Goal: Task Accomplishment & Management: Manage account settings

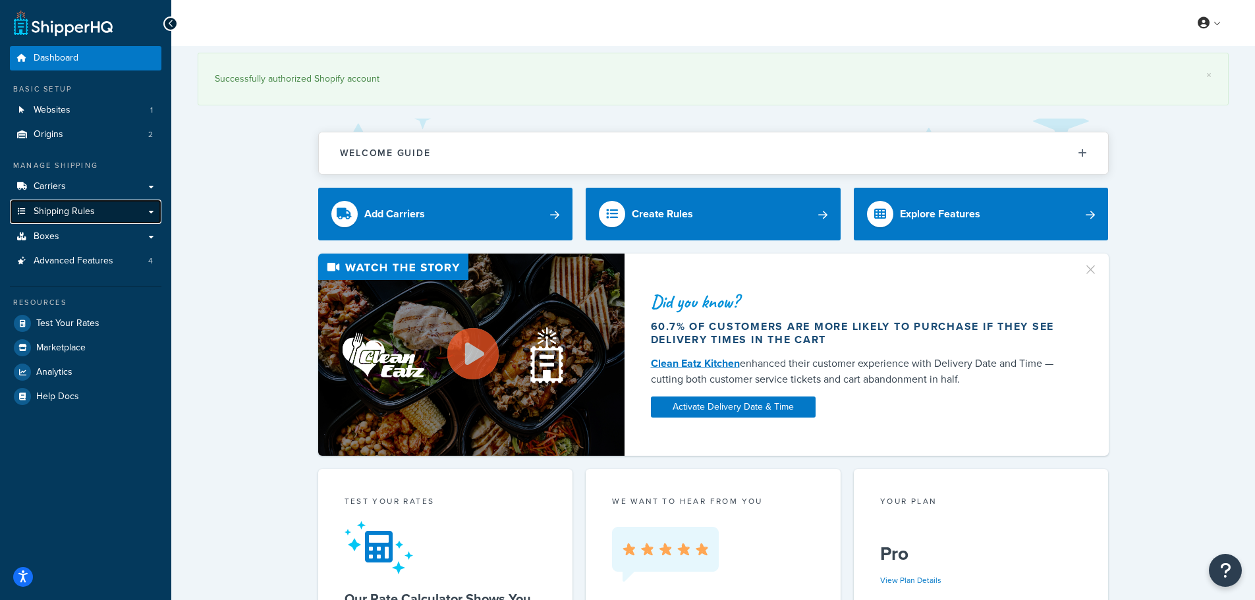
click at [86, 206] on span "Shipping Rules" at bounding box center [64, 211] width 61 height 11
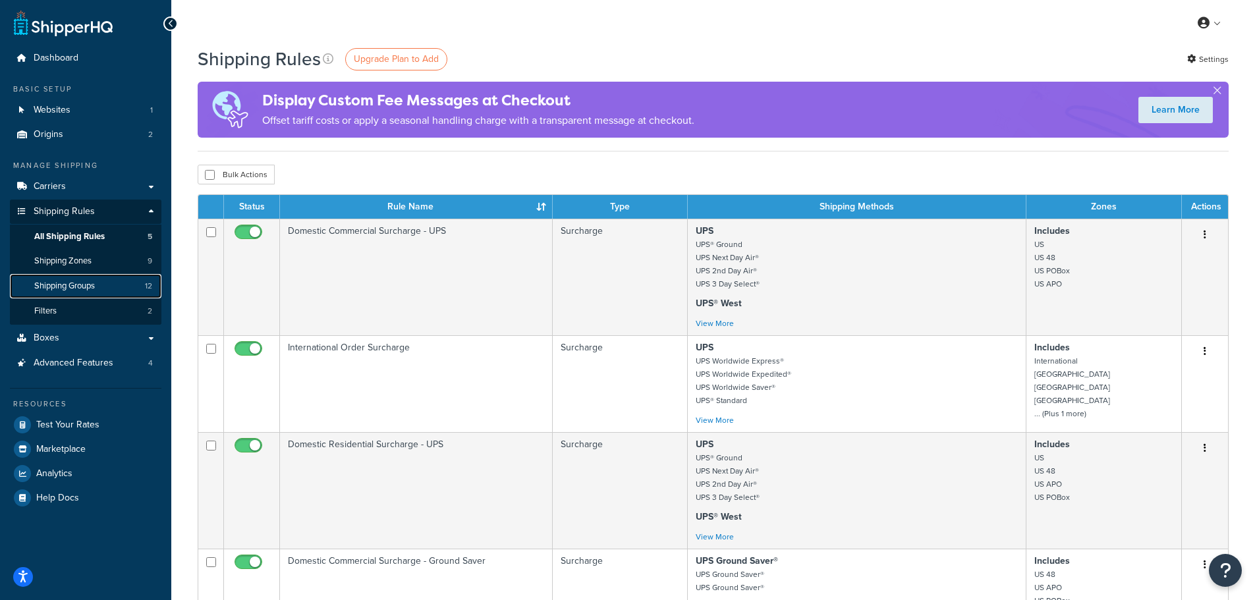
click at [100, 279] on link "Shipping Groups 12" at bounding box center [86, 286] width 152 height 24
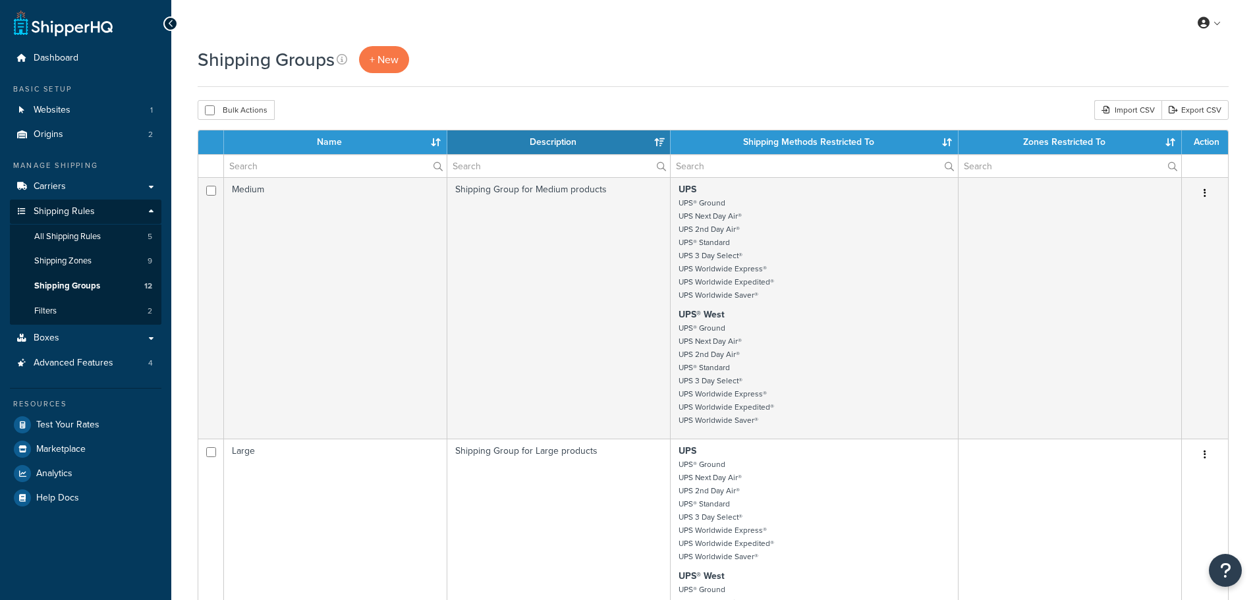
select select "15"
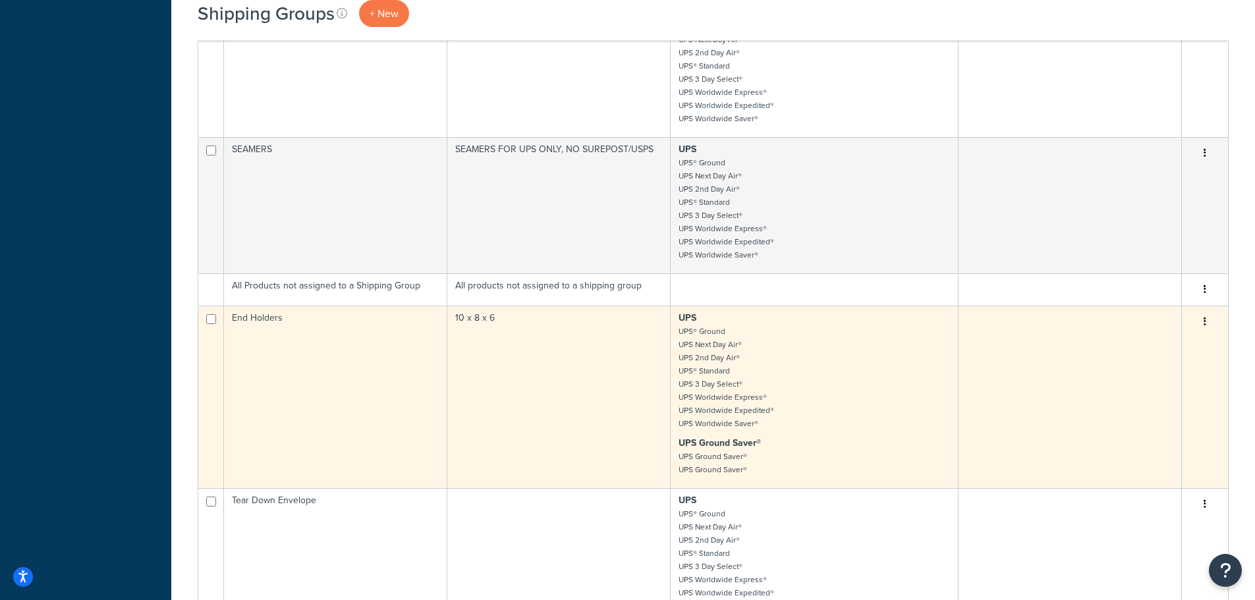
scroll to position [593, 0]
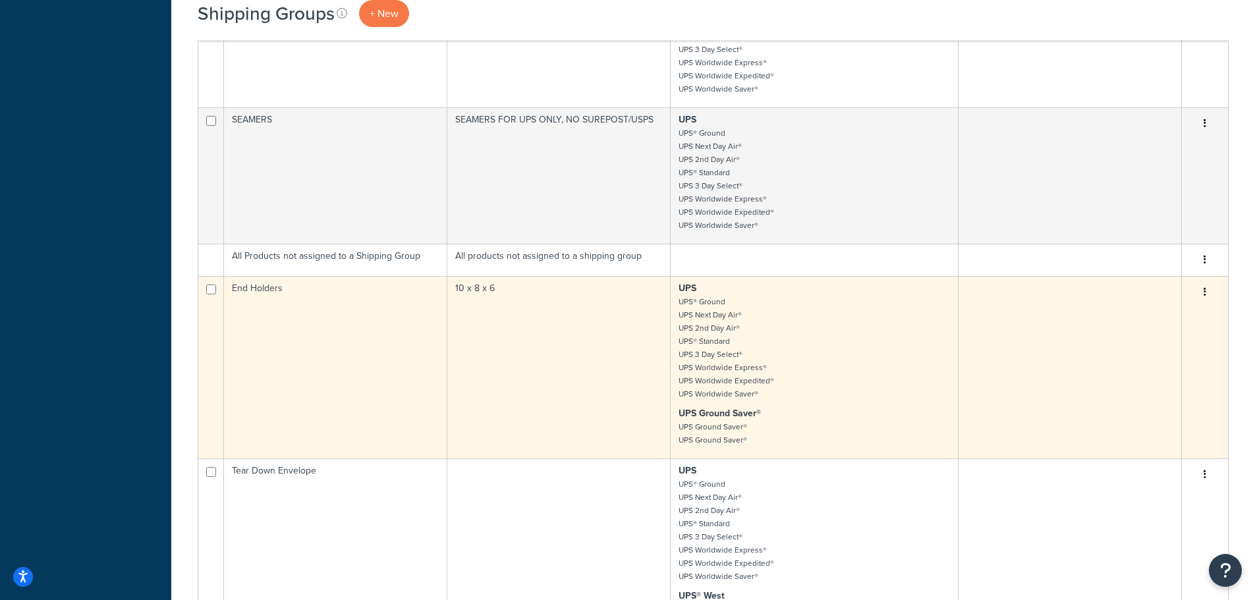
click at [1204, 292] on icon "button" at bounding box center [1205, 291] width 3 height 9
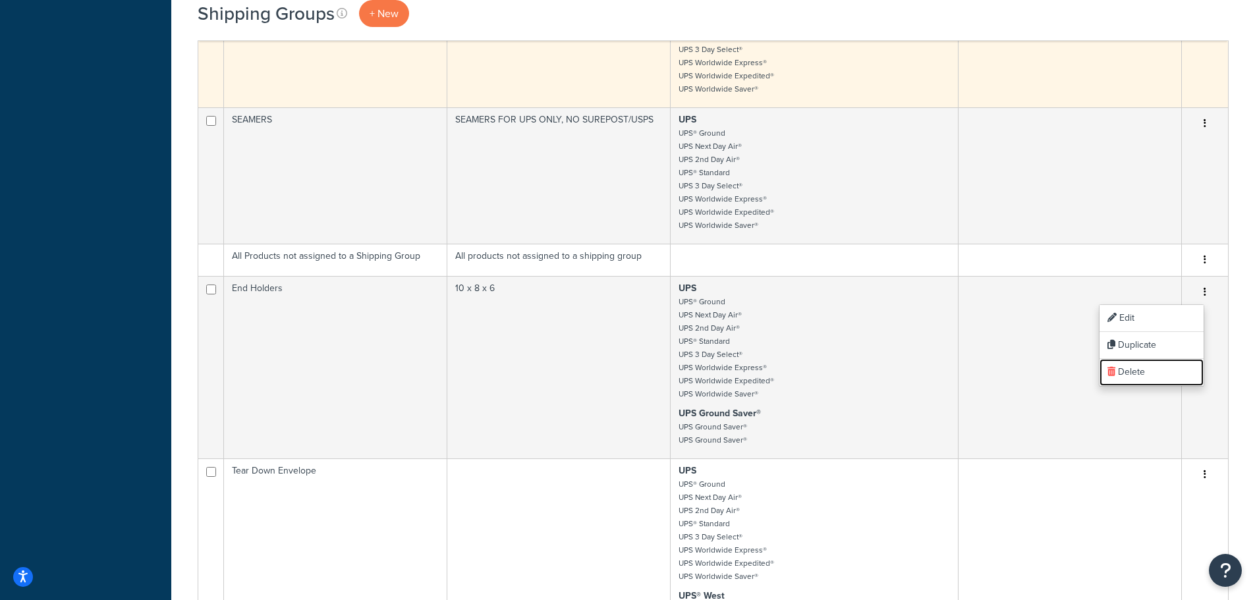
drag, startPoint x: 1147, startPoint y: 368, endPoint x: 694, endPoint y: 49, distance: 554.1
click at [1147, 368] on link "Delete" at bounding box center [1151, 372] width 104 height 27
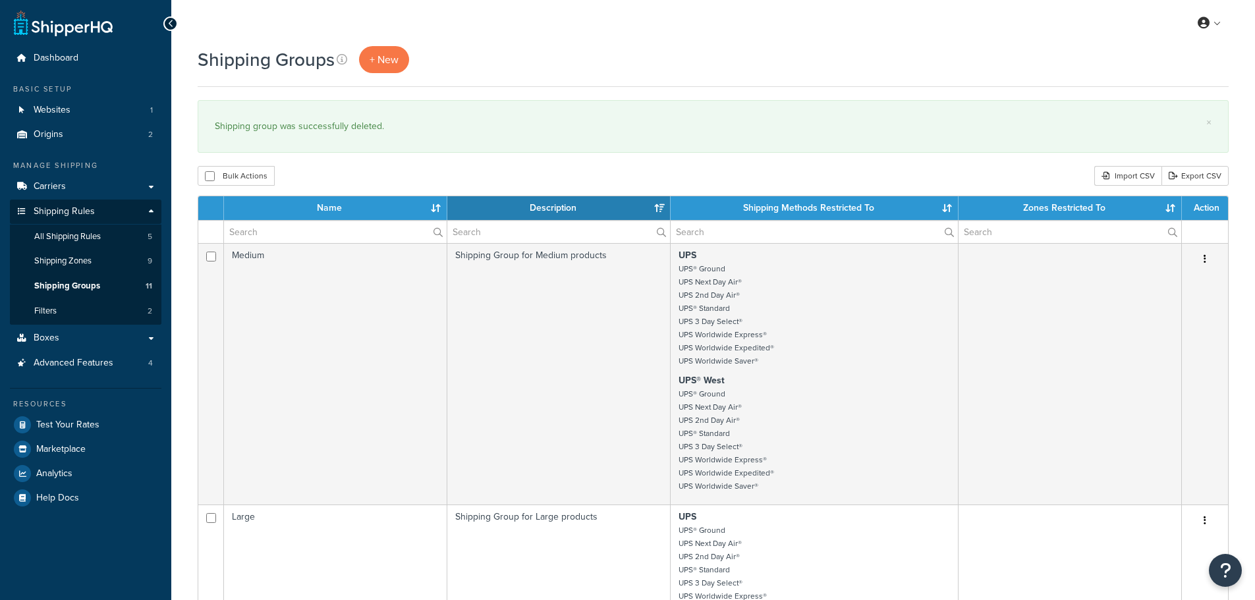
select select "15"
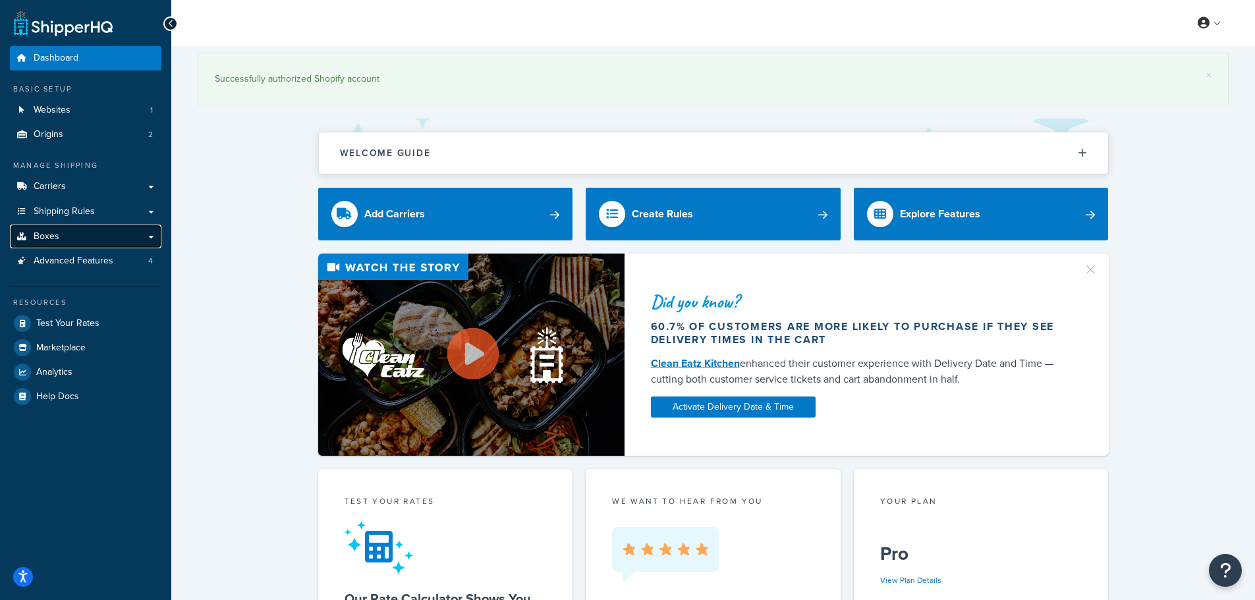
click at [83, 233] on link "Boxes" at bounding box center [86, 237] width 152 height 24
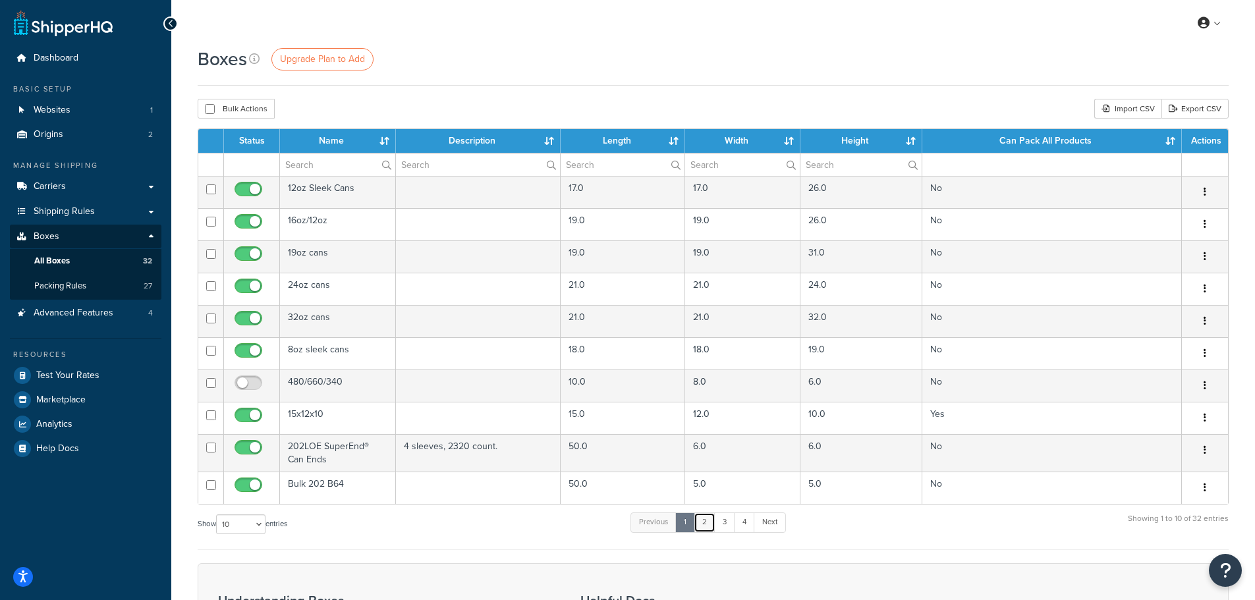
click at [705, 529] on link "2" at bounding box center [705, 523] width 22 height 20
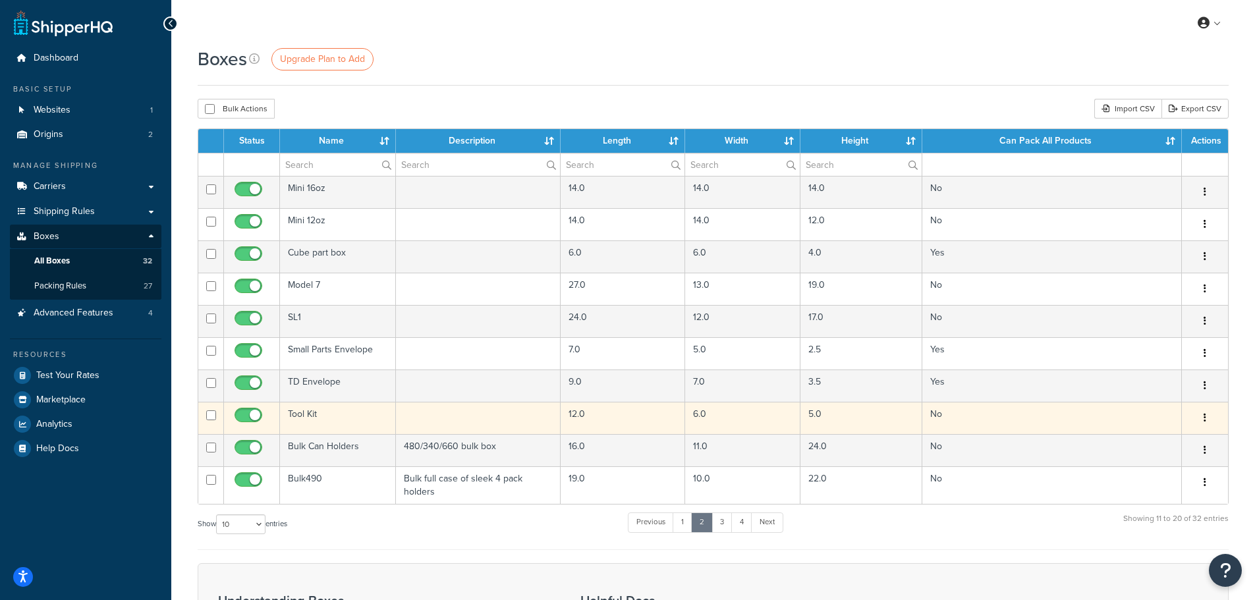
click at [341, 411] on td "Tool Kit" at bounding box center [338, 418] width 116 height 32
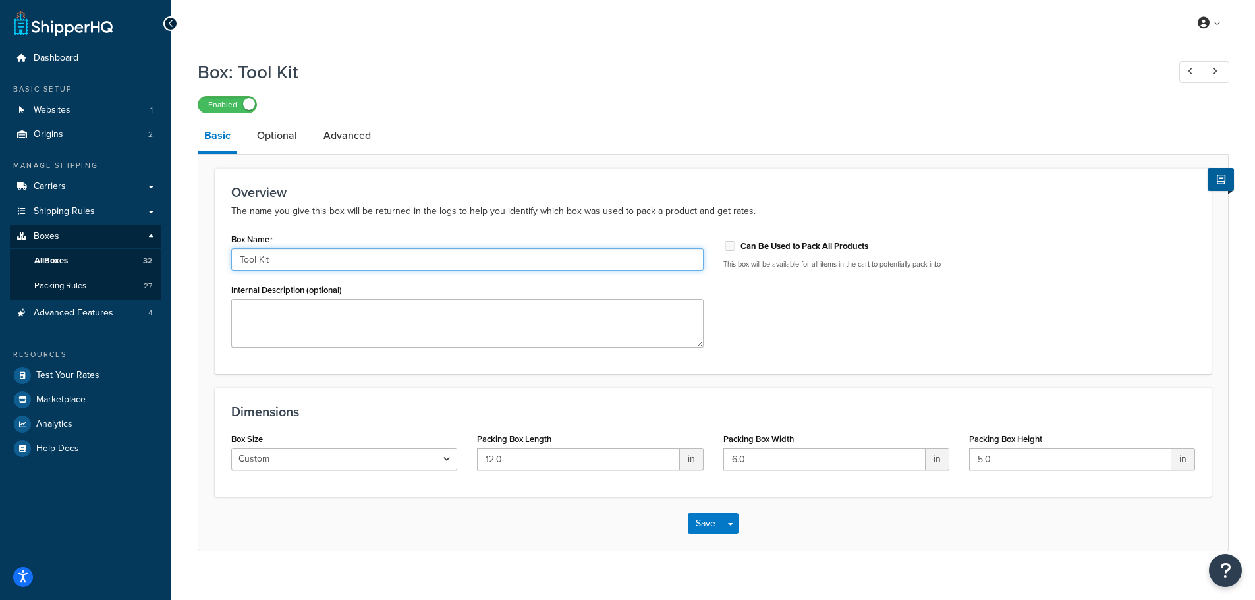
drag, startPoint x: 362, startPoint y: 256, endPoint x: 188, endPoint y: 263, distance: 174.1
click at [188, 263] on div "Box: Tool Kit Enabled Basic Optional Advanced Overview The name you give this b…" at bounding box center [713, 319] width 1084 height 532
click at [345, 133] on link "Advanced" at bounding box center [347, 136] width 61 height 32
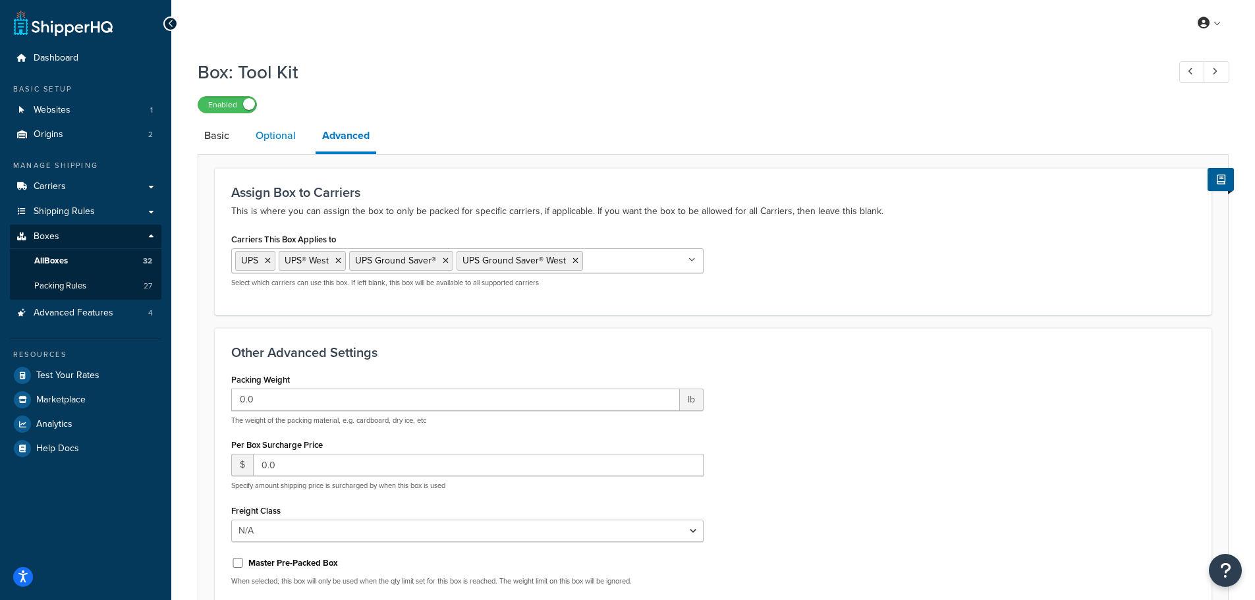
click at [289, 142] on link "Optional" at bounding box center [275, 136] width 53 height 32
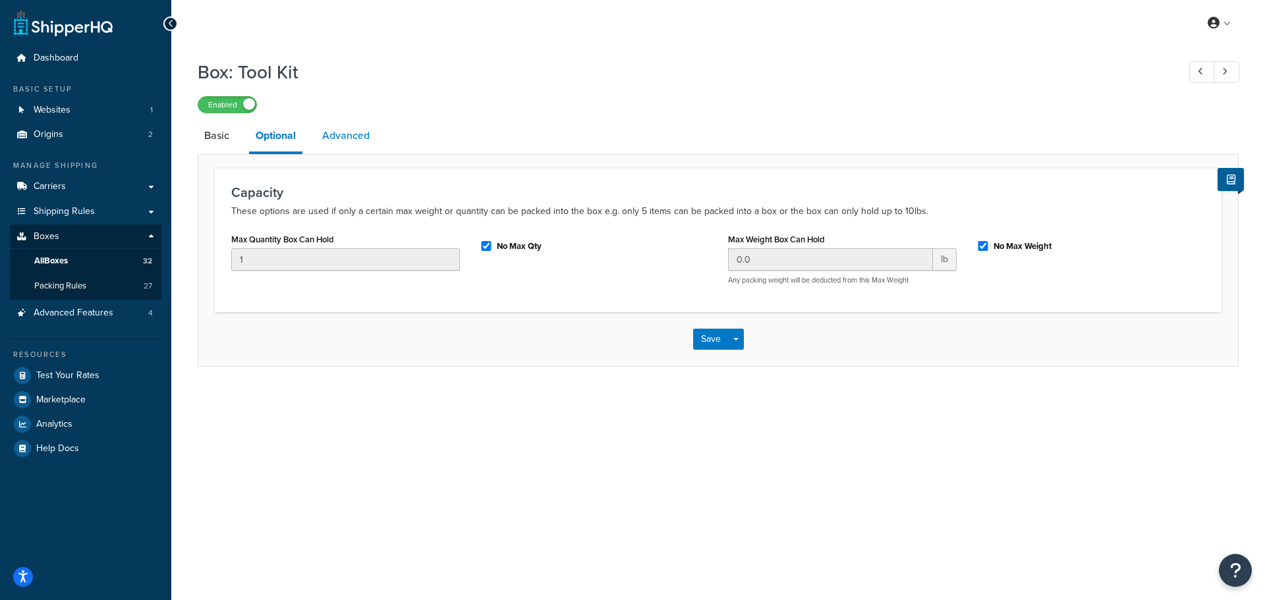
click at [343, 138] on link "Advanced" at bounding box center [346, 136] width 61 height 32
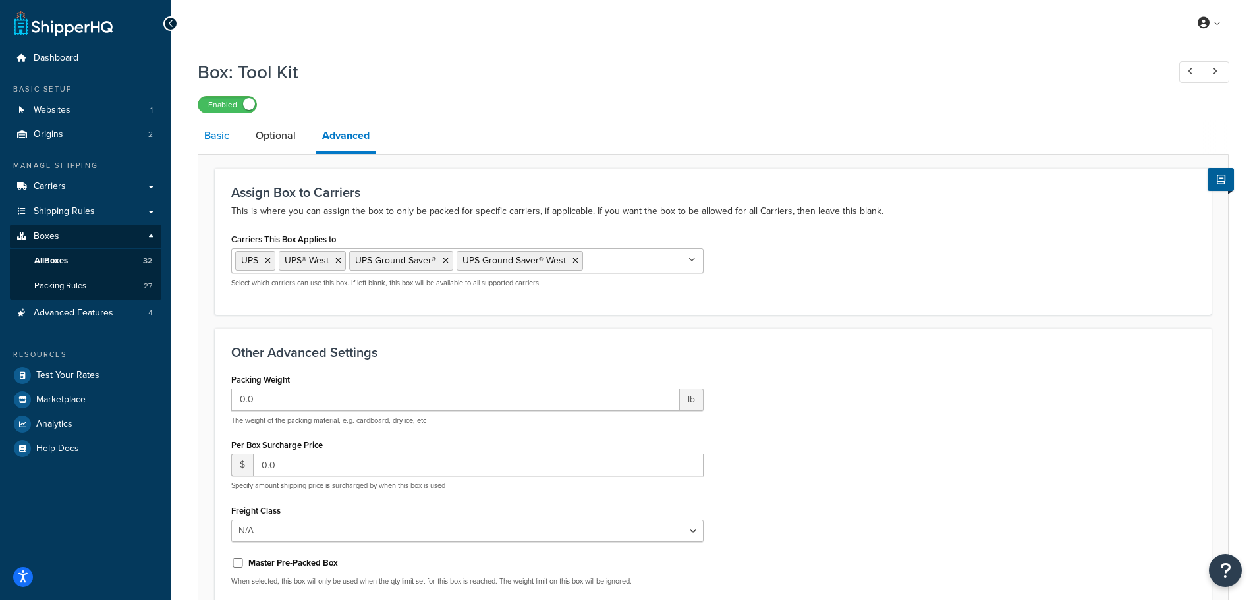
click at [223, 133] on link "Basic" at bounding box center [217, 136] width 38 height 32
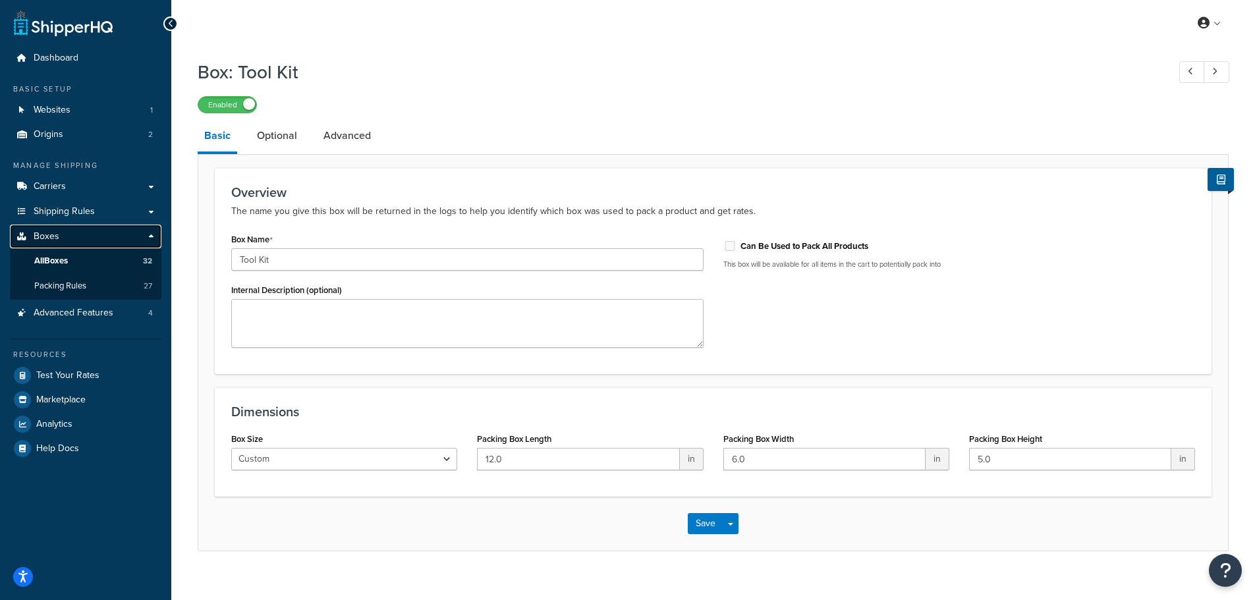
click at [94, 240] on link "Boxes" at bounding box center [86, 237] width 152 height 24
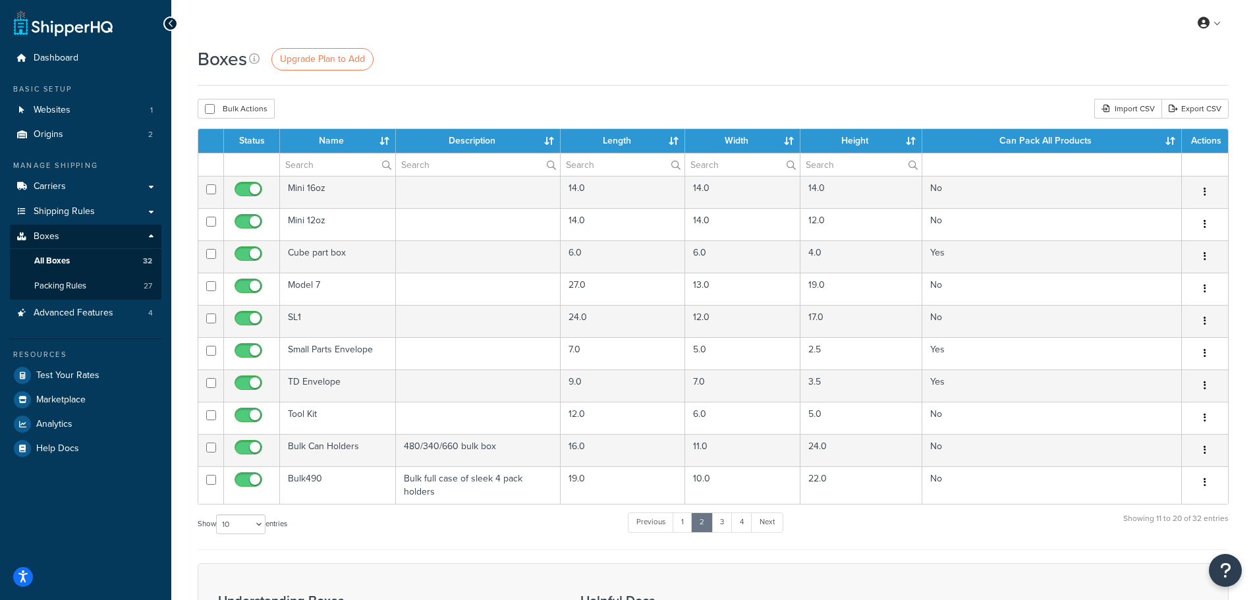
scroll to position [66, 0]
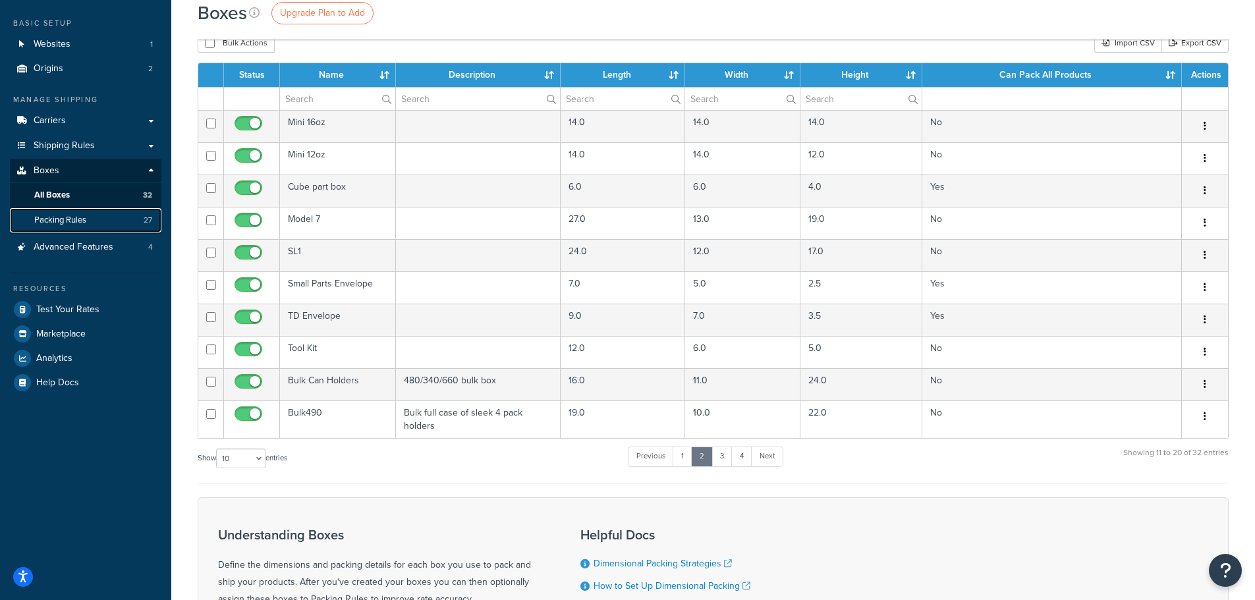
click at [91, 210] on link "Packing Rules 27" at bounding box center [86, 220] width 152 height 24
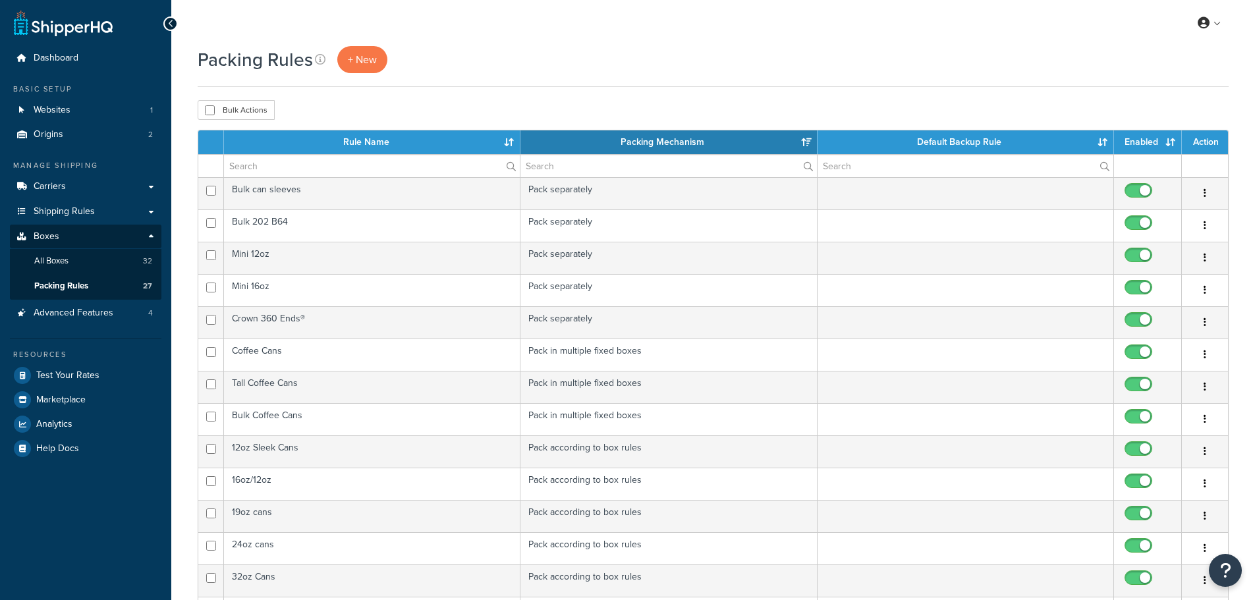
select select "15"
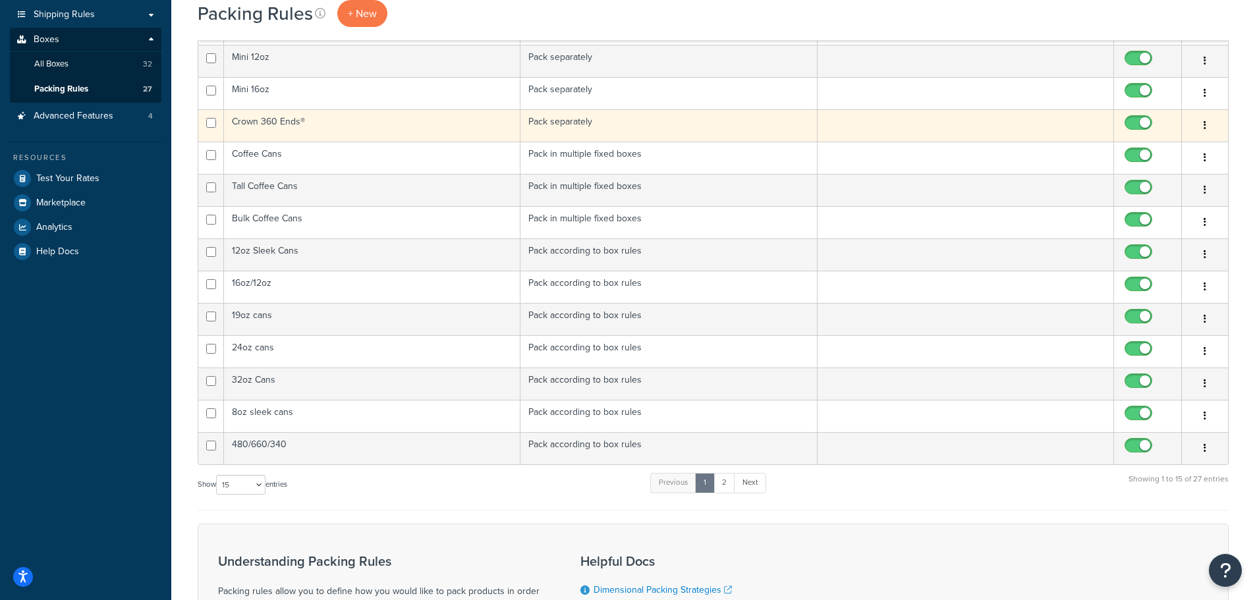
scroll to position [198, 0]
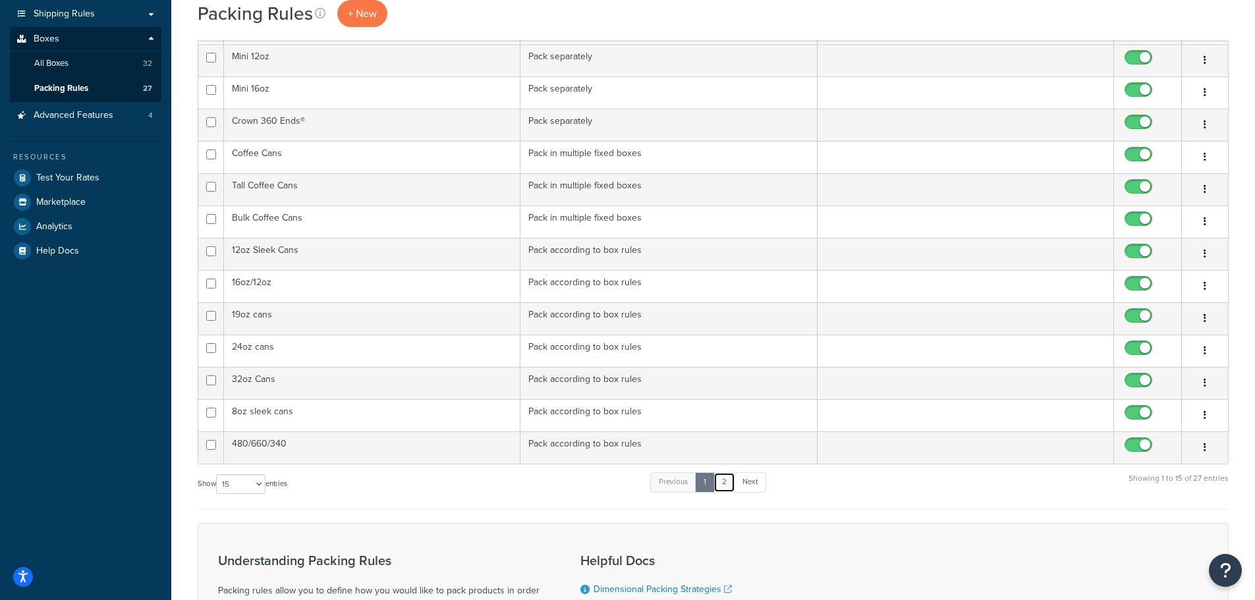
click at [730, 482] on link "2" at bounding box center [724, 482] width 22 height 20
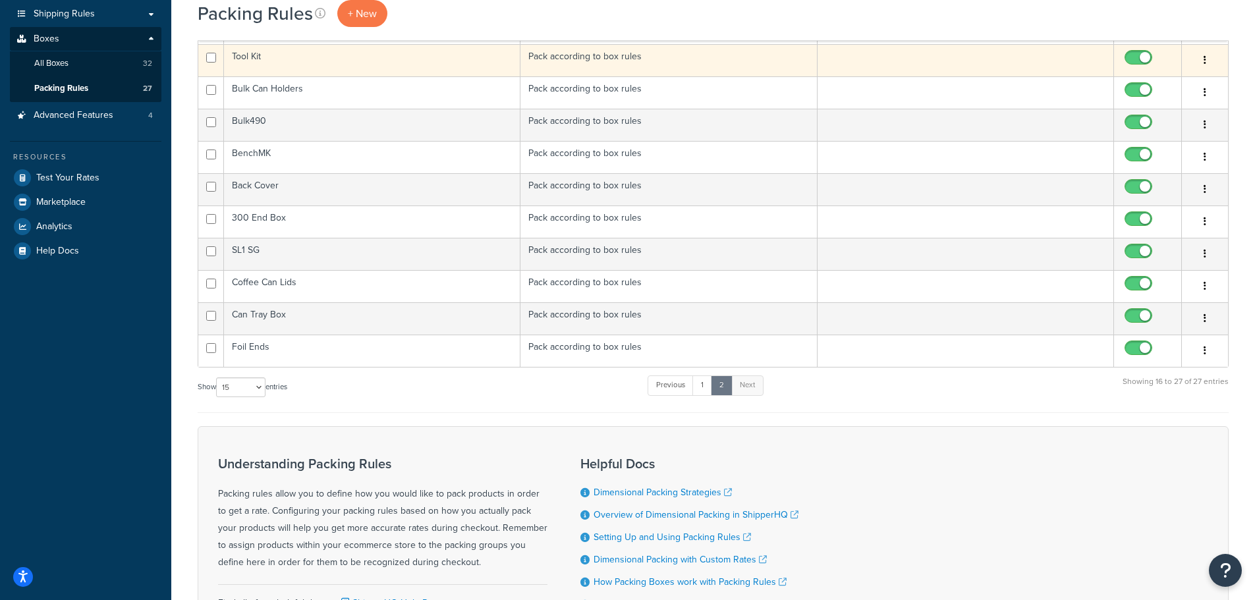
click at [277, 59] on td "Tool Kit" at bounding box center [372, 60] width 296 height 32
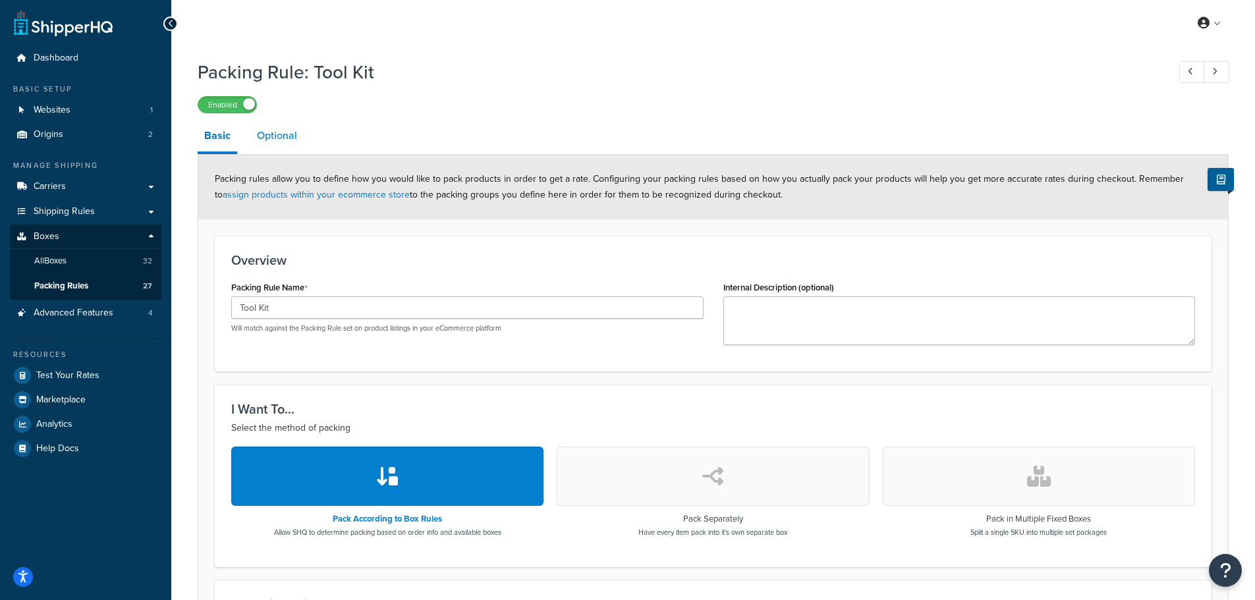
click at [277, 136] on link "Optional" at bounding box center [276, 136] width 53 height 32
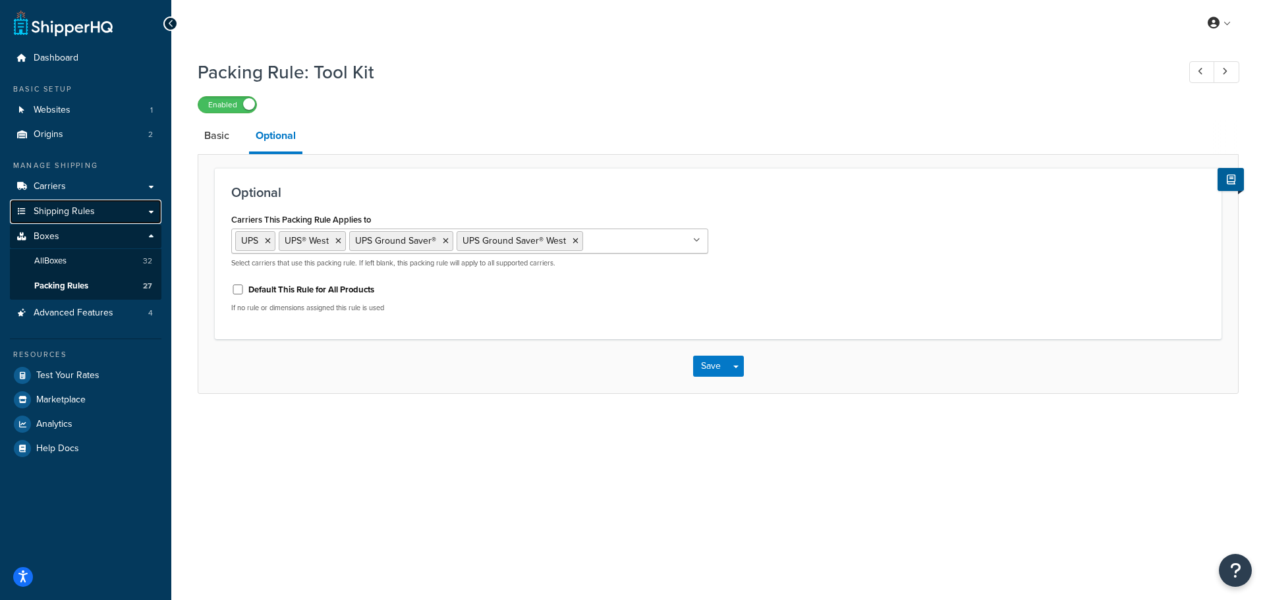
click at [80, 213] on span "Shipping Rules" at bounding box center [64, 211] width 61 height 11
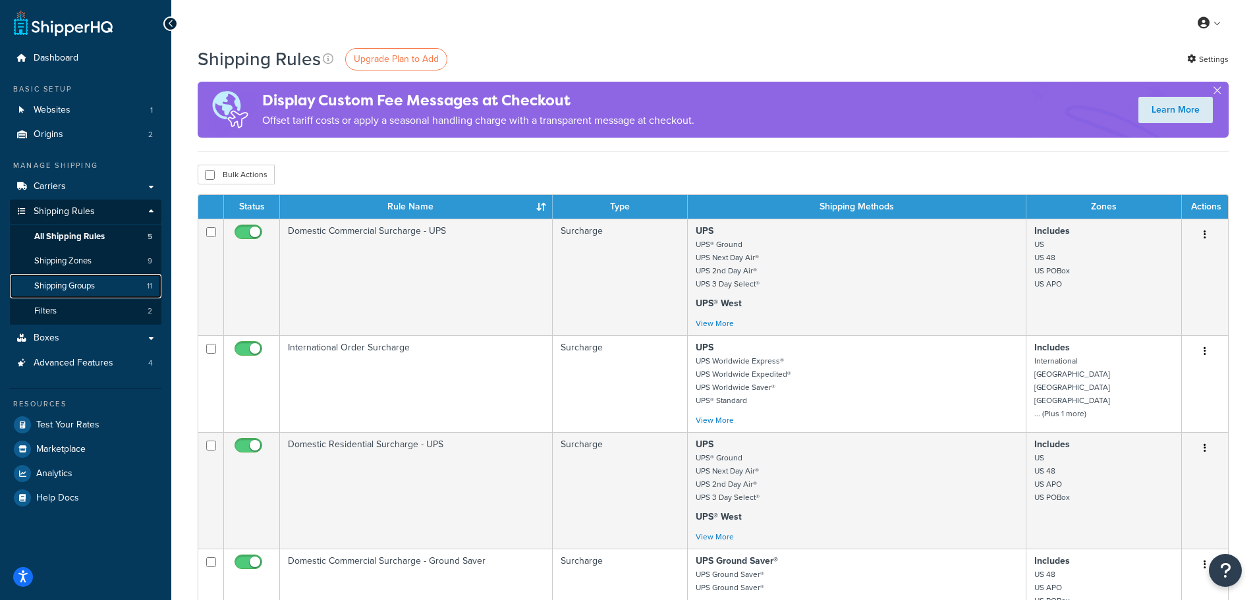
click at [84, 282] on span "Shipping Groups" at bounding box center [64, 286] width 61 height 11
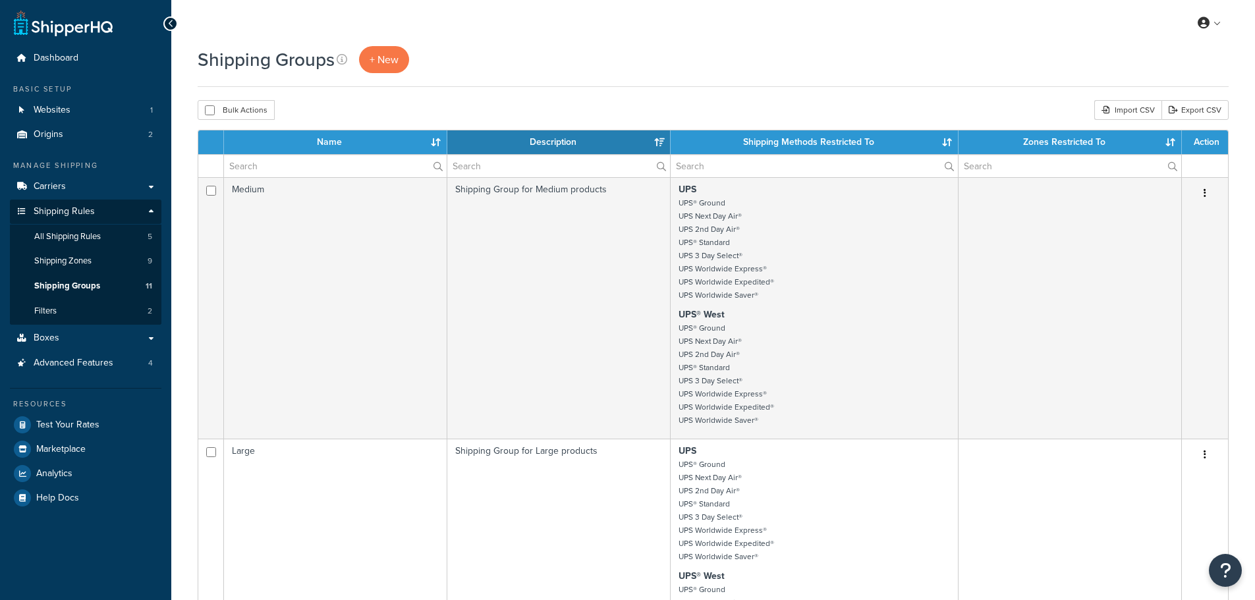
select select "15"
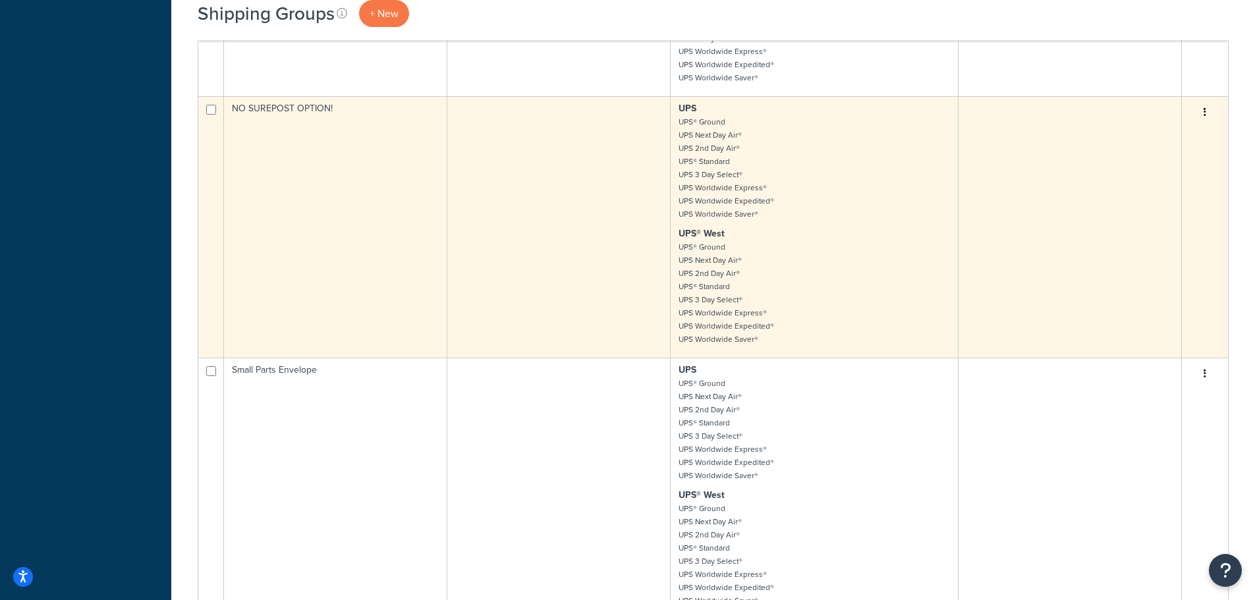
scroll to position [1318, 0]
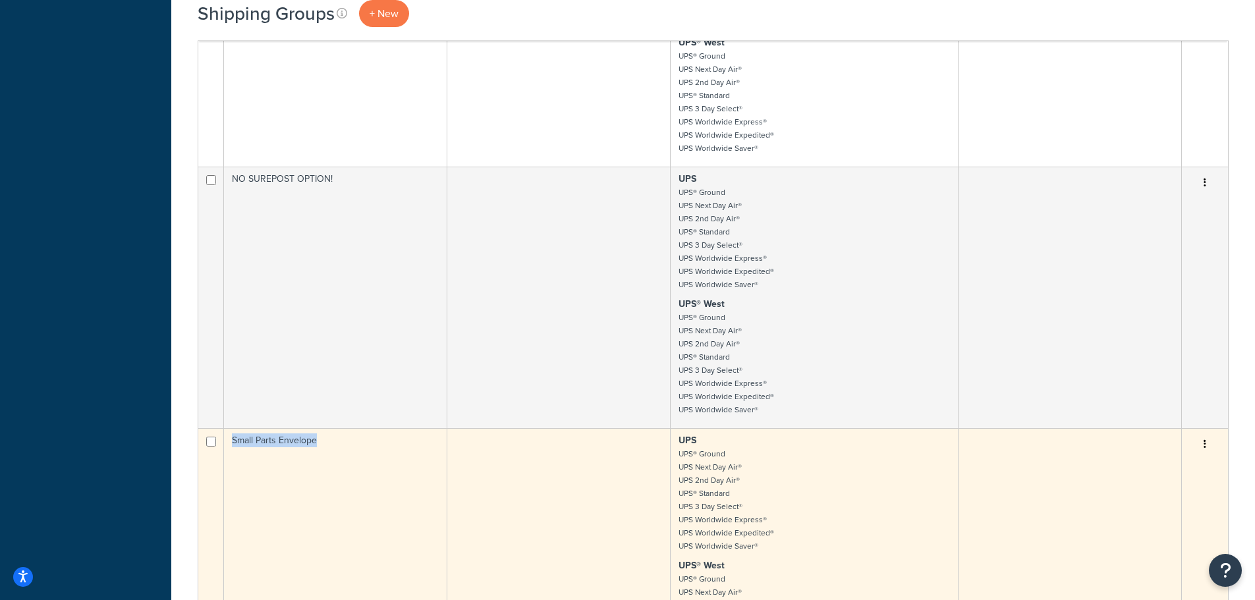
drag, startPoint x: 324, startPoint y: 440, endPoint x: 229, endPoint y: 441, distance: 94.9
click at [229, 441] on td "Small Parts Envelope" at bounding box center [335, 605] width 223 height 354
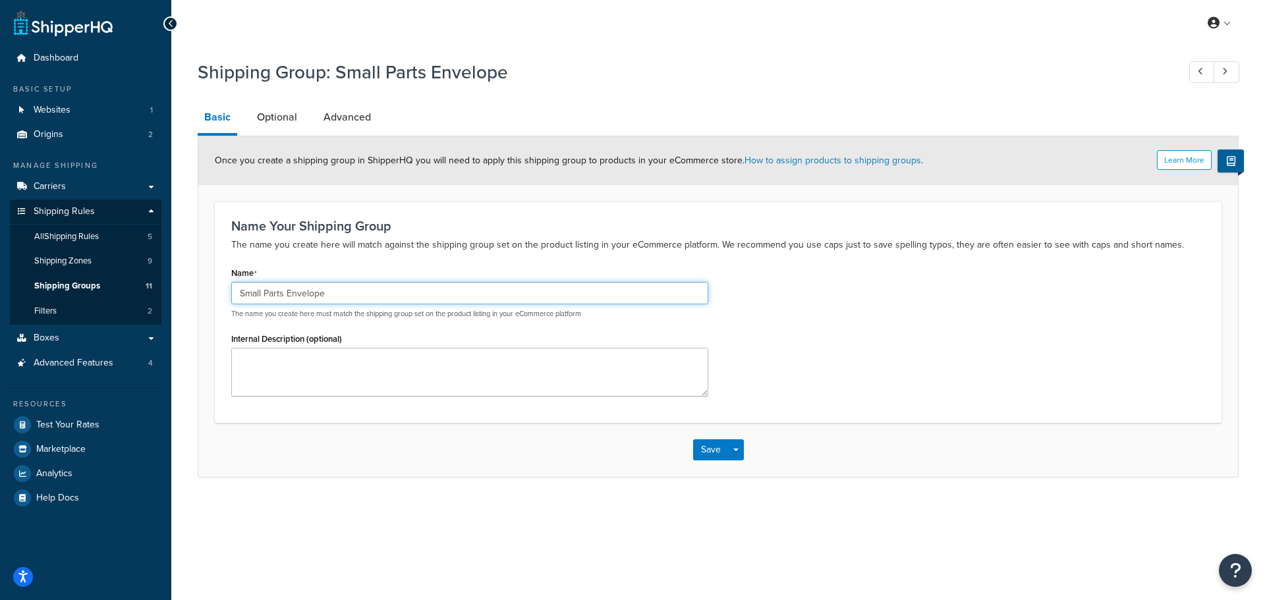
drag, startPoint x: 356, startPoint y: 292, endPoint x: 180, endPoint y: 292, distance: 176.5
click at [180, 292] on div "Shipping Group: Small Parts Envelope Basic Optional Advanced Learn More Once yo…" at bounding box center [718, 282] width 1094 height 458
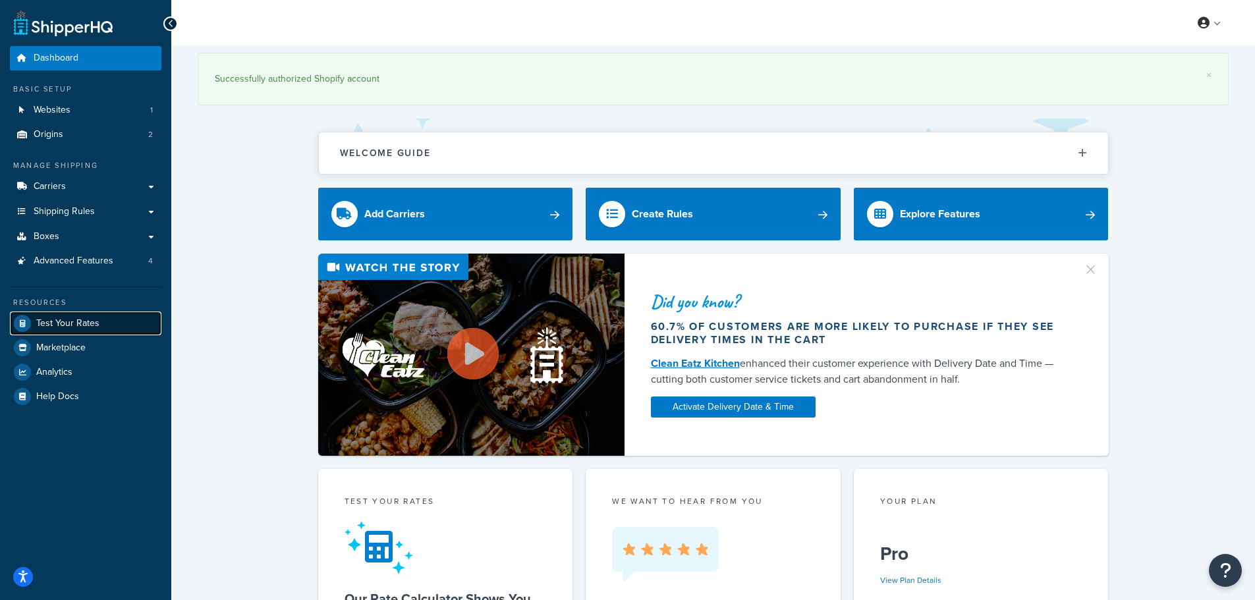
click at [99, 319] on link "Test Your Rates" at bounding box center [86, 324] width 152 height 24
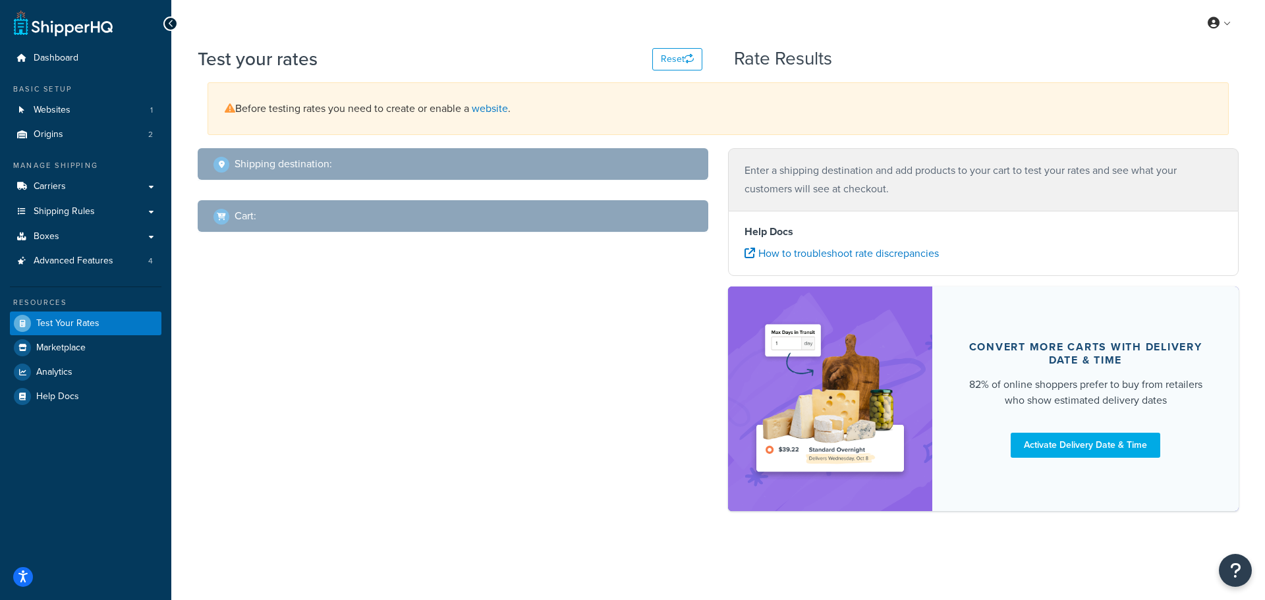
select select "[GEOGRAPHIC_DATA]"
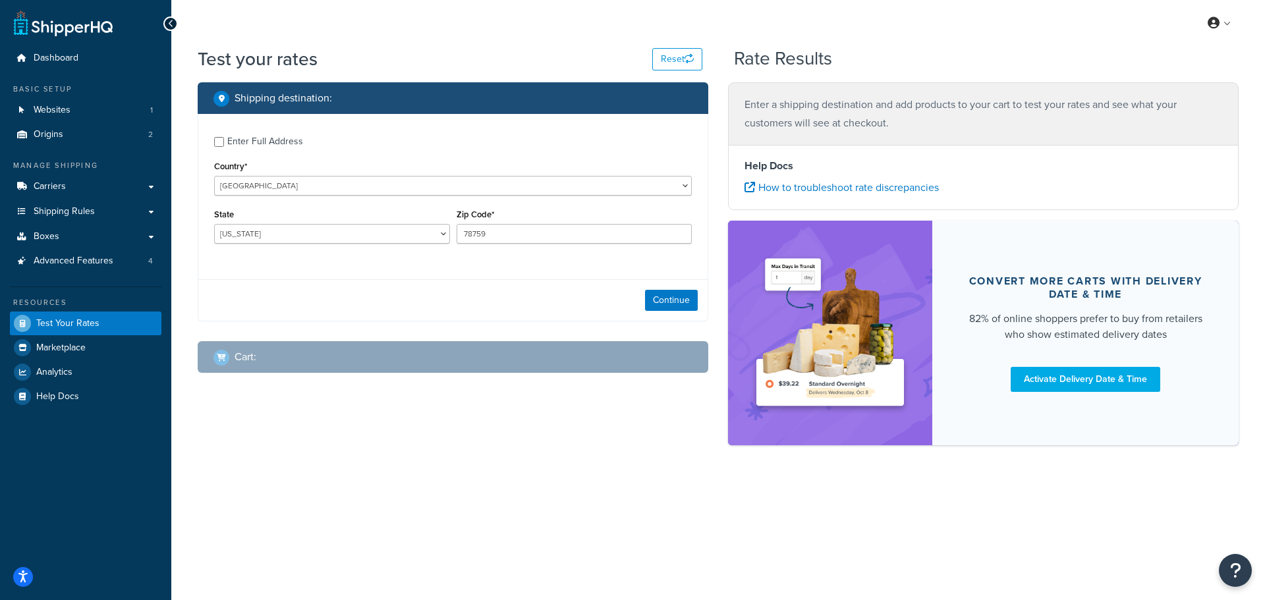
click at [286, 136] on div "Enter Full Address" at bounding box center [265, 141] width 76 height 18
click at [224, 137] on input "Enter Full Address" at bounding box center [219, 142] width 10 height 10
checkbox input "true"
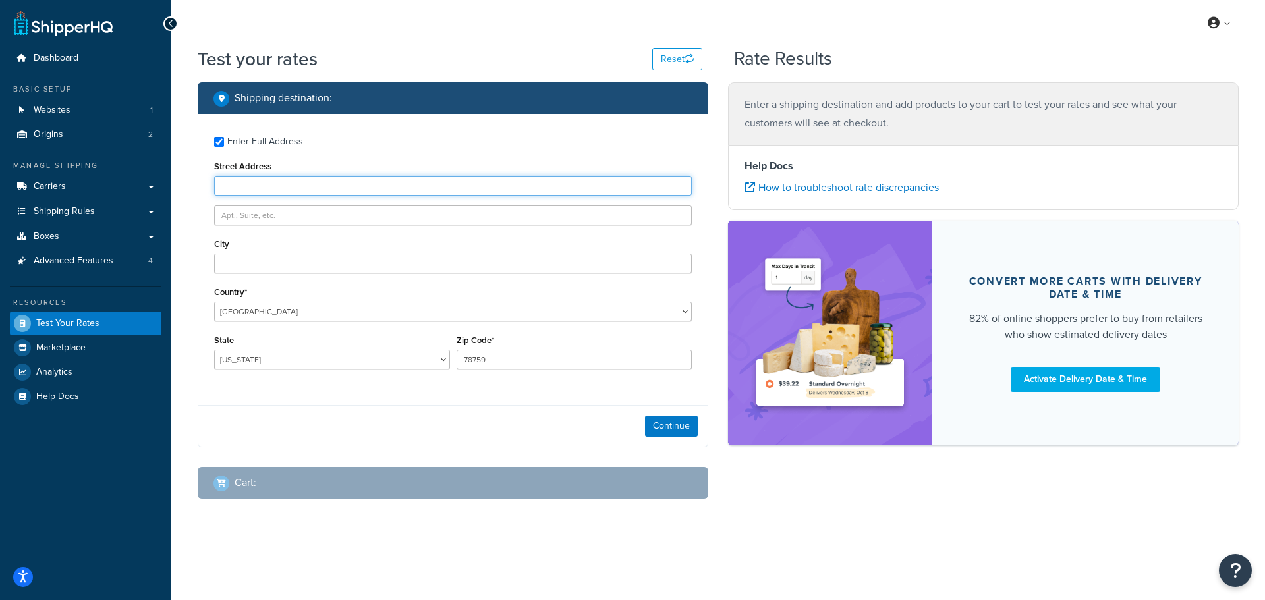
click at [333, 184] on input "Street Address" at bounding box center [453, 186] width 478 height 20
paste input "202 SOUTHARD ST"
type input "202 SOUTHARD ST"
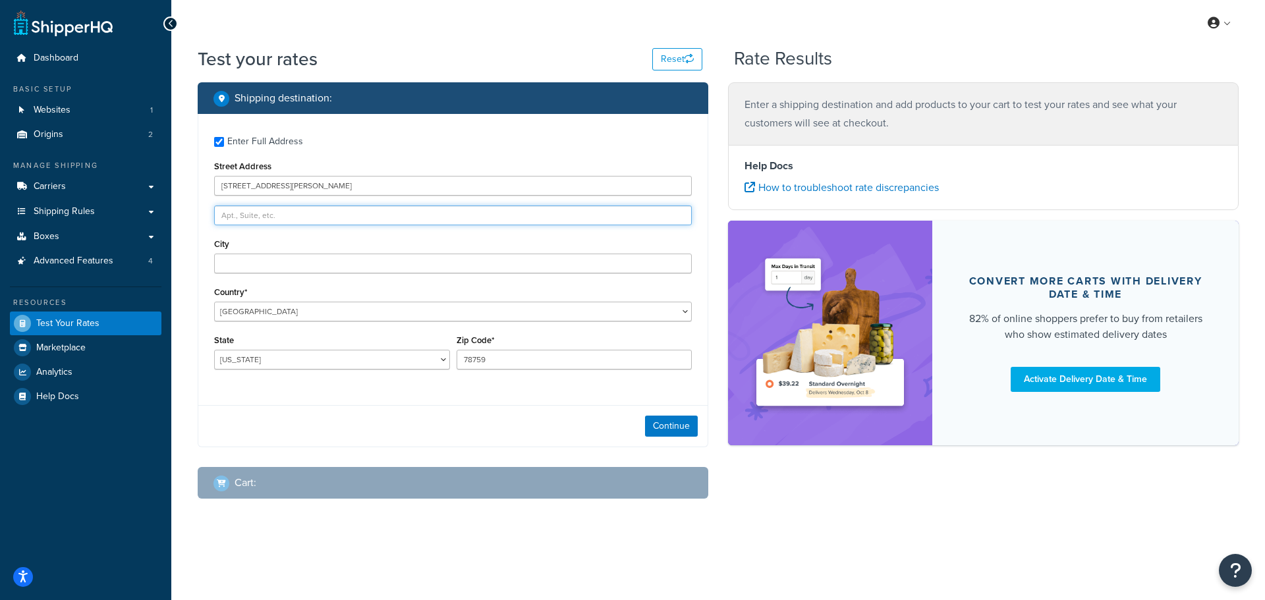
click at [260, 216] on input "text" at bounding box center [453, 216] width 478 height 20
paste input "UNIT A"
type input "UNIT A"
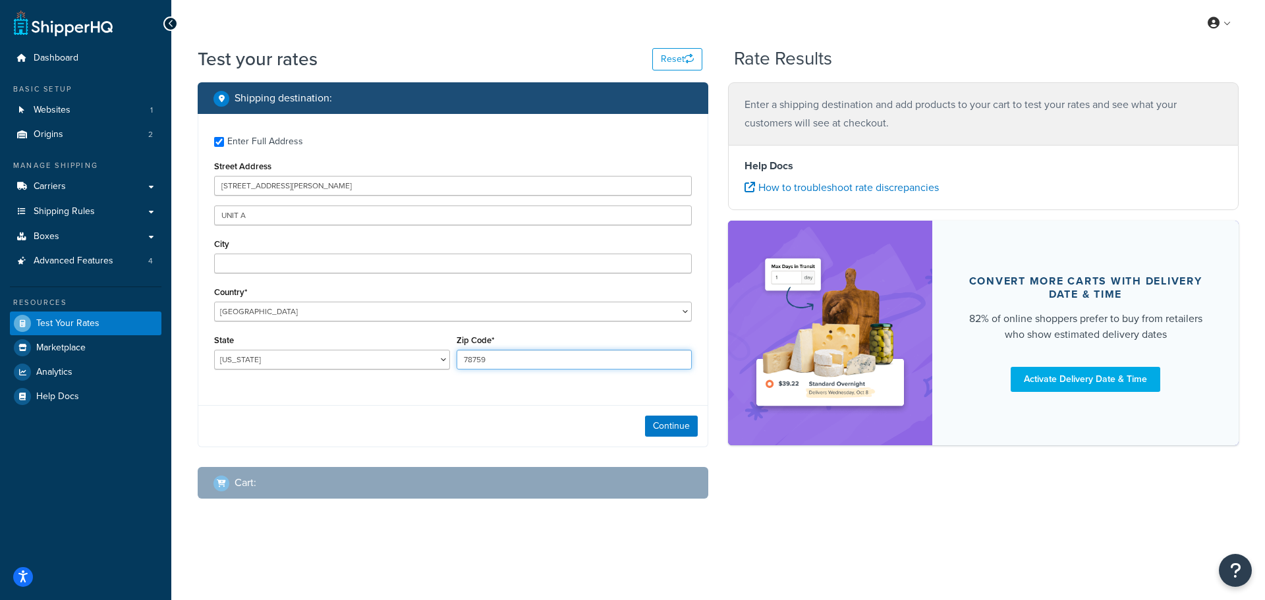
click at [482, 359] on input "78759" at bounding box center [575, 360] width 236 height 20
paste input "37385"
drag, startPoint x: 520, startPoint y: 358, endPoint x: 391, endPoint y: 358, distance: 129.1
click at [391, 358] on div "State Alabama Alaska American Samoa Arizona Arkansas Armed Forces Americas Arme…" at bounding box center [453, 355] width 484 height 48
paste input "37385"
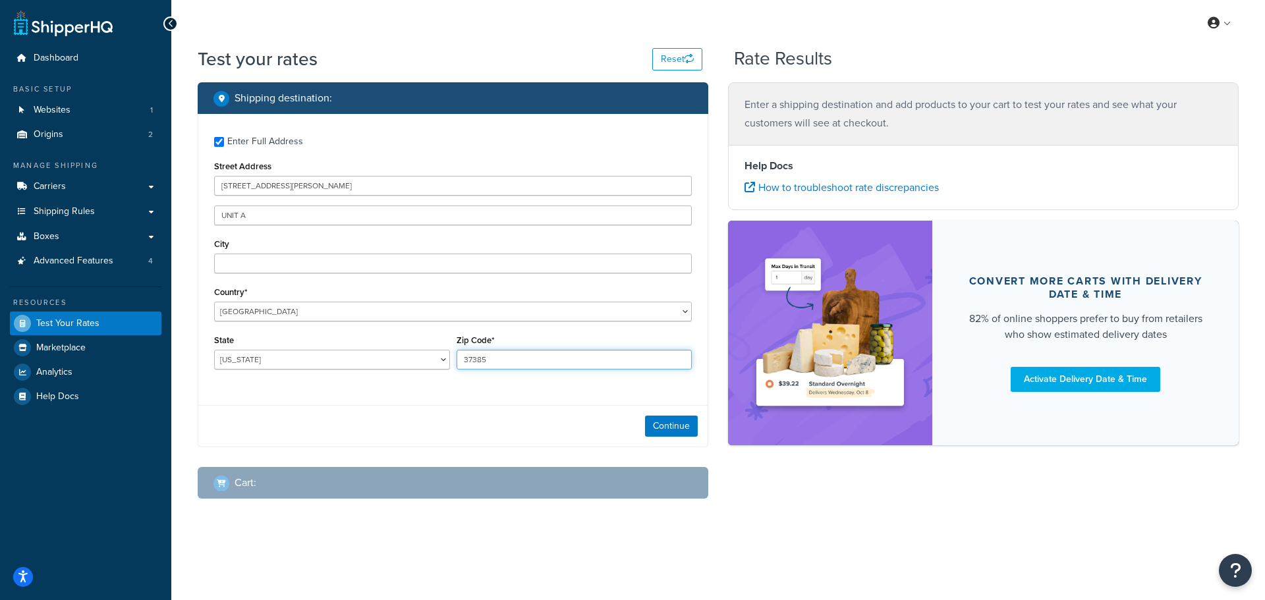
type input "37385"
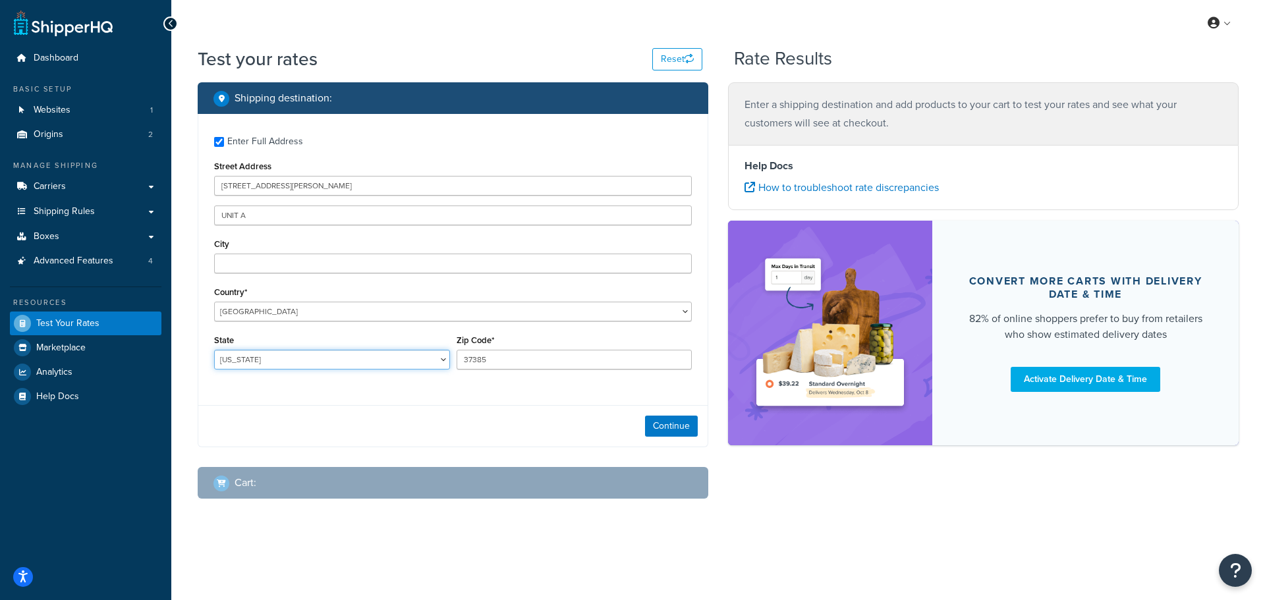
click at [256, 358] on select "Alabama Alaska American Samoa Arizona Arkansas Armed Forces Americas Armed Forc…" at bounding box center [332, 360] width 236 height 20
select select "TN"
click at [214, 350] on select "Alabama Alaska American Samoa Arizona Arkansas Armed Forces Americas Armed Forc…" at bounding box center [332, 360] width 236 height 20
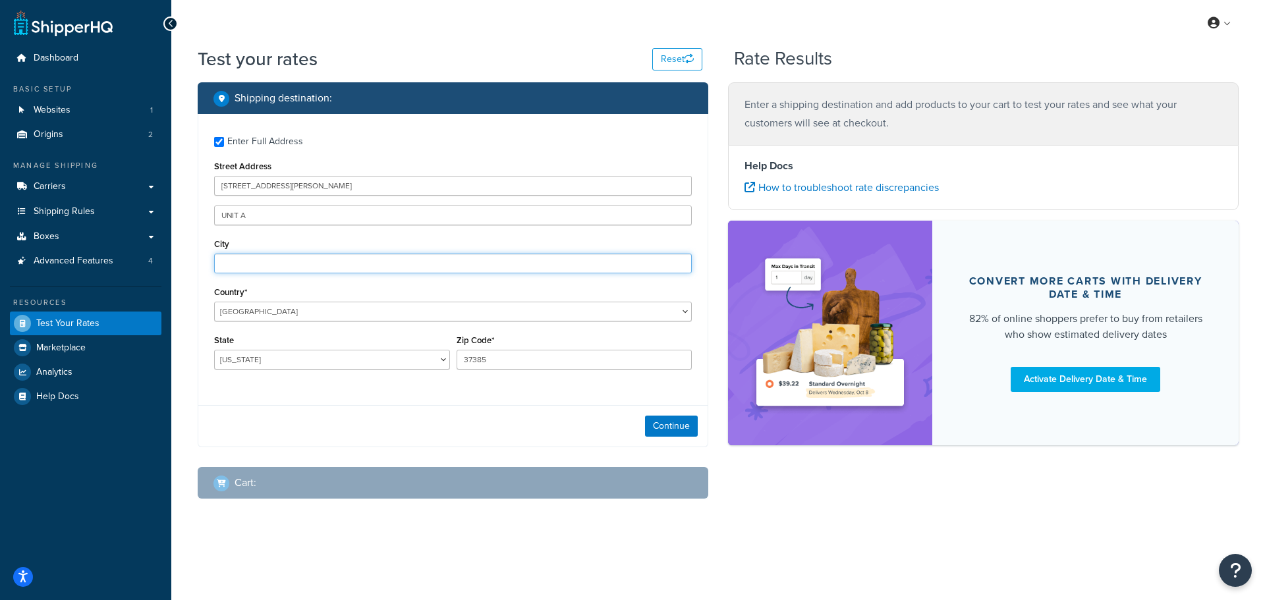
click at [251, 266] on input "City" at bounding box center [453, 264] width 478 height 20
paste input "TELLICO PLAINS"
type input "TELLICO PLAINS"
click at [668, 430] on button "Continue" at bounding box center [671, 426] width 53 height 21
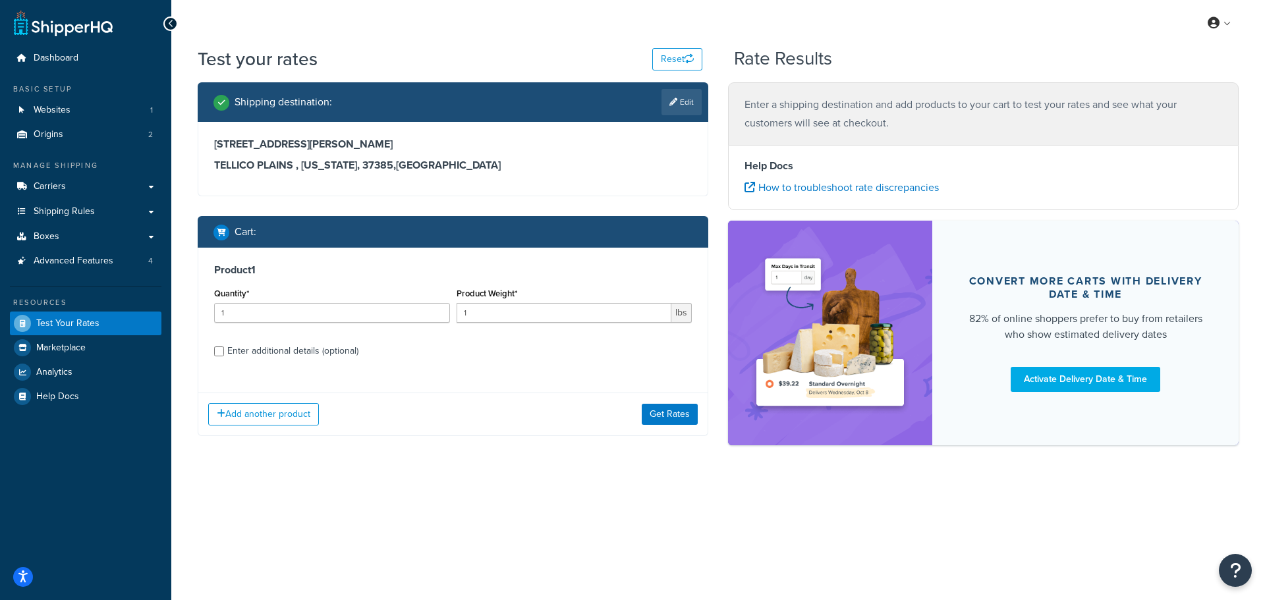
click at [339, 348] on div "Enter additional details (optional)" at bounding box center [292, 351] width 131 height 18
click at [224, 348] on input "Enter additional details (optional)" at bounding box center [219, 352] width 10 height 10
checkbox input "true"
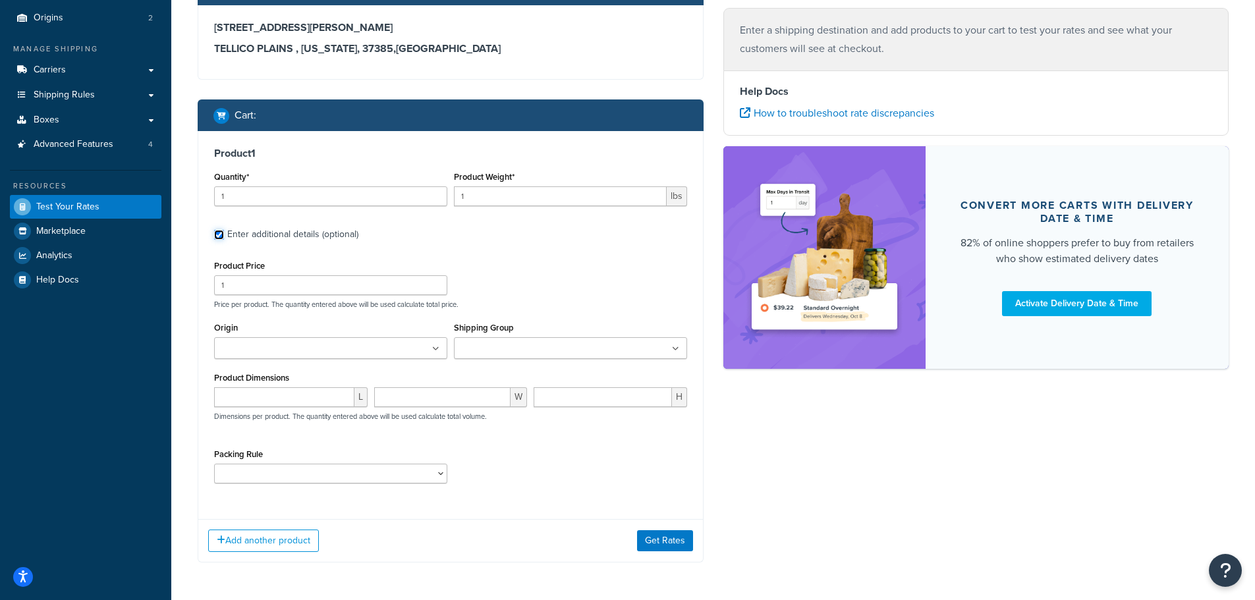
scroll to position [132, 0]
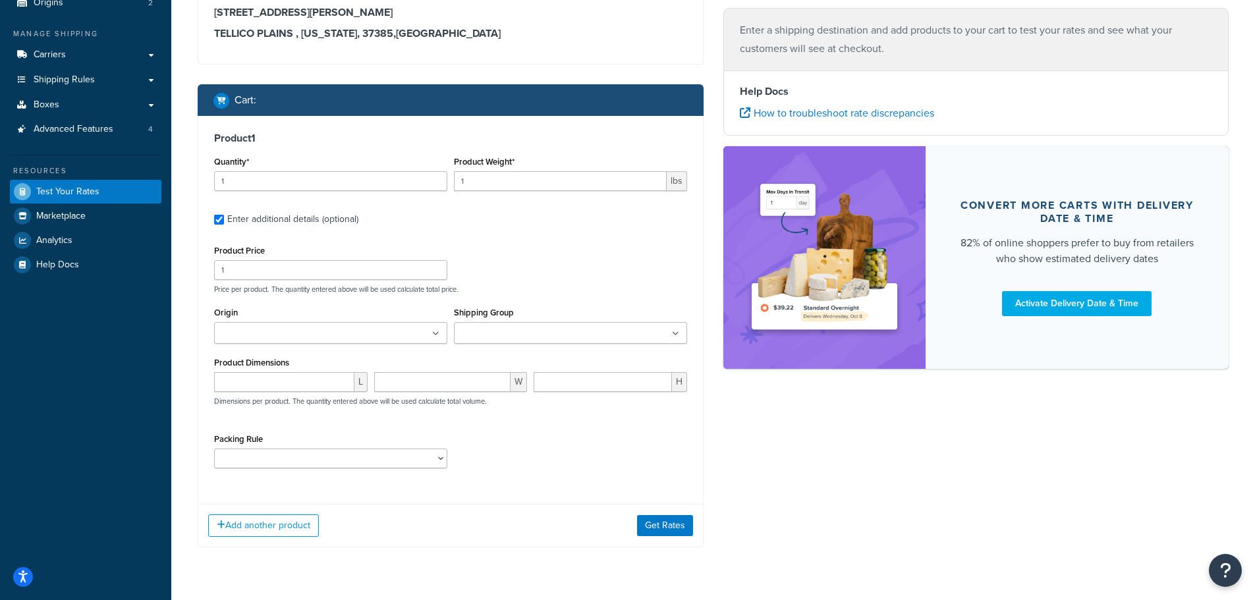
click at [381, 333] on ul at bounding box center [330, 333] width 233 height 22
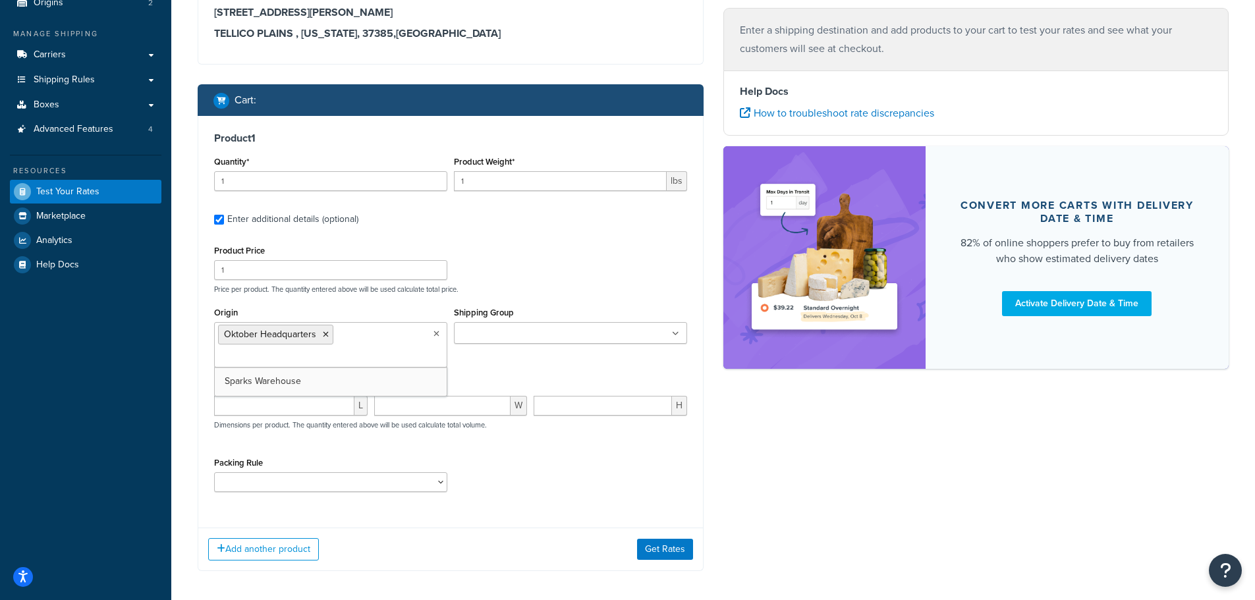
click at [497, 334] on input "Shipping Group" at bounding box center [516, 334] width 117 height 14
click at [530, 294] on p "Price per product. The quantity entered above will be used calculate total pric…" at bounding box center [451, 289] width 480 height 9
click at [516, 330] on input "Shipping Group" at bounding box center [516, 334] width 117 height 14
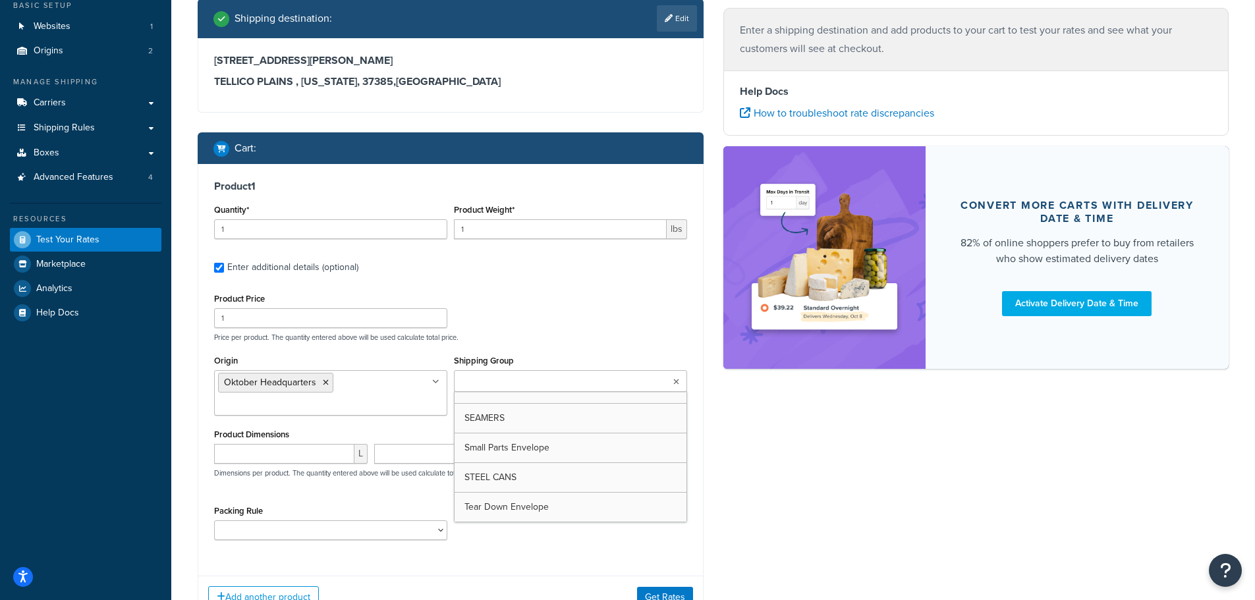
scroll to position [57, 0]
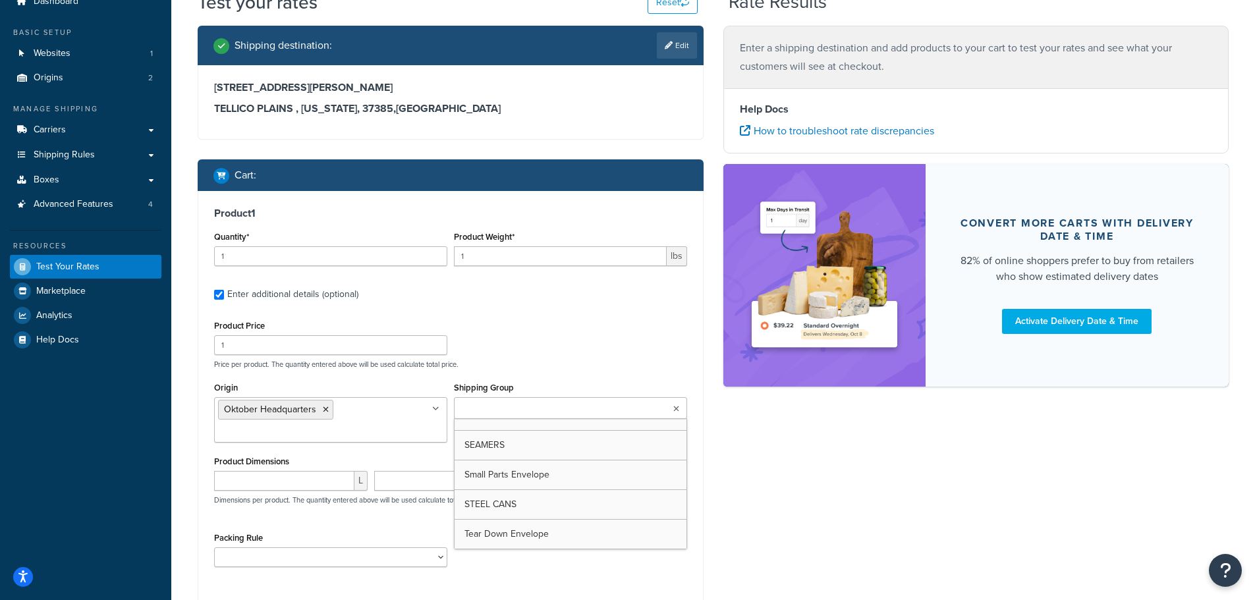
click at [563, 367] on p "Price per product. The quantity entered above will be used calculate total pric…" at bounding box center [451, 364] width 480 height 9
click at [312, 485] on input "number" at bounding box center [284, 481] width 140 height 20
type input "12"
click at [449, 487] on input "number" at bounding box center [442, 481] width 137 height 20
type input "5"
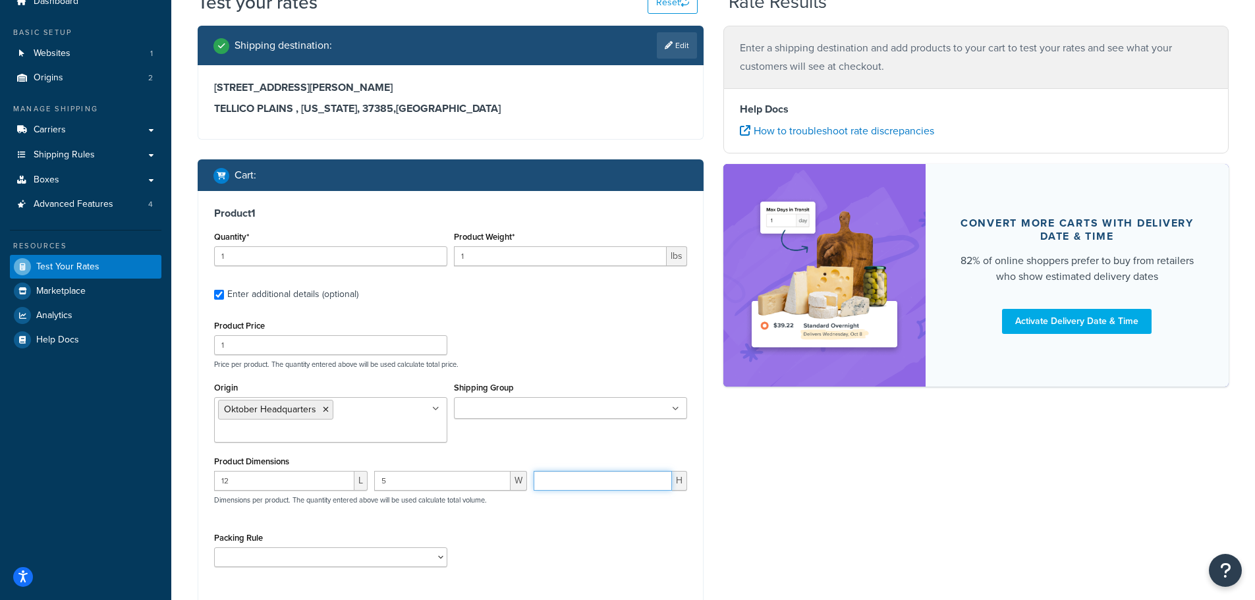
click at [561, 483] on input "number" at bounding box center [603, 481] width 138 height 20
type input "6"
click at [574, 536] on div "Packing Rule 12oz Sleek Cans 16oz/12oz 19oz cans 24oz cans 300 End Box 32oz Can…" at bounding box center [451, 553] width 480 height 48
click at [328, 549] on select "12oz Sleek Cans 16oz/12oz 19oz cans 24oz cans 300 End Box 32oz Cans 480/660/340…" at bounding box center [330, 557] width 233 height 20
click at [587, 545] on div "Packing Rule 12oz Sleek Cans 16oz/12oz 19oz cans 24oz cans 300 End Box 32oz Can…" at bounding box center [451, 553] width 480 height 48
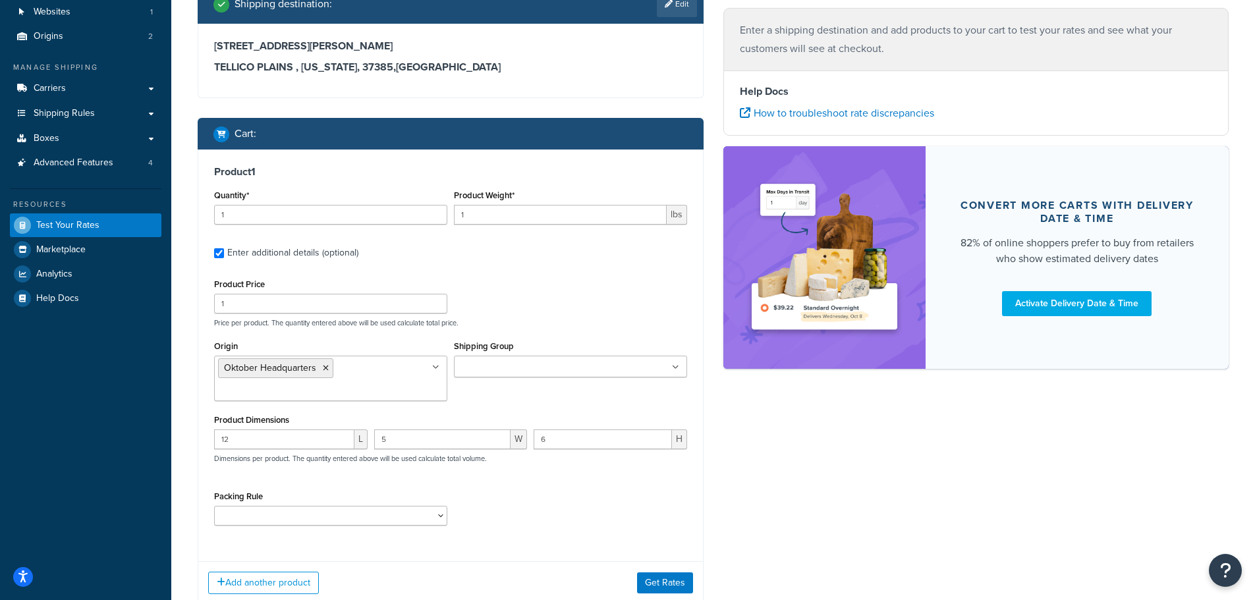
scroll to position [188, 0]
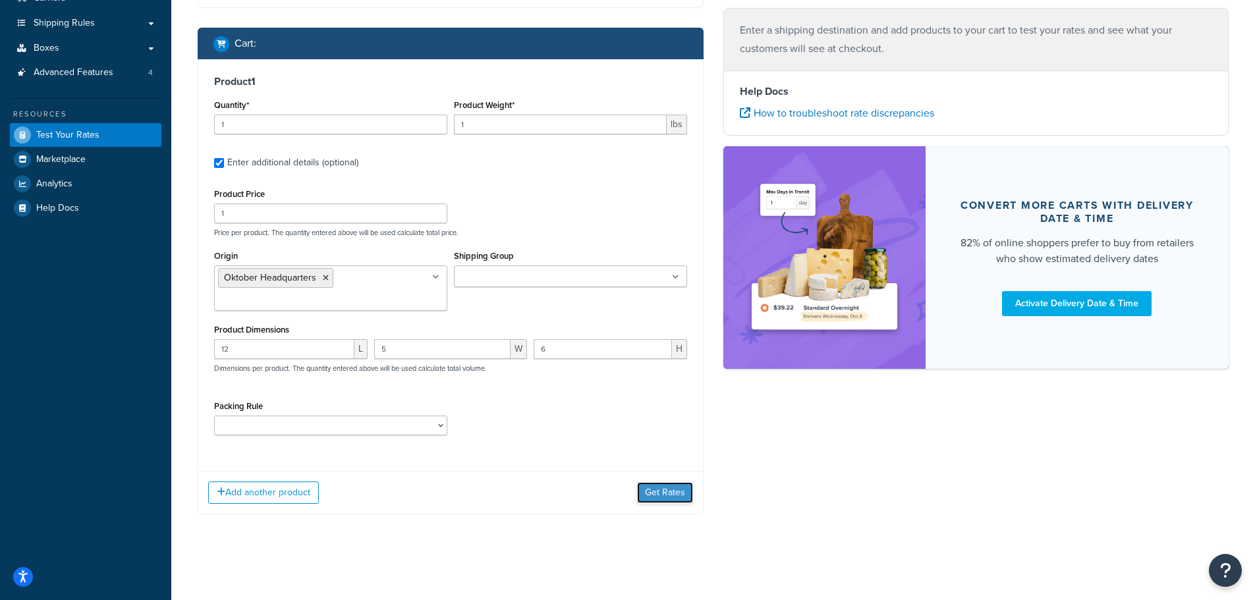
click at [655, 489] on button "Get Rates" at bounding box center [665, 492] width 56 height 21
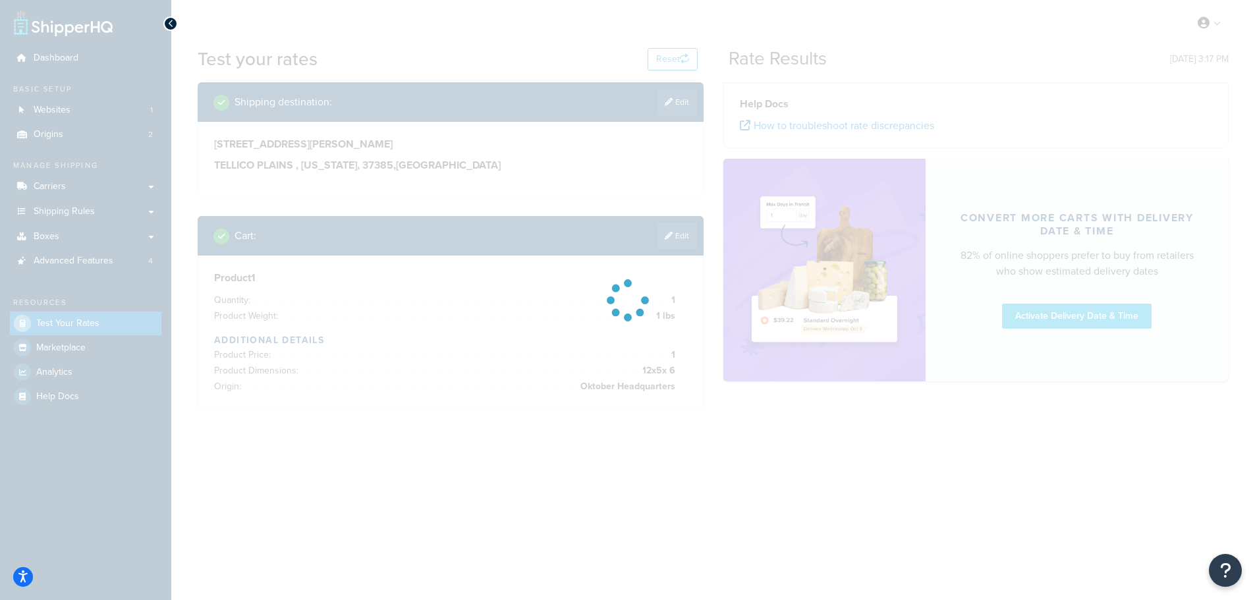
scroll to position [0, 0]
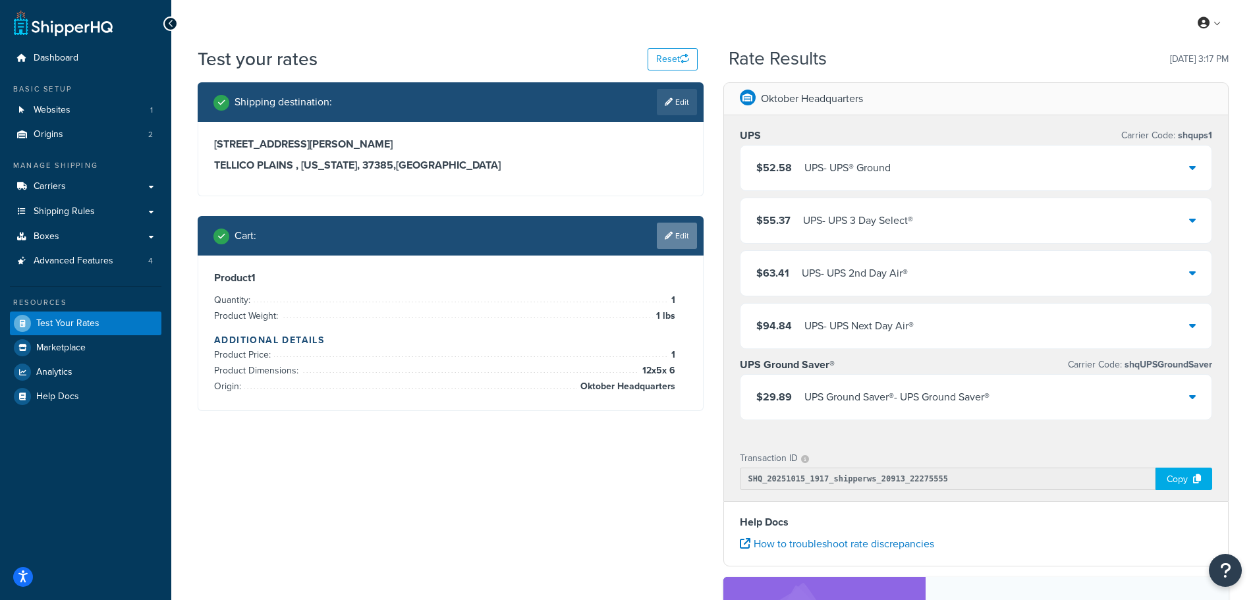
click at [682, 235] on link "Edit" at bounding box center [677, 236] width 40 height 26
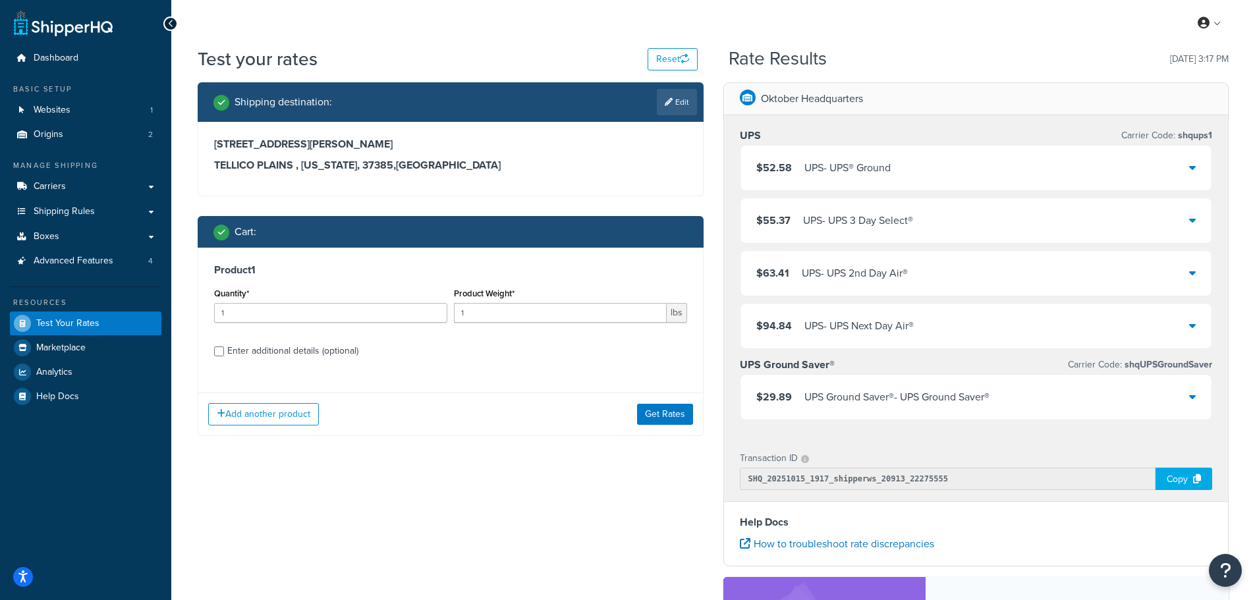
click at [341, 349] on div "Enter additional details (optional)" at bounding box center [292, 351] width 131 height 18
click at [224, 349] on input "Enter additional details (optional)" at bounding box center [219, 352] width 10 height 10
checkbox input "true"
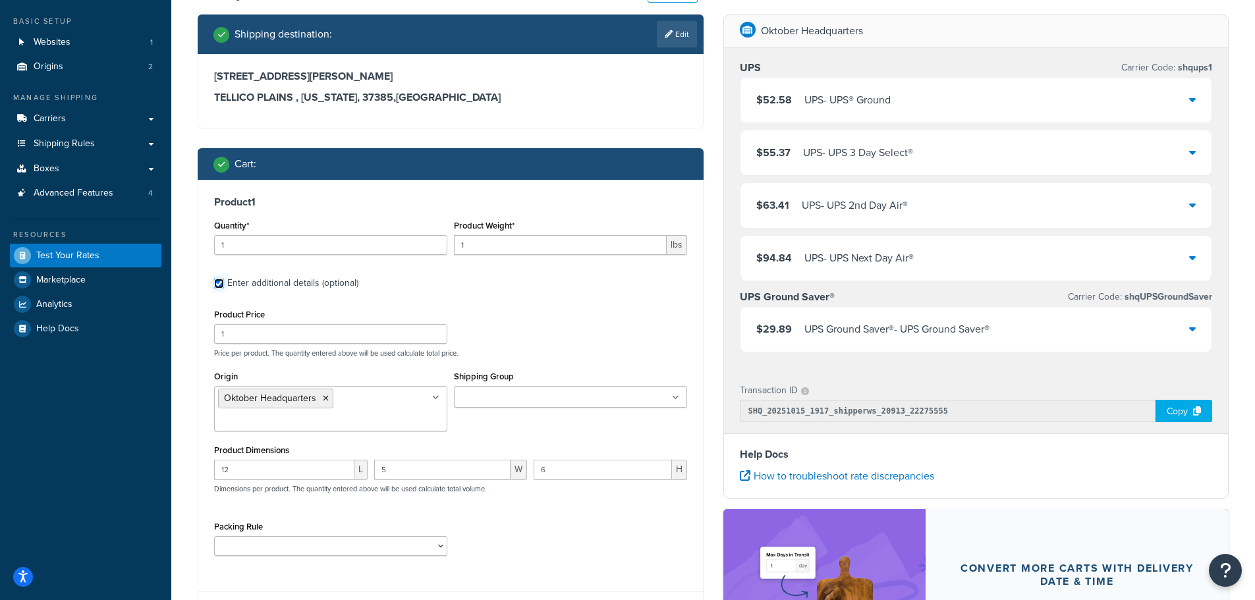
scroll to position [132, 0]
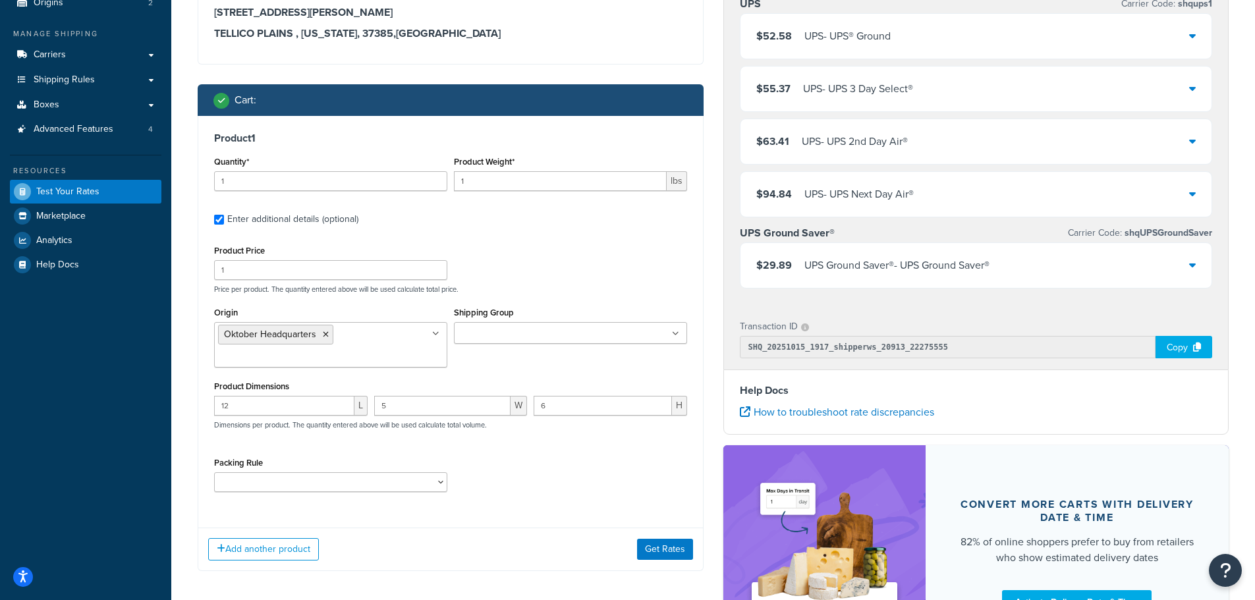
click at [523, 330] on input "Shipping Group" at bounding box center [516, 334] width 117 height 14
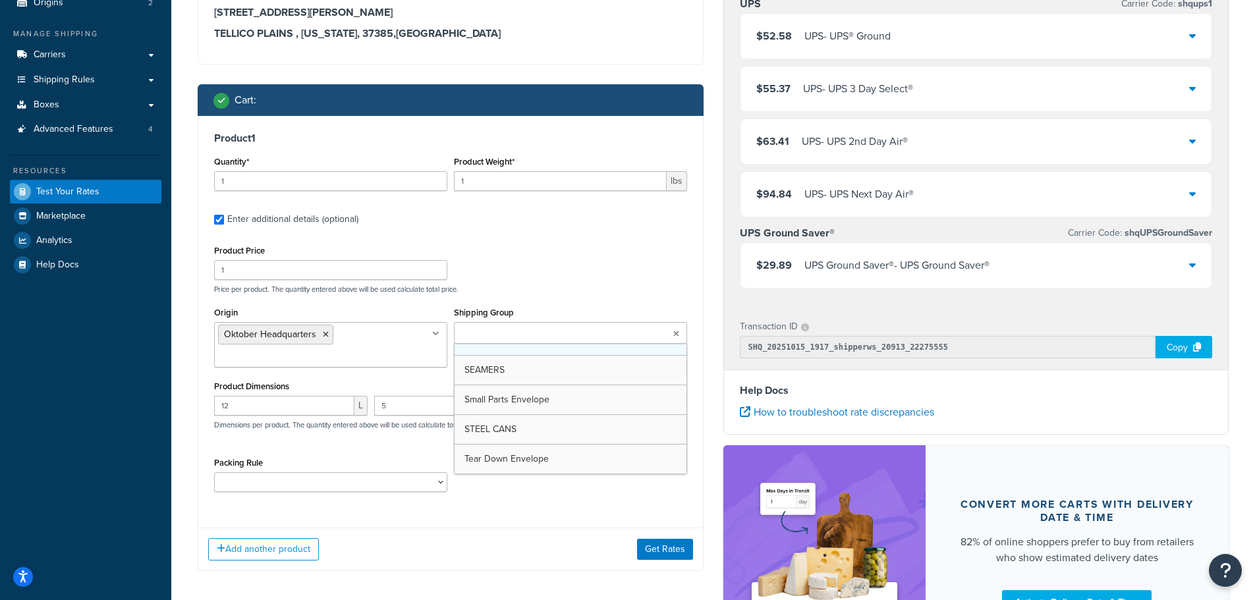
scroll to position [136, 0]
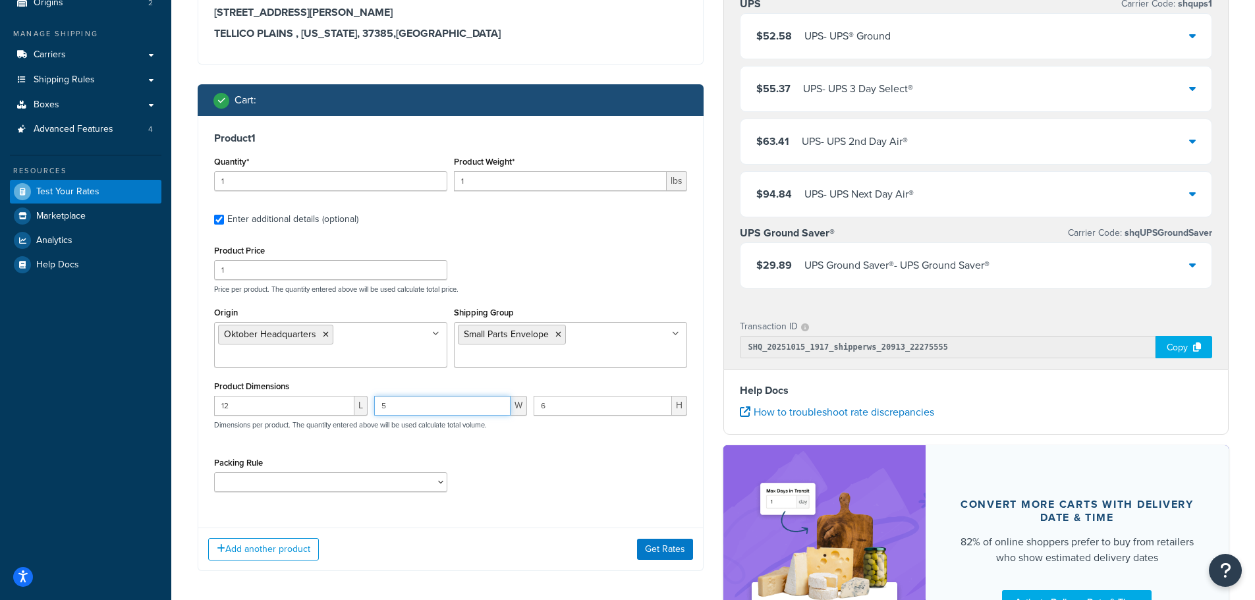
click at [394, 408] on input "5" at bounding box center [442, 406] width 137 height 20
drag, startPoint x: 405, startPoint y: 408, endPoint x: 371, endPoint y: 410, distance: 34.3
click at [371, 410] on div "5 W" at bounding box center [451, 411] width 160 height 30
drag, startPoint x: 327, startPoint y: 404, endPoint x: 200, endPoint y: 405, distance: 127.1
click at [200, 405] on div "Product 1 Quantity* 1 Product Weight* 1 lbs Enter additional details (optional)…" at bounding box center [450, 317] width 505 height 402
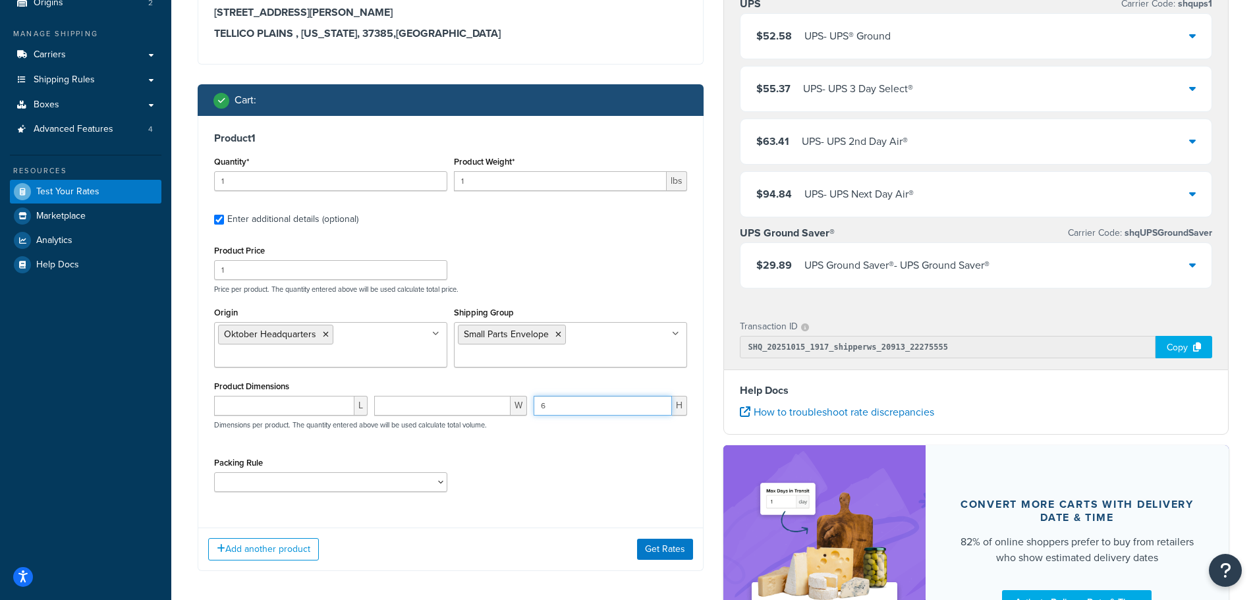
drag, startPoint x: 553, startPoint y: 406, endPoint x: 516, endPoint y: 408, distance: 36.3
click at [516, 408] on div "L W 6 H Dimensions per product. The quantity entered above will be used calcula…" at bounding box center [451, 420] width 480 height 48
click at [374, 480] on select "12oz Sleek Cans 16oz/12oz 19oz cans 24oz cans 300 End Box 32oz Cans 480/660/340…" at bounding box center [330, 482] width 233 height 20
click at [558, 490] on div "Packing Rule 12oz Sleek Cans 16oz/12oz 19oz cans 24oz cans 300 End Box 32oz Can…" at bounding box center [451, 478] width 480 height 48
click at [659, 547] on button "Get Rates" at bounding box center [665, 549] width 56 height 21
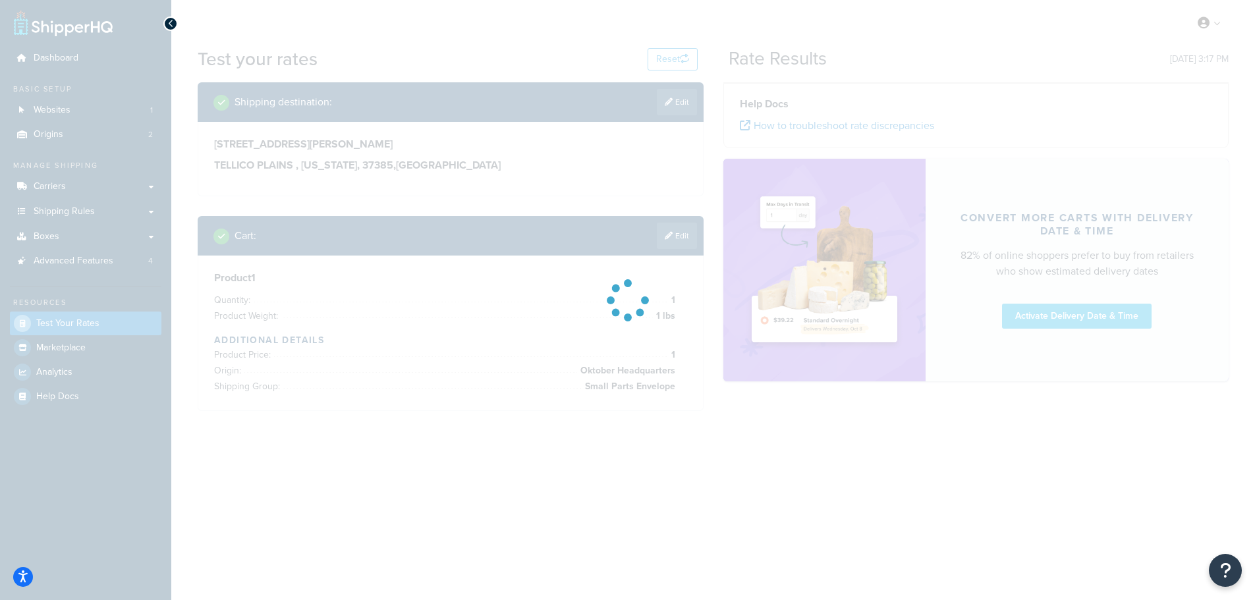
scroll to position [0, 0]
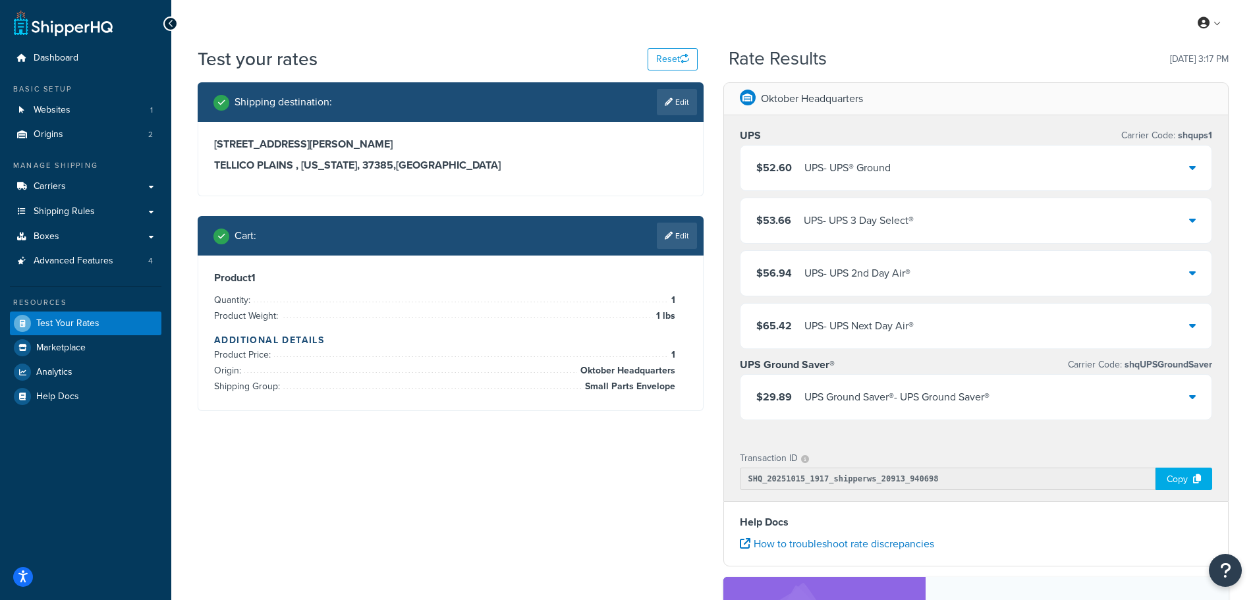
click at [896, 393] on div "UPS Ground Saver® - UPS Ground Saver®" at bounding box center [896, 397] width 185 height 18
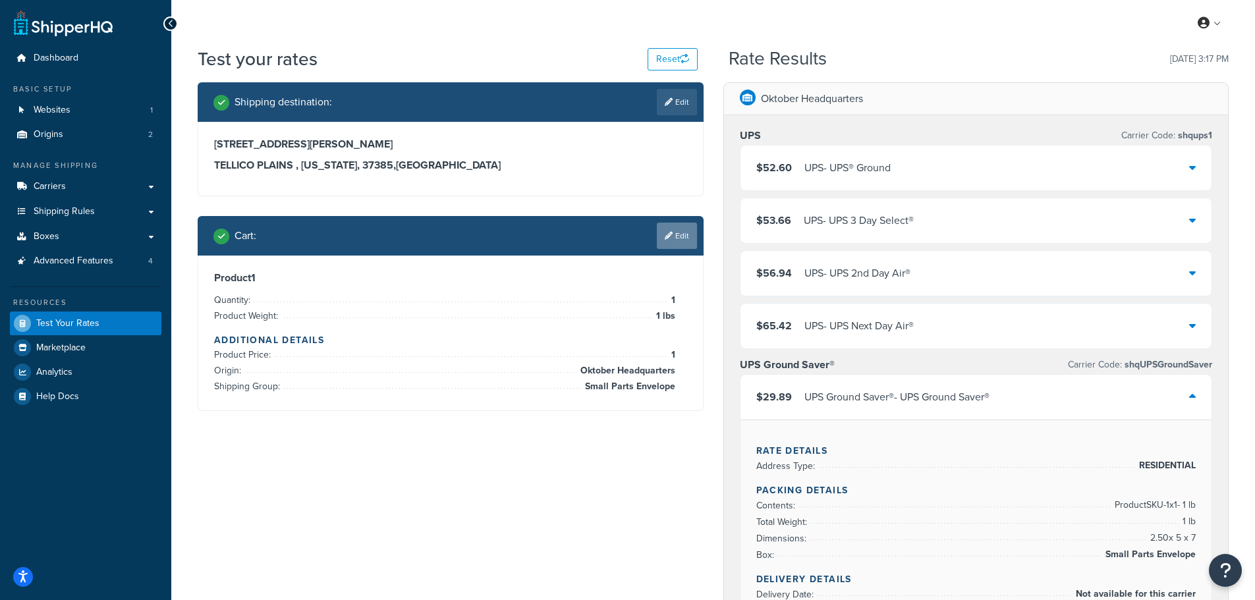
click at [671, 233] on link "Edit" at bounding box center [677, 236] width 40 height 26
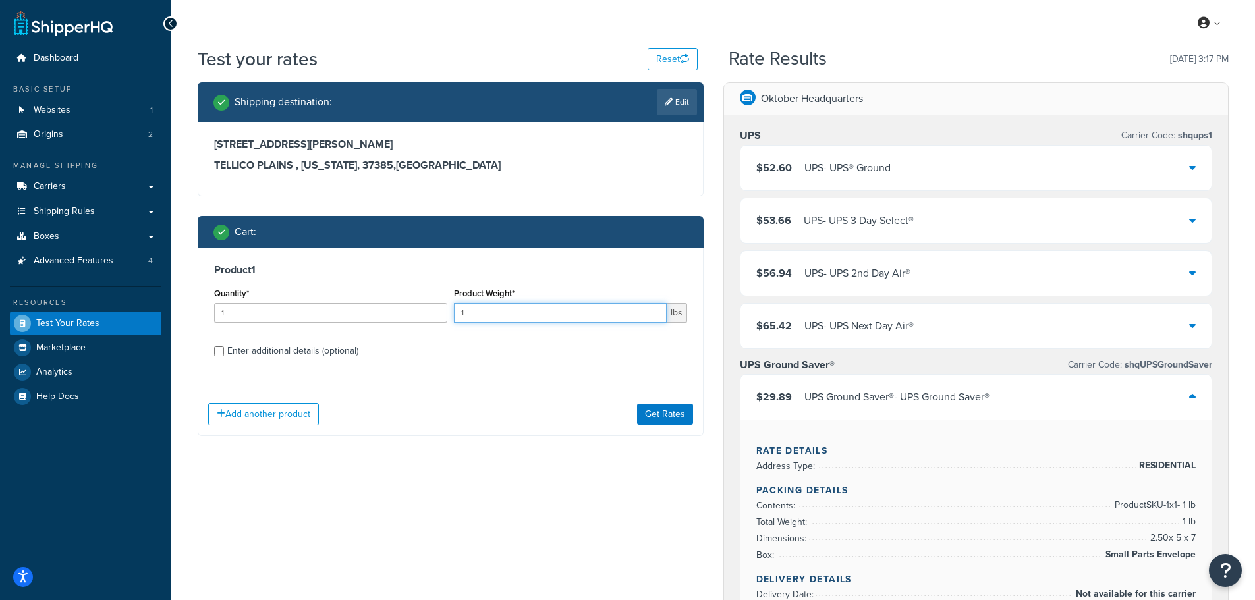
click at [529, 313] on input "1" at bounding box center [560, 313] width 213 height 20
type input ".5"
click at [327, 354] on div "Enter additional details (optional)" at bounding box center [292, 351] width 131 height 18
click at [224, 354] on input "Enter additional details (optional)" at bounding box center [219, 352] width 10 height 10
checkbox input "true"
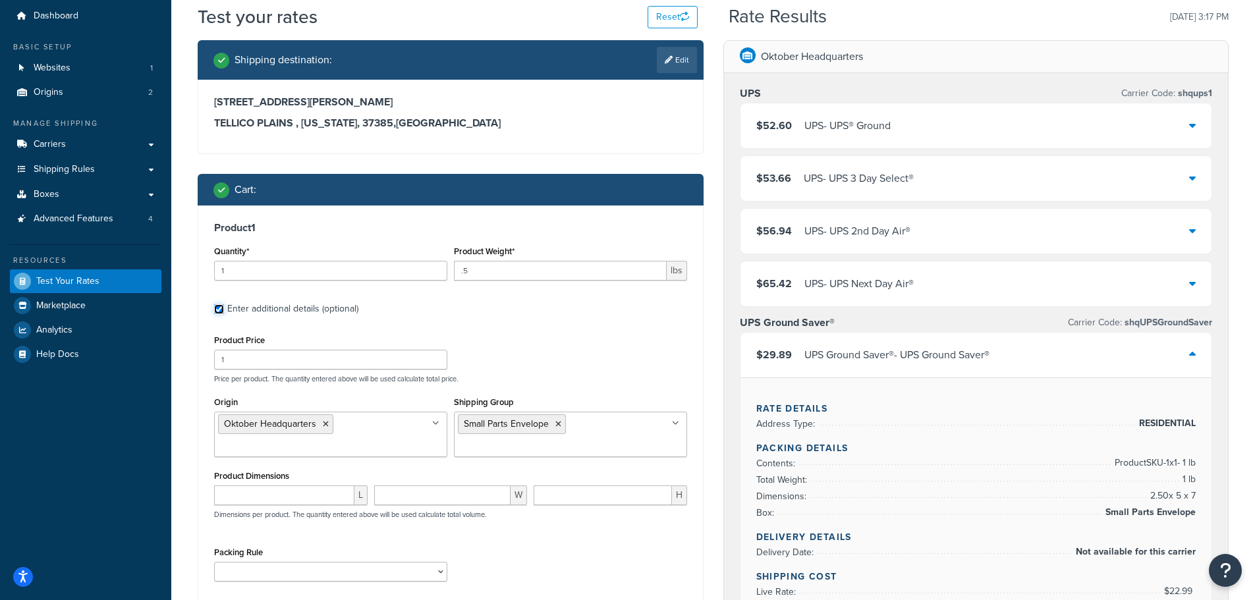
scroll to position [66, 0]
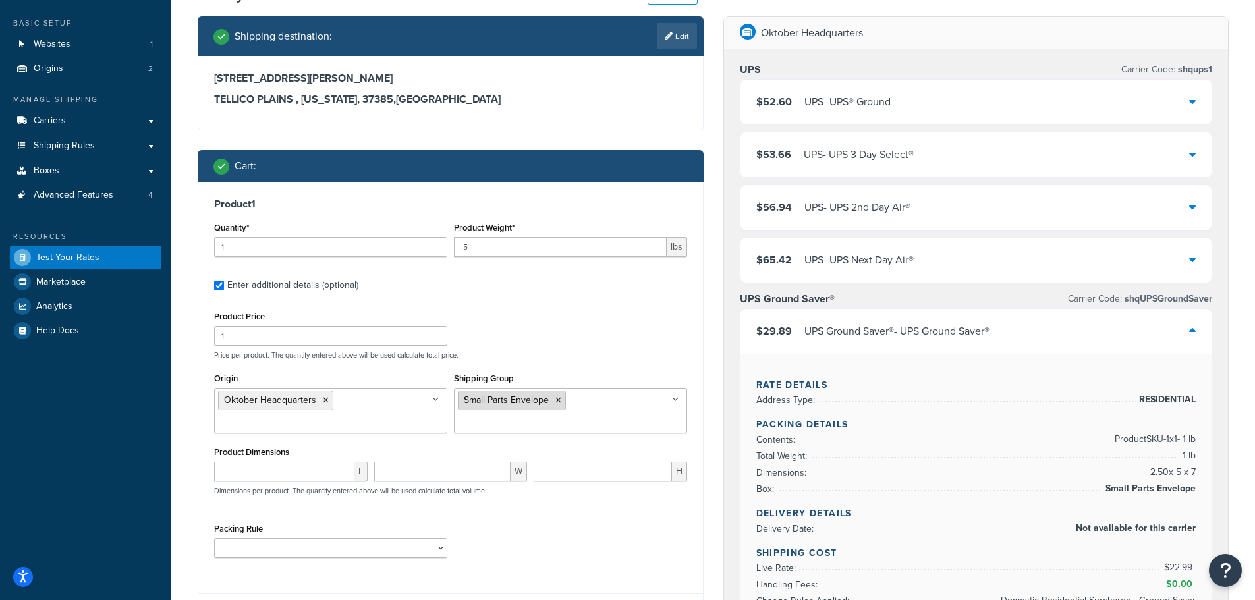
click at [556, 399] on icon at bounding box center [558, 401] width 6 height 8
click at [538, 345] on div "Product Price 1 Price per product. The quantity entered above will be used calc…" at bounding box center [451, 334] width 480 height 52
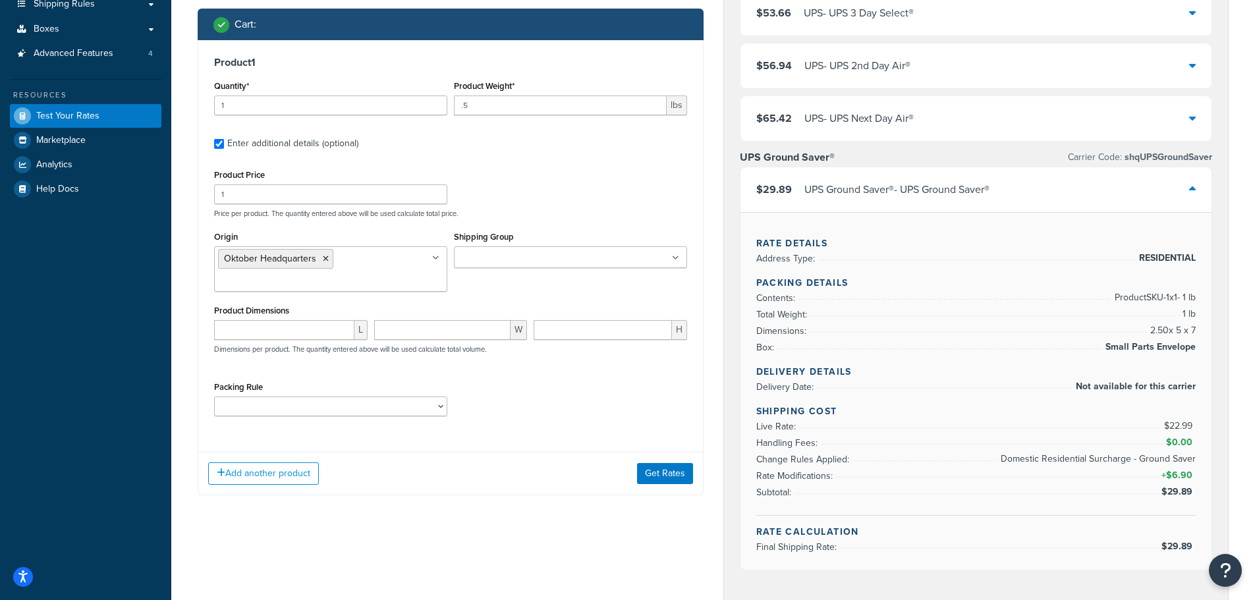
scroll to position [264, 0]
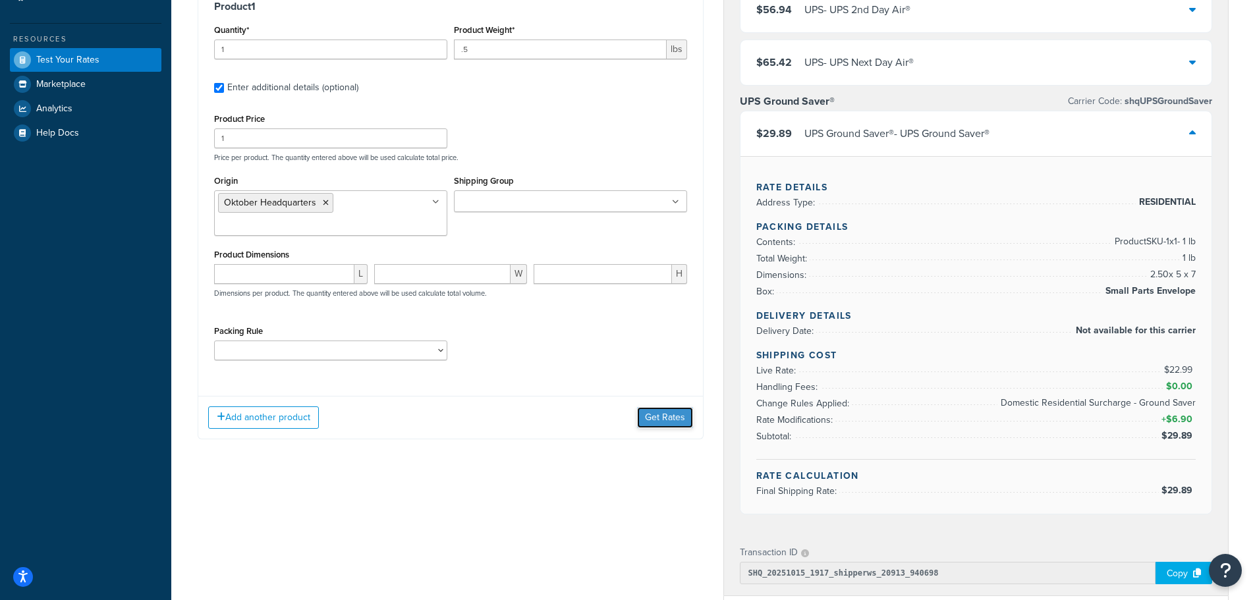
click at [654, 417] on button "Get Rates" at bounding box center [665, 417] width 56 height 21
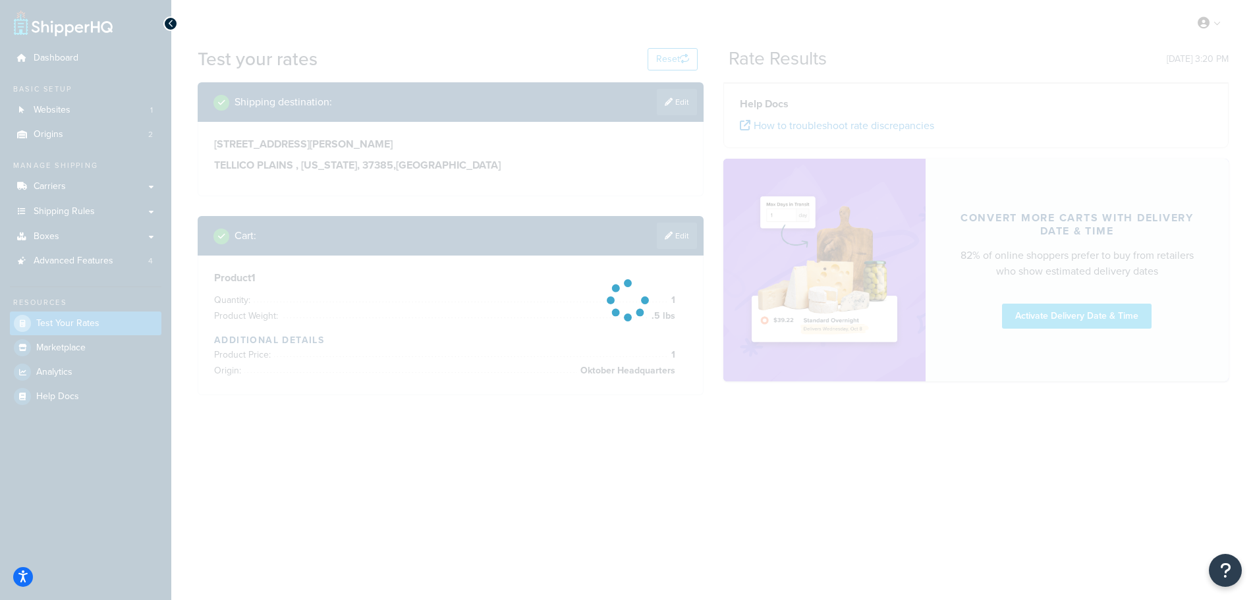
scroll to position [0, 0]
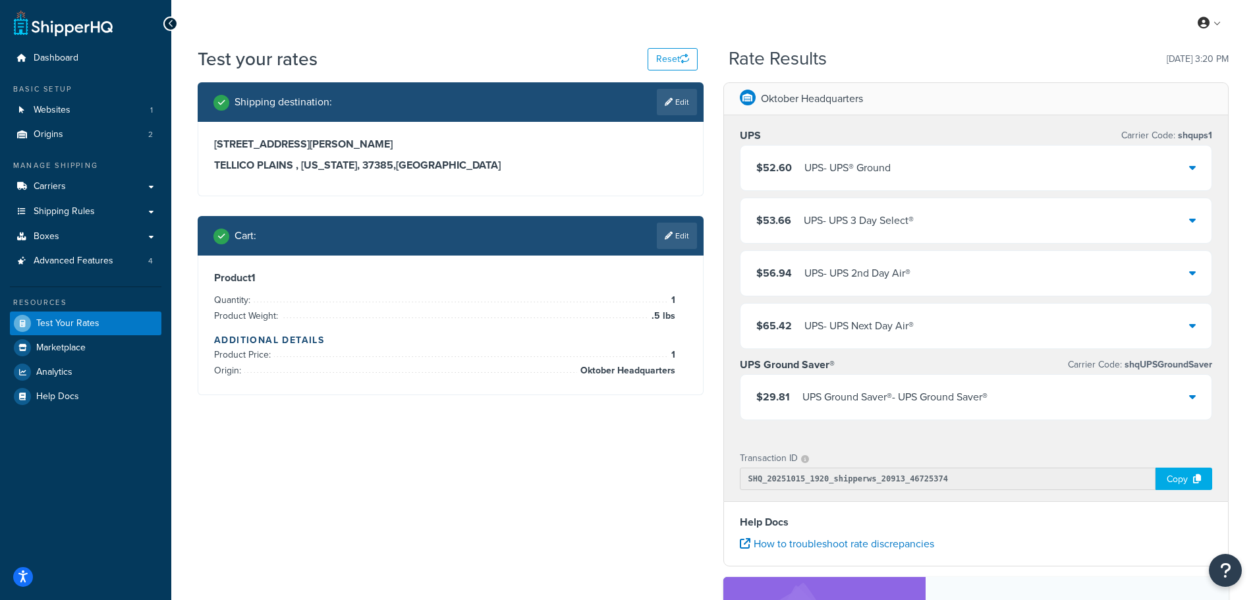
click at [934, 396] on div "UPS Ground Saver® - UPS Ground Saver®" at bounding box center [894, 397] width 185 height 18
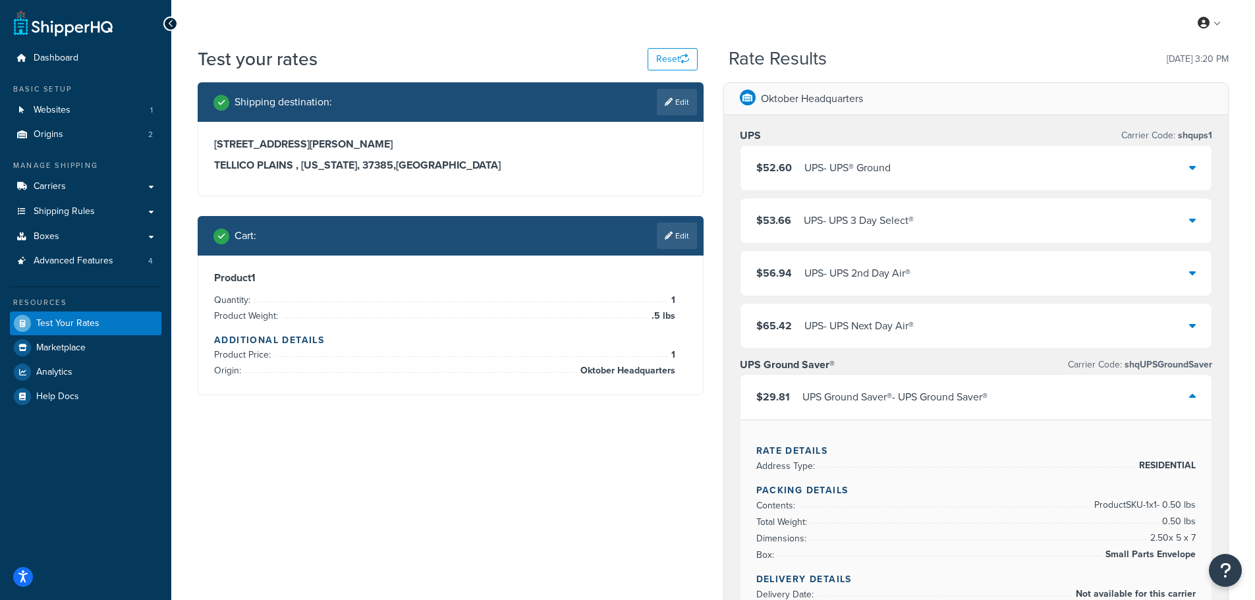
click at [937, 396] on div "UPS Ground Saver® - UPS Ground Saver®" at bounding box center [894, 397] width 185 height 18
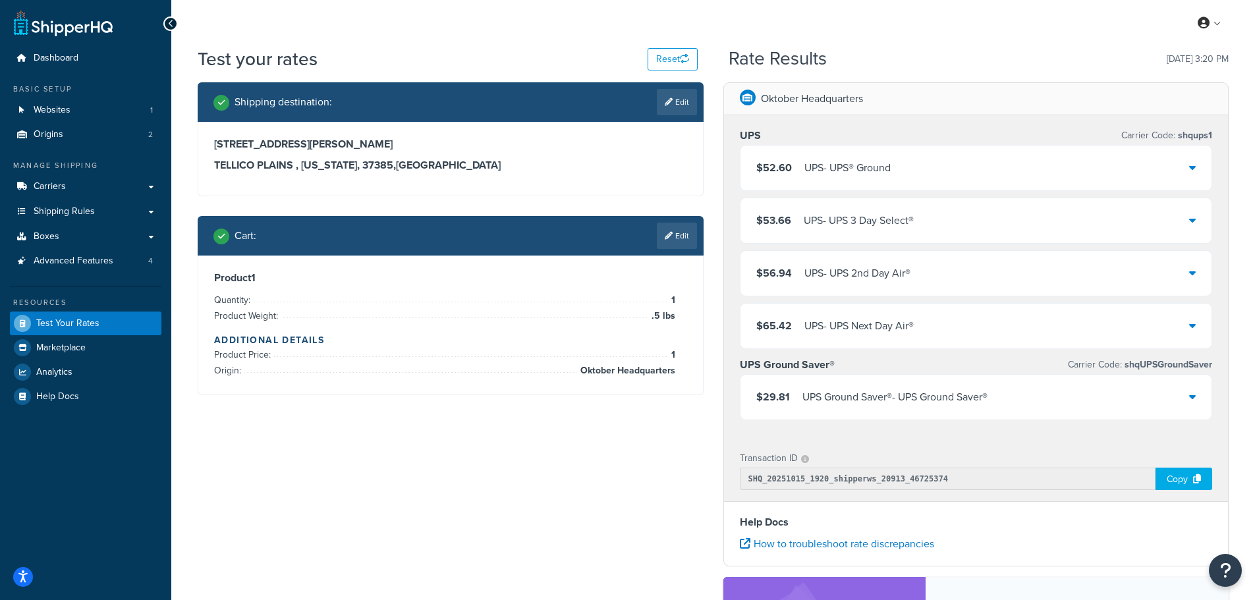
click at [971, 395] on div "UPS Ground Saver® - UPS Ground Saver®" at bounding box center [894, 397] width 185 height 18
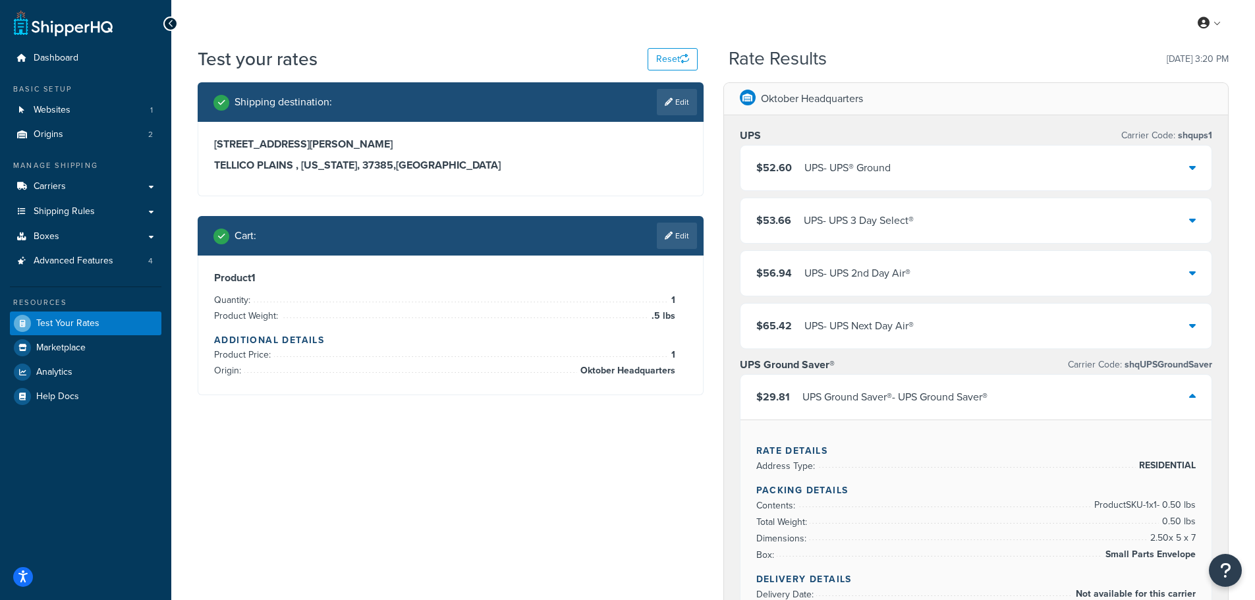
click at [971, 395] on div "UPS Ground Saver® - UPS Ground Saver®" at bounding box center [894, 397] width 185 height 18
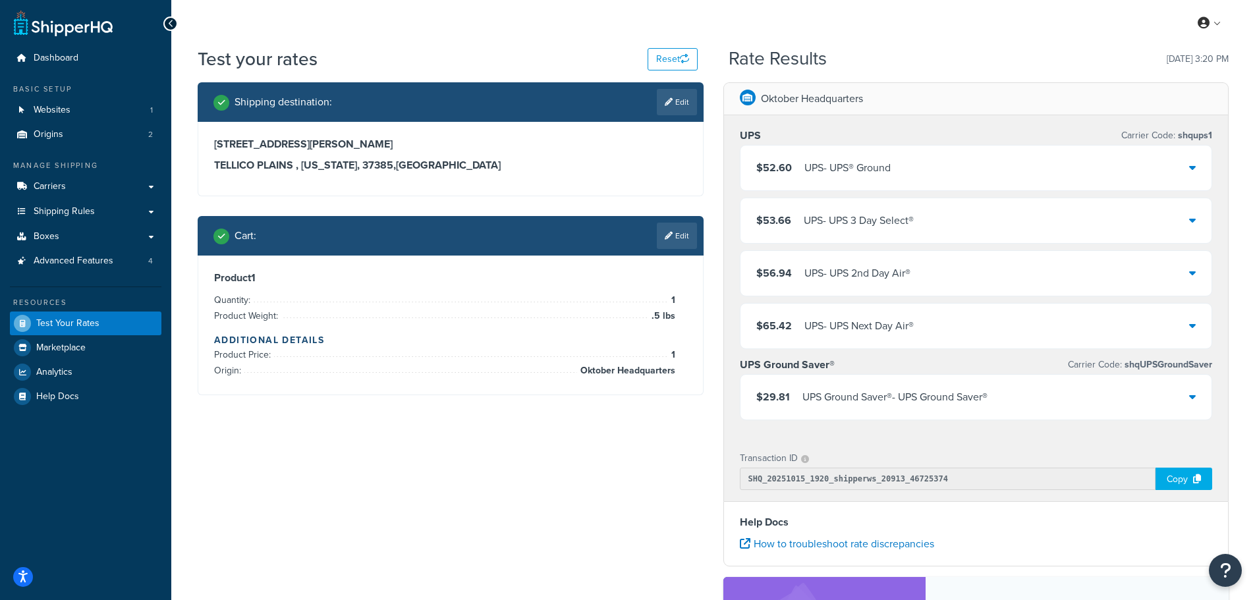
click at [984, 395] on div "UPS Ground Saver® - UPS Ground Saver®" at bounding box center [894, 397] width 185 height 18
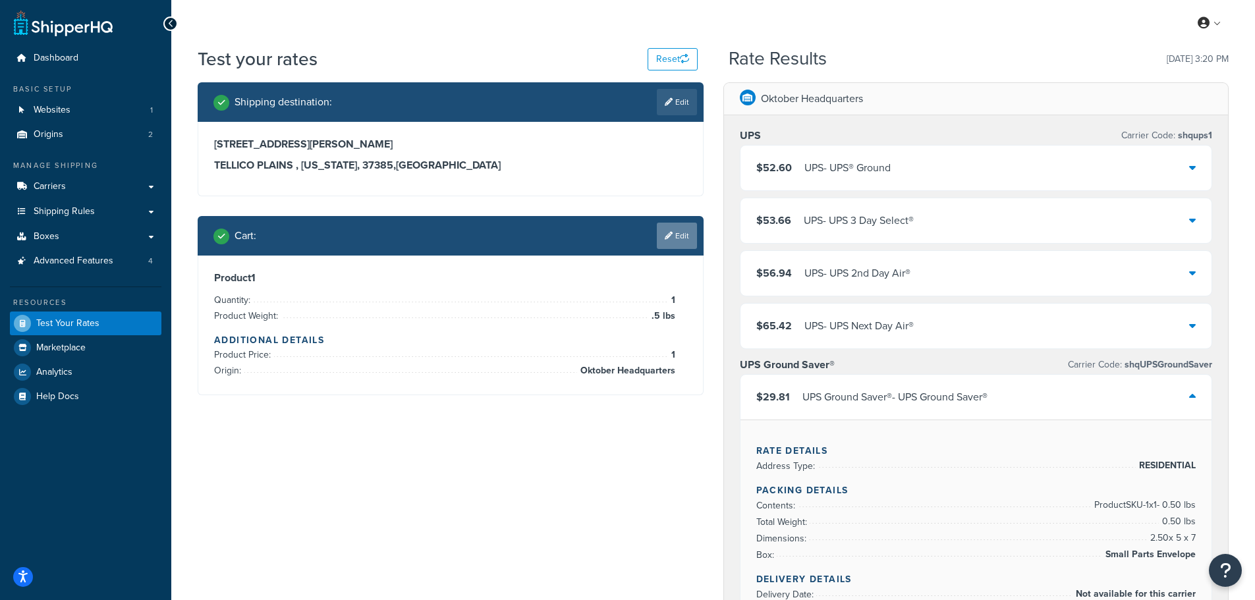
click at [683, 231] on link "Edit" at bounding box center [677, 236] width 40 height 26
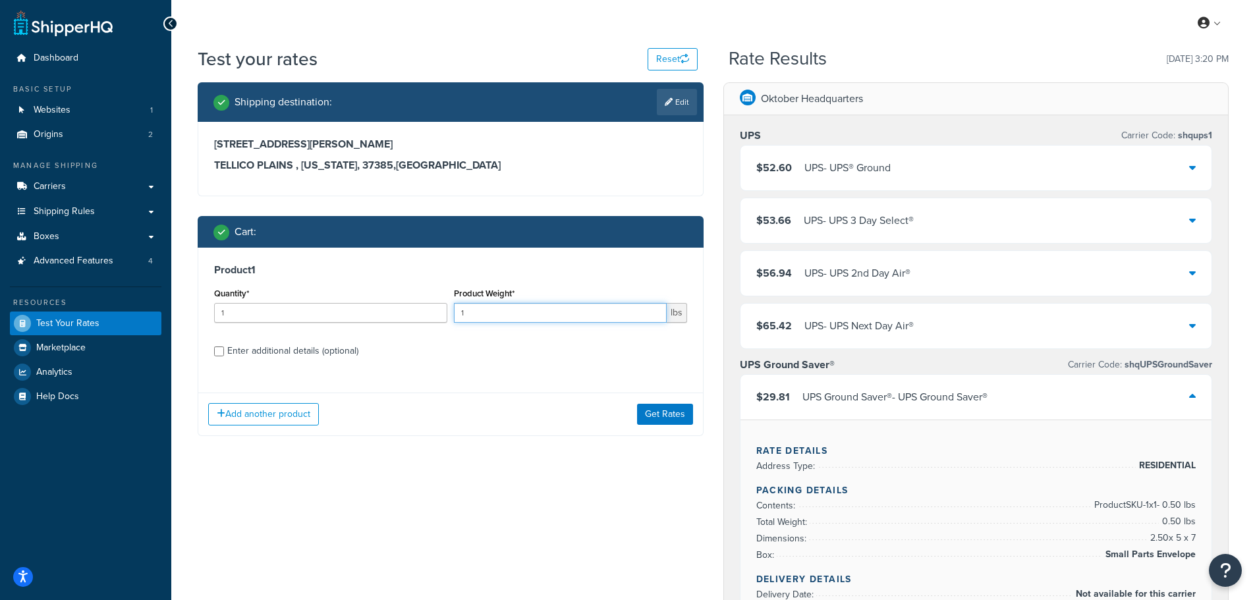
click at [484, 317] on input "1" at bounding box center [560, 313] width 213 height 20
click at [563, 307] on input "1" at bounding box center [560, 313] width 213 height 20
type input "17"
click at [298, 350] on div "Enter additional details (optional)" at bounding box center [292, 351] width 131 height 18
click at [224, 350] on input "Enter additional details (optional)" at bounding box center [219, 352] width 10 height 10
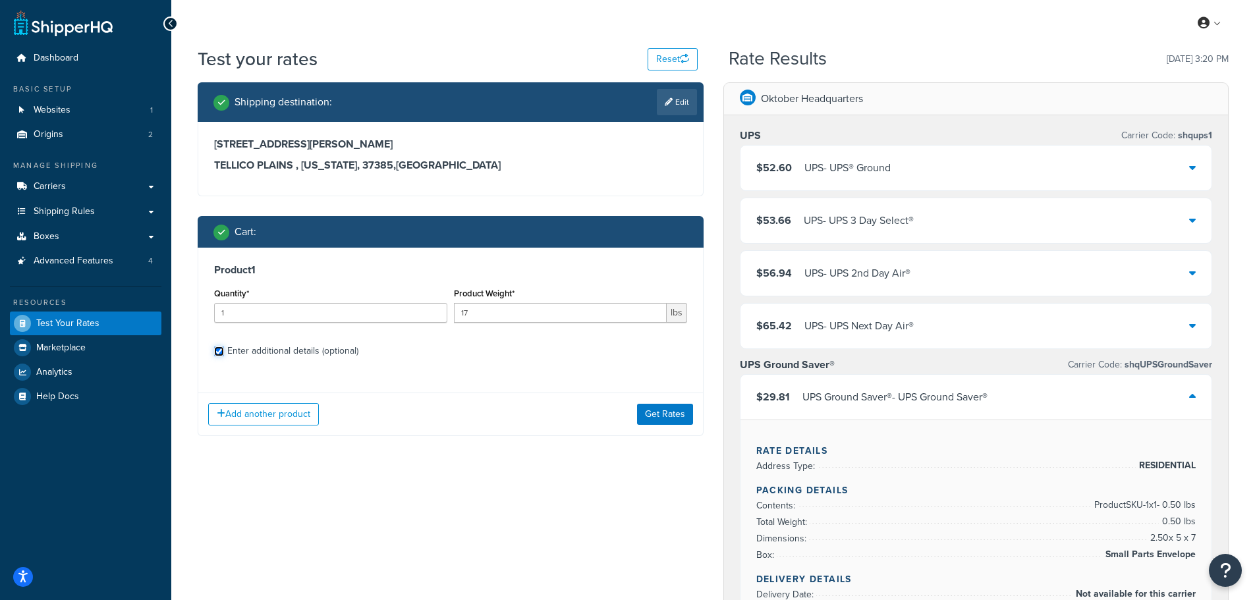
checkbox input "true"
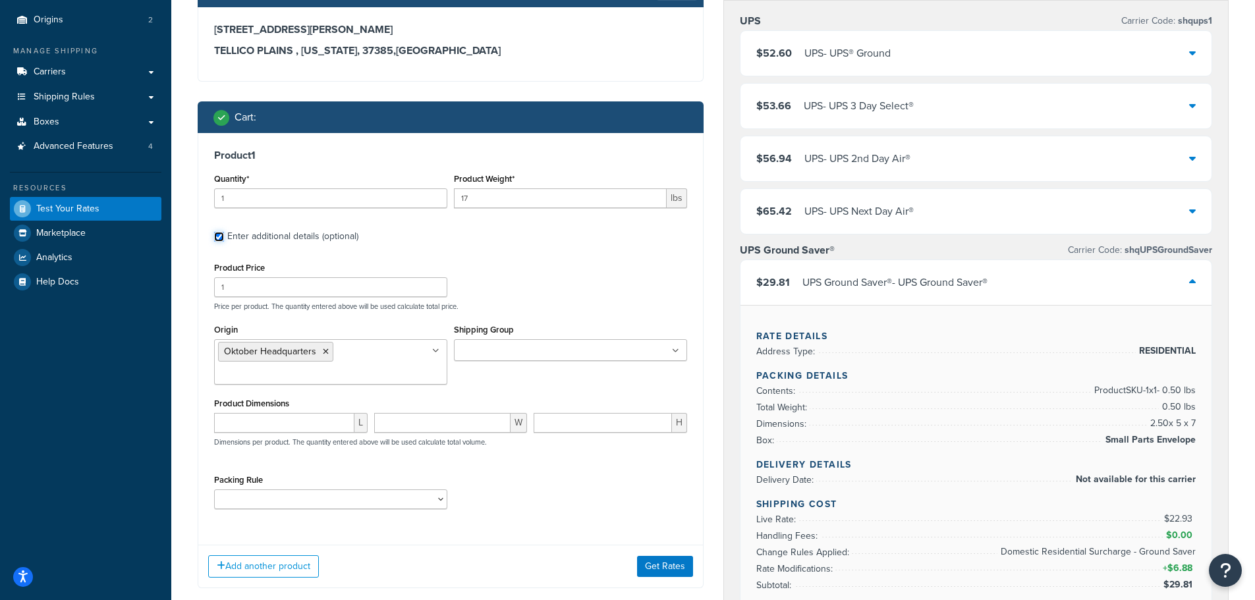
scroll to position [132, 0]
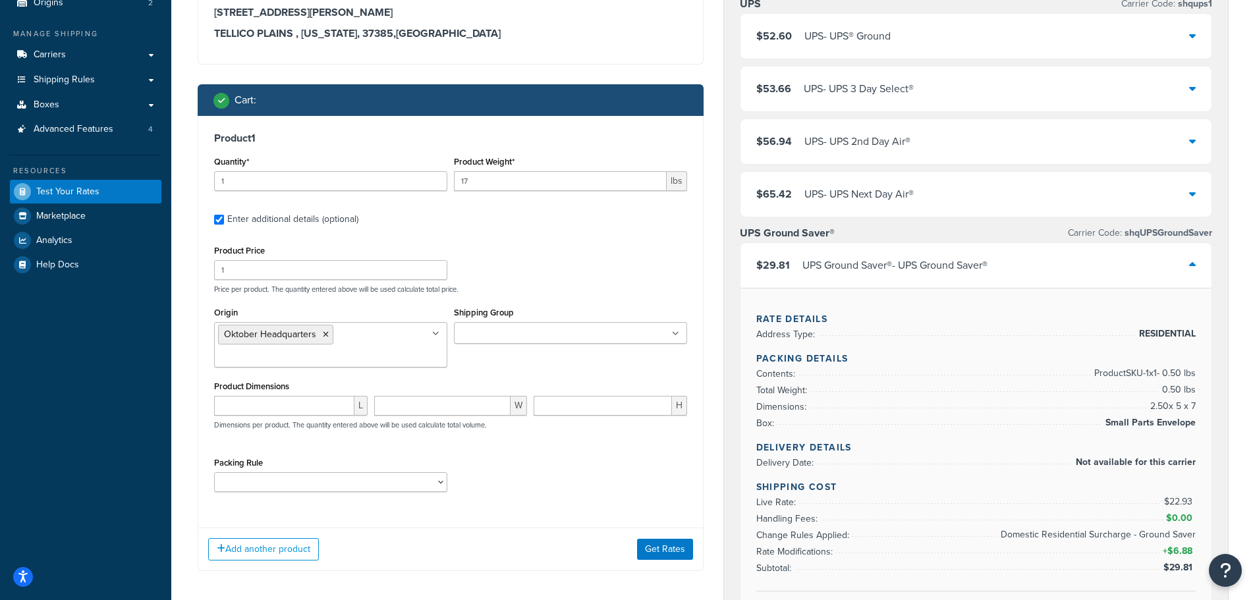
click at [468, 336] on input "Shipping Group" at bounding box center [516, 334] width 117 height 14
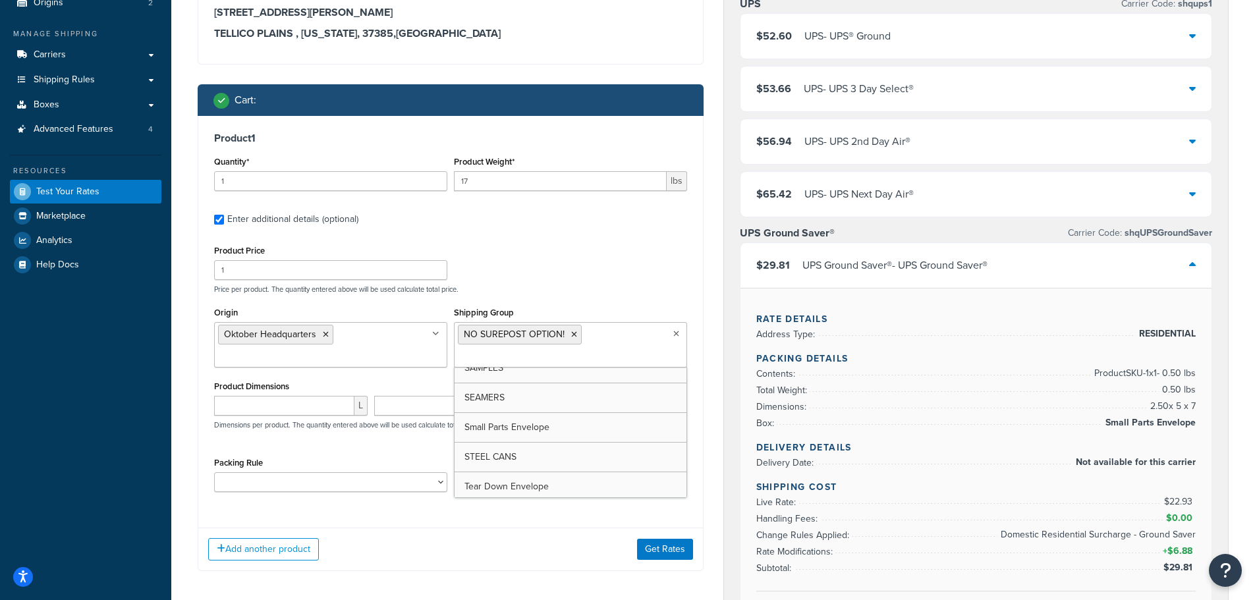
scroll to position [91, 0]
click at [559, 295] on div "Product Price 1 Price per product. The quantity entered above will be used calc…" at bounding box center [450, 372] width 473 height 260
click at [302, 486] on select "12oz Sleek Cans 16oz/12oz 19oz cans 24oz cans 300 End Box 32oz Cans 480/660/340…" at bounding box center [330, 482] width 233 height 20
select select "51294"
click at [214, 472] on select "12oz Sleek Cans 16oz/12oz 19oz cans 24oz cans 300 End Box 32oz Cans 480/660/340…" at bounding box center [330, 482] width 233 height 20
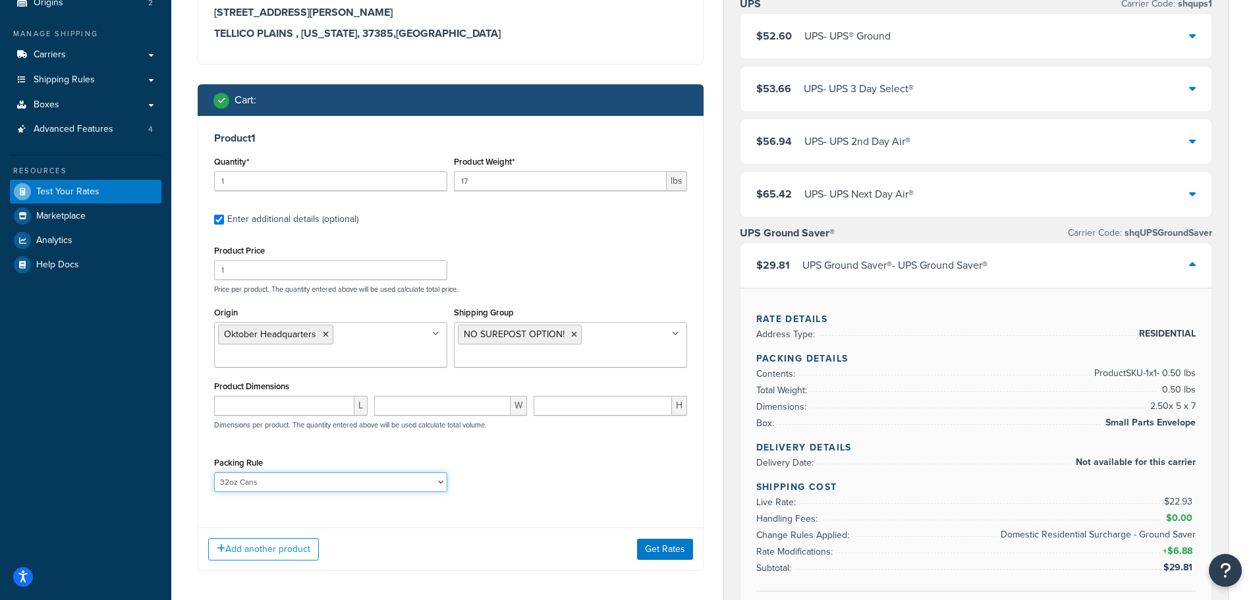
click at [277, 485] on select "12oz Sleek Cans 16oz/12oz 19oz cans 24oz cans 300 End Box 32oz Cans 480/660/340…" at bounding box center [330, 482] width 233 height 20
click at [287, 482] on select "12oz Sleek Cans 16oz/12oz 19oz cans 24oz cans 300 End Box 32oz Cans 480/660/340…" at bounding box center [330, 482] width 233 height 20
click at [301, 406] on input "number" at bounding box center [284, 406] width 140 height 20
type input "21"
click at [400, 408] on input "number" at bounding box center [442, 406] width 137 height 20
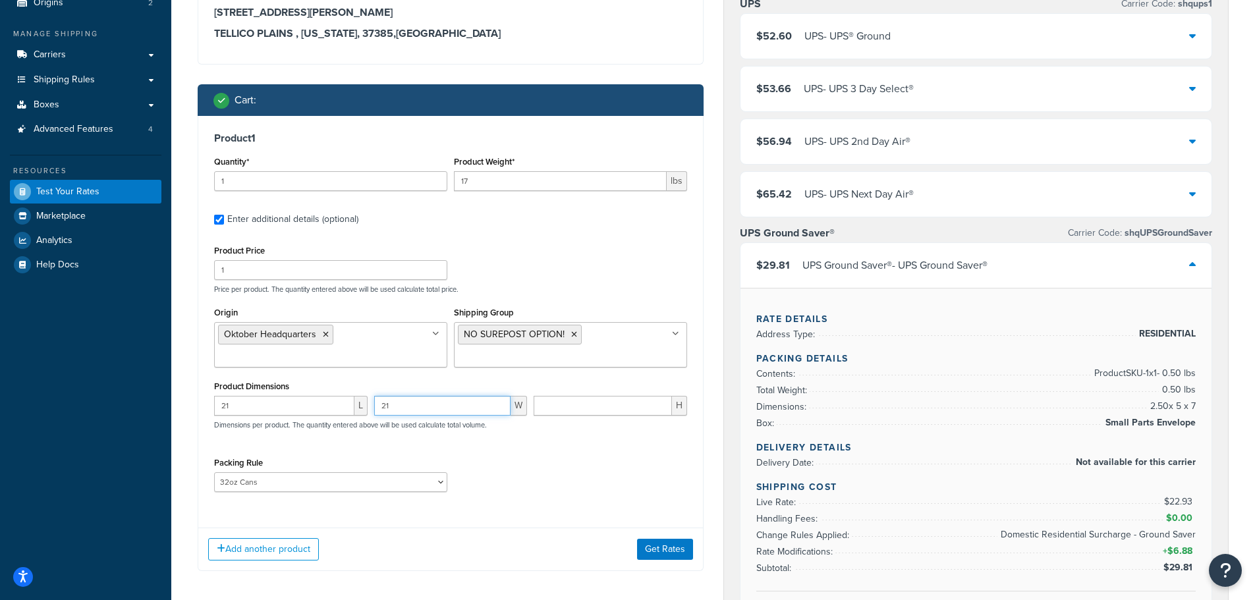
type input "21"
click at [572, 410] on input "number" at bounding box center [603, 406] width 138 height 20
type input "32"
click at [663, 553] on button "Get Rates" at bounding box center [665, 549] width 56 height 21
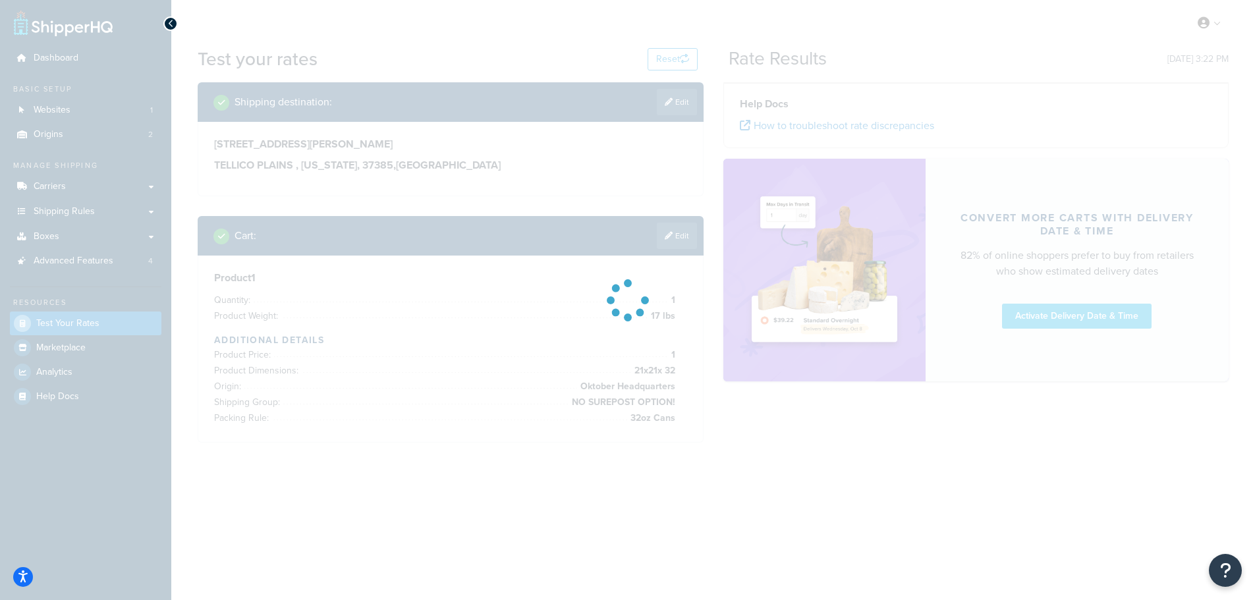
scroll to position [0, 0]
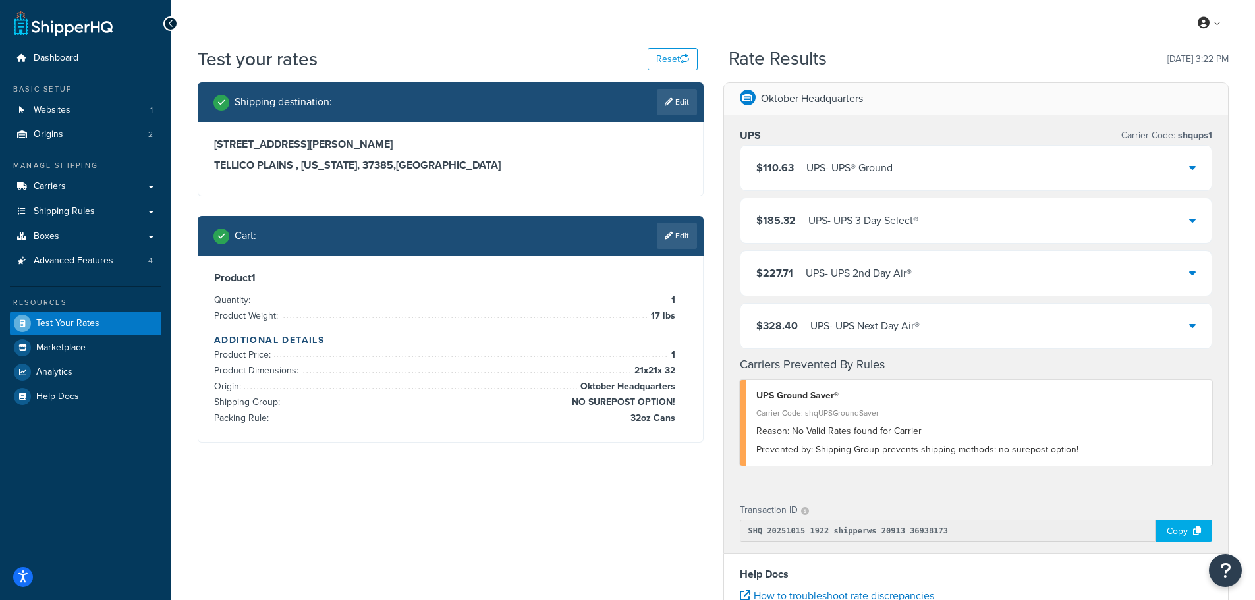
click at [876, 174] on div "UPS - UPS® Ground" at bounding box center [849, 168] width 86 height 18
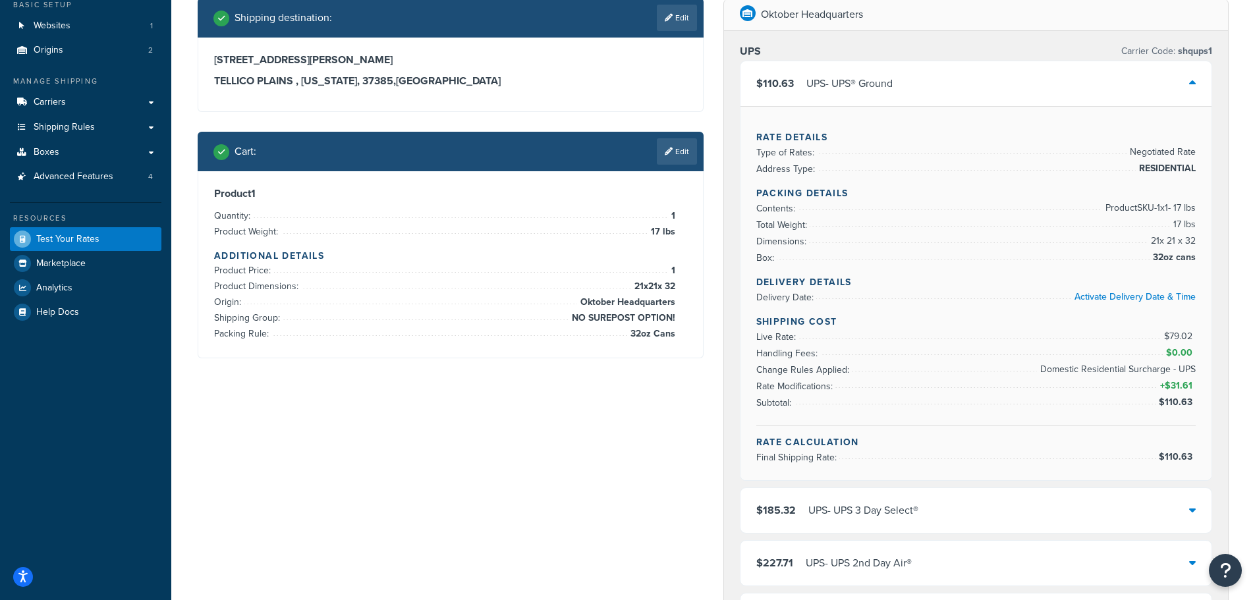
scroll to position [66, 0]
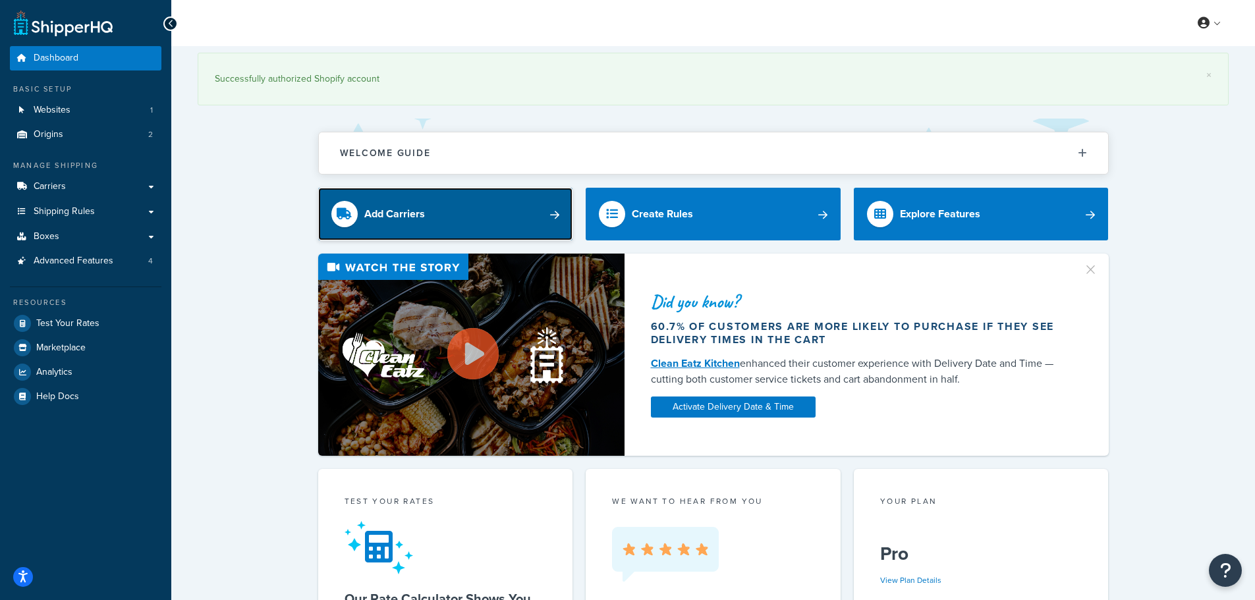
click at [459, 216] on link "Add Carriers" at bounding box center [445, 214] width 255 height 53
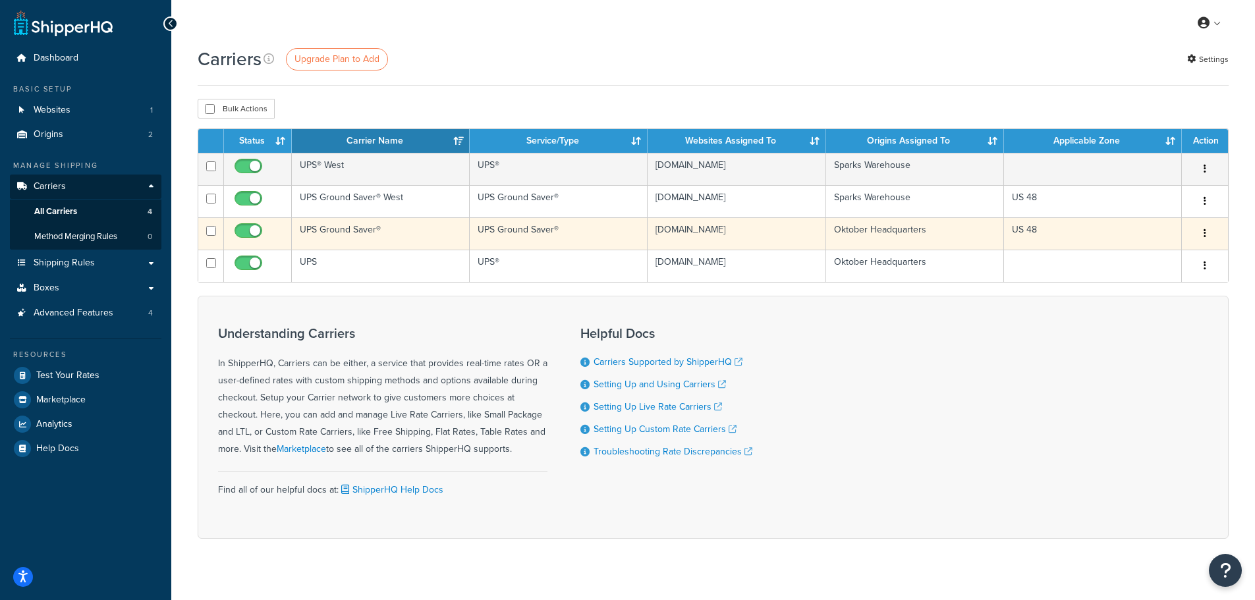
click at [542, 233] on td "UPS Ground Saver®" at bounding box center [559, 233] width 178 height 32
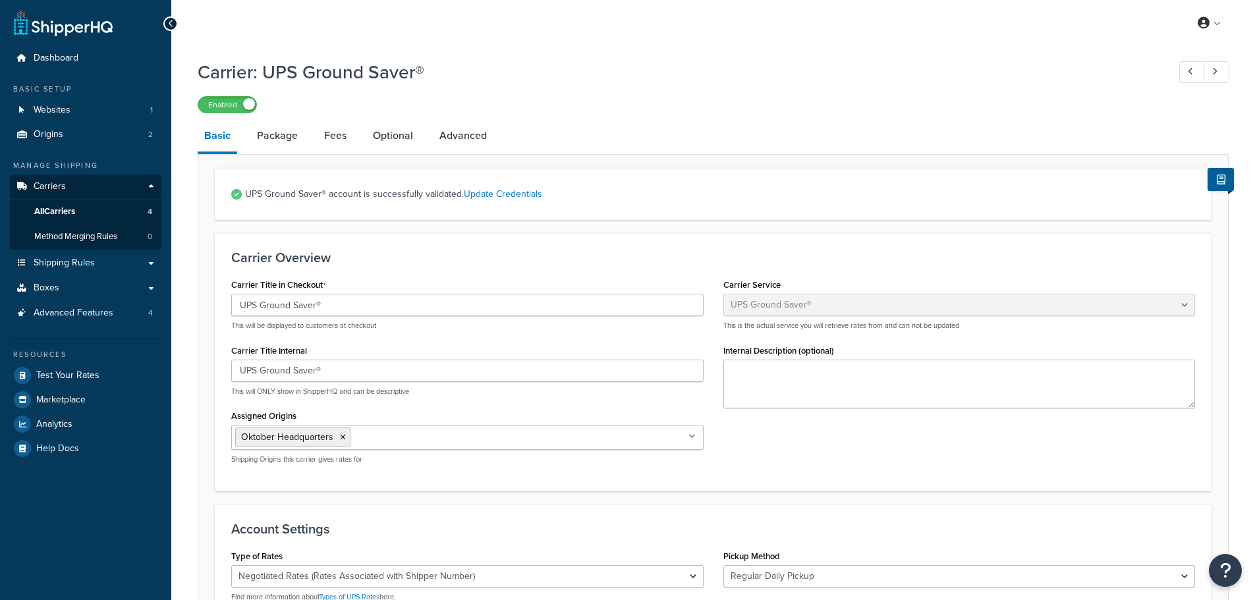
select select "surePost"
click at [507, 193] on link "Update Credentials" at bounding box center [503, 194] width 78 height 14
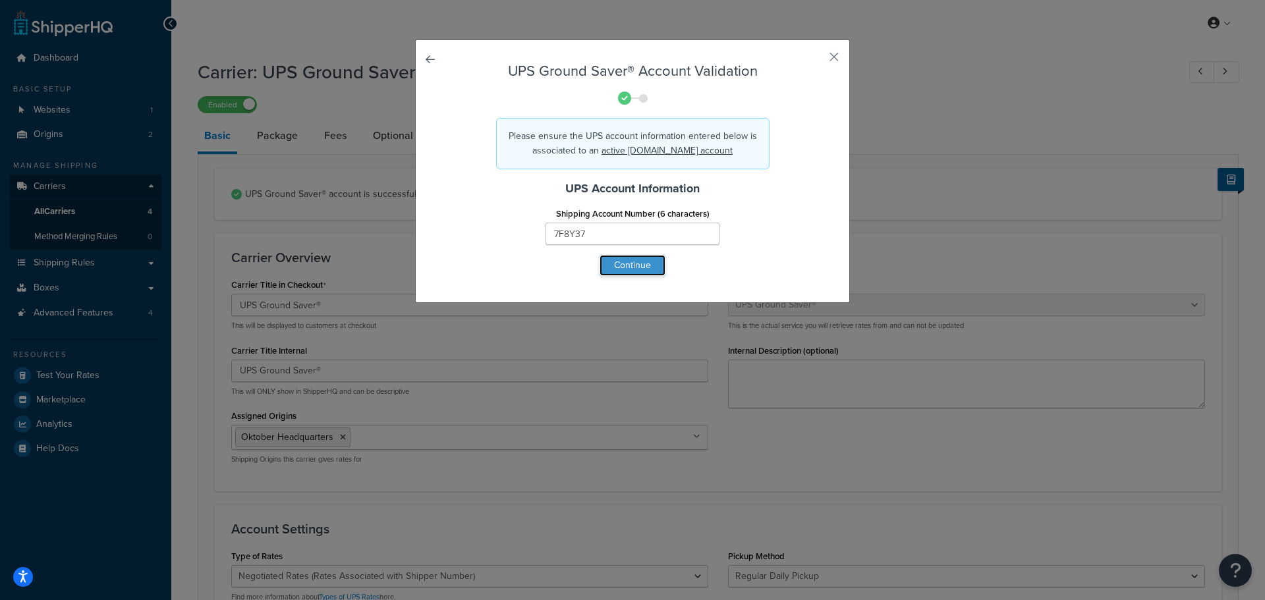
click at [633, 260] on button "Continue" at bounding box center [632, 265] width 66 height 21
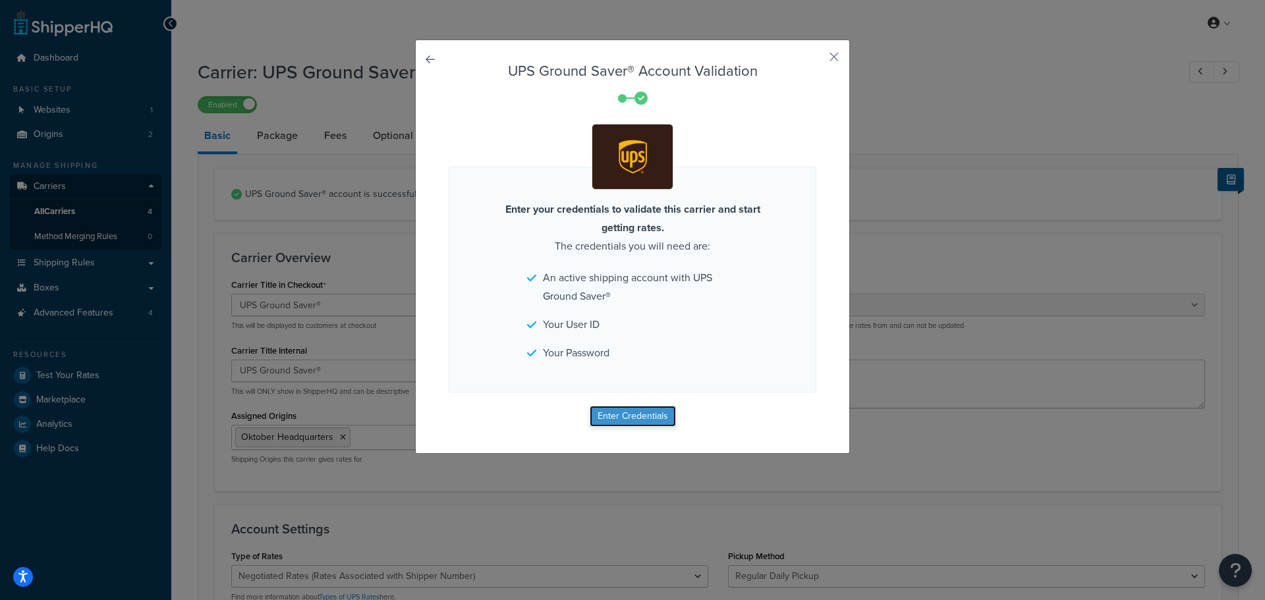
click at [643, 414] on button "Enter Credentials" at bounding box center [633, 416] width 86 height 21
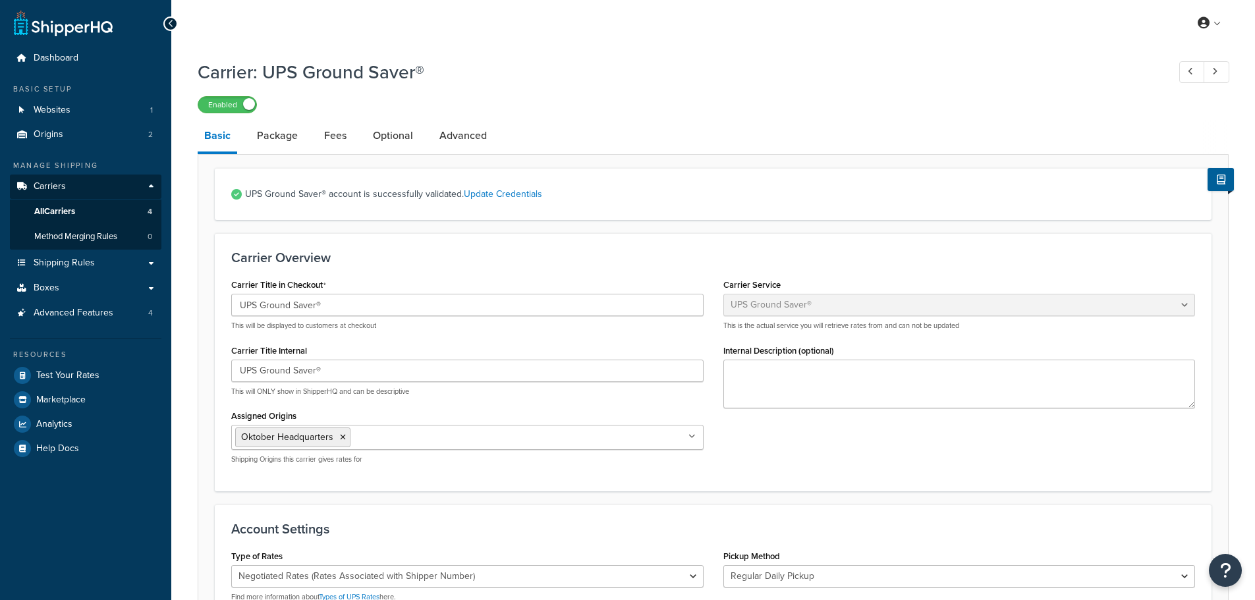
select select "surePost"
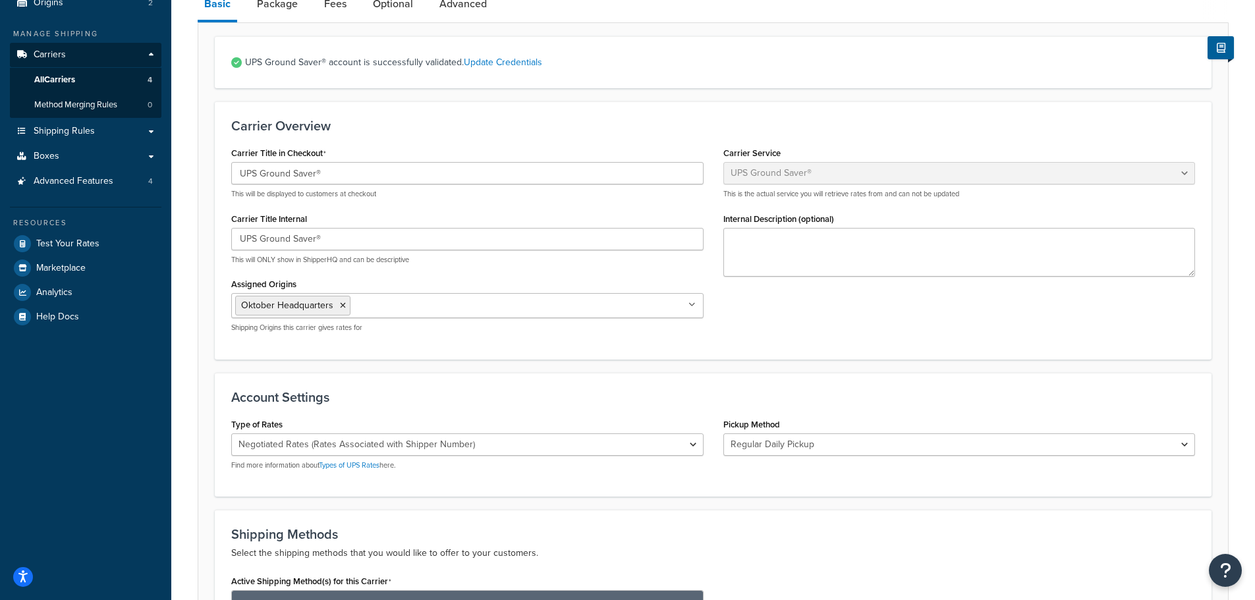
scroll to position [198, 0]
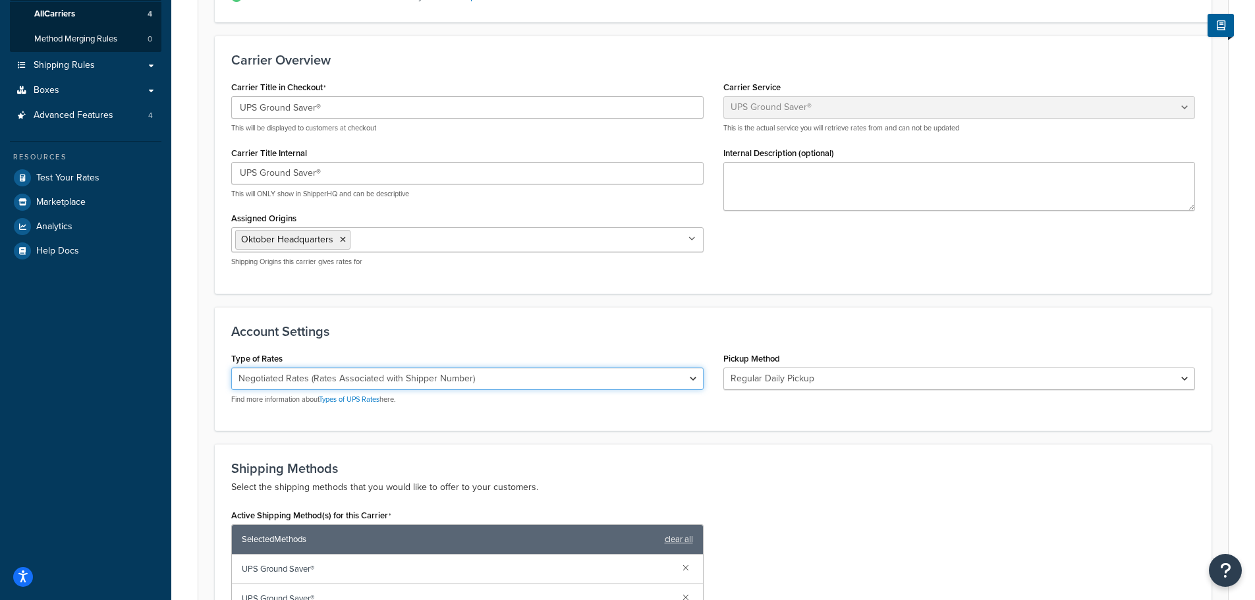
click at [584, 379] on select "Negotiated Rates (Rates Associated with Shipper Number) Daily Rates Retail Rate…" at bounding box center [467, 379] width 472 height 22
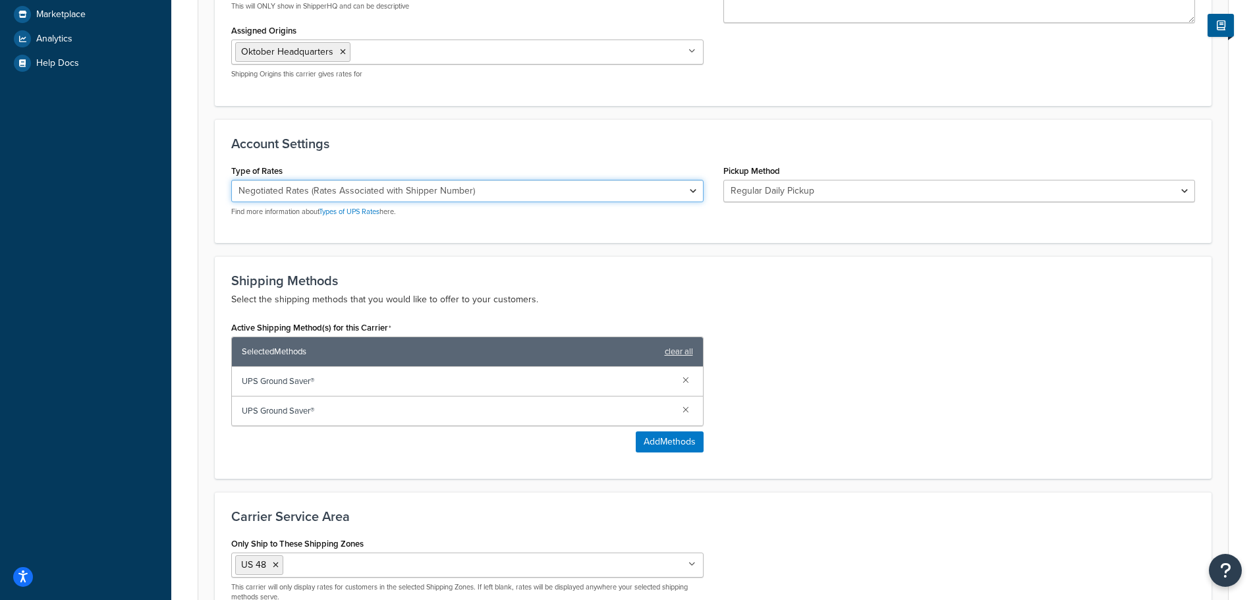
scroll to position [395, 0]
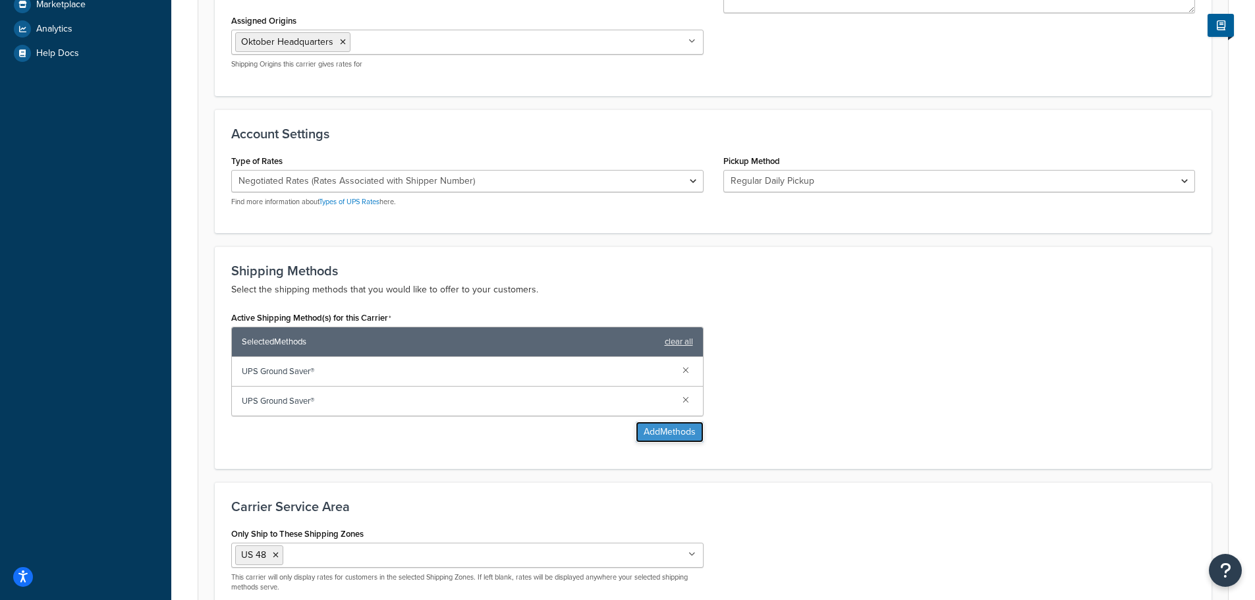
click at [646, 435] on button "Add Methods" at bounding box center [670, 432] width 68 height 21
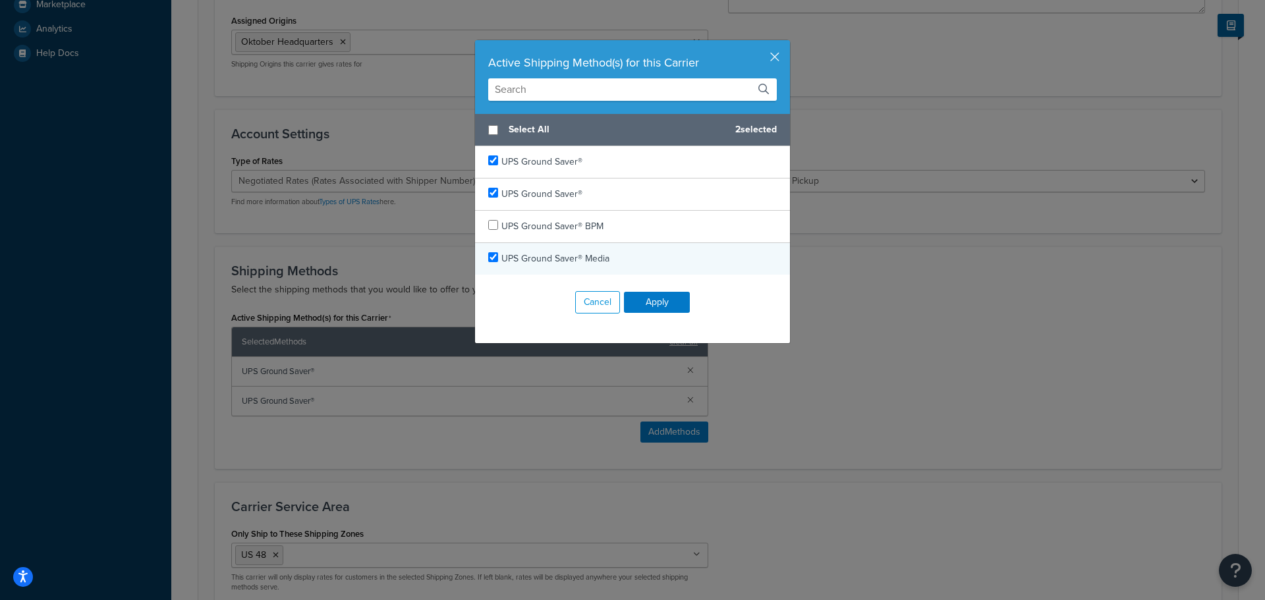
checkbox input "true"
click at [606, 252] on div "UPS Ground Saver® Media" at bounding box center [632, 259] width 315 height 32
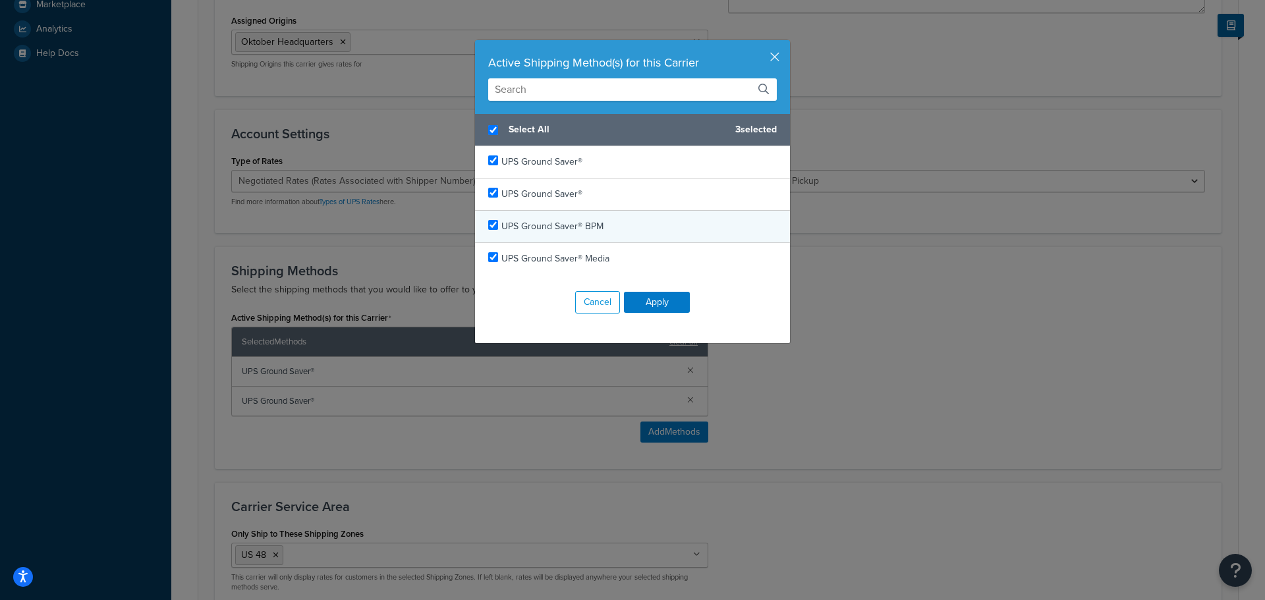
checkbox input "true"
click at [619, 221] on div "UPS Ground Saver® BPM" at bounding box center [632, 227] width 315 height 32
checkbox input "false"
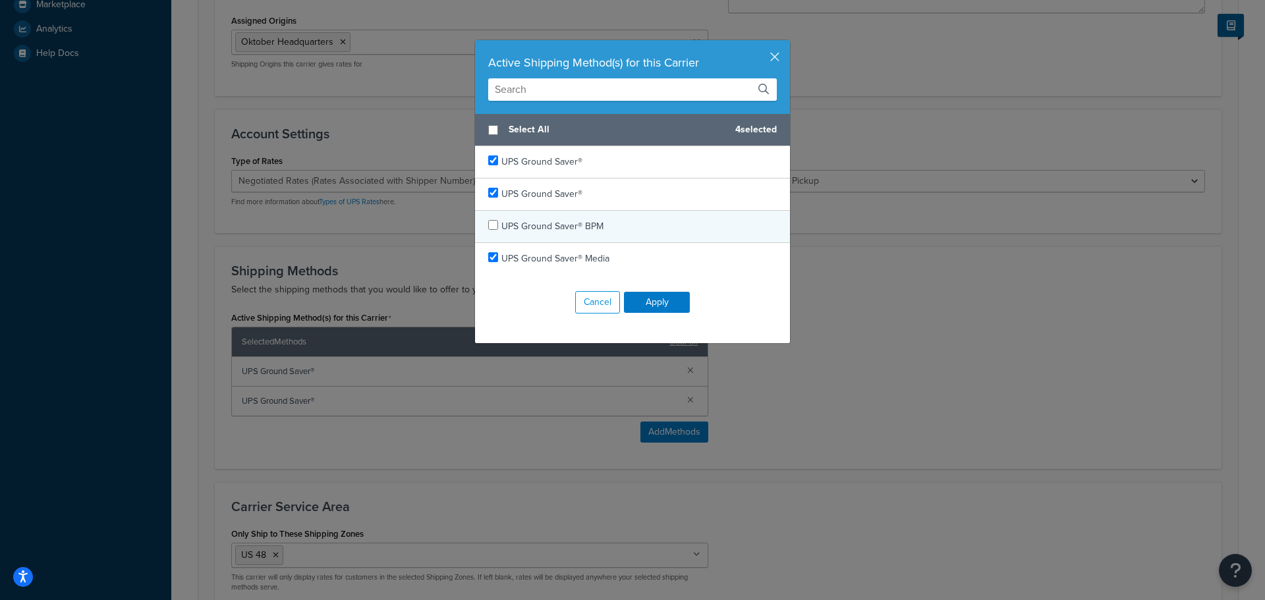
drag, startPoint x: 578, startPoint y: 229, endPoint x: 580, endPoint y: 242, distance: 12.6
click at [578, 229] on span "UPS Ground Saver® BPM" at bounding box center [552, 226] width 102 height 14
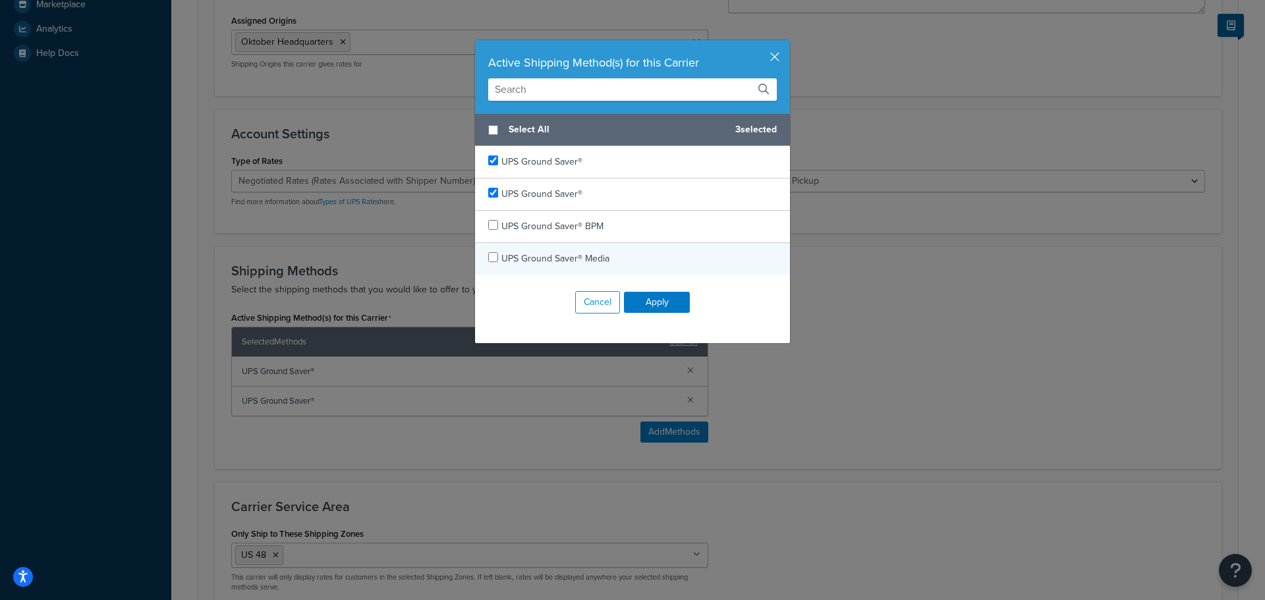
checkbox input "false"
click at [565, 257] on span "UPS Ground Saver® Media" at bounding box center [555, 259] width 108 height 14
click at [655, 302] on button "Apply" at bounding box center [657, 302] width 66 height 21
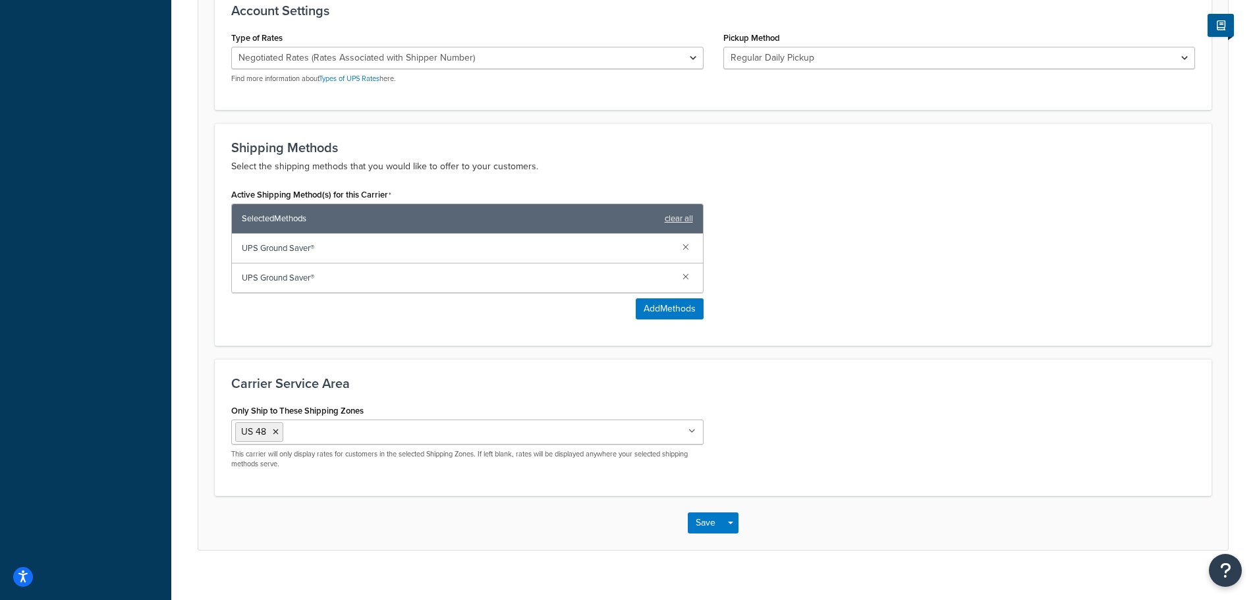
scroll to position [535, 0]
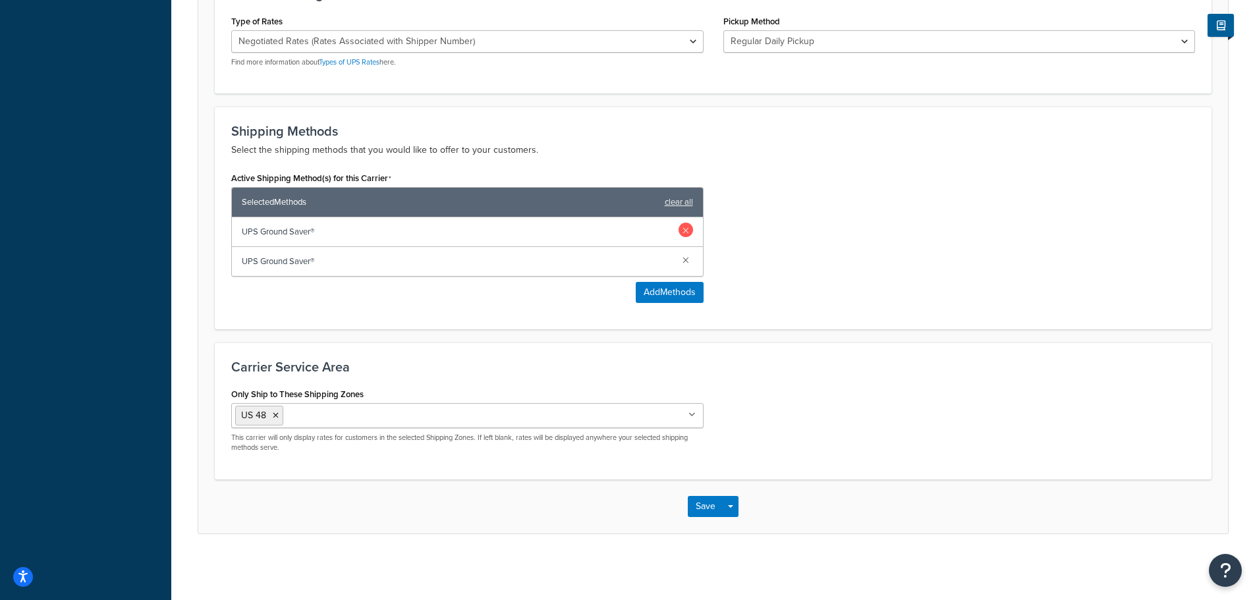
click at [686, 231] on link at bounding box center [686, 230] width 14 height 14
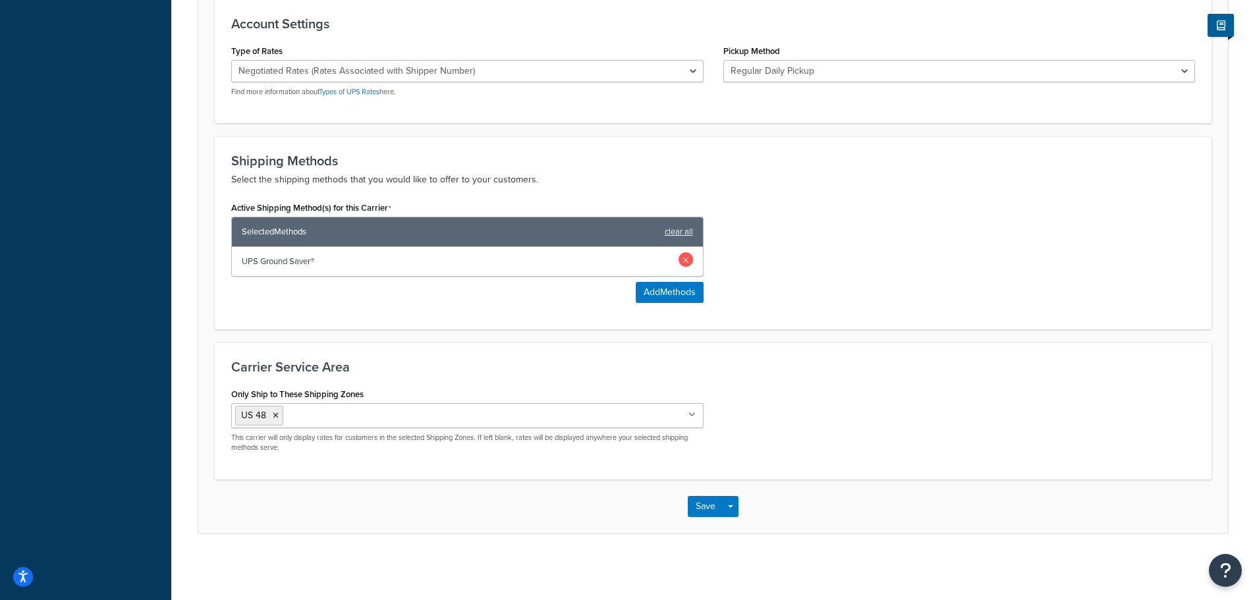
click at [685, 262] on link at bounding box center [686, 259] width 14 height 14
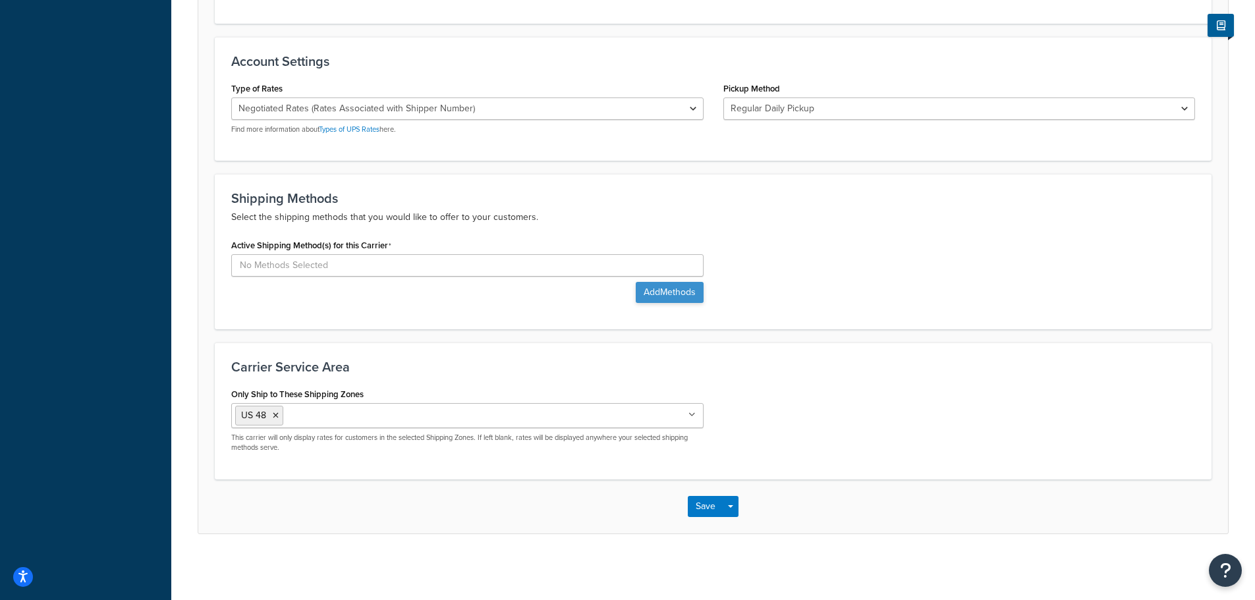
scroll to position [468, 0]
click at [664, 294] on button "Add Methods" at bounding box center [670, 292] width 68 height 21
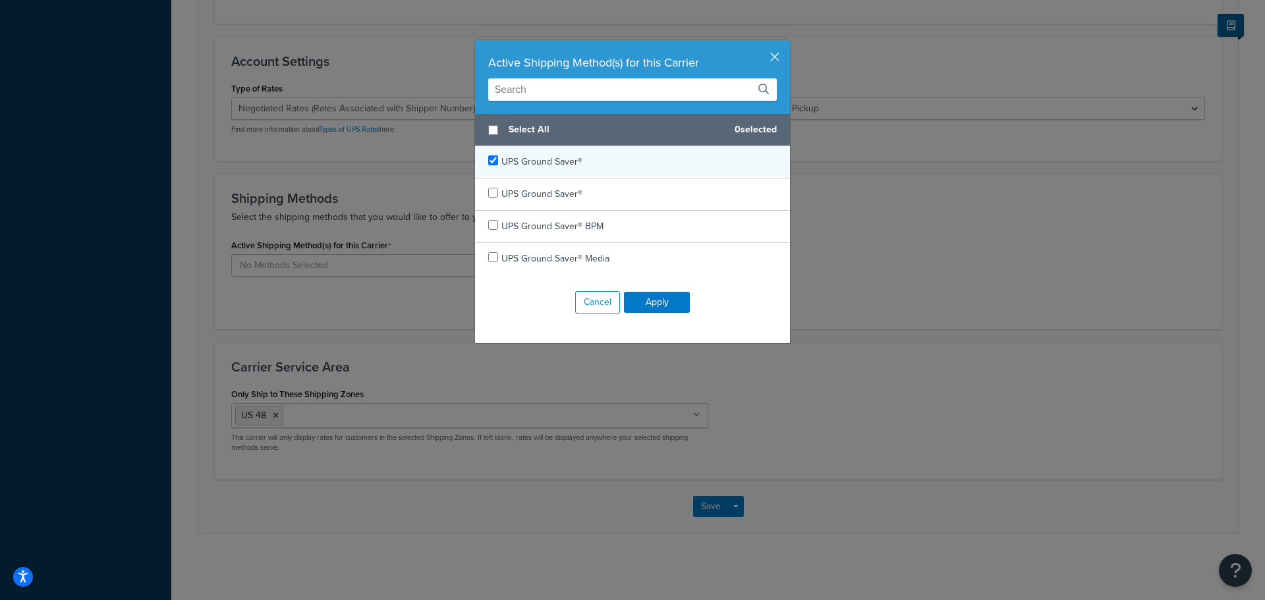
checkbox input "true"
click at [617, 169] on div "UPS Ground Saver®" at bounding box center [632, 162] width 315 height 32
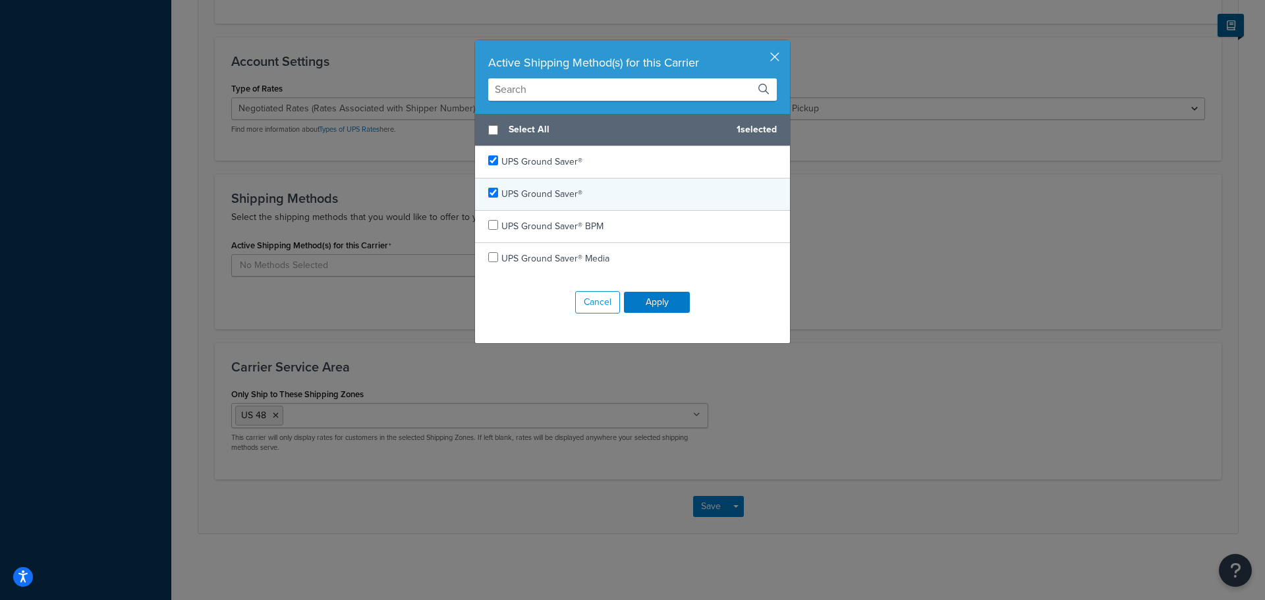
checkbox input "true"
click at [617, 191] on div "UPS Ground Saver®" at bounding box center [632, 195] width 315 height 32
click at [647, 302] on button "Apply" at bounding box center [657, 302] width 66 height 21
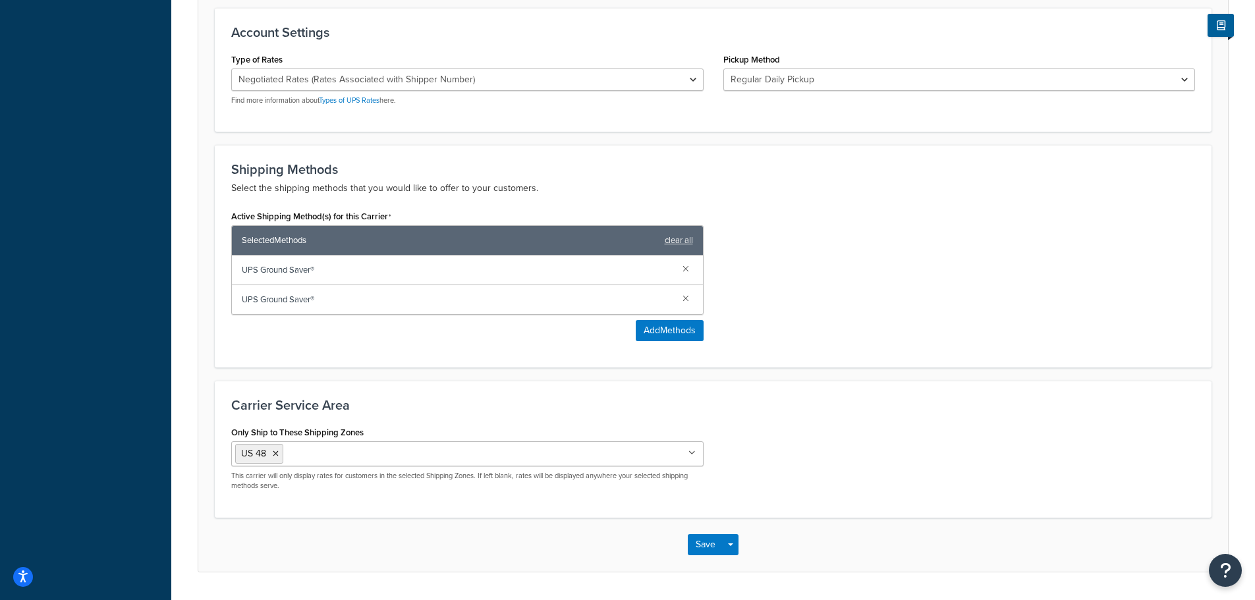
scroll to position [535, 0]
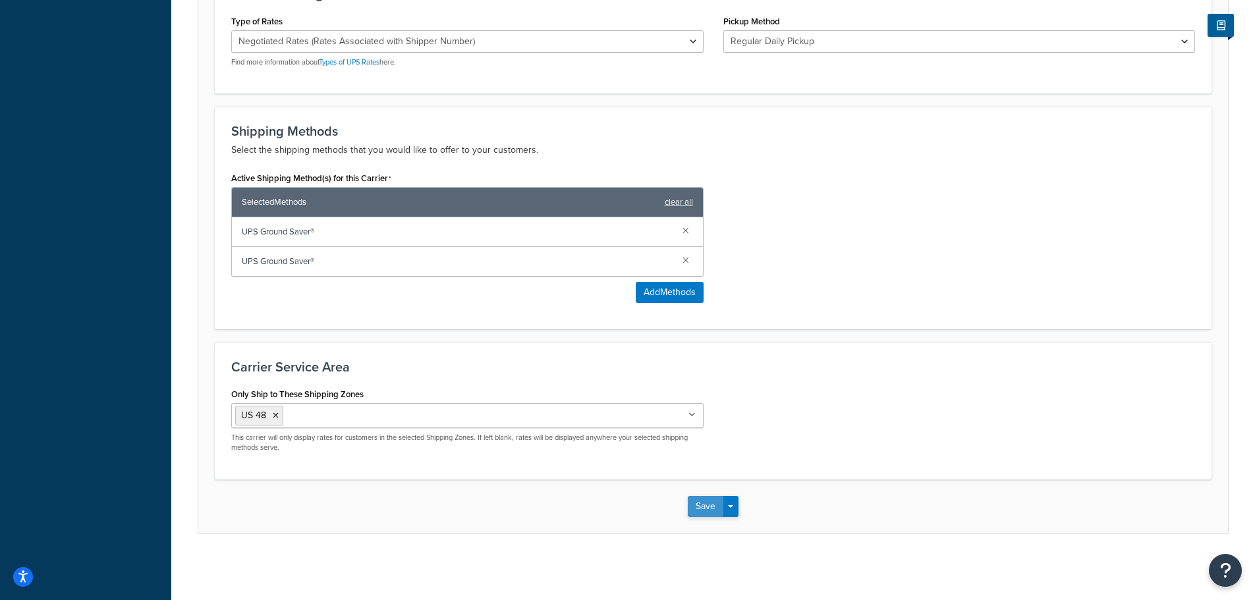
click at [699, 505] on button "Save" at bounding box center [706, 506] width 36 height 21
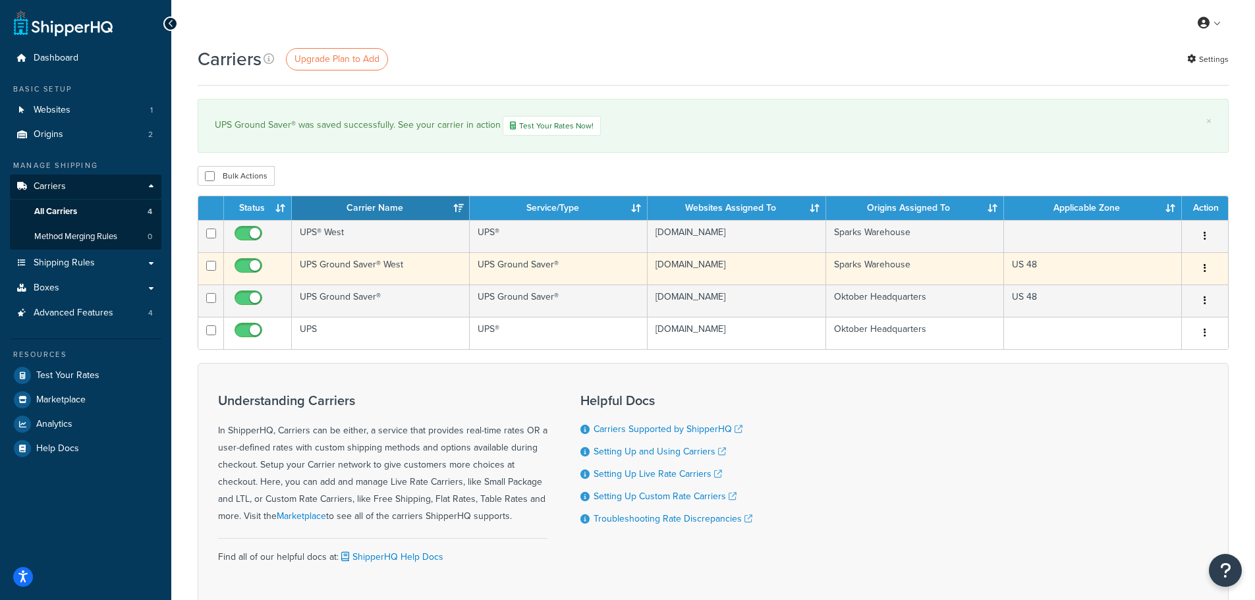
click at [418, 269] on td "UPS Ground Saver® West" at bounding box center [381, 268] width 178 height 32
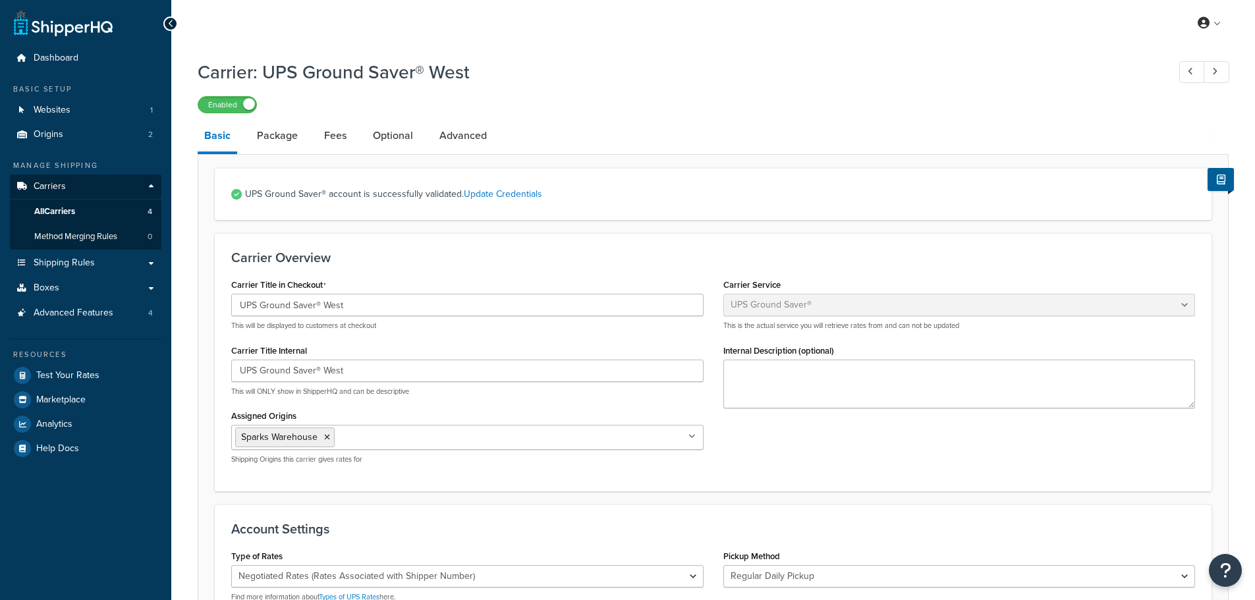
select select "surePost"
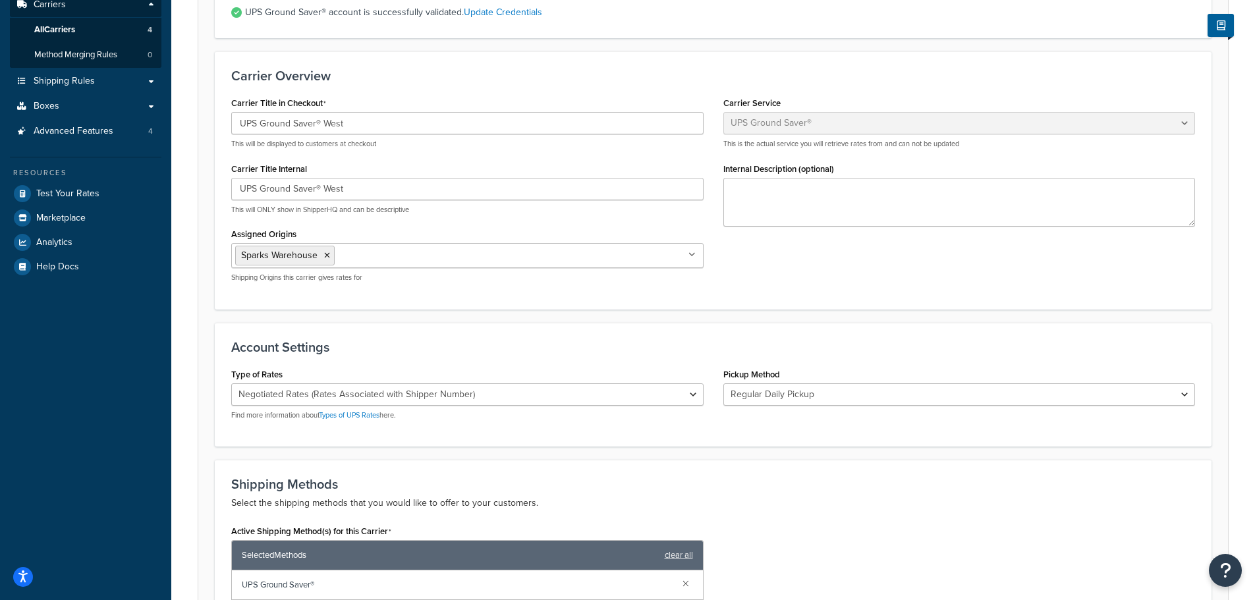
scroll to position [198, 0]
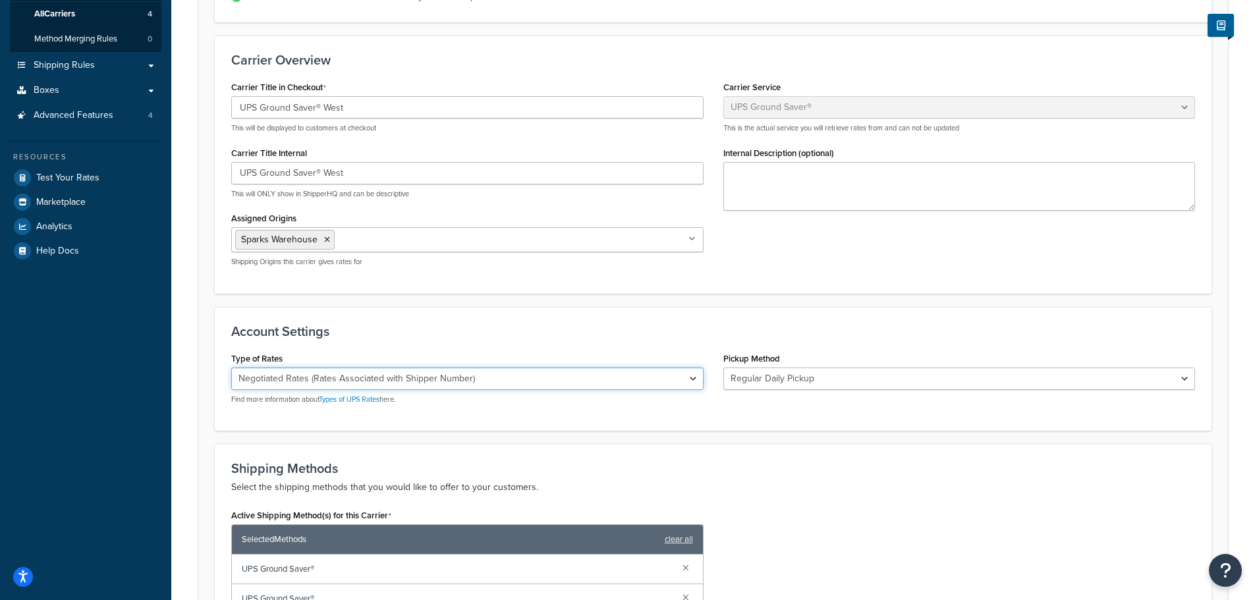
click at [499, 375] on select "Negotiated Rates (Rates Associated with Shipper Number) Daily Rates Retail Rate…" at bounding box center [467, 379] width 472 height 22
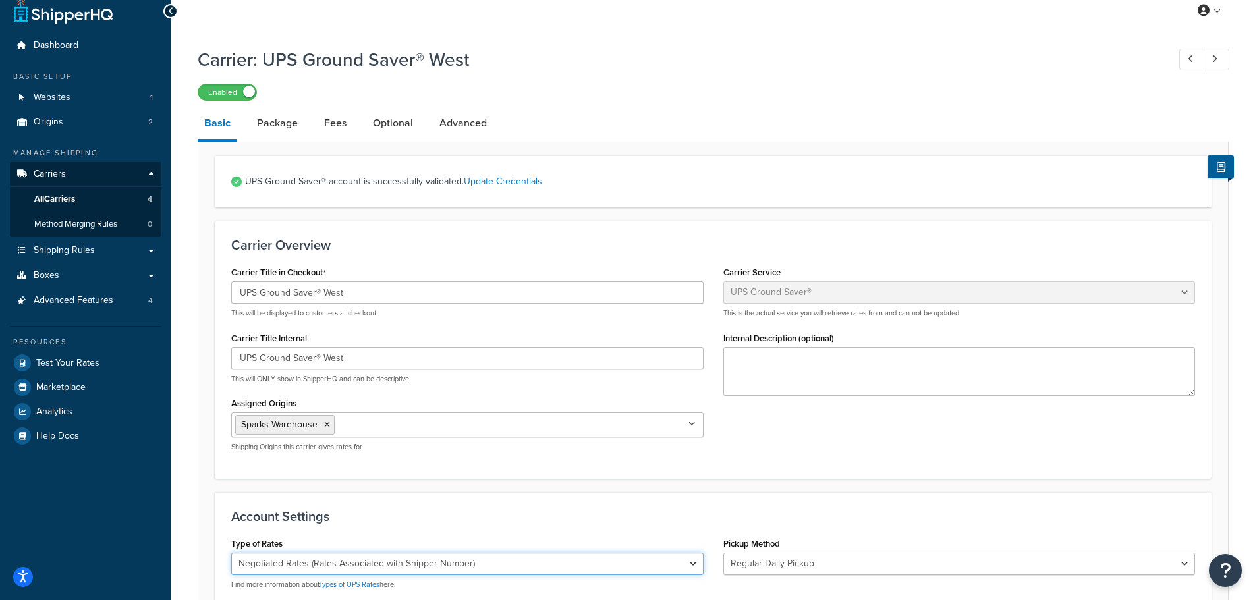
scroll to position [0, 0]
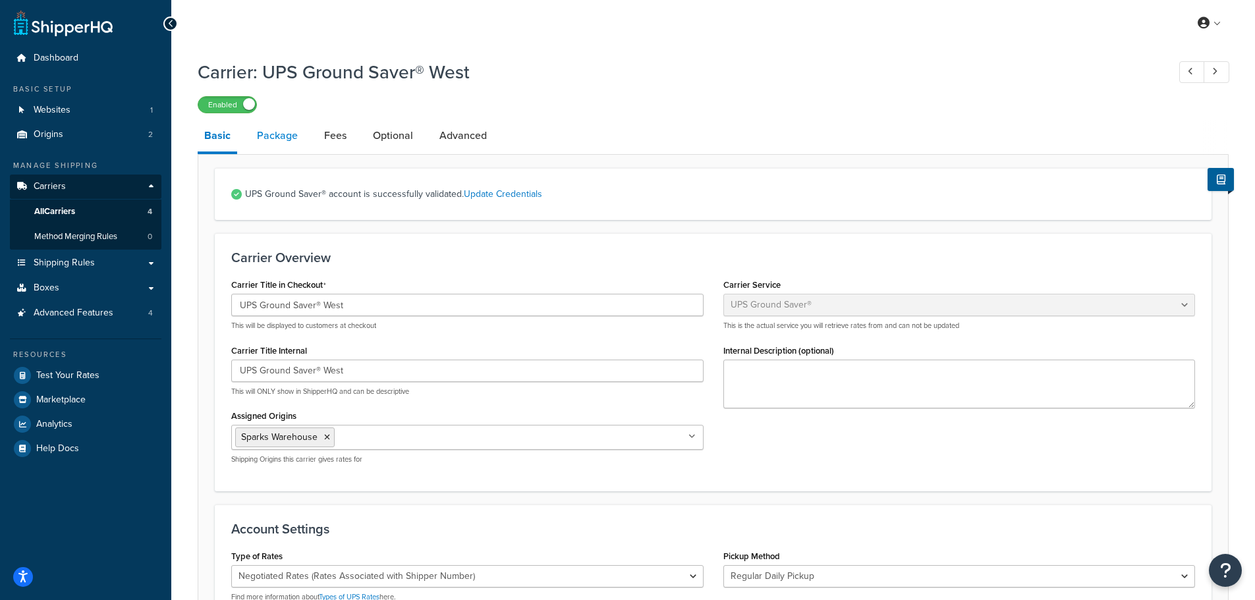
click at [277, 132] on link "Package" at bounding box center [277, 136] width 54 height 32
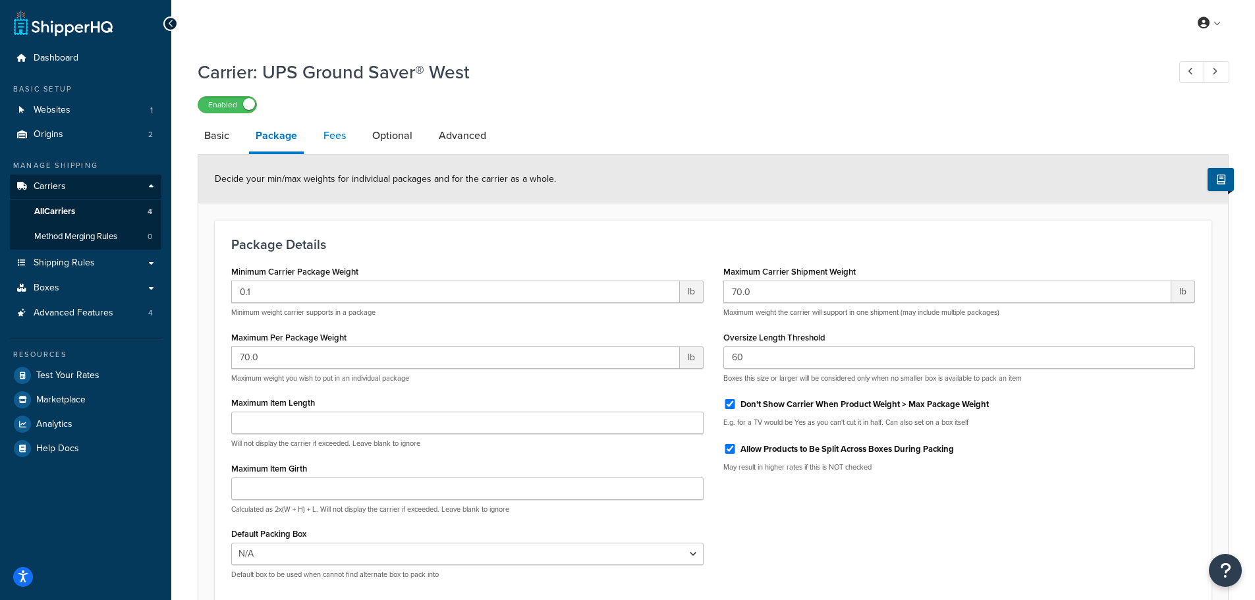
click at [345, 136] on link "Fees" at bounding box center [335, 136] width 36 height 32
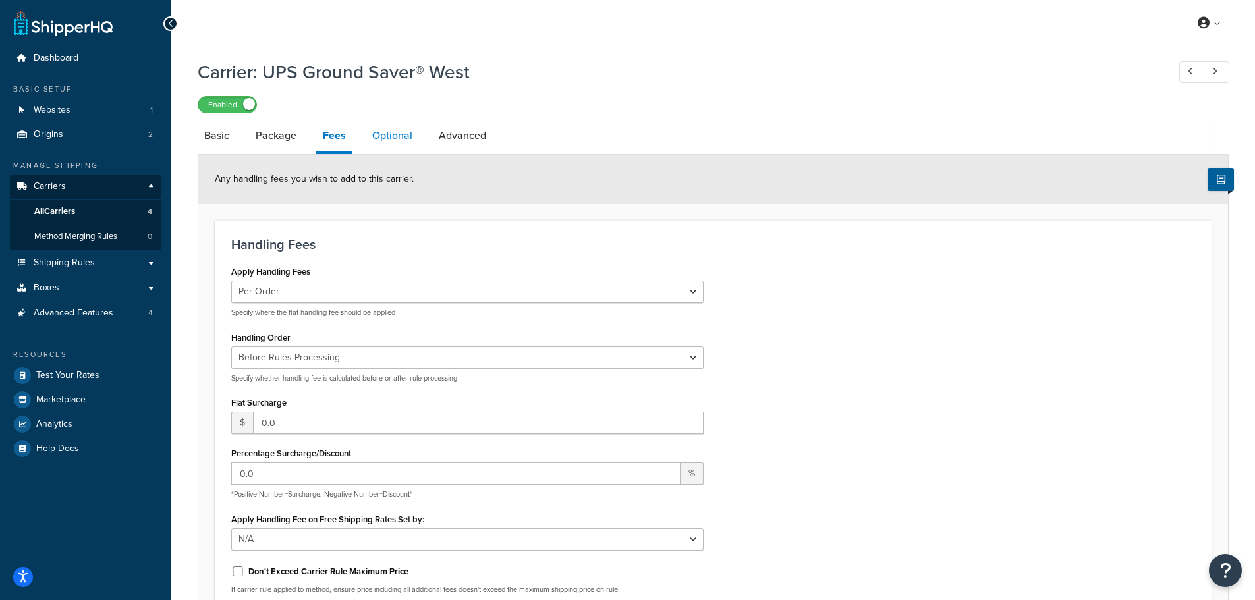
click at [400, 136] on link "Optional" at bounding box center [392, 136] width 53 height 32
select select "97624"
select select "residential"
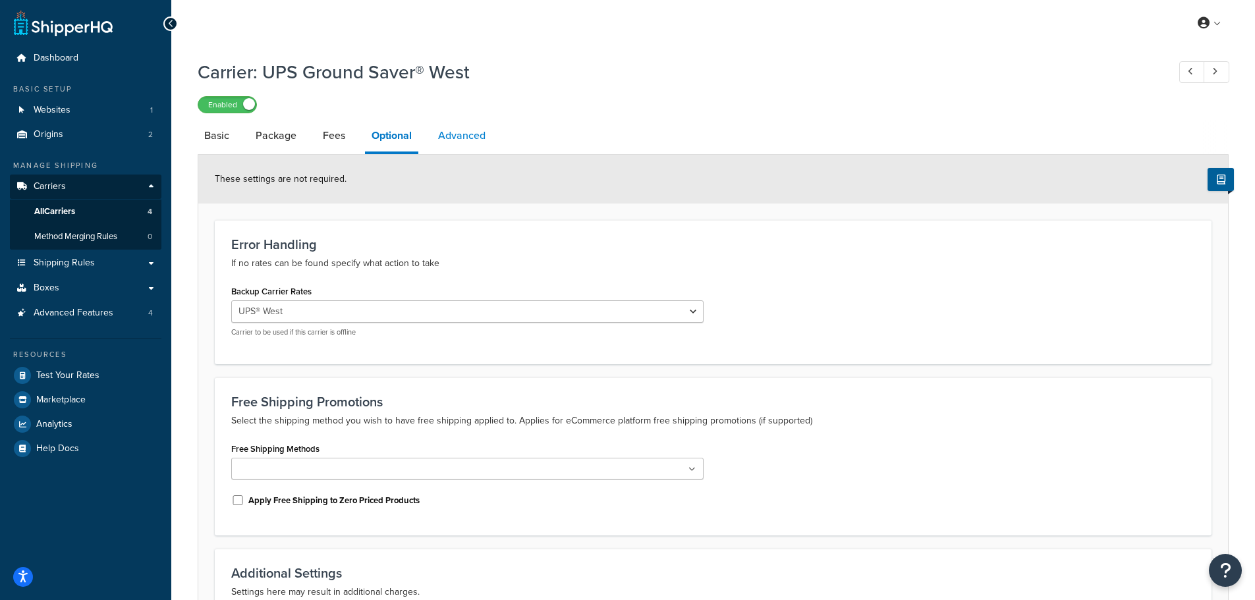
click at [450, 134] on link "Advanced" at bounding box center [461, 136] width 61 height 32
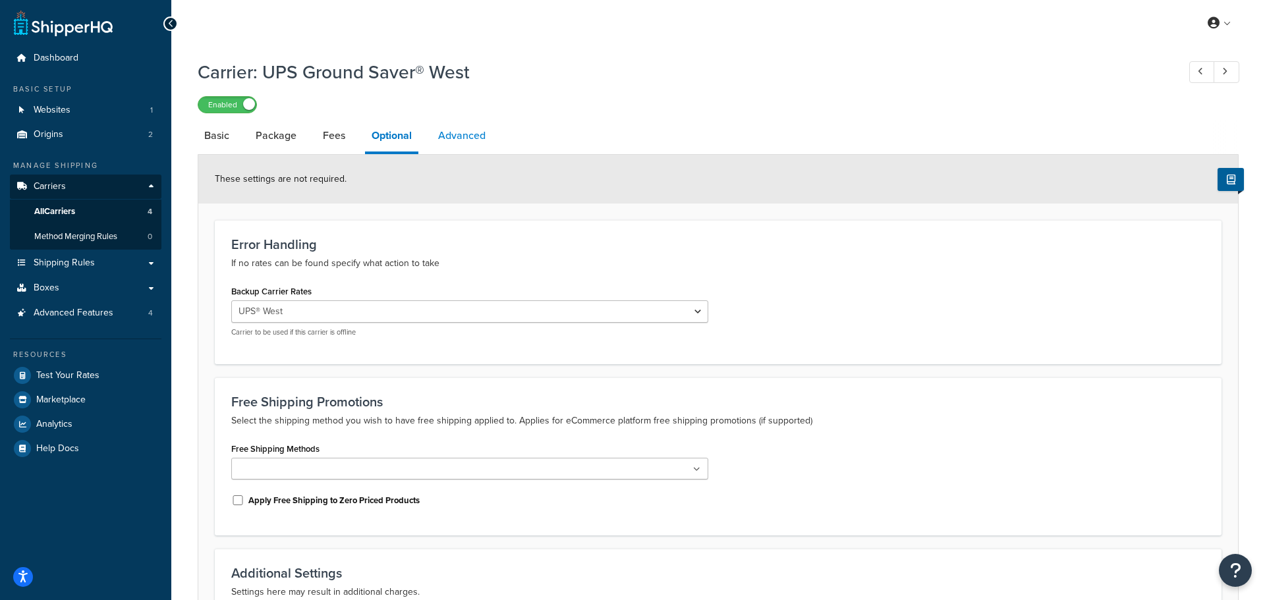
select select "false"
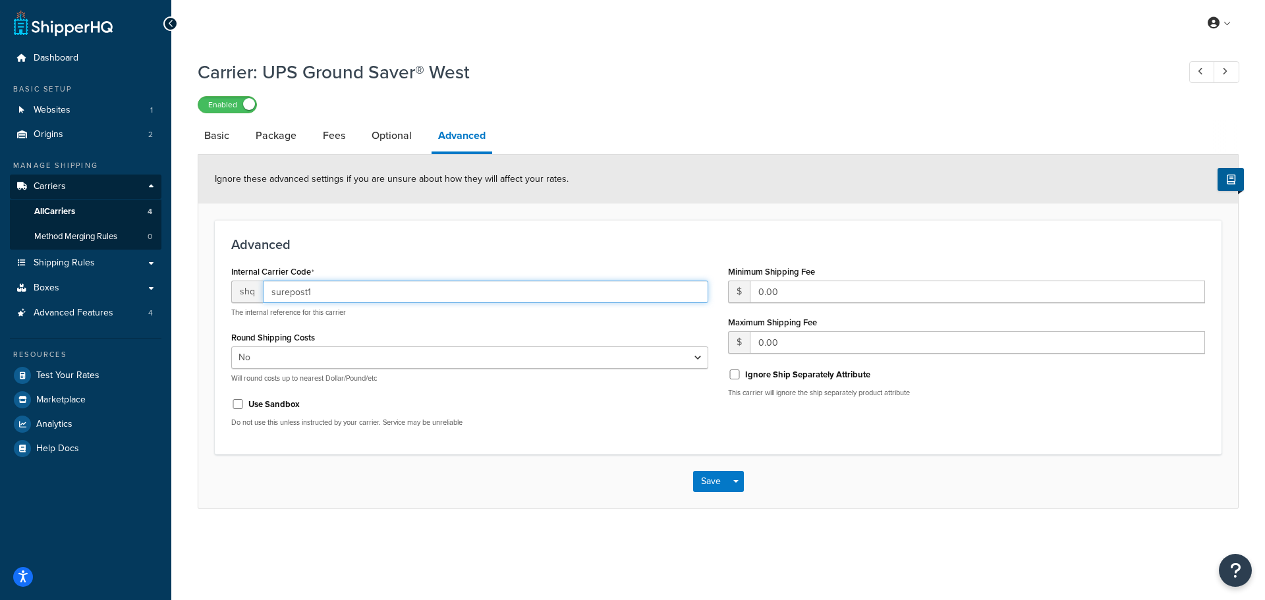
click at [324, 292] on input "surepost1" at bounding box center [485, 292] width 445 height 22
drag, startPoint x: 377, startPoint y: 286, endPoint x: 260, endPoint y: 291, distance: 116.7
click at [260, 291] on div "shq surepost1" at bounding box center [469, 292] width 477 height 22
type input "groundsaverwest"
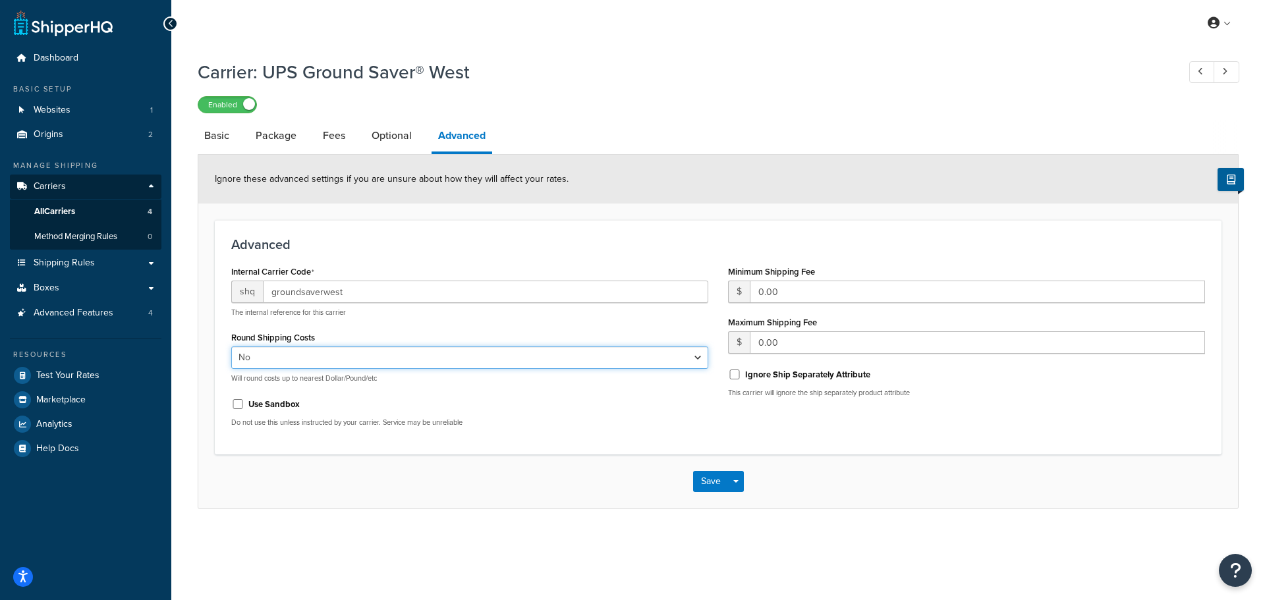
click at [440, 359] on select "Yes No" at bounding box center [469, 358] width 477 height 22
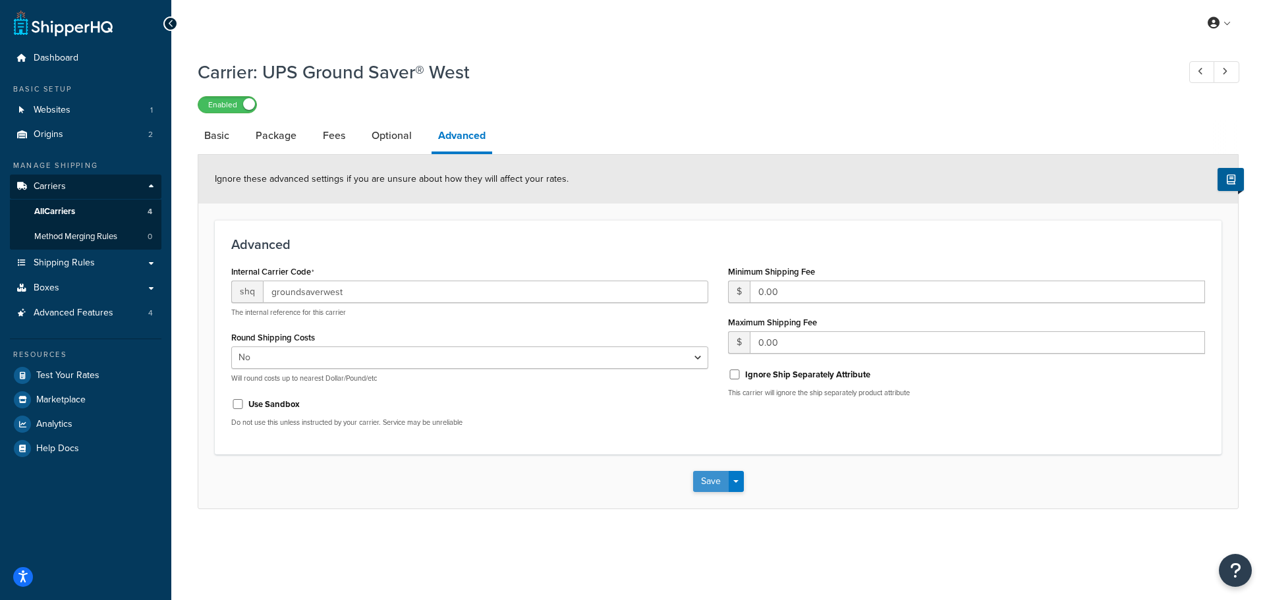
click at [710, 482] on button "Save" at bounding box center [711, 481] width 36 height 21
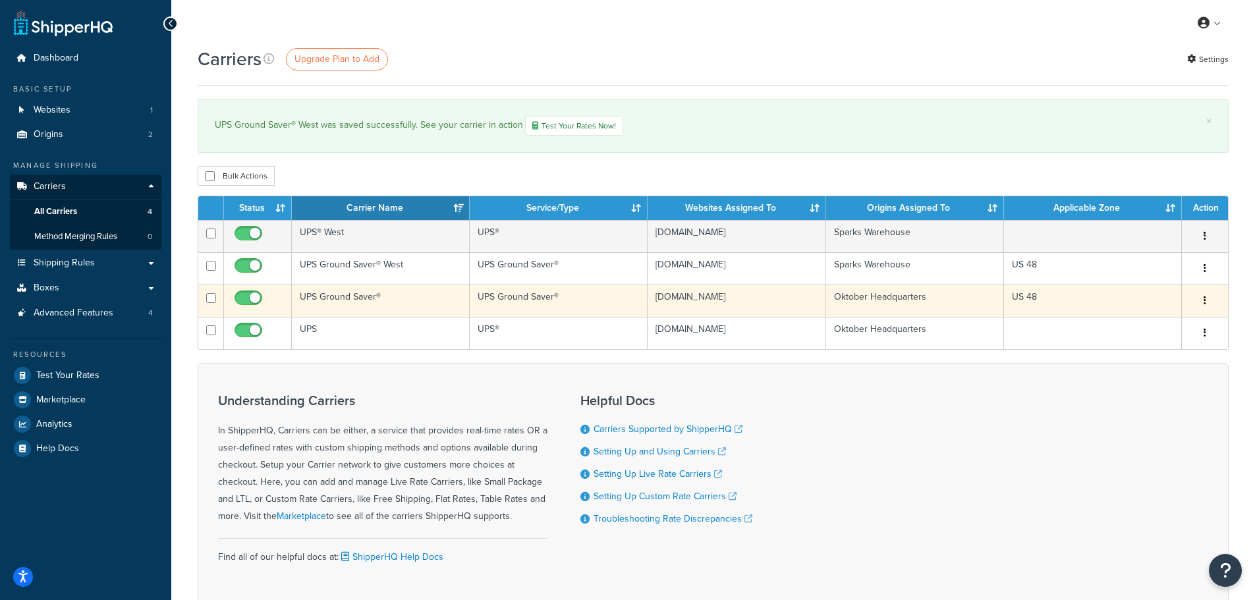
click at [401, 300] on td "UPS Ground Saver®" at bounding box center [381, 301] width 178 height 32
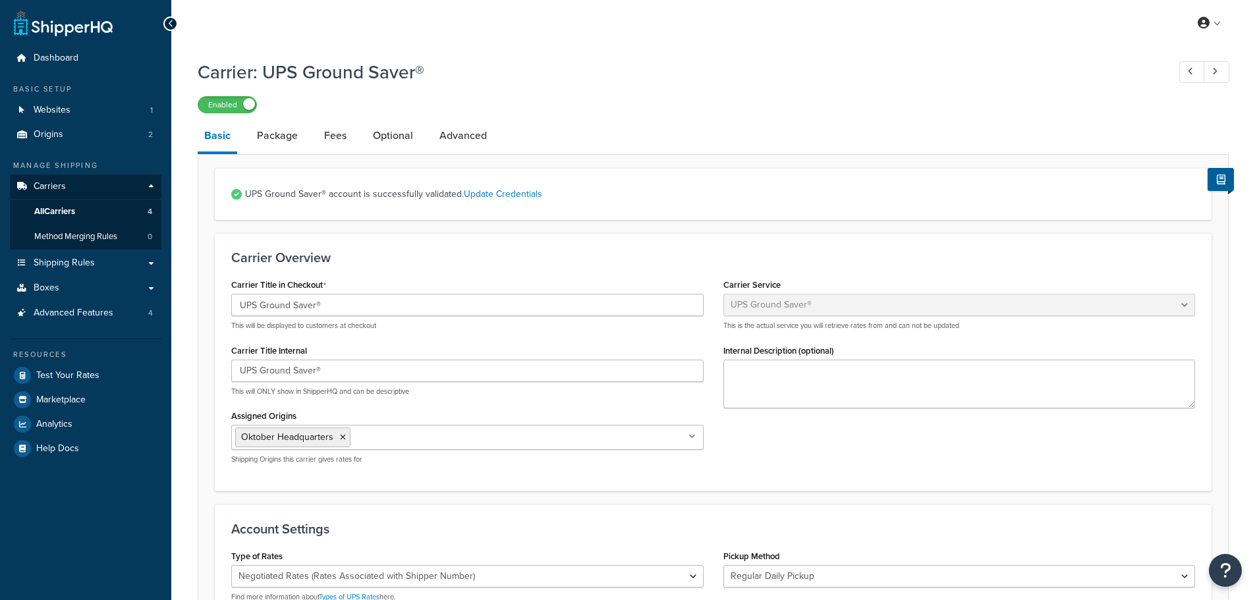
select select "surePost"
click at [466, 139] on link "Advanced" at bounding box center [463, 136] width 61 height 32
select select "false"
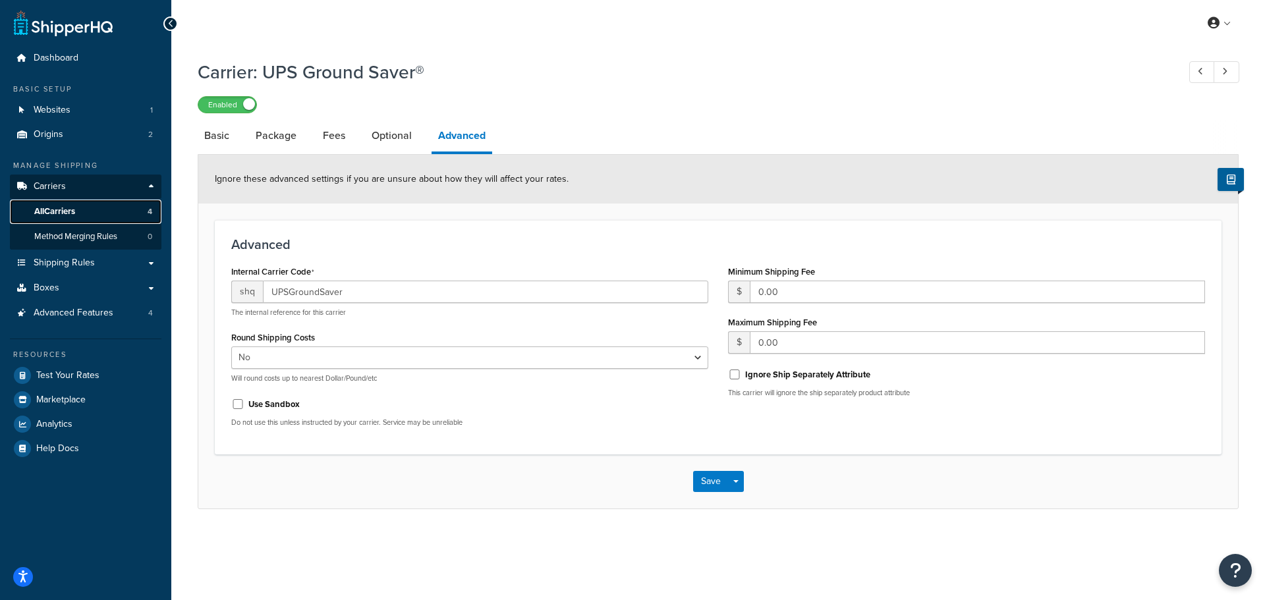
click at [92, 211] on link "All Carriers 4" at bounding box center [86, 212] width 152 height 24
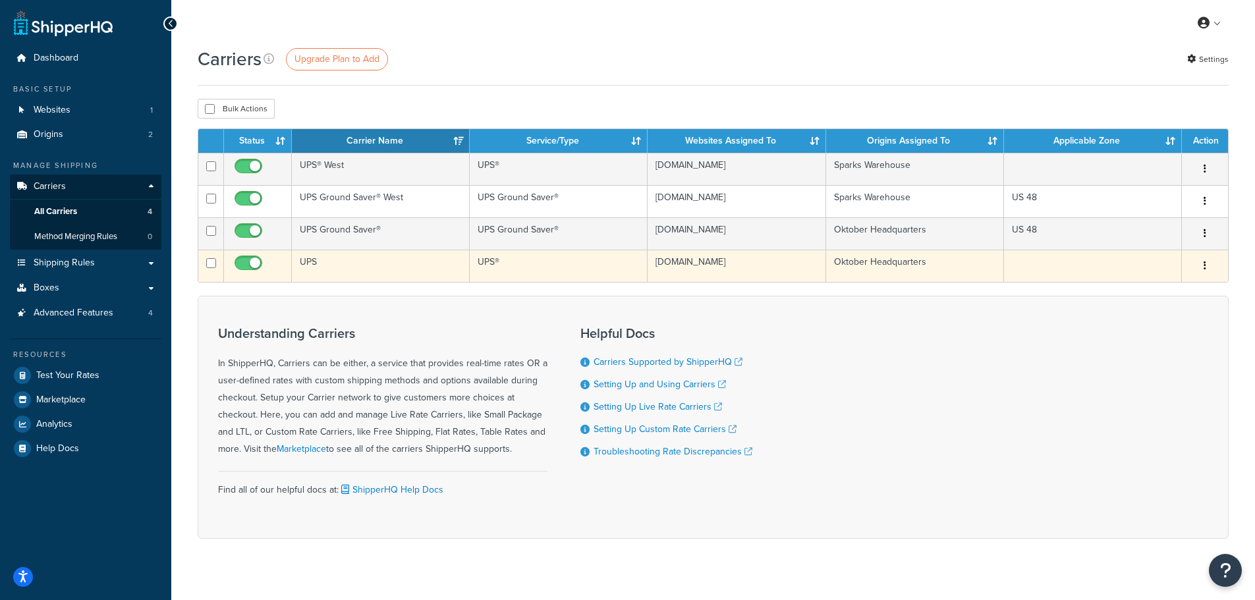
click at [414, 267] on td "UPS" at bounding box center [381, 266] width 178 height 32
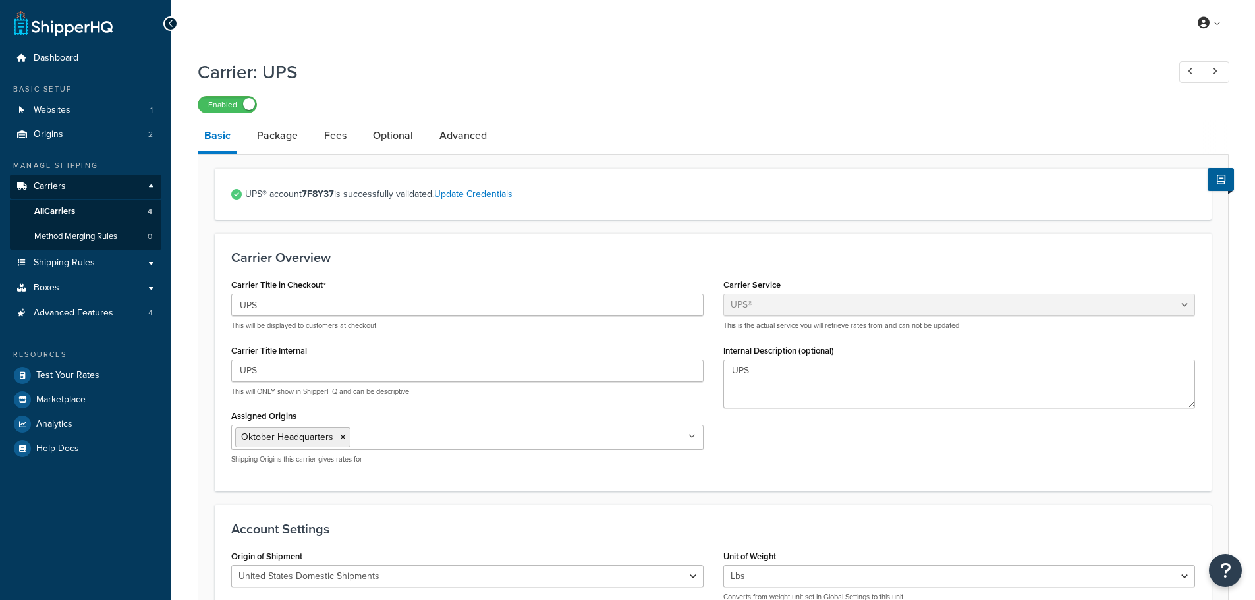
select select "ups"
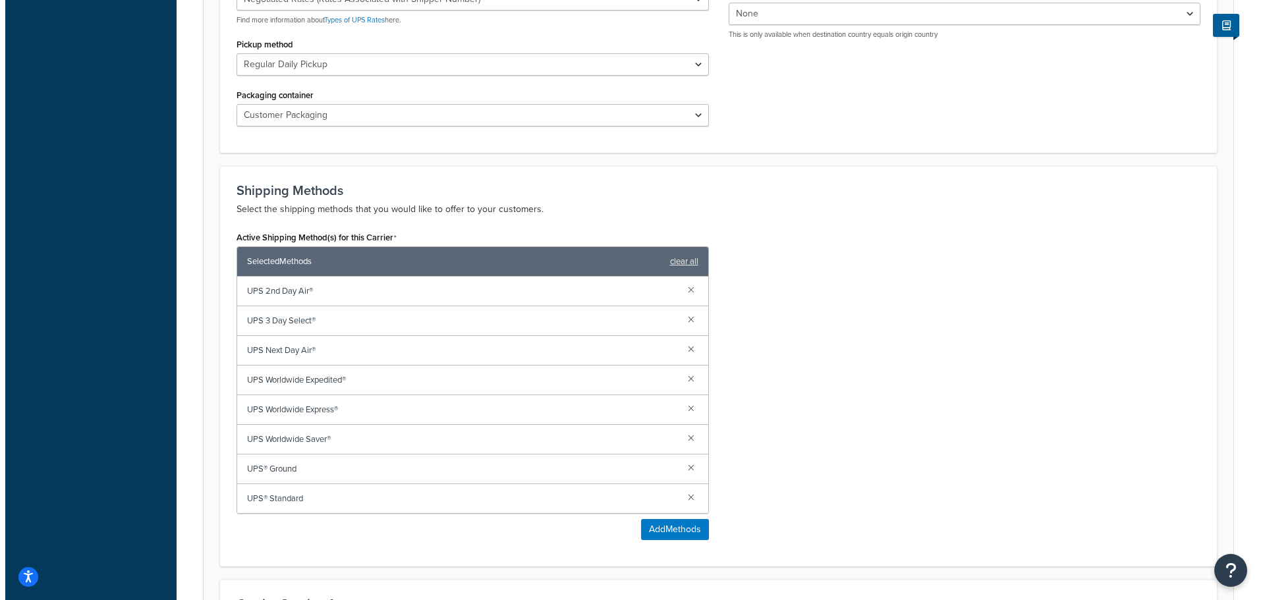
scroll to position [659, 0]
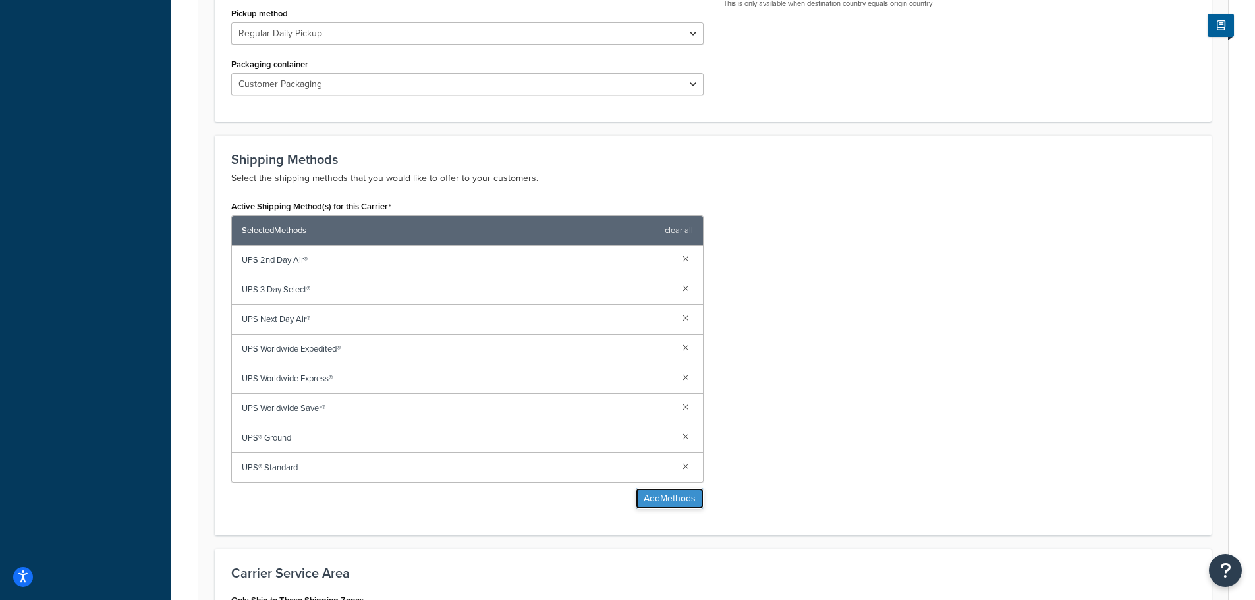
click at [675, 499] on button "Add Methods" at bounding box center [670, 498] width 68 height 21
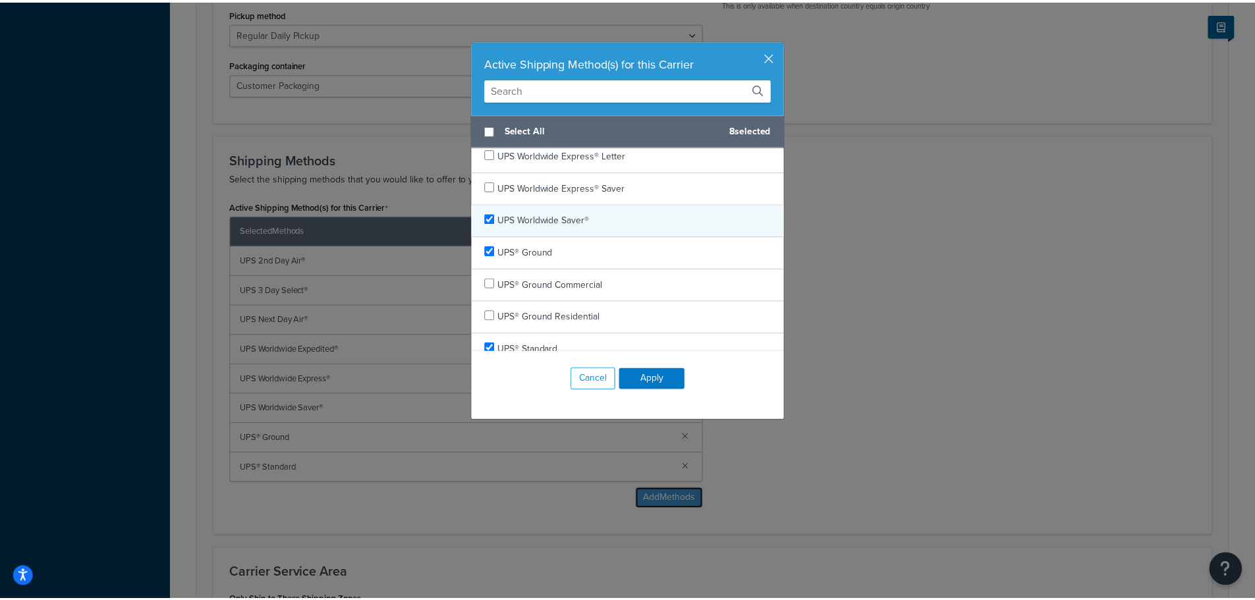
scroll to position [763, 0]
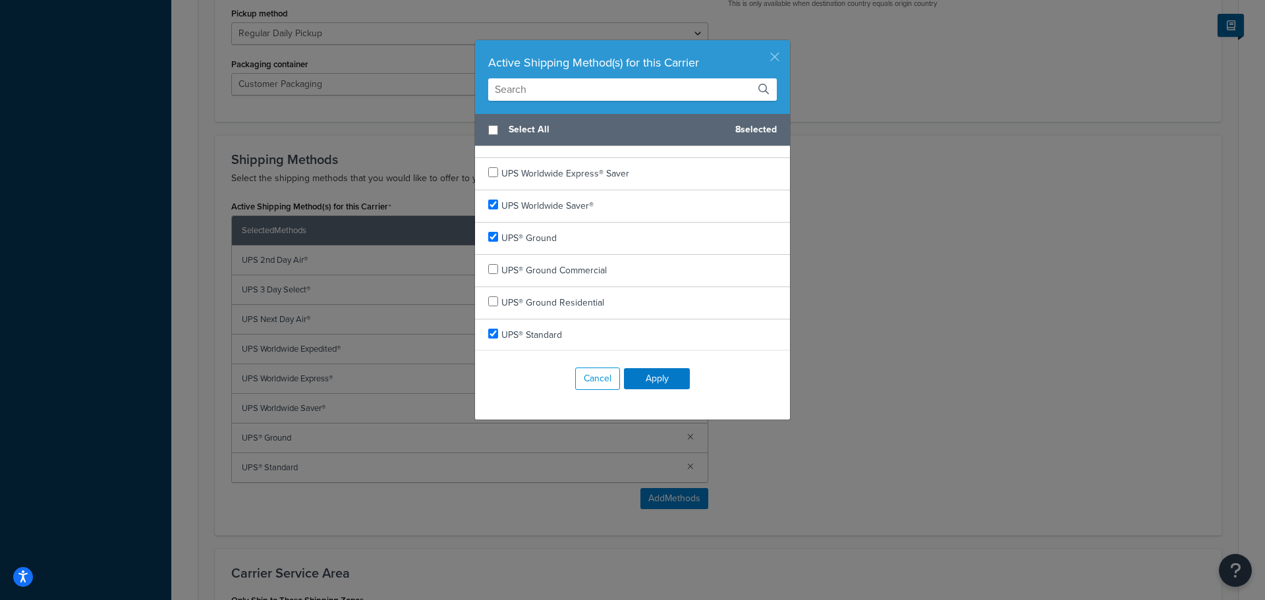
click at [787, 43] on button "button" at bounding box center [788, 41] width 3 height 3
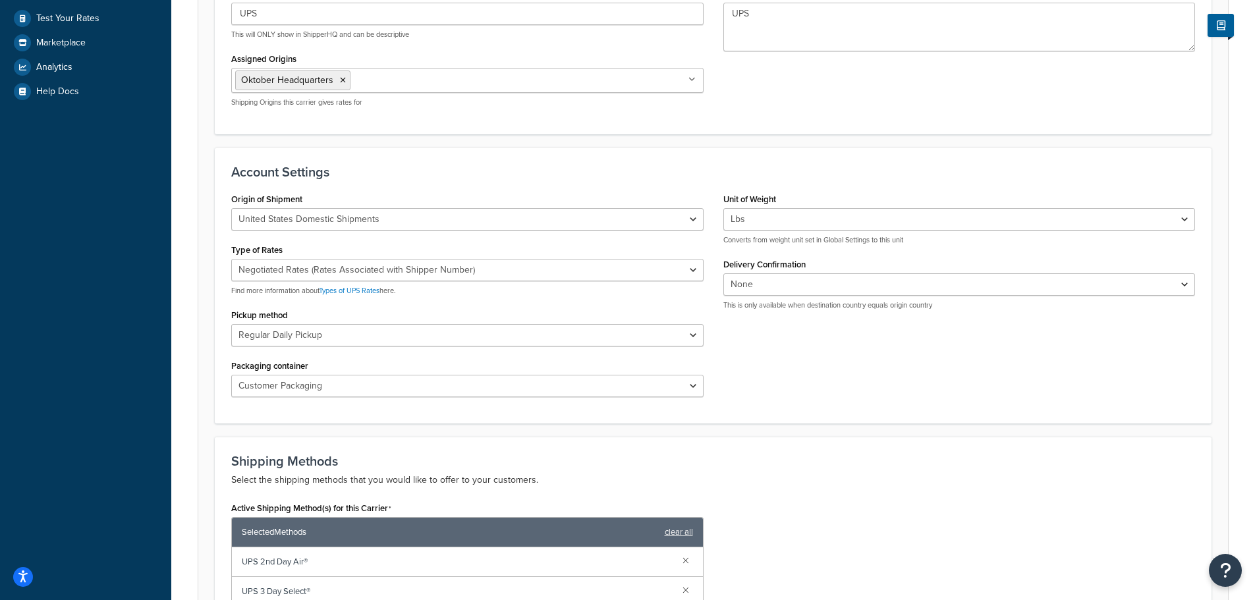
scroll to position [395, 0]
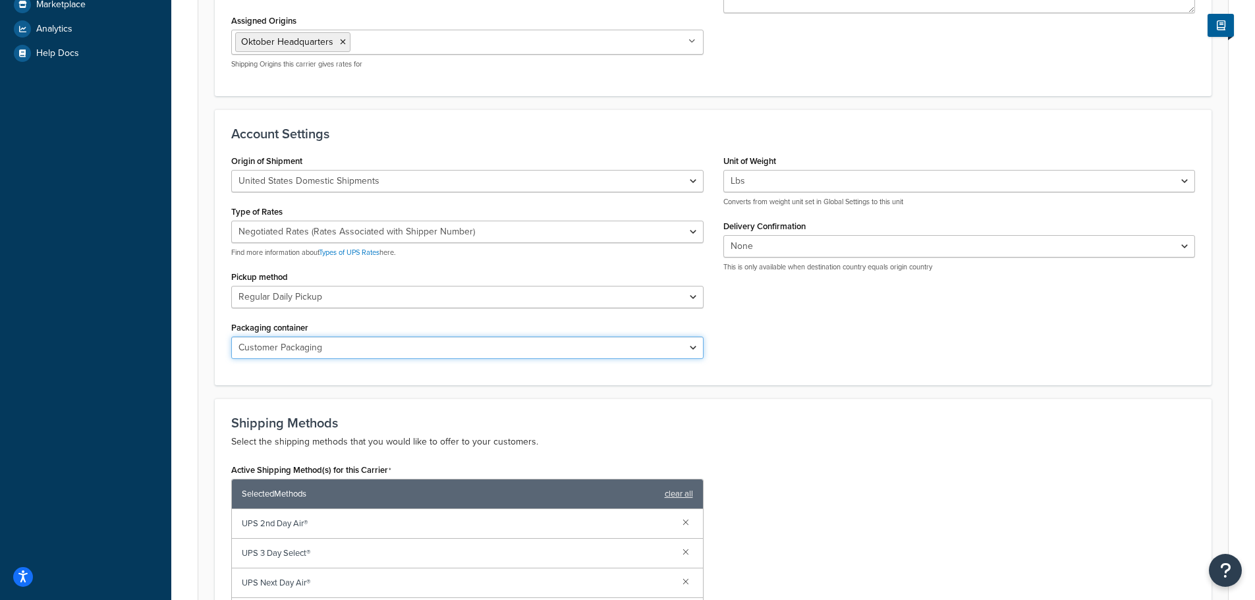
click at [472, 354] on select "Customer Packaging UPS Letter Envelope Customer Supplied Package UPS Tube UPS P…" at bounding box center [467, 348] width 472 height 22
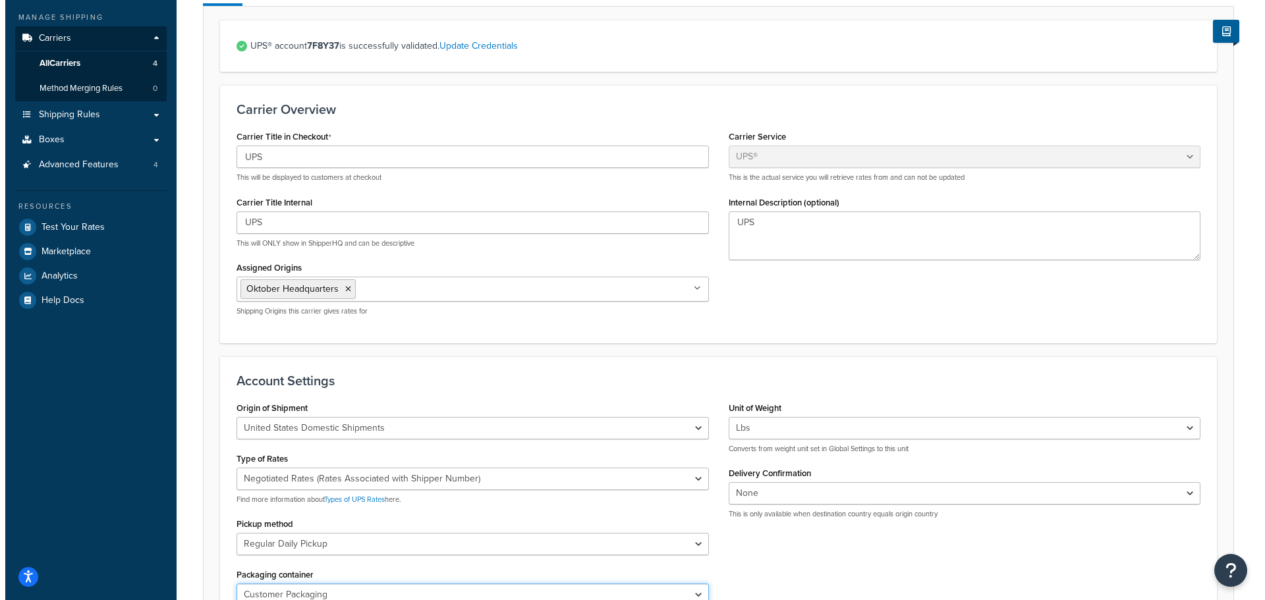
scroll to position [0, 0]
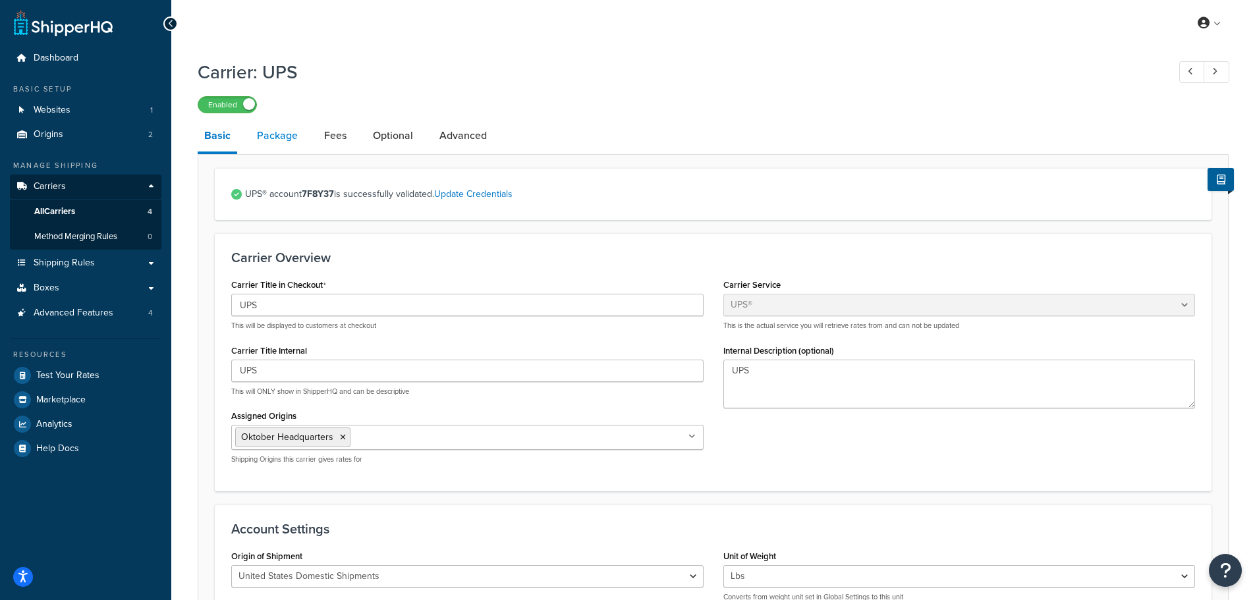
click at [264, 128] on link "Package" at bounding box center [277, 136] width 54 height 32
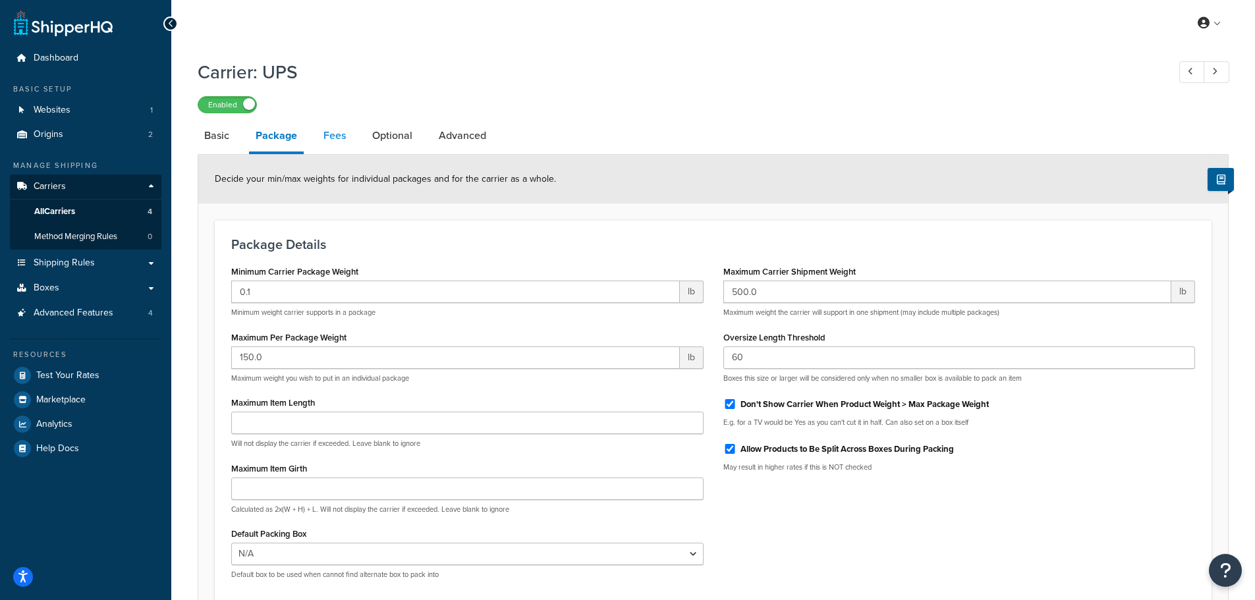
click at [333, 133] on link "Fees" at bounding box center [335, 136] width 36 height 32
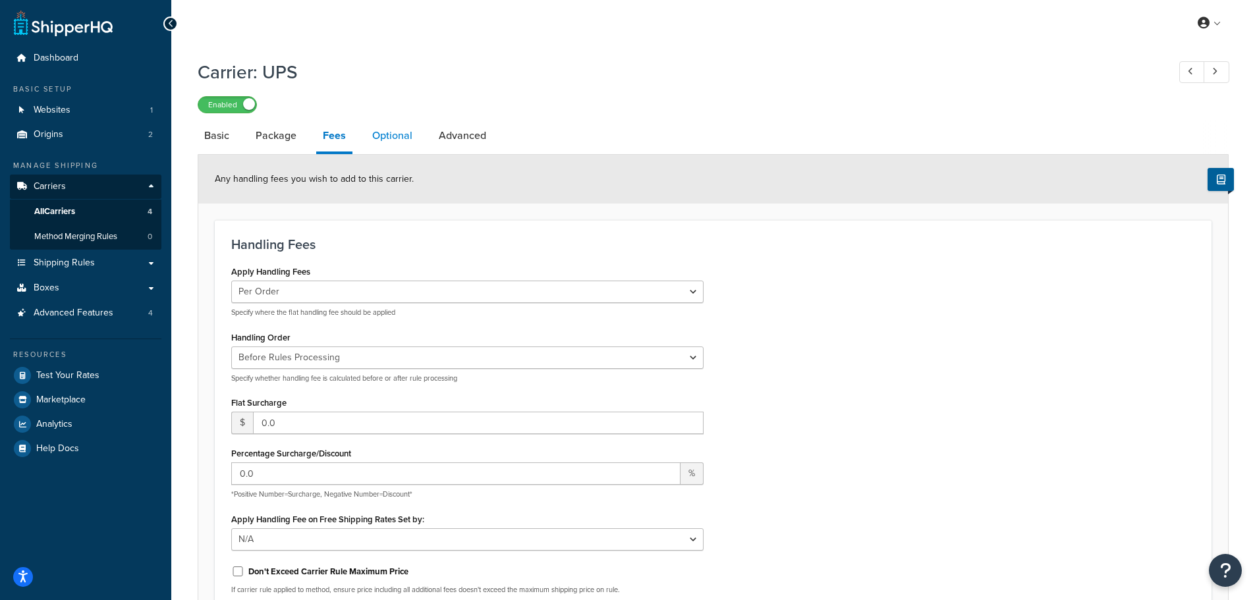
click at [406, 135] on link "Optional" at bounding box center [392, 136] width 53 height 32
select select "146373"
select select "residential"
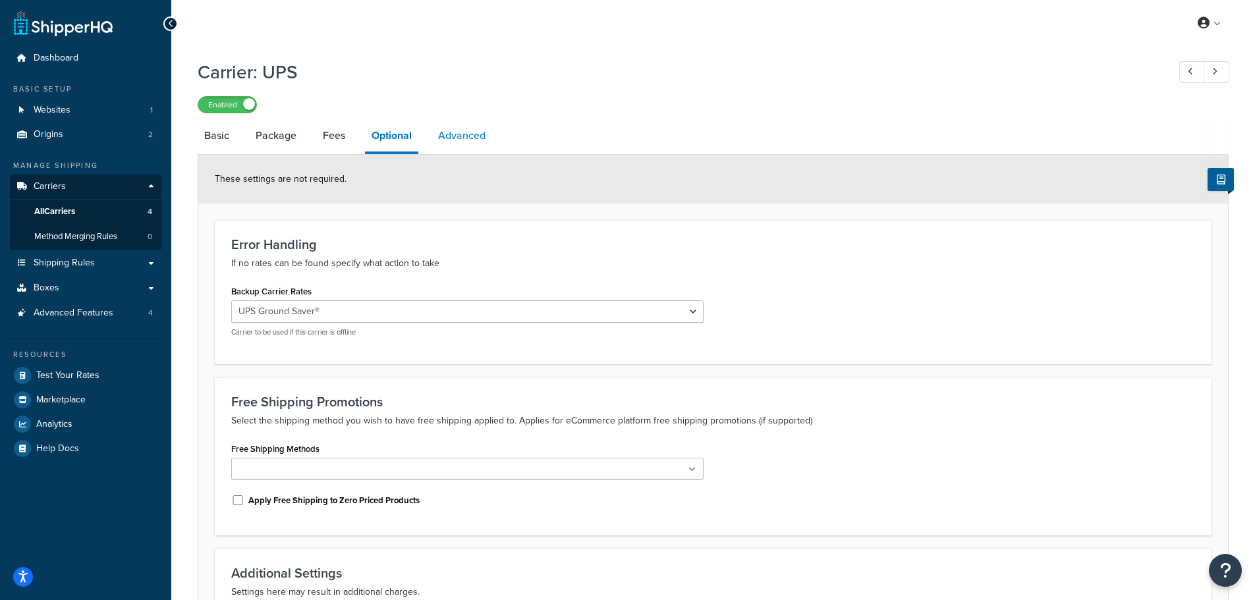
click at [451, 137] on link "Advanced" at bounding box center [461, 136] width 61 height 32
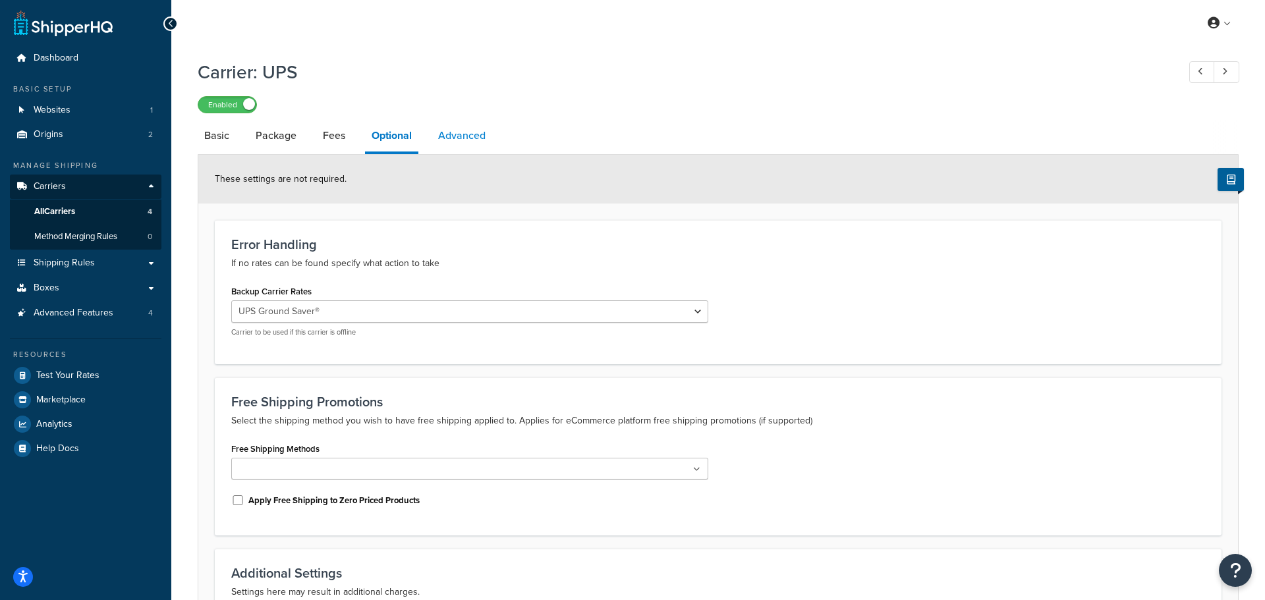
select select "false"
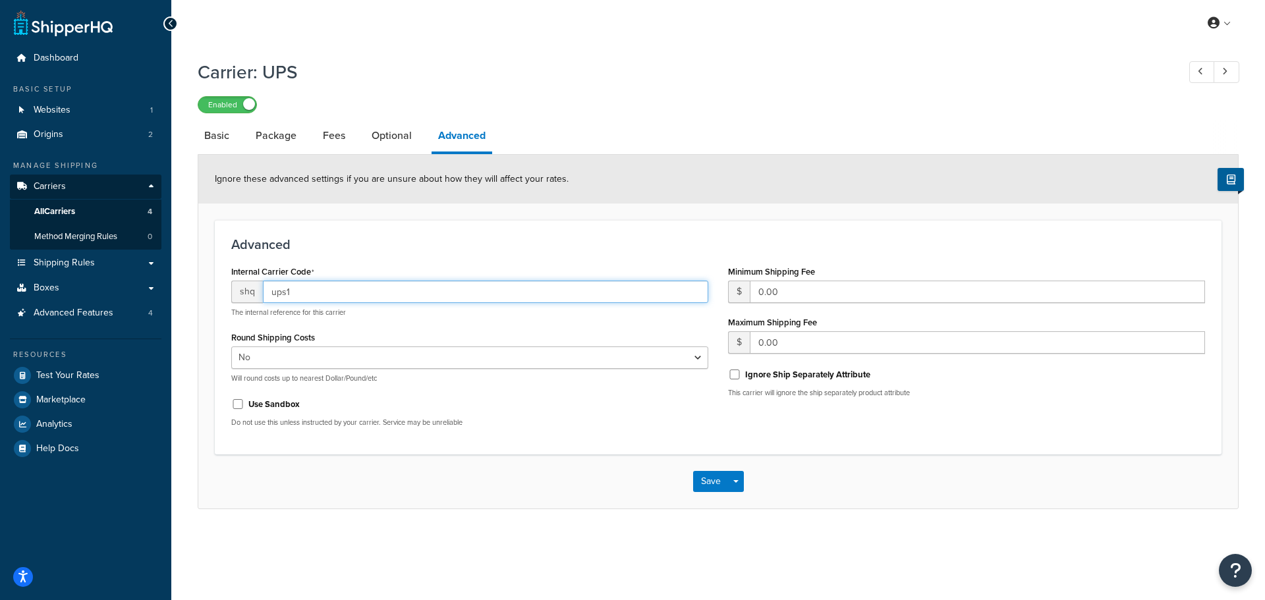
click at [337, 283] on input "ups1" at bounding box center [485, 292] width 445 height 22
drag, startPoint x: 343, startPoint y: 287, endPoint x: 256, endPoint y: 294, distance: 86.7
click at [256, 294] on div "shq ups1" at bounding box center [469, 292] width 477 height 22
type input "UPSHQ"
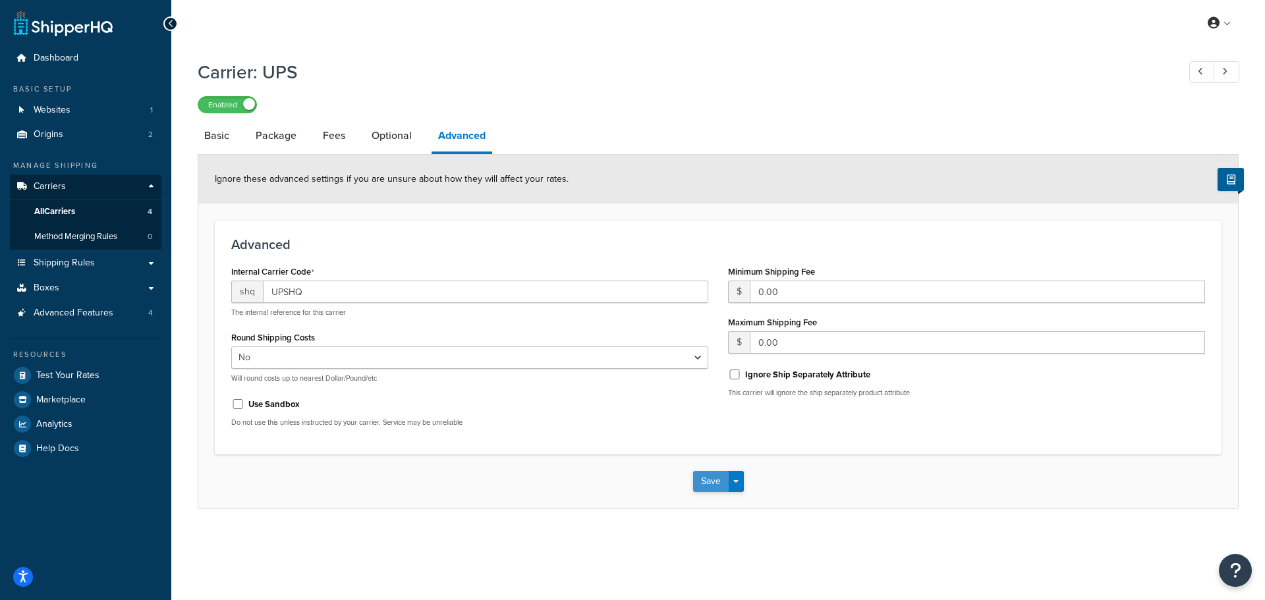
click at [706, 484] on button "Save" at bounding box center [711, 481] width 36 height 21
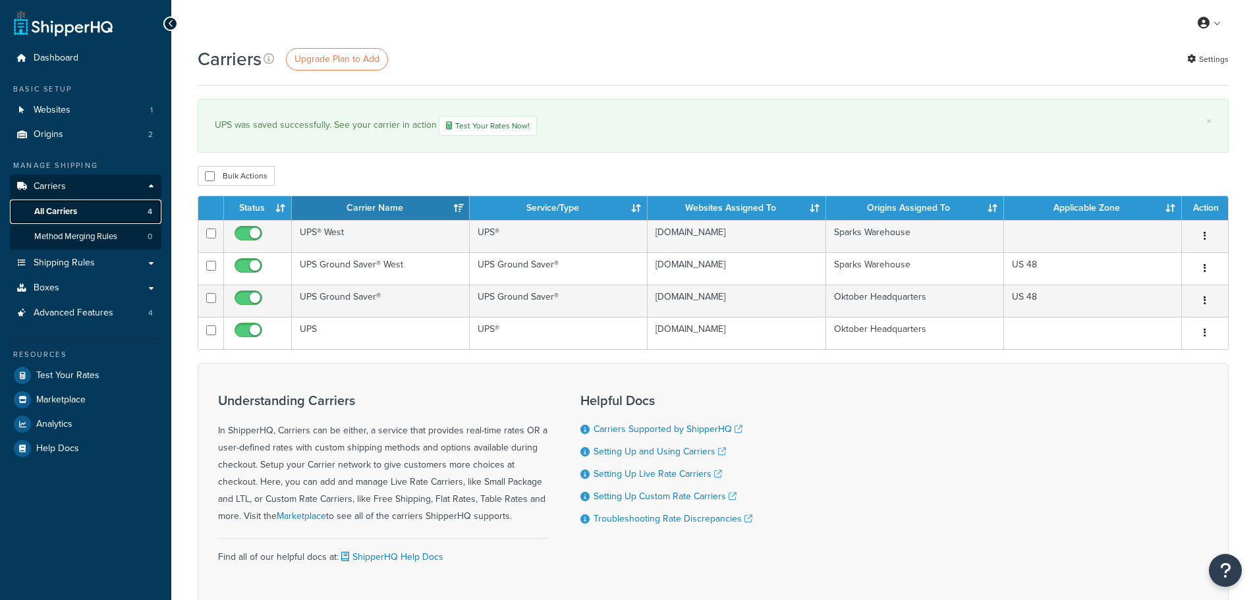
click at [76, 210] on span "All Carriers" at bounding box center [55, 211] width 43 height 11
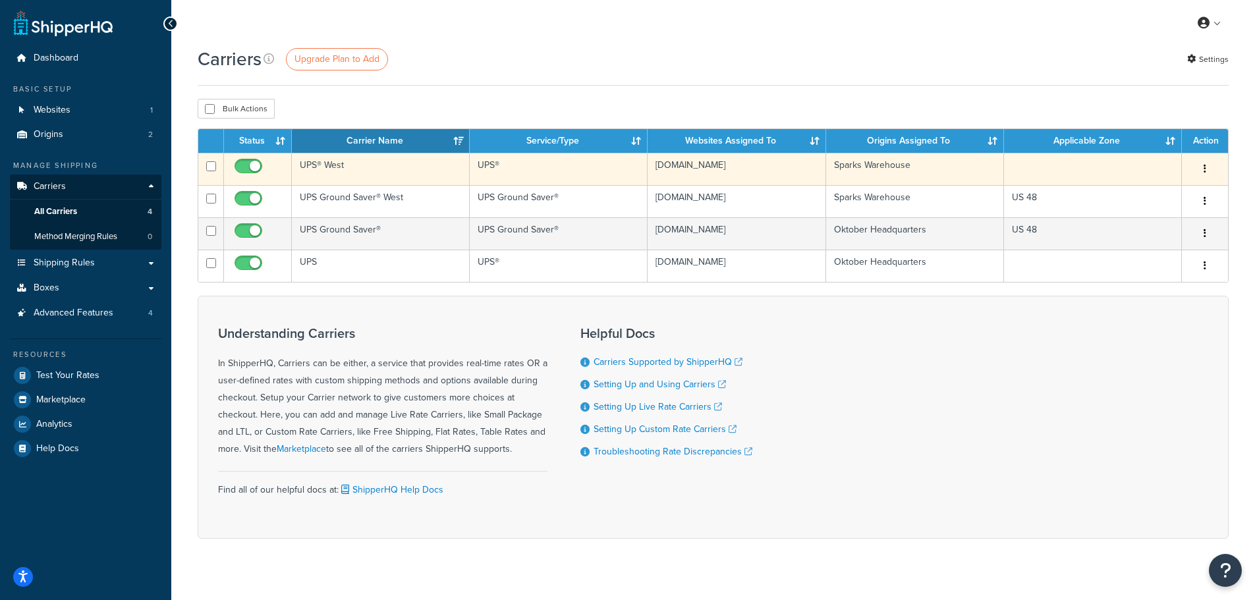
click at [400, 163] on td "UPS® West" at bounding box center [381, 169] width 178 height 32
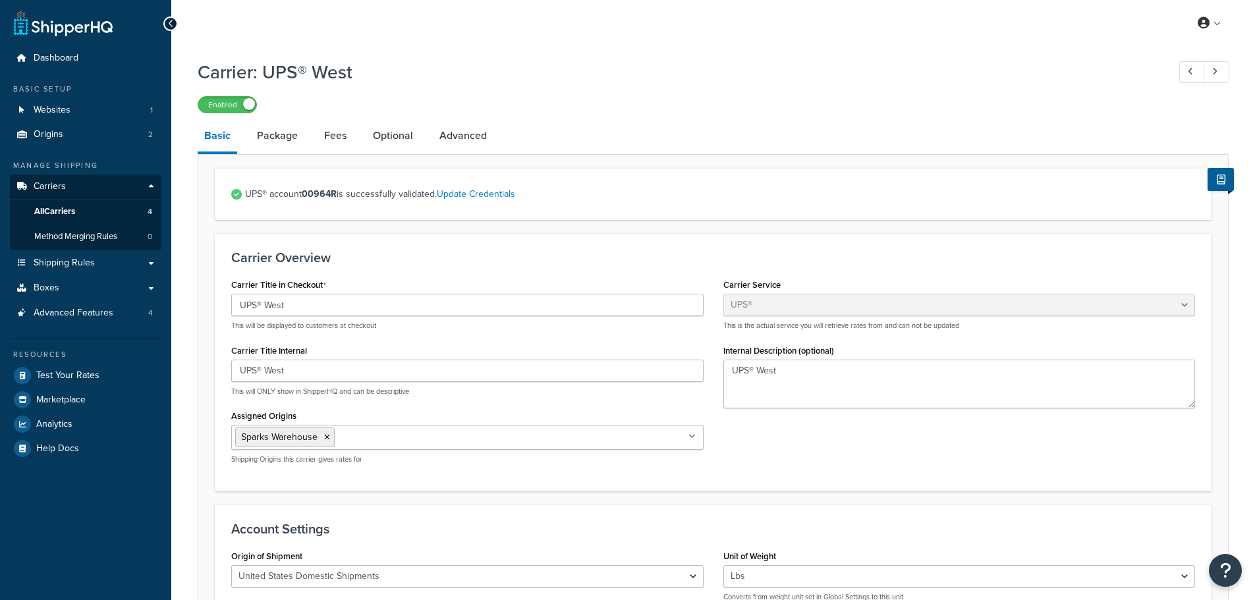
select select "ups"
click at [456, 140] on link "Advanced" at bounding box center [463, 136] width 61 height 32
select select "false"
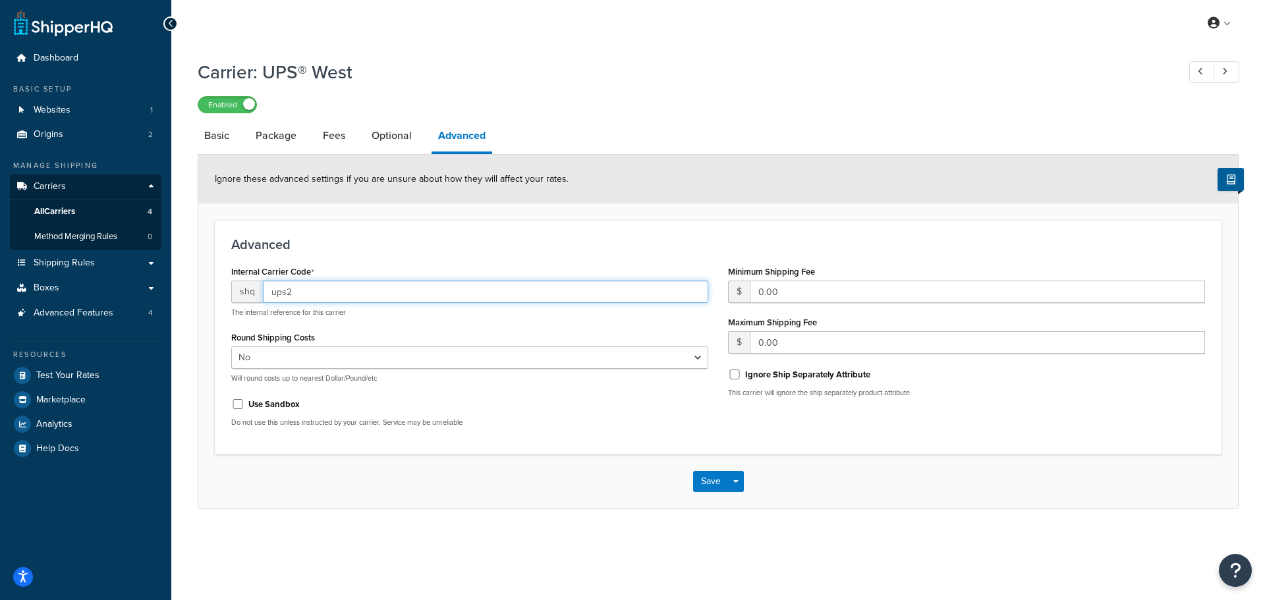
drag, startPoint x: 394, startPoint y: 289, endPoint x: 240, endPoint y: 292, distance: 153.5
click at [240, 292] on div "shq ups2" at bounding box center [469, 292] width 477 height 22
type input "UPSWEST"
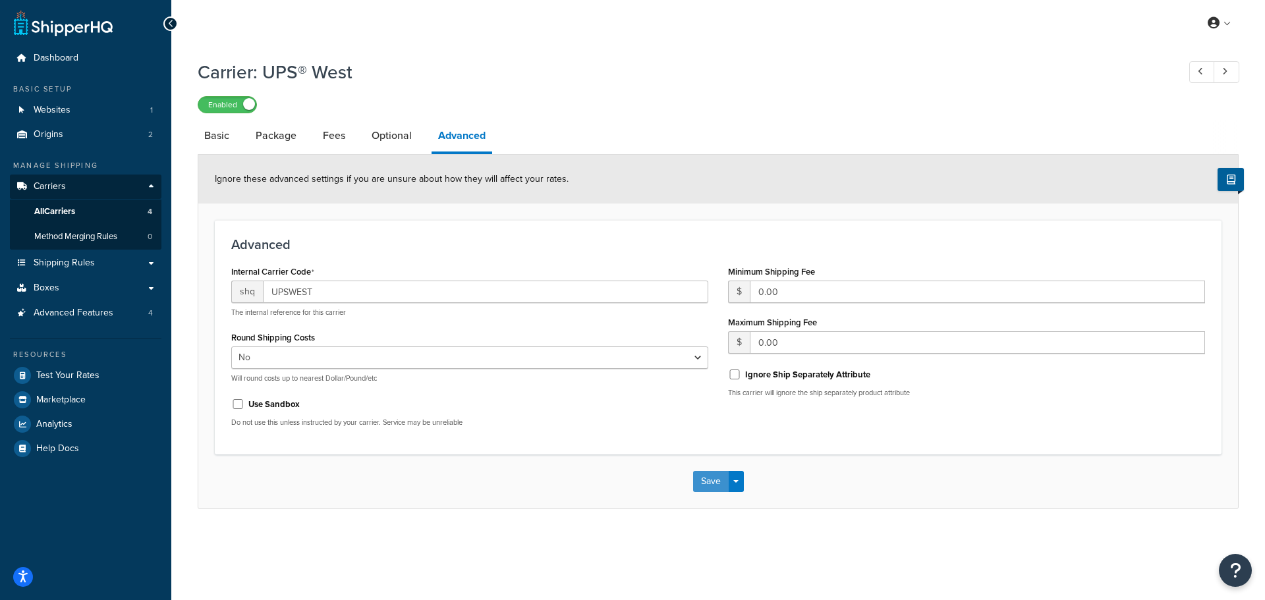
click at [708, 477] on button "Save" at bounding box center [711, 481] width 36 height 21
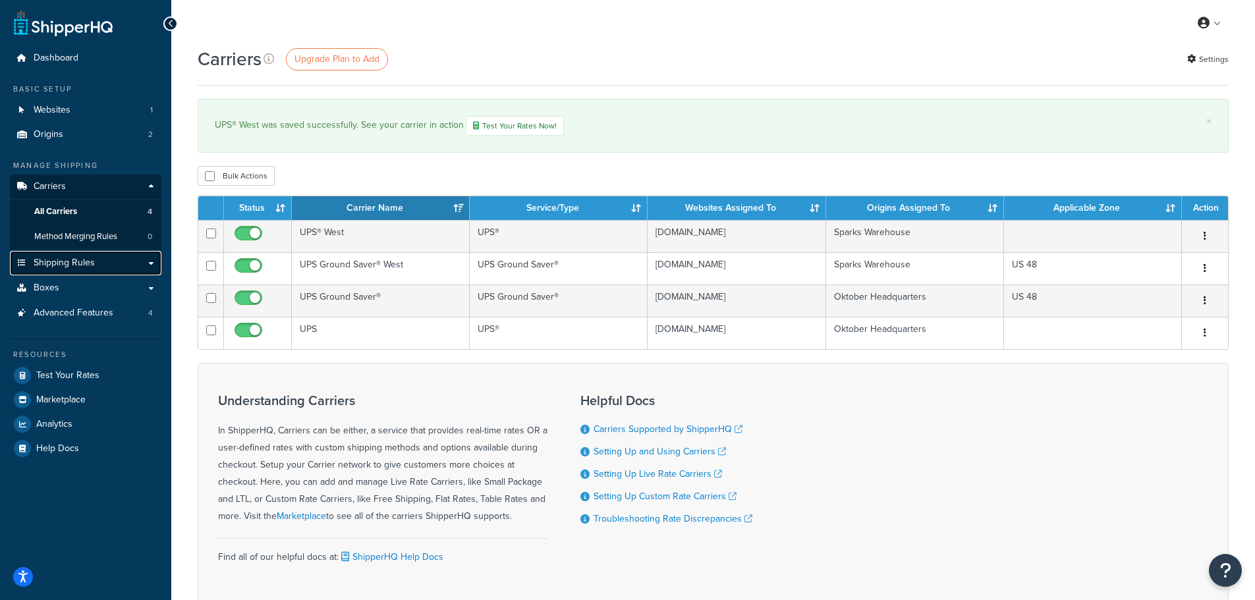
click at [61, 259] on span "Shipping Rules" at bounding box center [64, 263] width 61 height 11
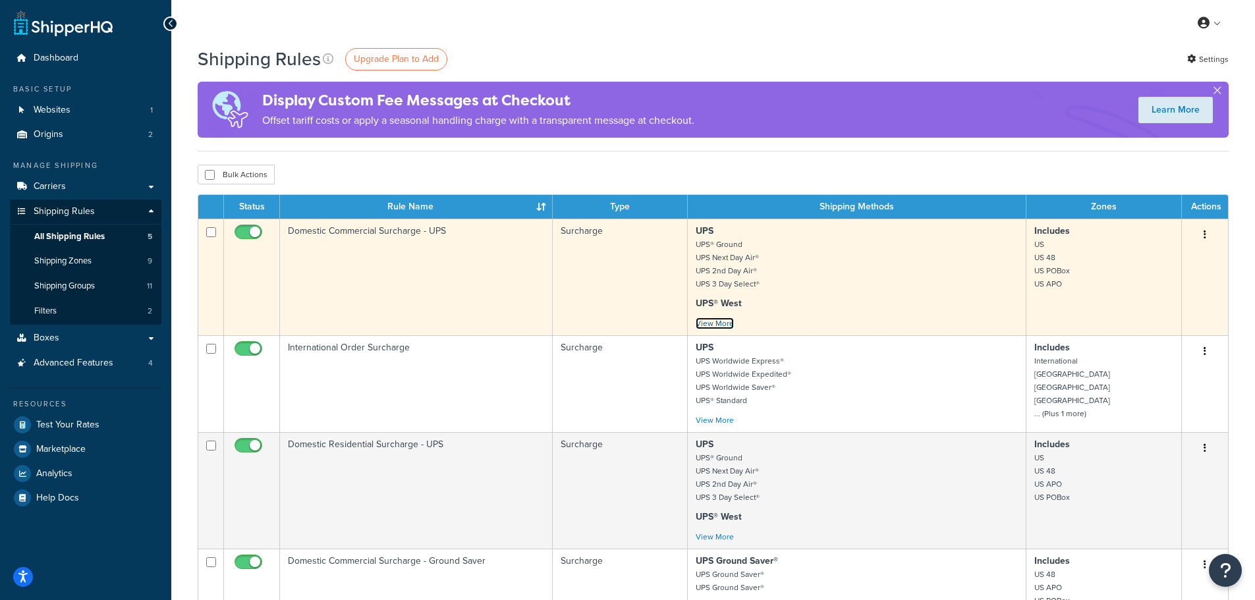
click at [725, 323] on link "View More" at bounding box center [715, 324] width 38 height 12
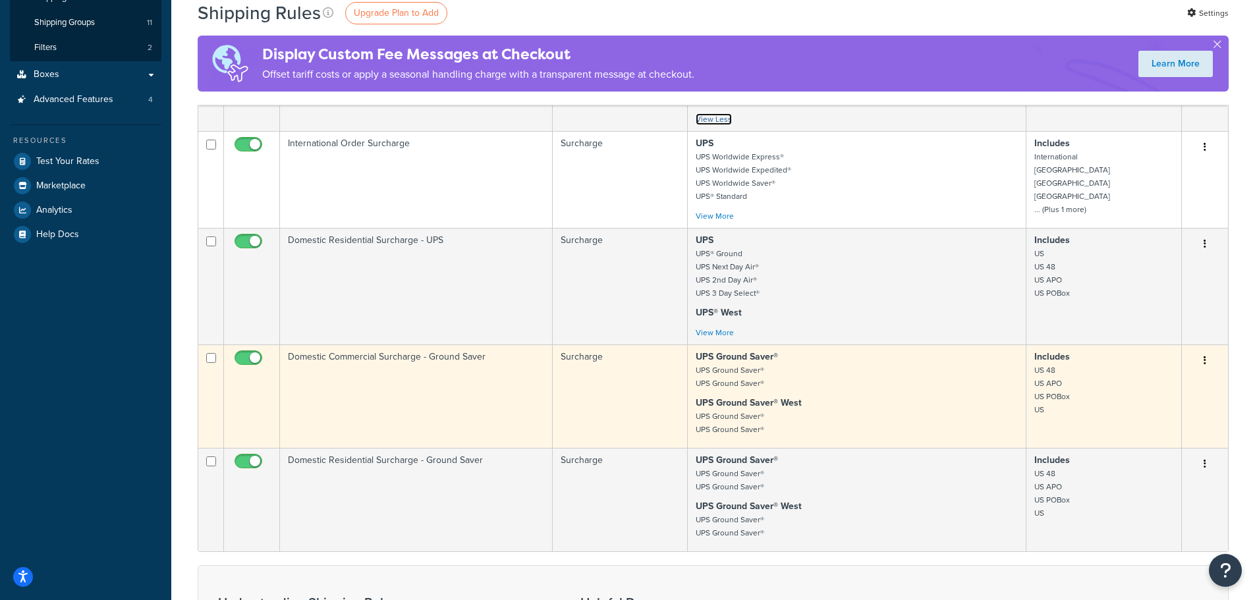
scroll to position [198, 0]
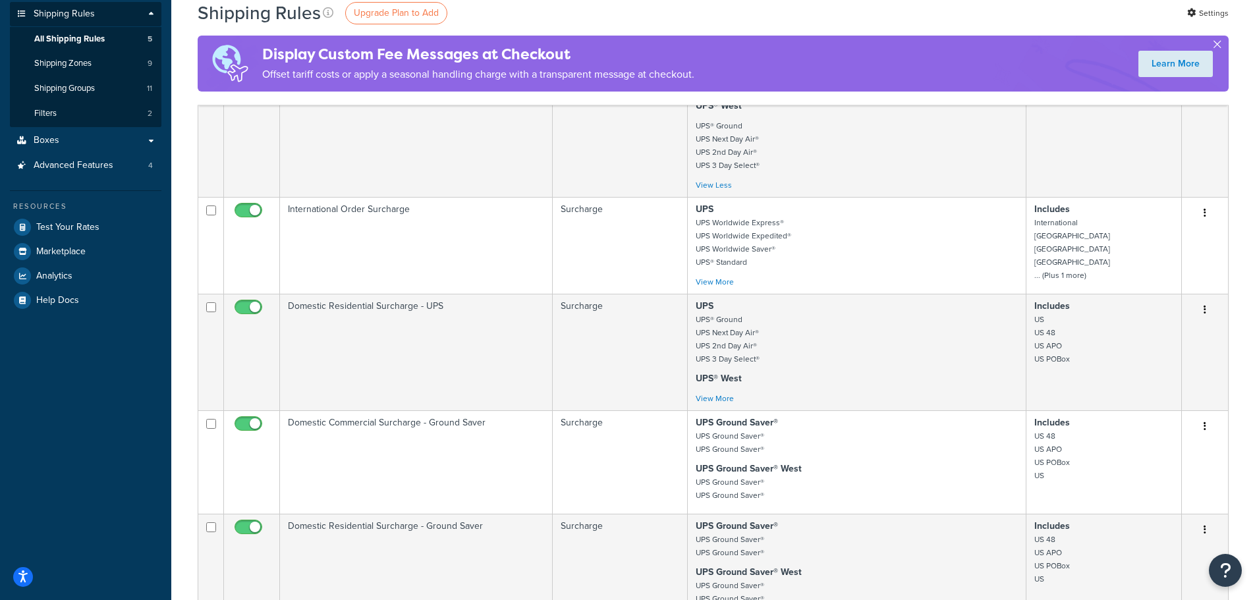
click at [1219, 45] on button "button" at bounding box center [1216, 46] width 3 height 3
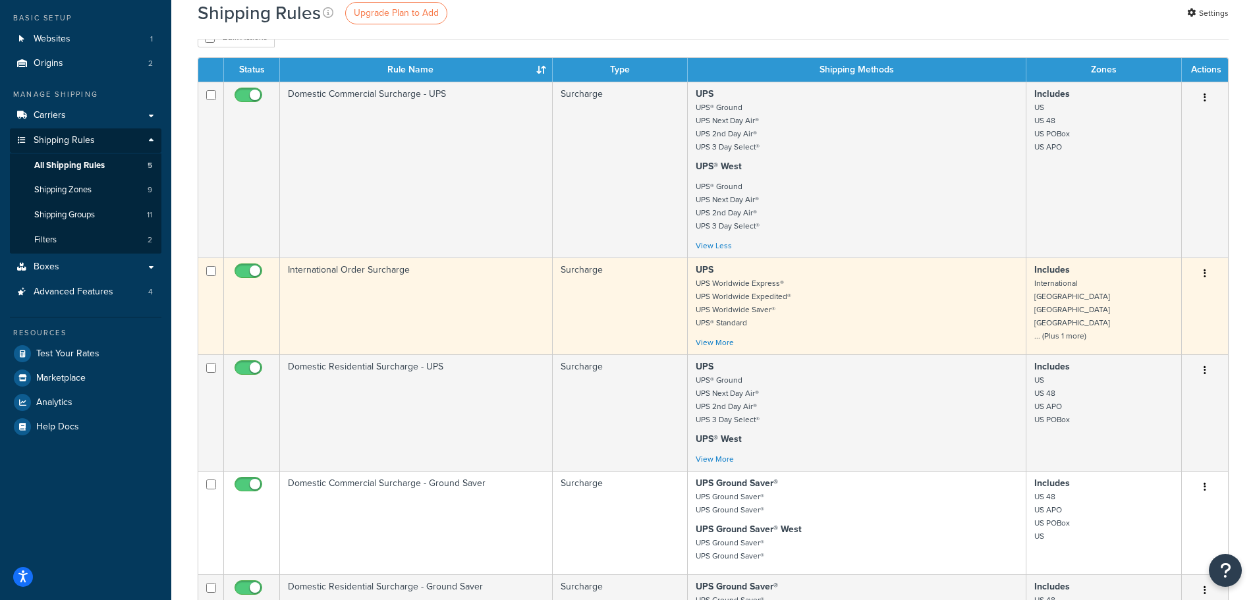
scroll to position [0, 0]
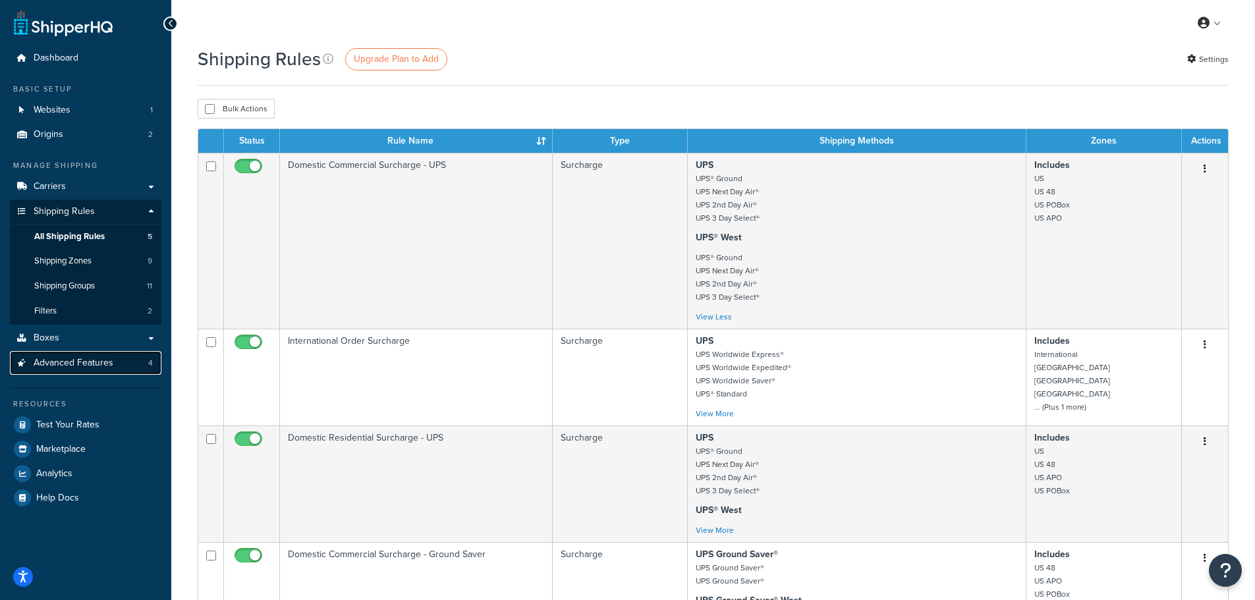
click at [94, 365] on span "Advanced Features" at bounding box center [74, 363] width 80 height 11
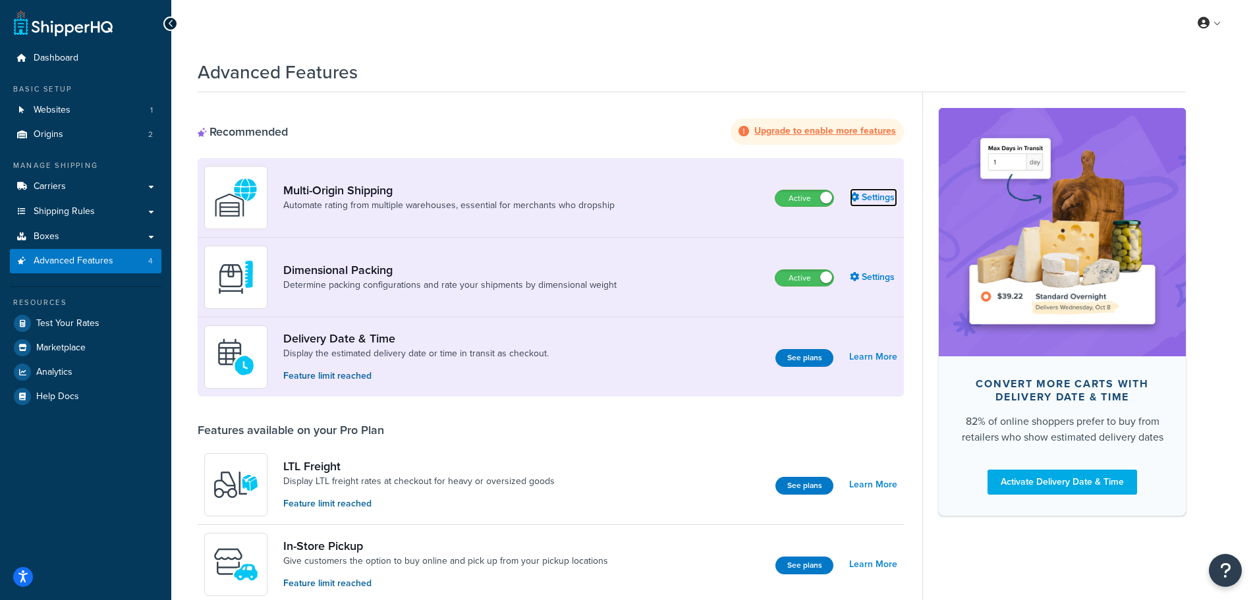
click at [873, 196] on link "Settings" at bounding box center [873, 197] width 47 height 18
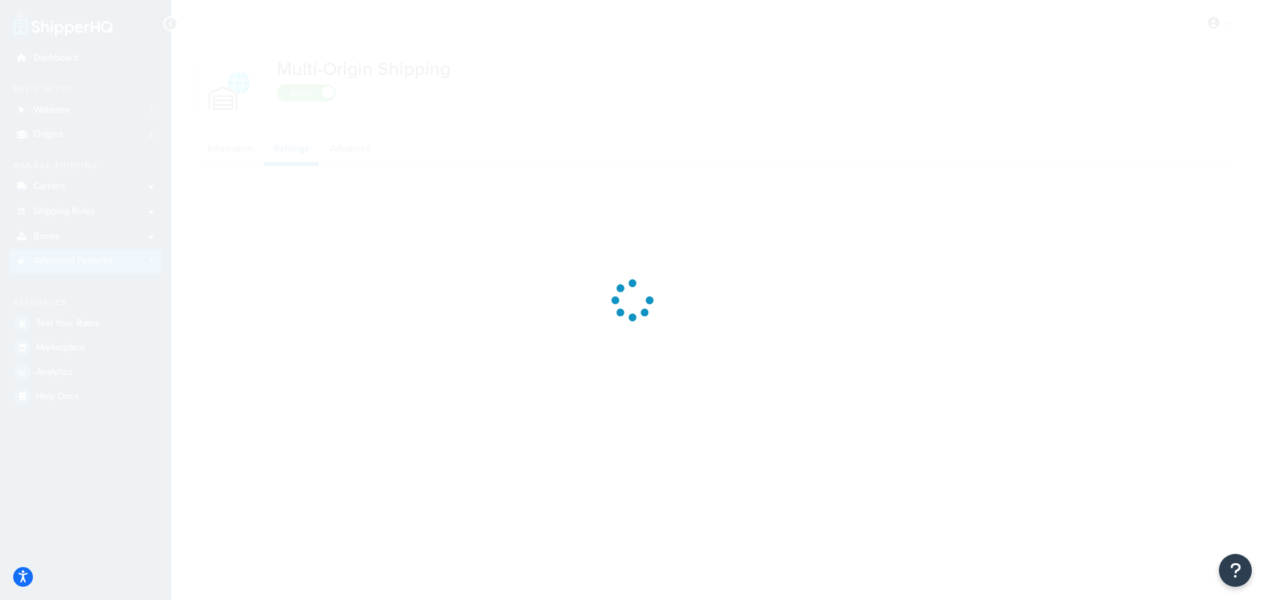
select select "false"
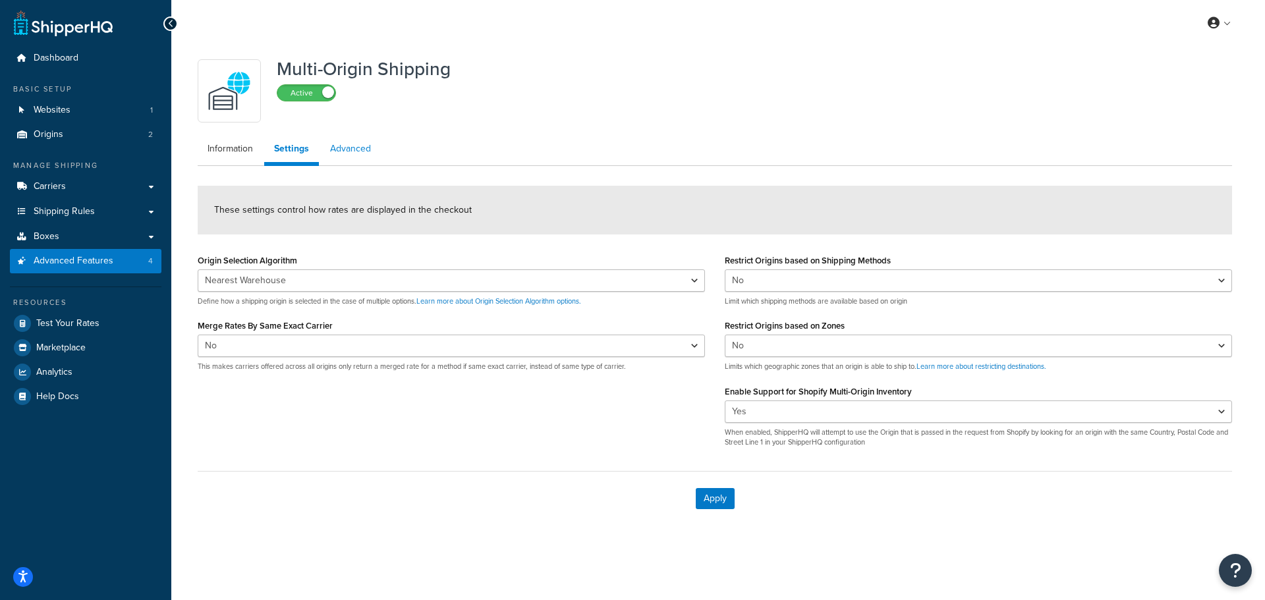
click at [350, 150] on link "Advanced" at bounding box center [350, 149] width 61 height 26
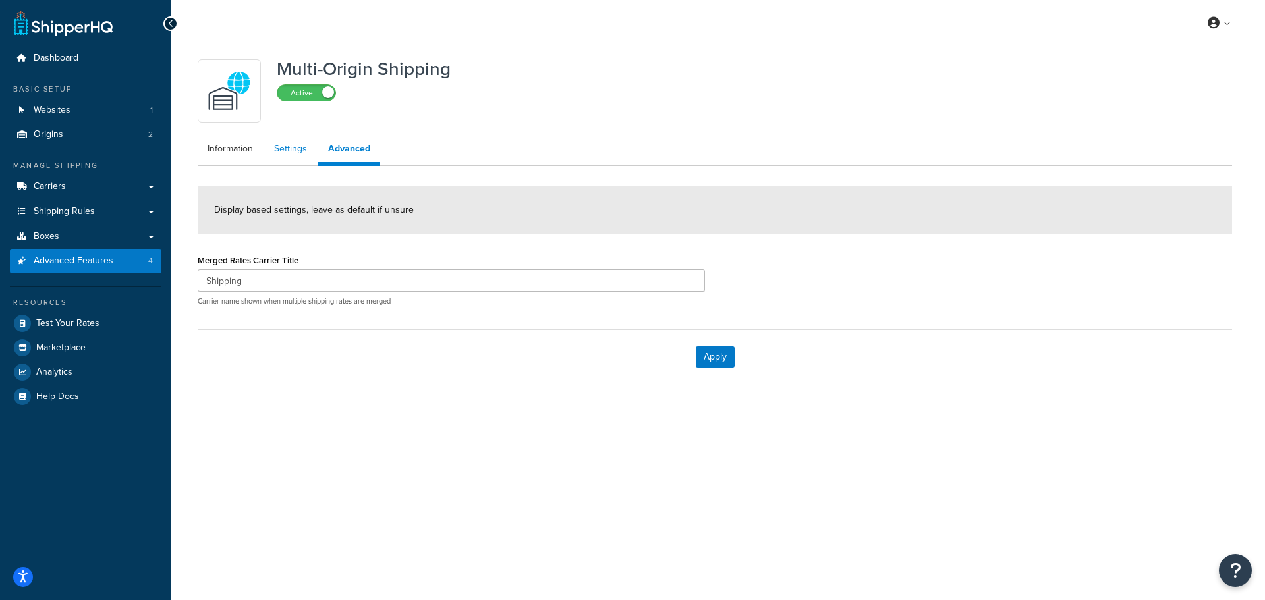
click at [297, 149] on link "Settings" at bounding box center [290, 149] width 53 height 26
select select "false"
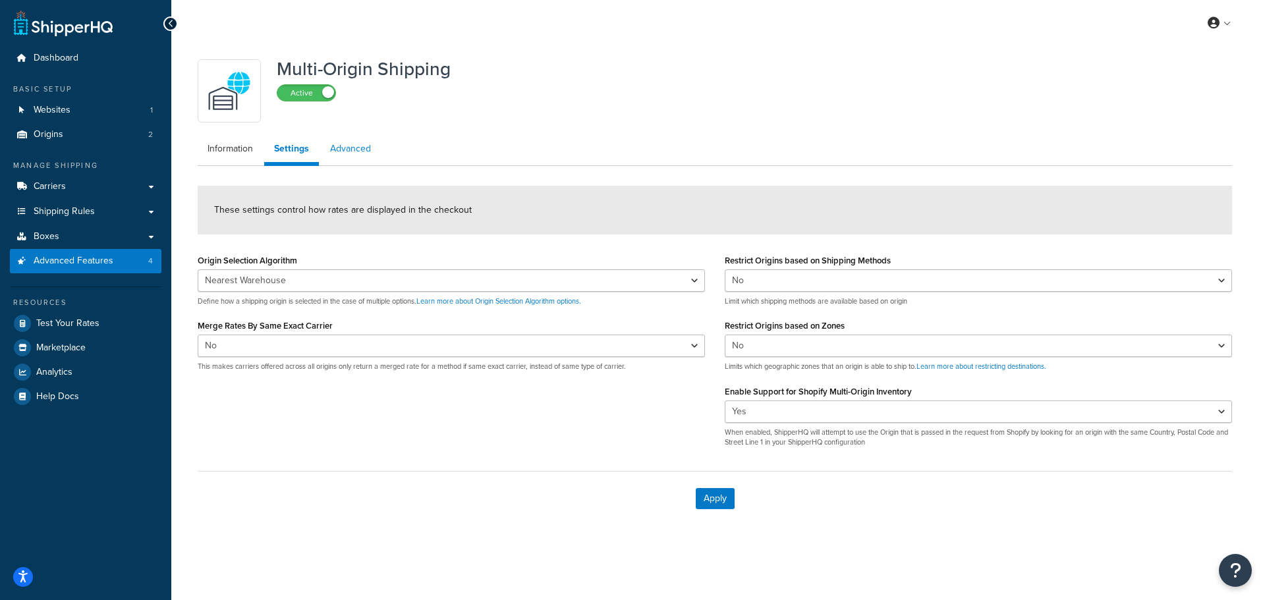
click at [352, 150] on link "Advanced" at bounding box center [350, 149] width 61 height 26
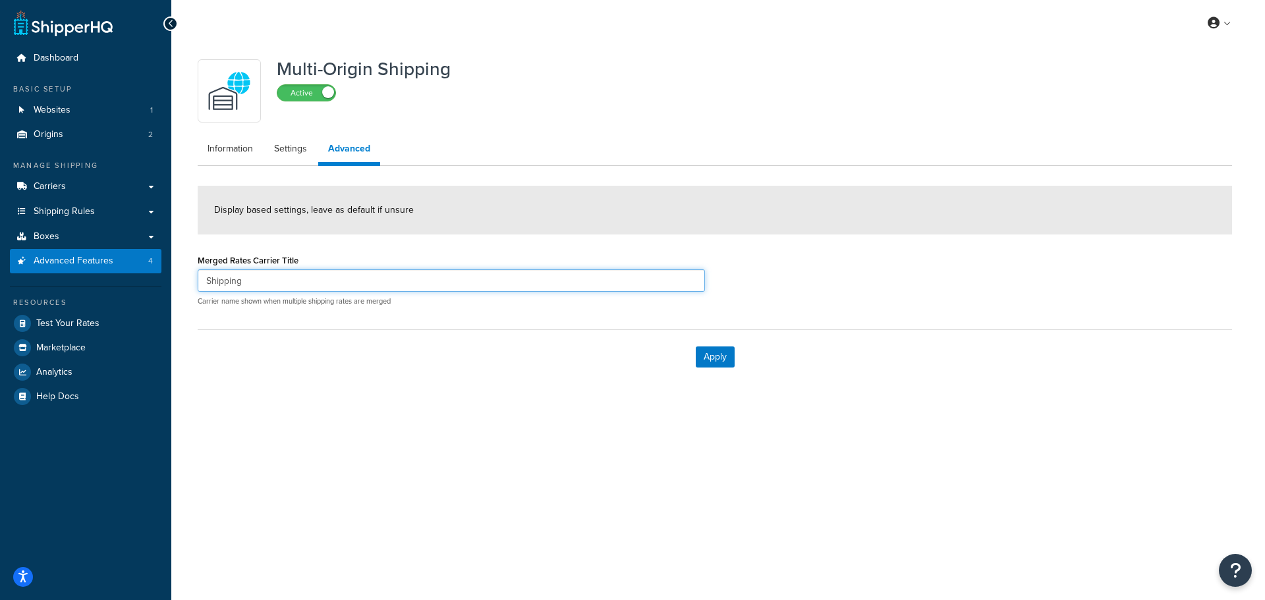
click at [277, 279] on input "Shipping" at bounding box center [451, 280] width 507 height 22
click at [208, 287] on input "Shipping" at bounding box center [451, 280] width 507 height 22
click at [249, 277] on input "Shipping" at bounding box center [451, 280] width 507 height 22
drag, startPoint x: 267, startPoint y: 282, endPoint x: 192, endPoint y: 285, distance: 75.2
click at [192, 285] on div "Merged Rates Carrier Title Shipping from HQ & West Carrier name shown when mult…" at bounding box center [451, 283] width 527 height 65
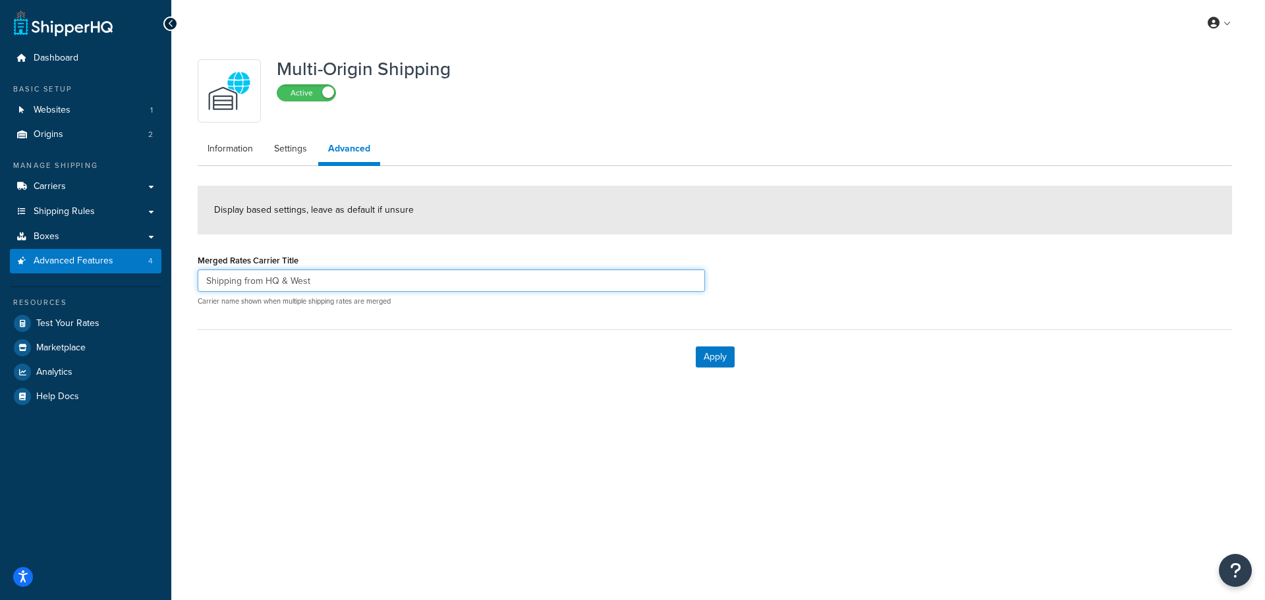
click at [319, 281] on input "Shipping from HQ & West" at bounding box center [451, 280] width 507 height 22
drag, startPoint x: 264, startPoint y: 280, endPoint x: 240, endPoint y: 283, distance: 24.6
click at [240, 283] on input "Shipping from HQ & West" at bounding box center [451, 280] width 507 height 22
type input "Shipping: HQ & West"
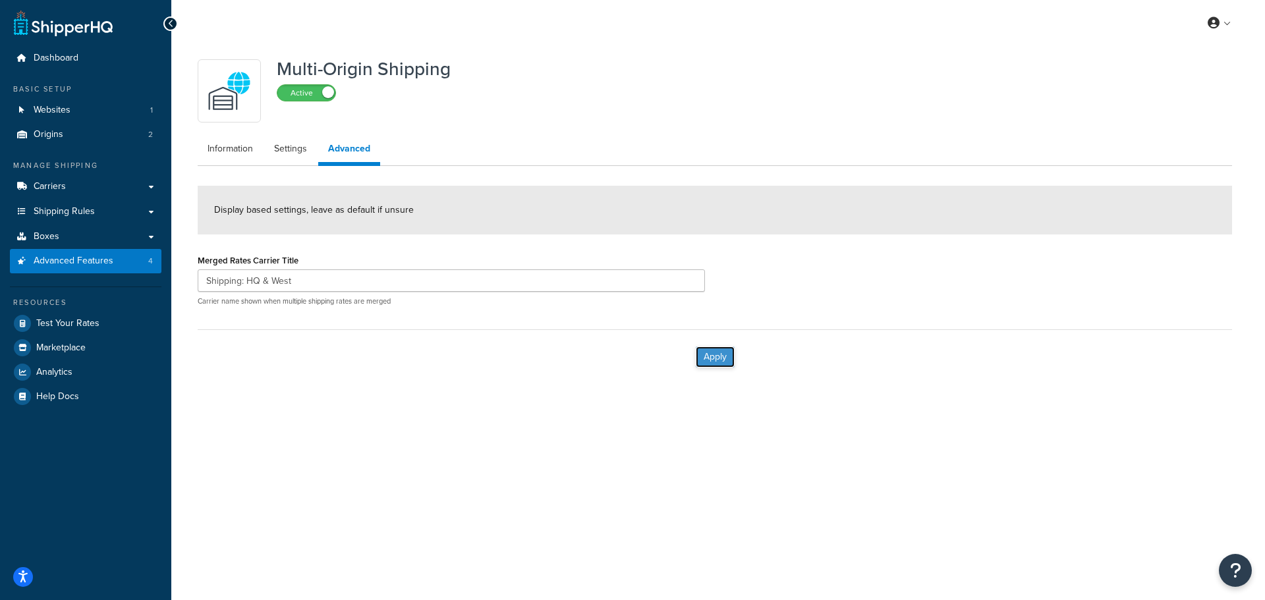
click at [707, 356] on button "Apply" at bounding box center [715, 357] width 39 height 21
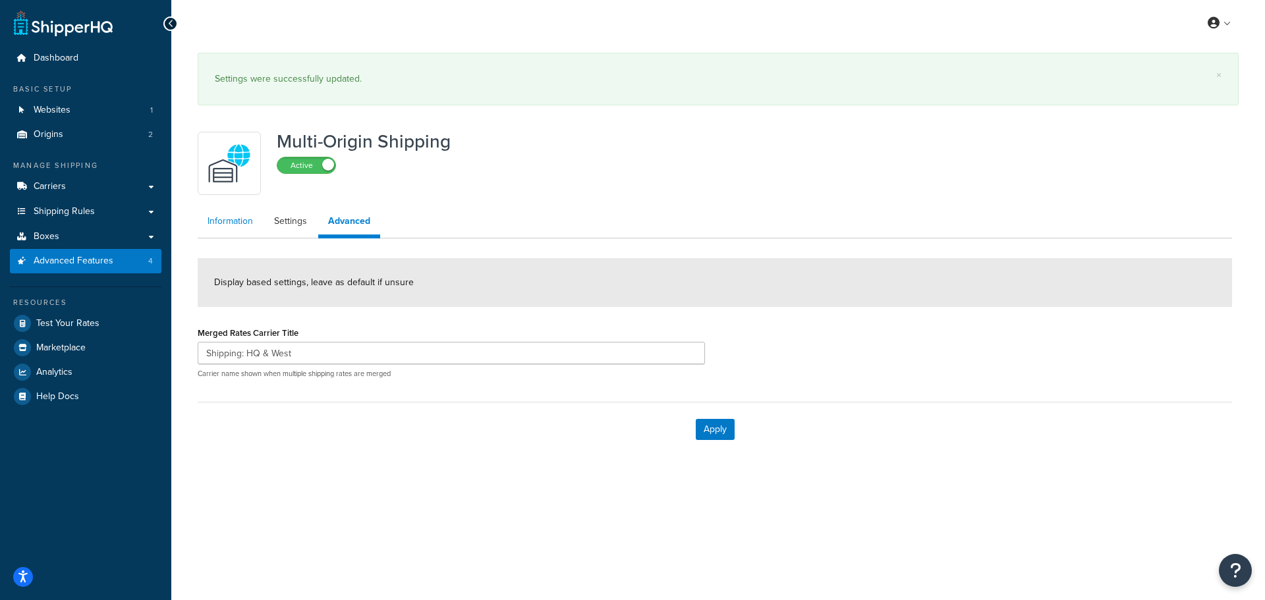
click at [230, 177] on div "Multi-Origin Shipping Active Information Settings Advanced Display based settin…" at bounding box center [715, 290] width 1054 height 331
click at [243, 221] on link "Information" at bounding box center [230, 221] width 65 height 26
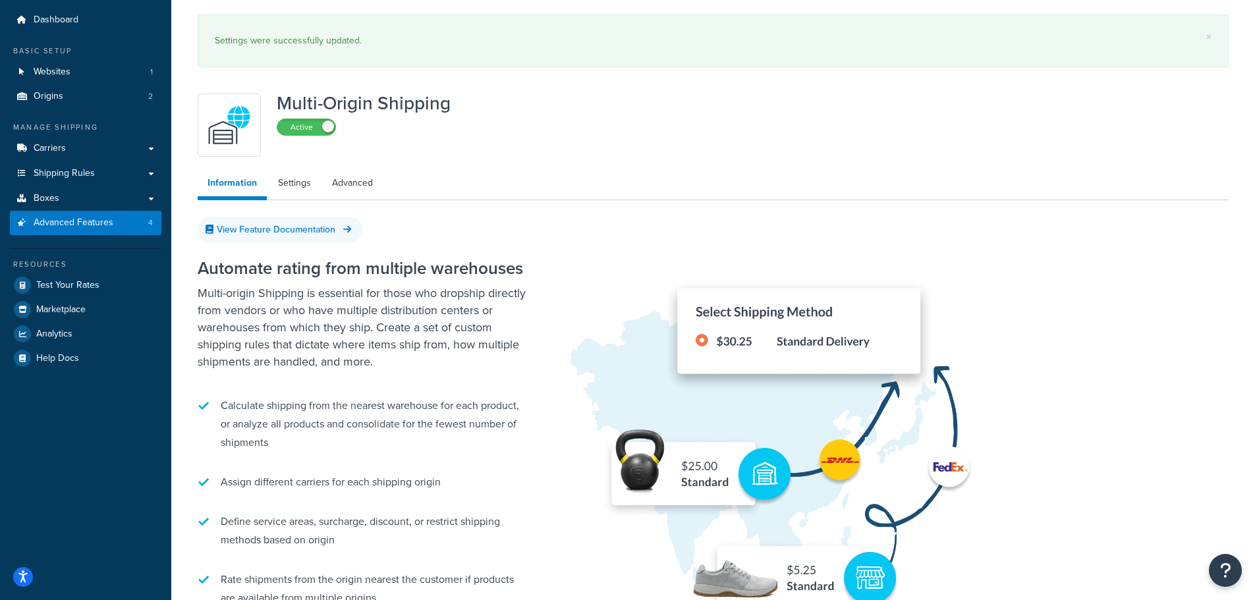
scroll to position [15, 0]
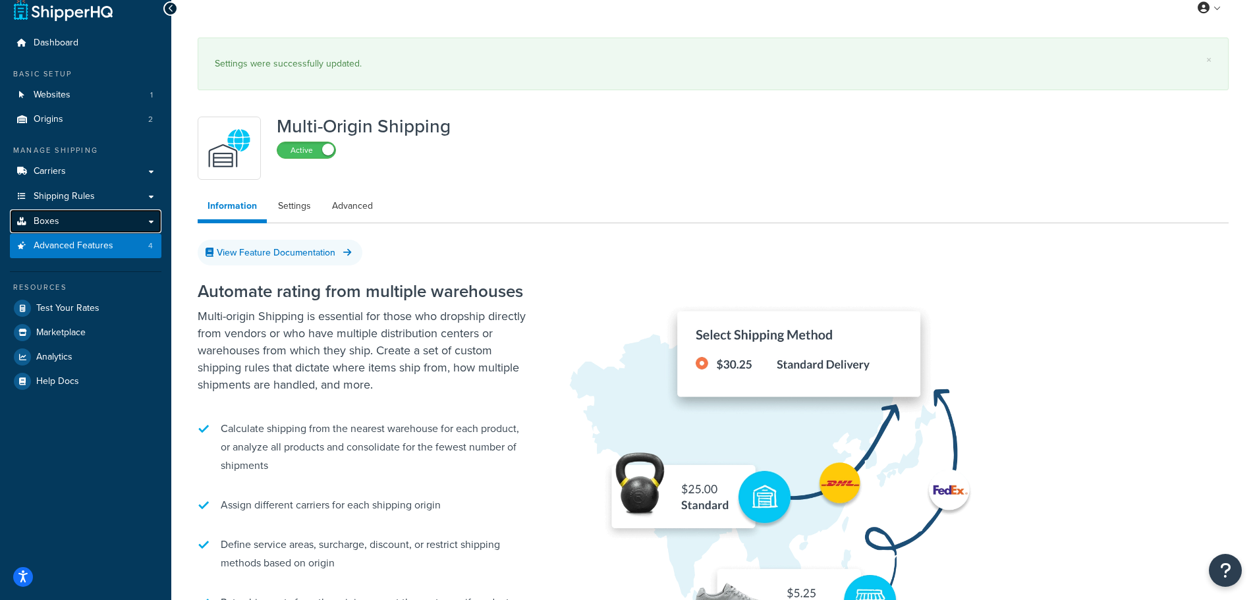
click at [92, 219] on link "Boxes" at bounding box center [86, 221] width 152 height 24
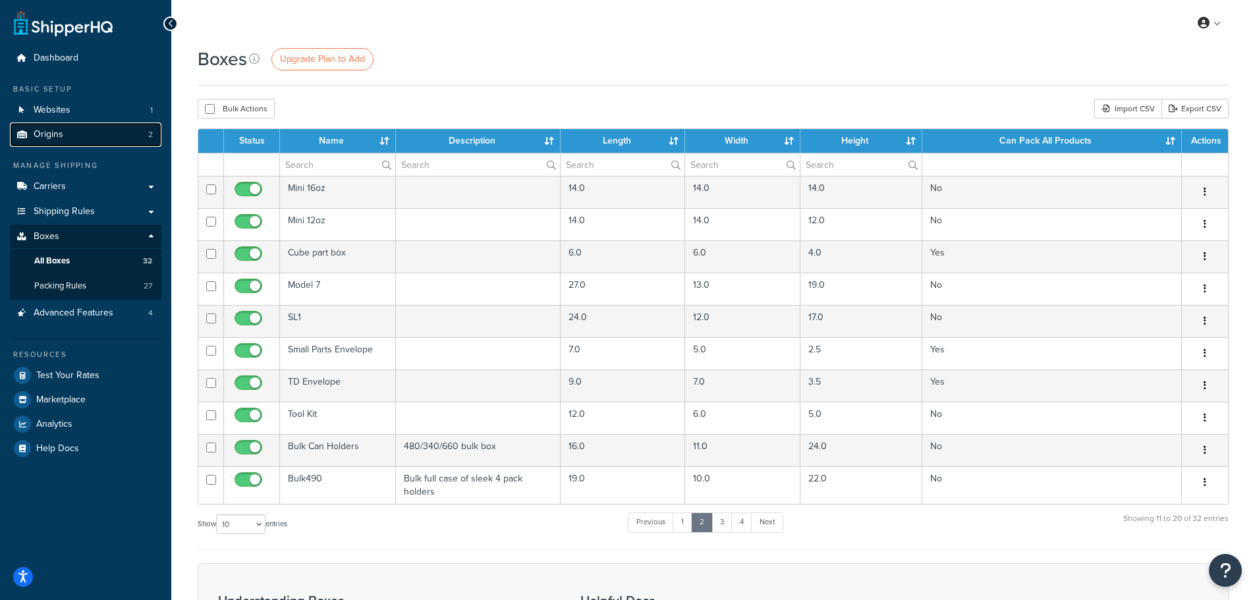
click at [92, 136] on link "Origins 2" at bounding box center [86, 135] width 152 height 24
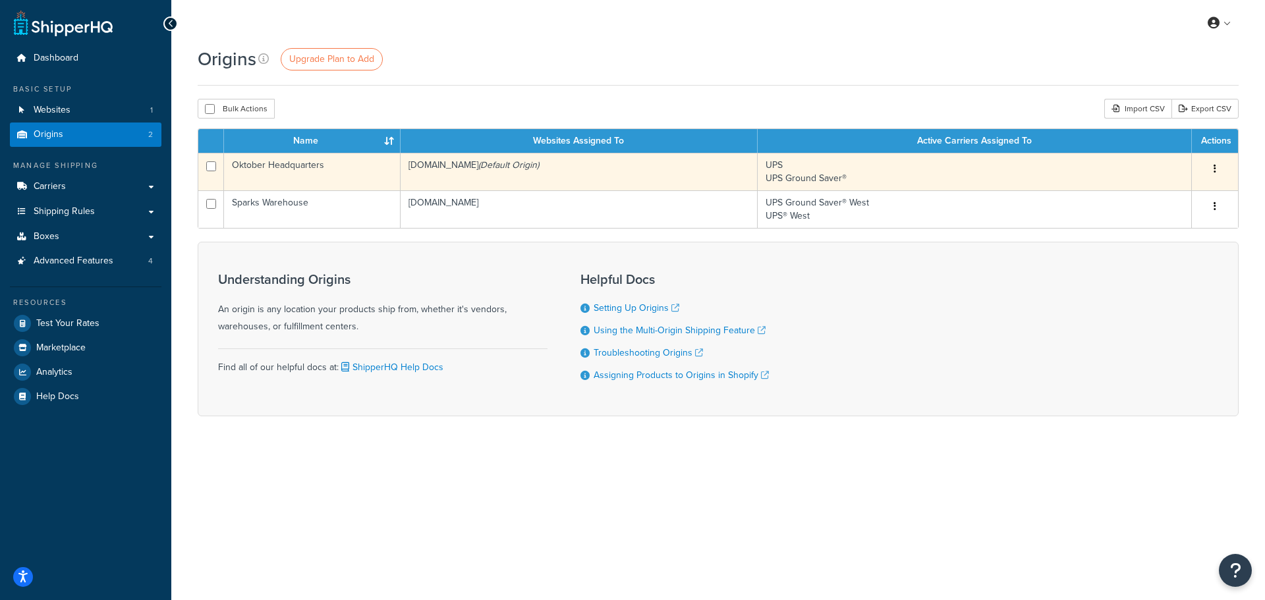
click at [691, 172] on td "canseamer.myshopify.com (Default Origin)" at bounding box center [579, 172] width 357 height 38
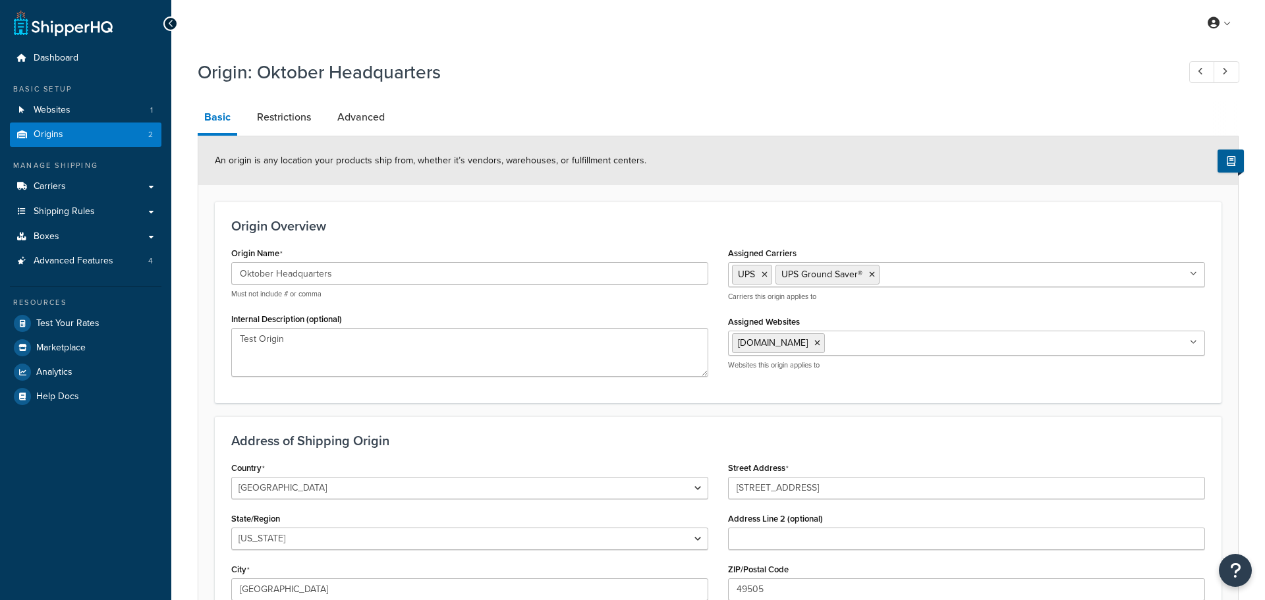
select select "22"
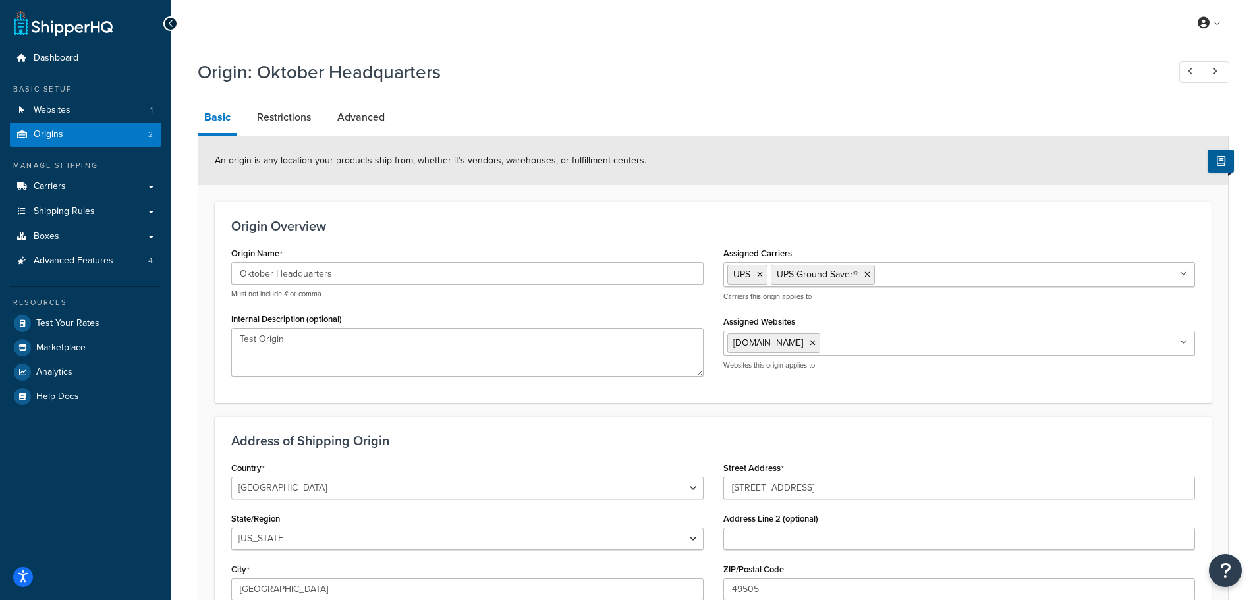
scroll to position [66, 0]
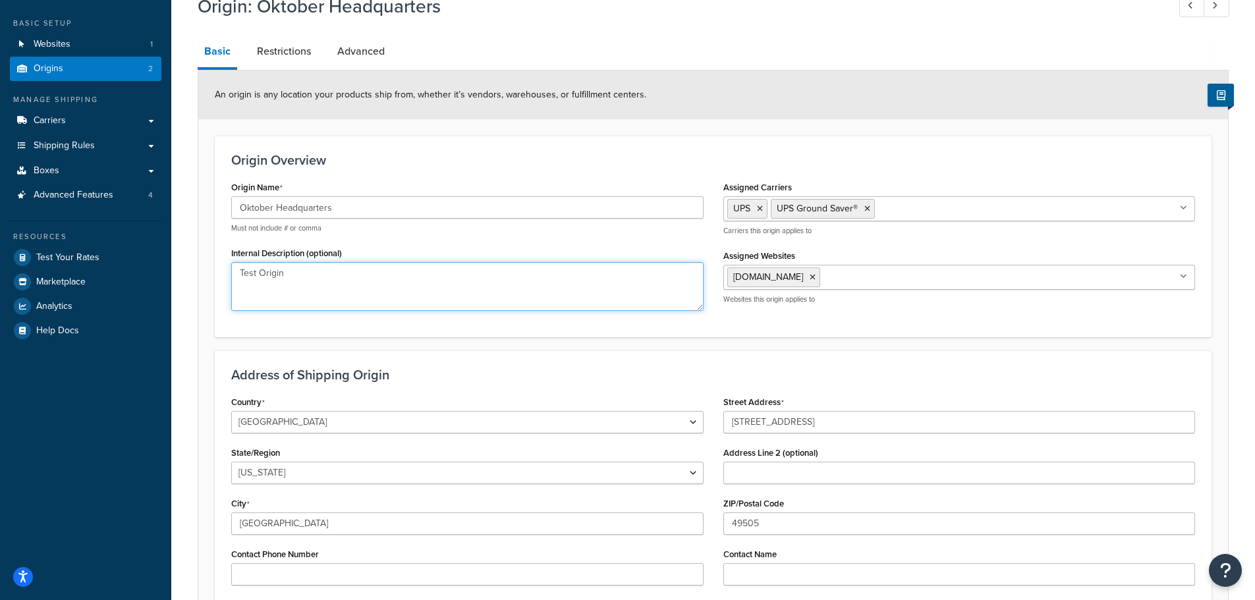
drag, startPoint x: 393, startPoint y: 275, endPoint x: 235, endPoint y: 275, distance: 158.8
click at [235, 275] on textarea "Test Origin" at bounding box center [467, 286] width 472 height 49
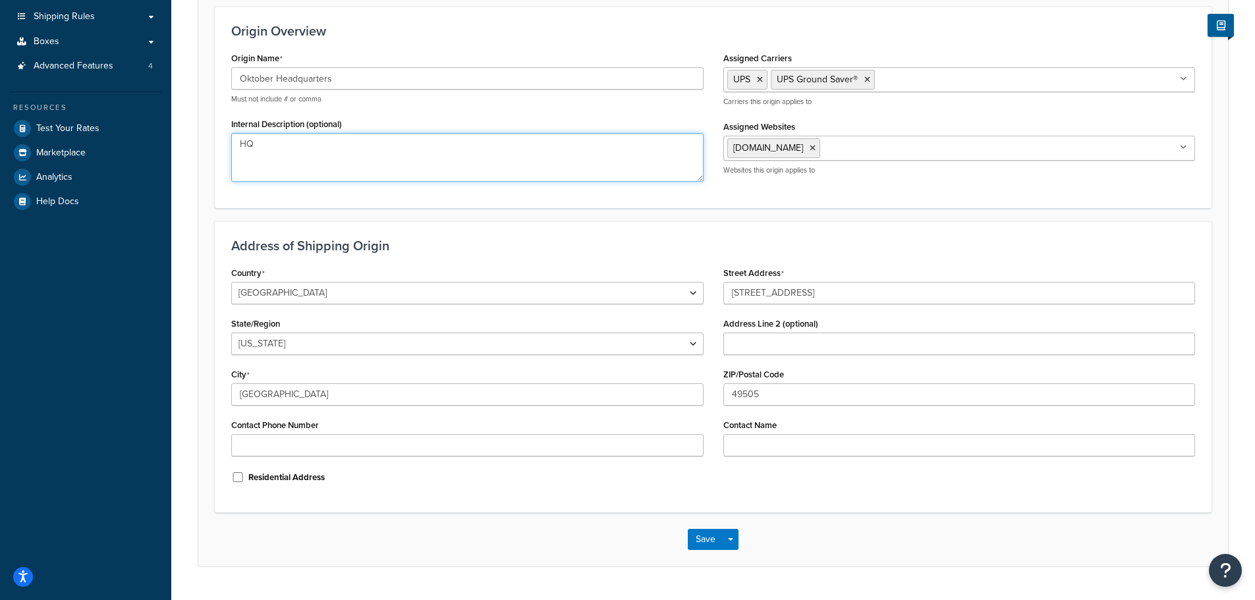
scroll to position [228, 0]
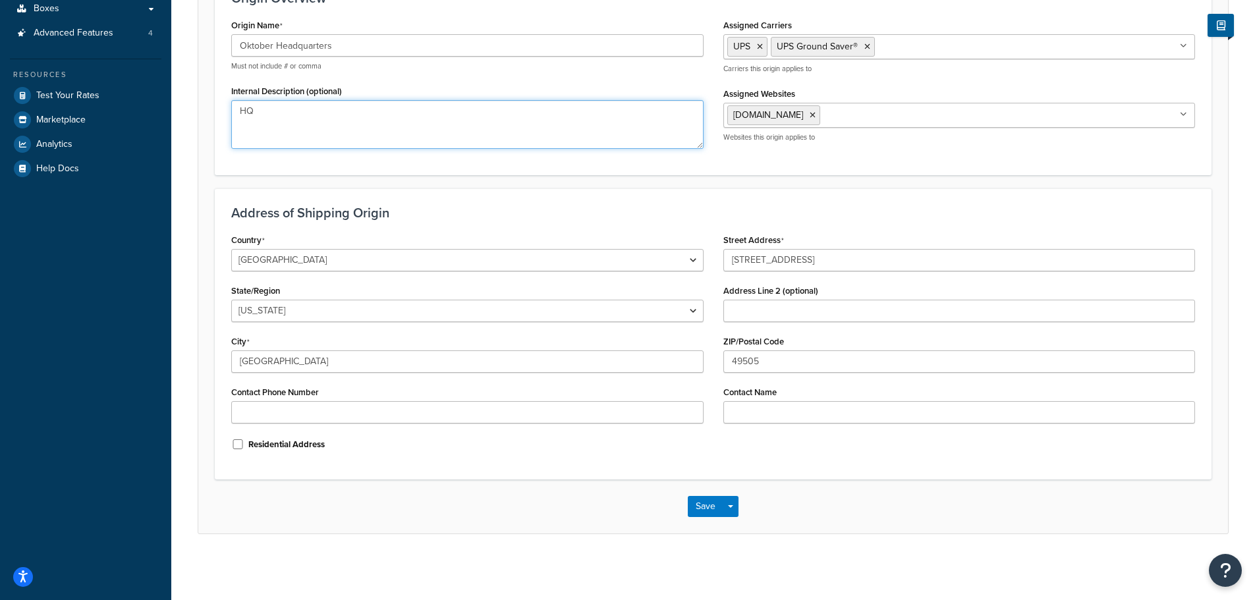
type textarea "HQ"
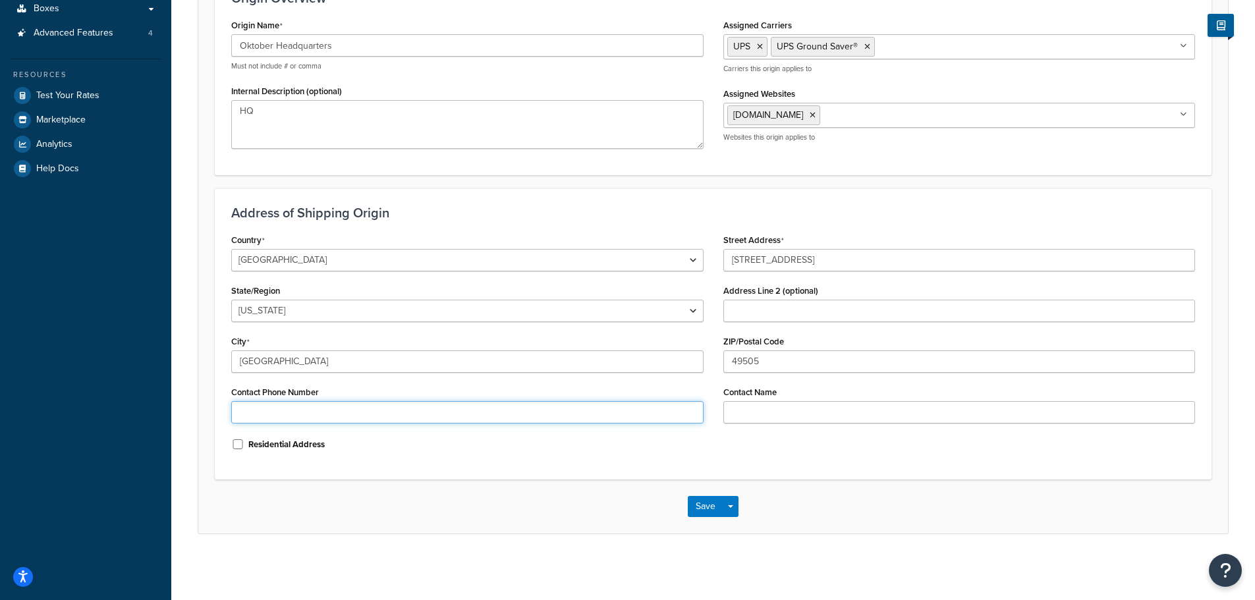
click at [479, 416] on input "Contact Phone Number" at bounding box center [467, 412] width 472 height 22
type input "2317501998"
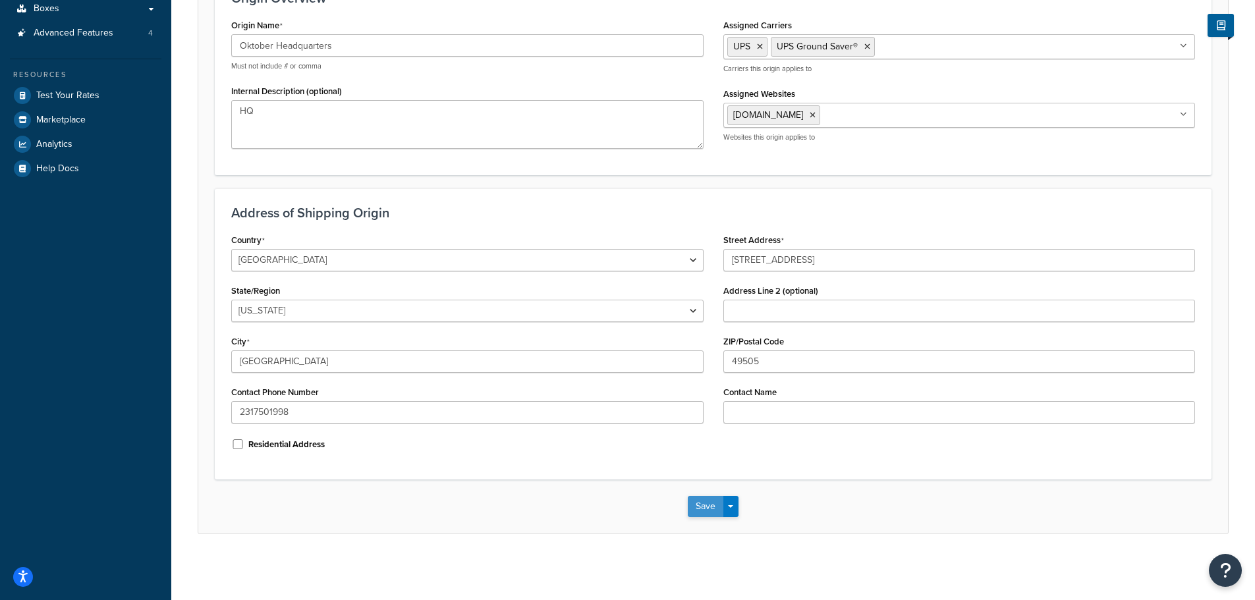
click at [702, 502] on button "Save" at bounding box center [706, 506] width 36 height 21
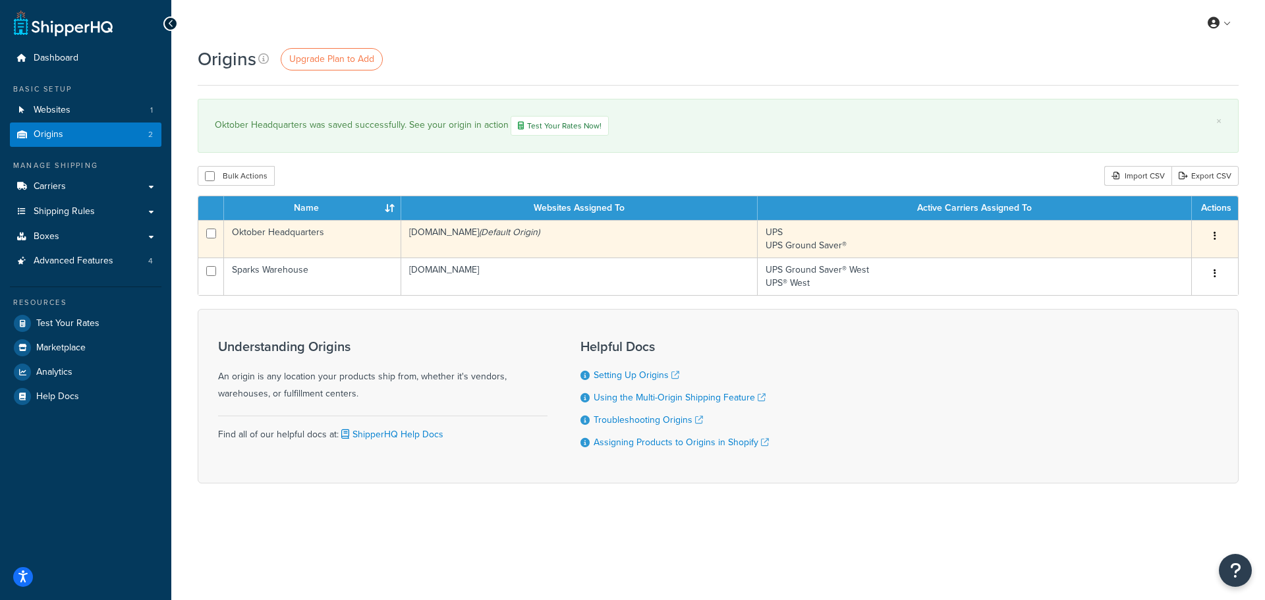
click at [308, 241] on td "Oktober Headquarters" at bounding box center [312, 239] width 177 height 38
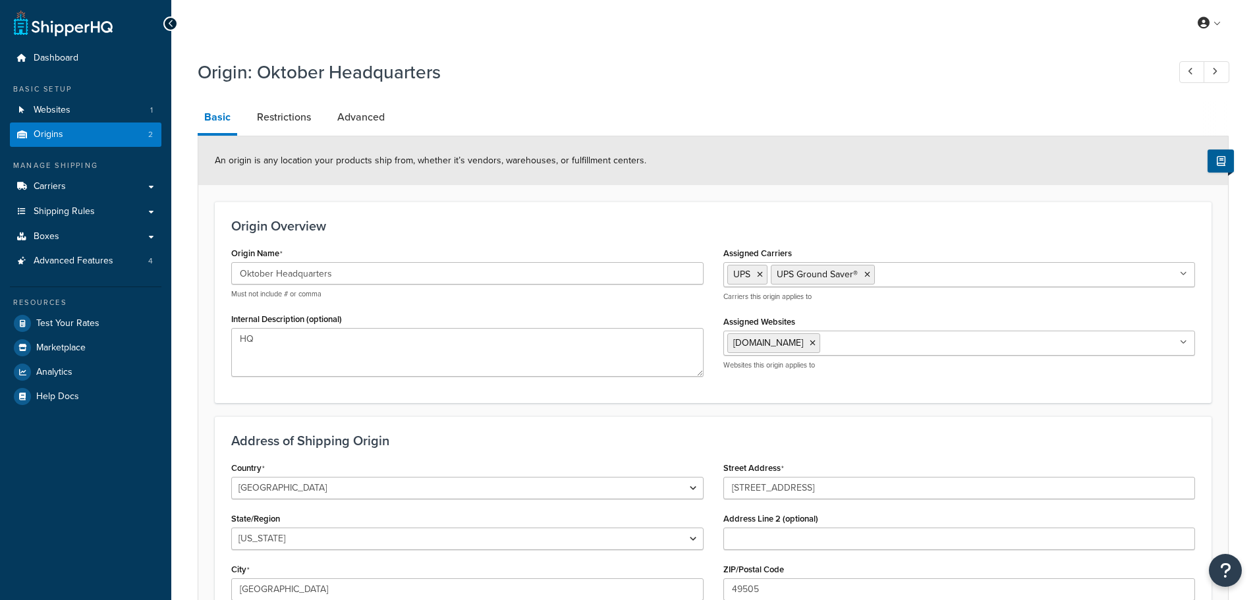
select select "22"
click at [292, 121] on link "Restrictions" at bounding box center [283, 117] width 67 height 32
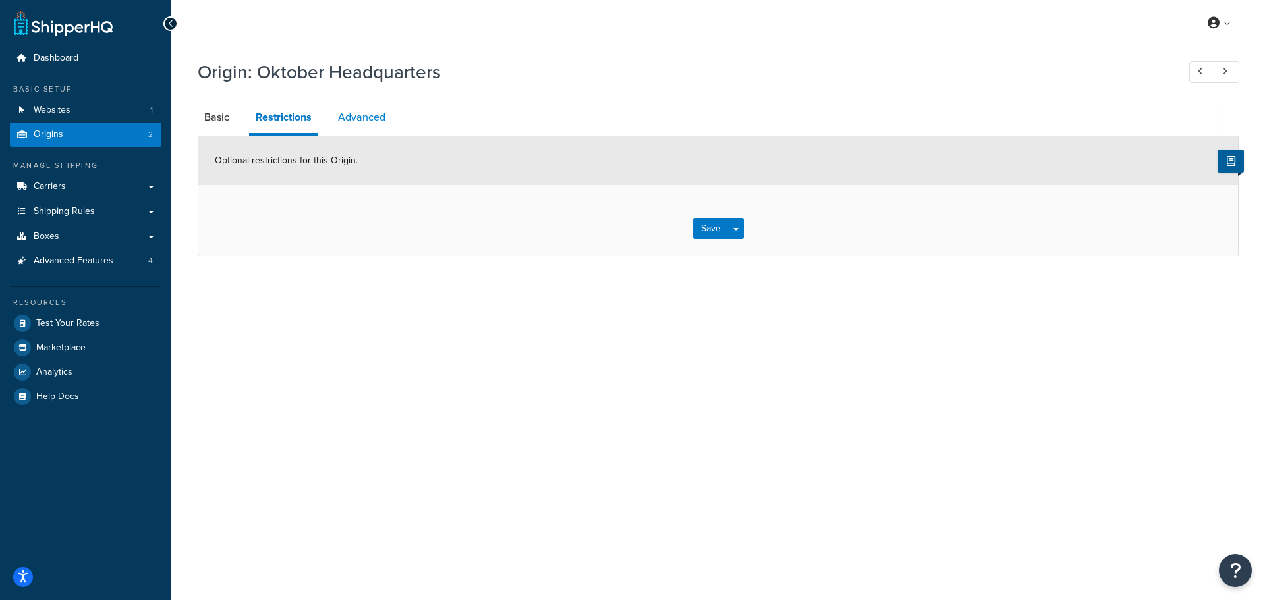
click at [366, 105] on link "Advanced" at bounding box center [361, 117] width 61 height 32
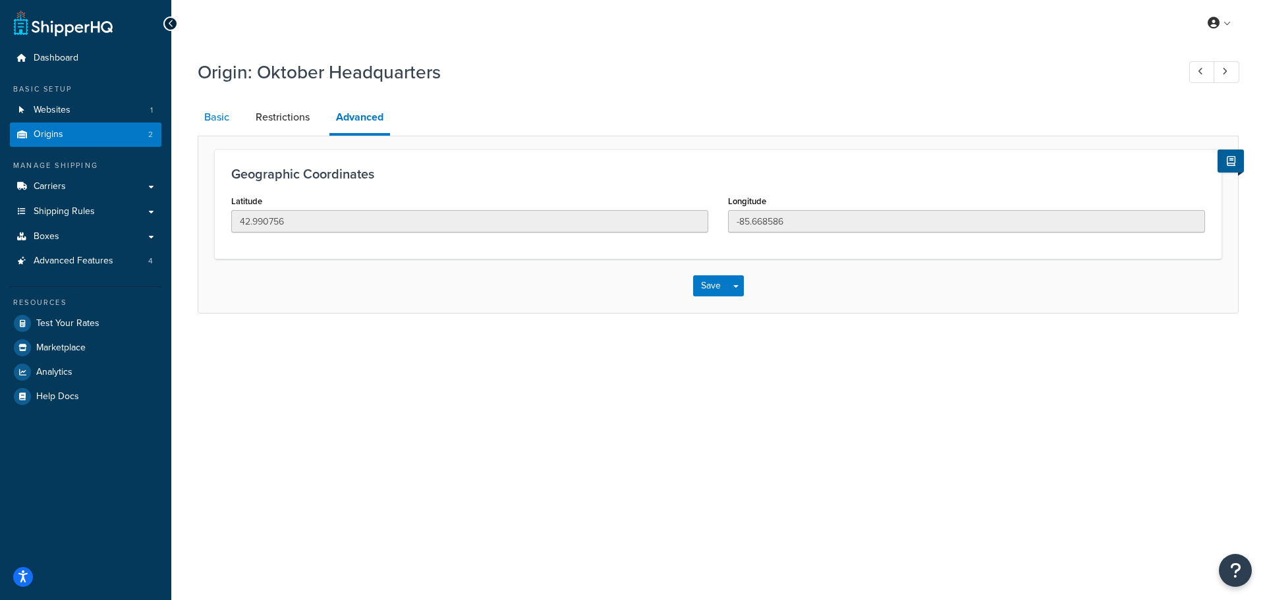
click at [229, 120] on link "Basic" at bounding box center [217, 117] width 38 height 32
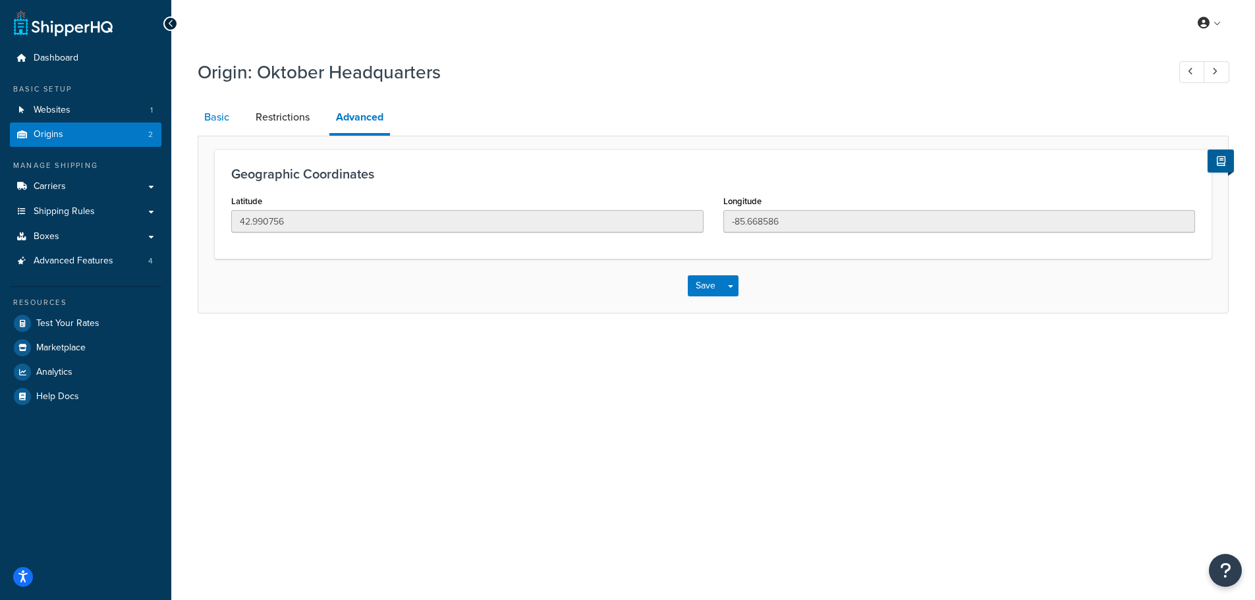
select select "22"
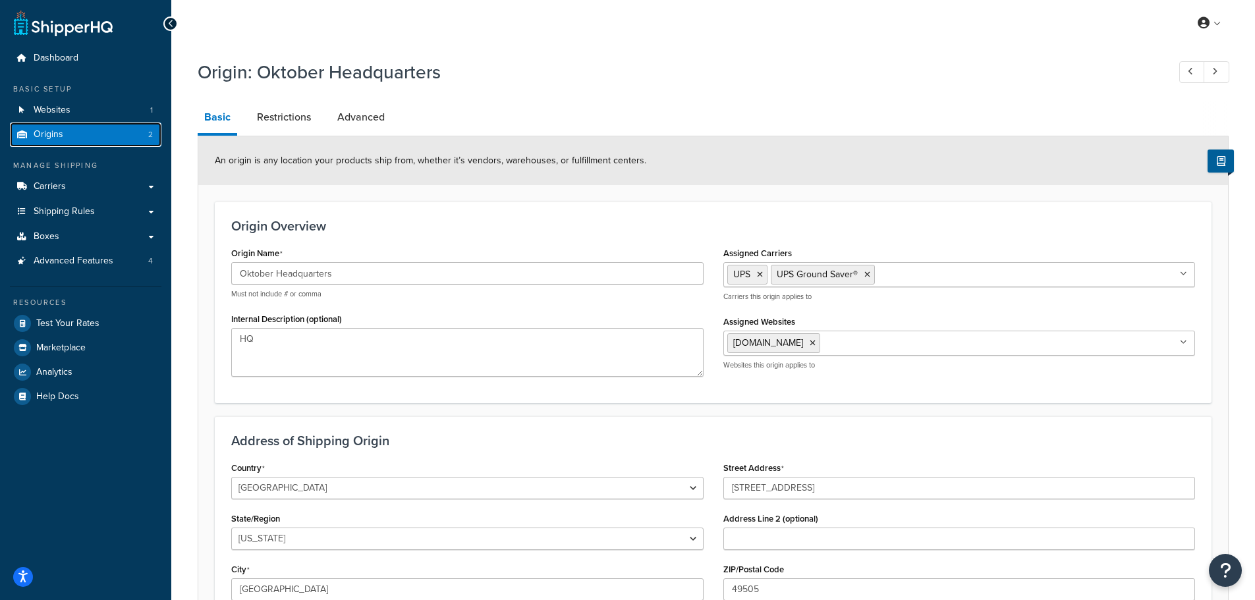
click at [96, 136] on link "Origins 2" at bounding box center [86, 135] width 152 height 24
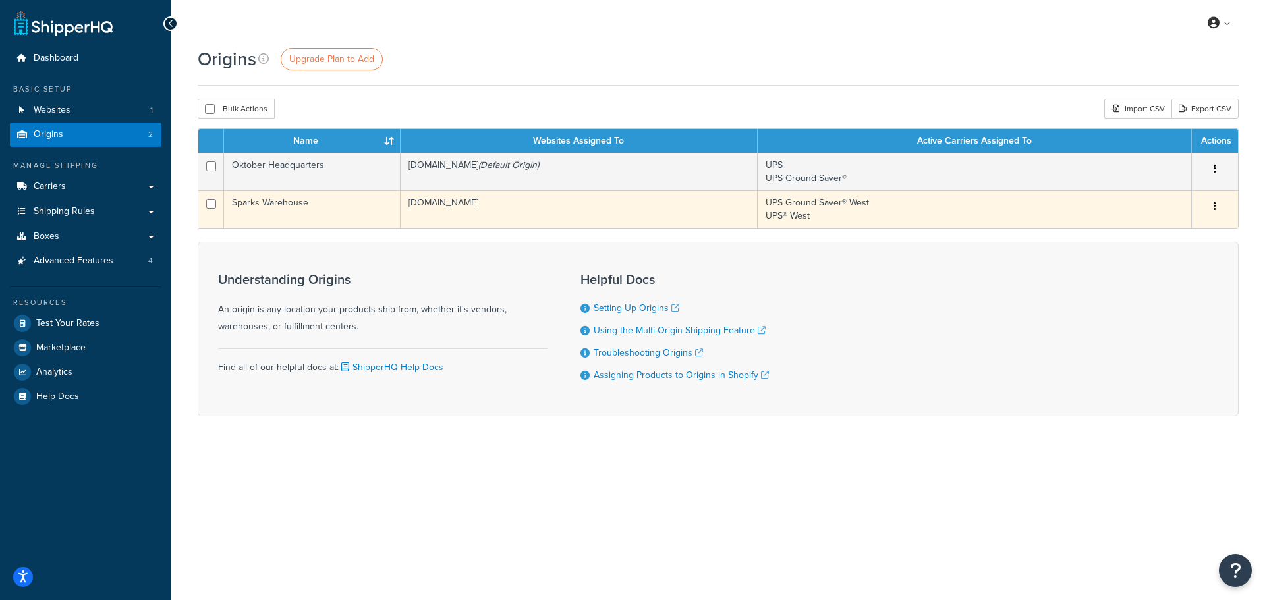
click at [331, 215] on td "Sparks Warehouse" at bounding box center [312, 209] width 177 height 38
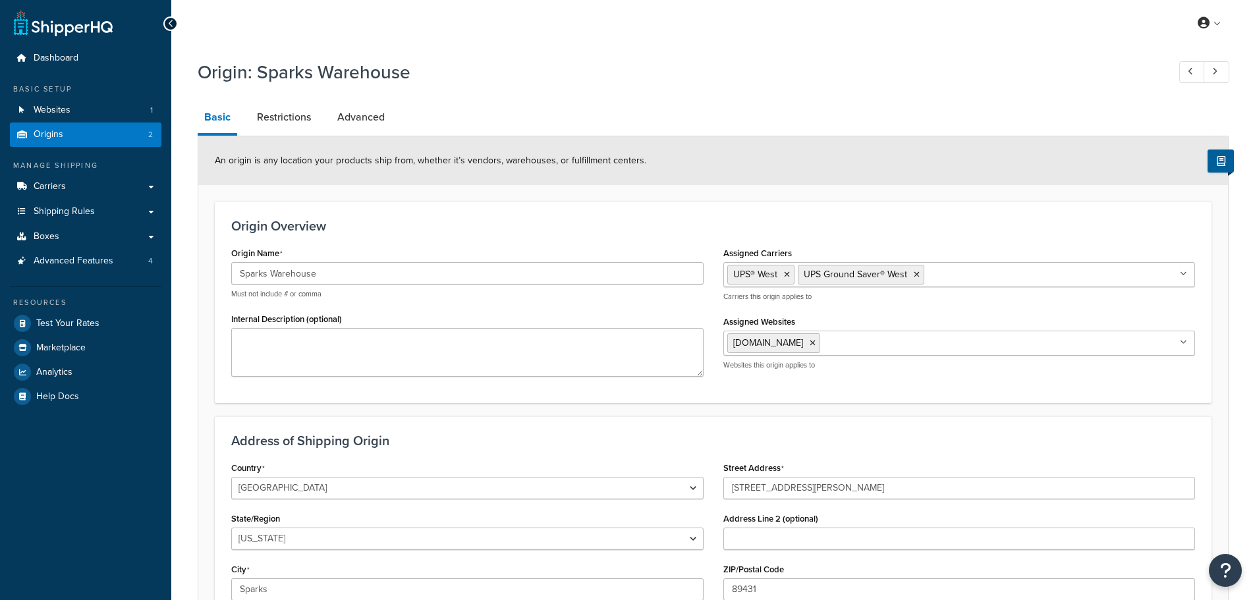
select select "28"
click at [466, 363] on textarea "Internal Description (optional)" at bounding box center [467, 352] width 472 height 49
type textarea "W"
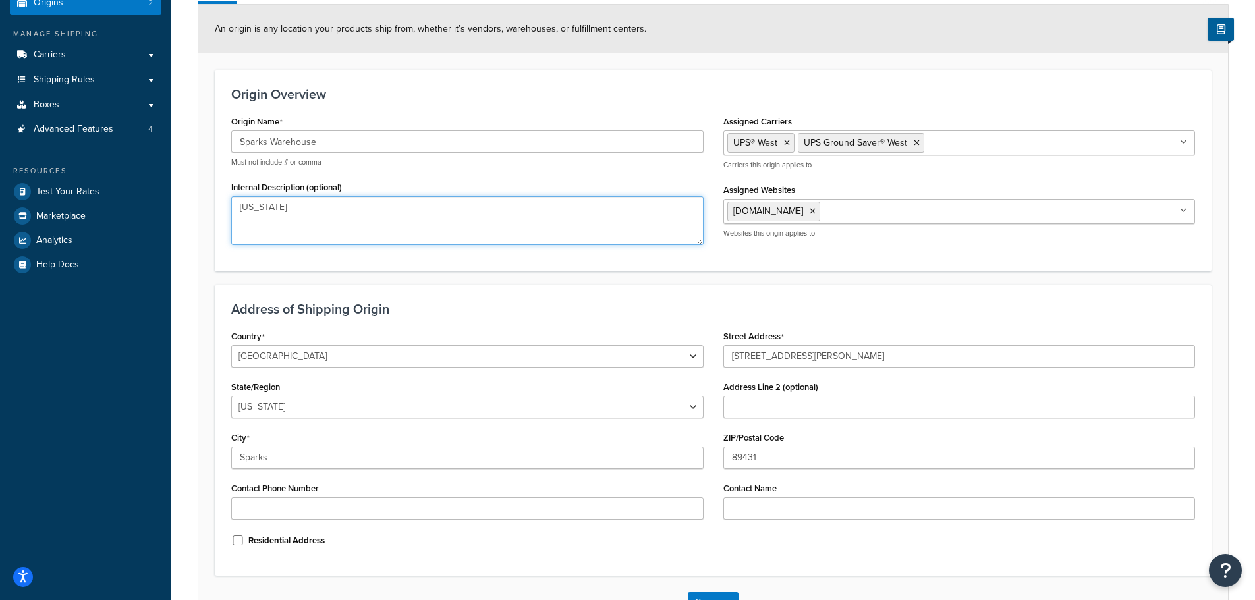
type textarea "NEVADA"
click at [433, 508] on input "Contact Phone Number" at bounding box center [467, 508] width 472 height 22
type input "2317501998"
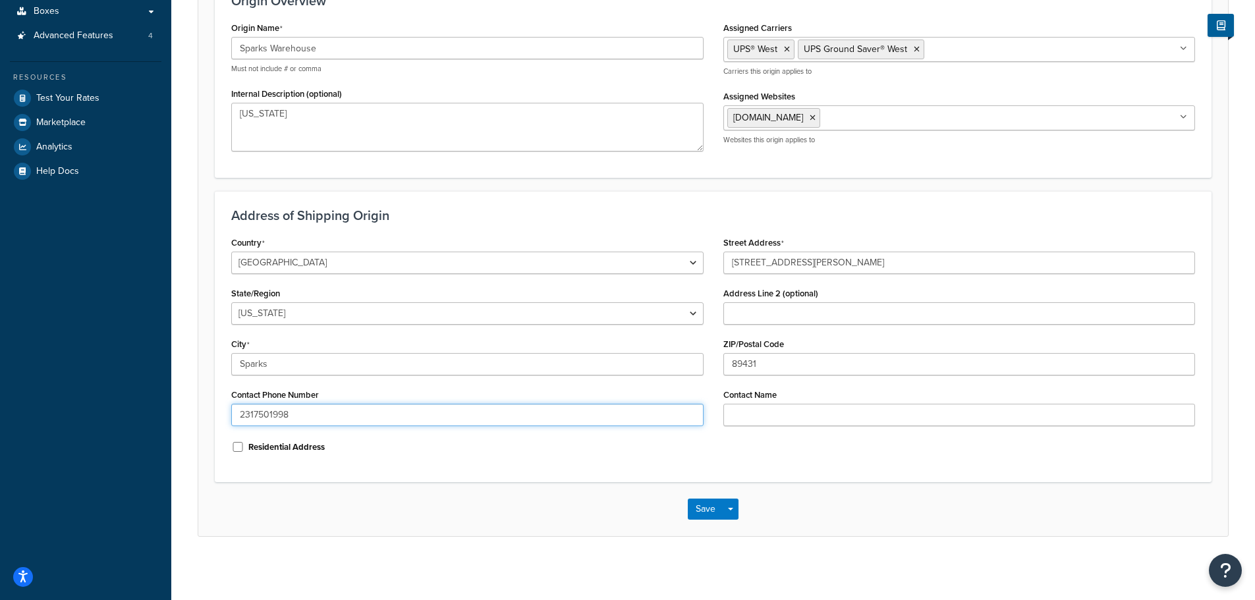
scroll to position [228, 0]
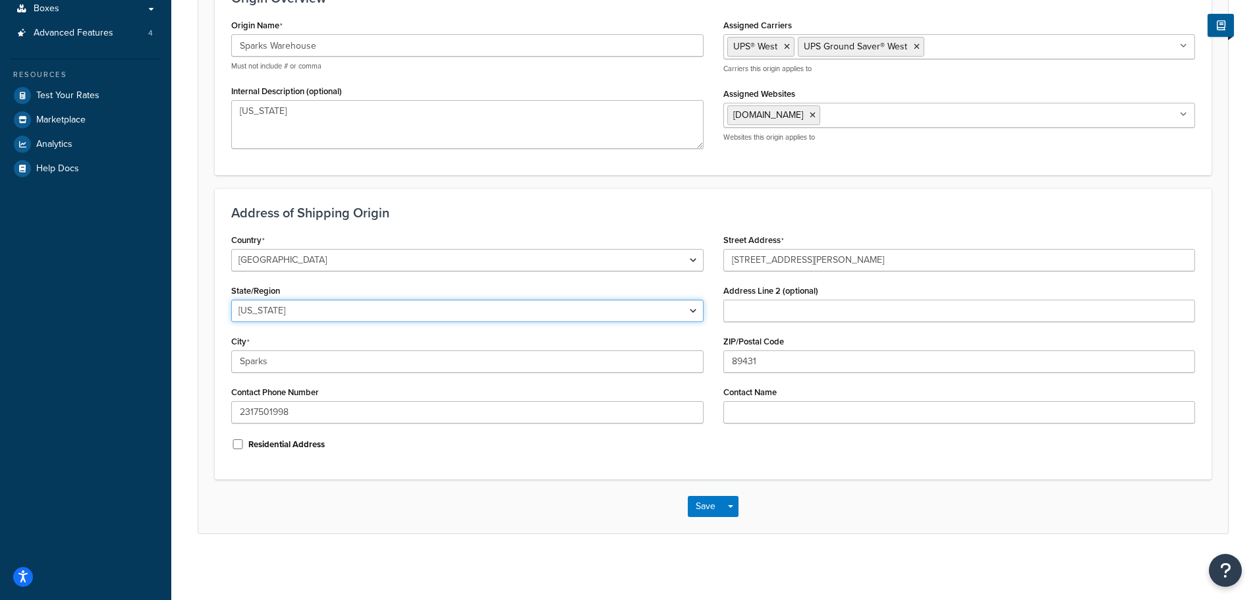
click at [416, 316] on select "Alabama Alaska American Samoa Arizona Arkansas Armed Forces Americas Armed Forc…" at bounding box center [467, 311] width 472 height 22
select select "28"
click at [231, 300] on select "Alabama Alaska American Samoa Arizona Arkansas Armed Forces Americas Armed Forc…" at bounding box center [467, 311] width 472 height 22
click at [694, 507] on button "Save" at bounding box center [706, 506] width 36 height 21
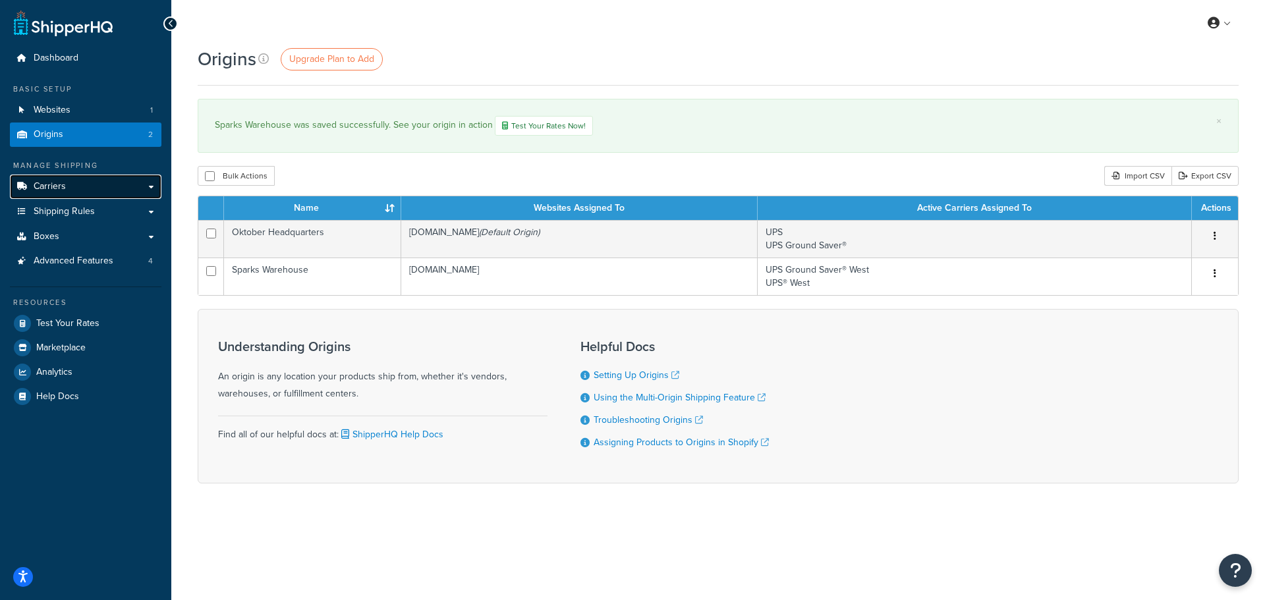
click at [90, 195] on link "Carriers" at bounding box center [86, 187] width 152 height 24
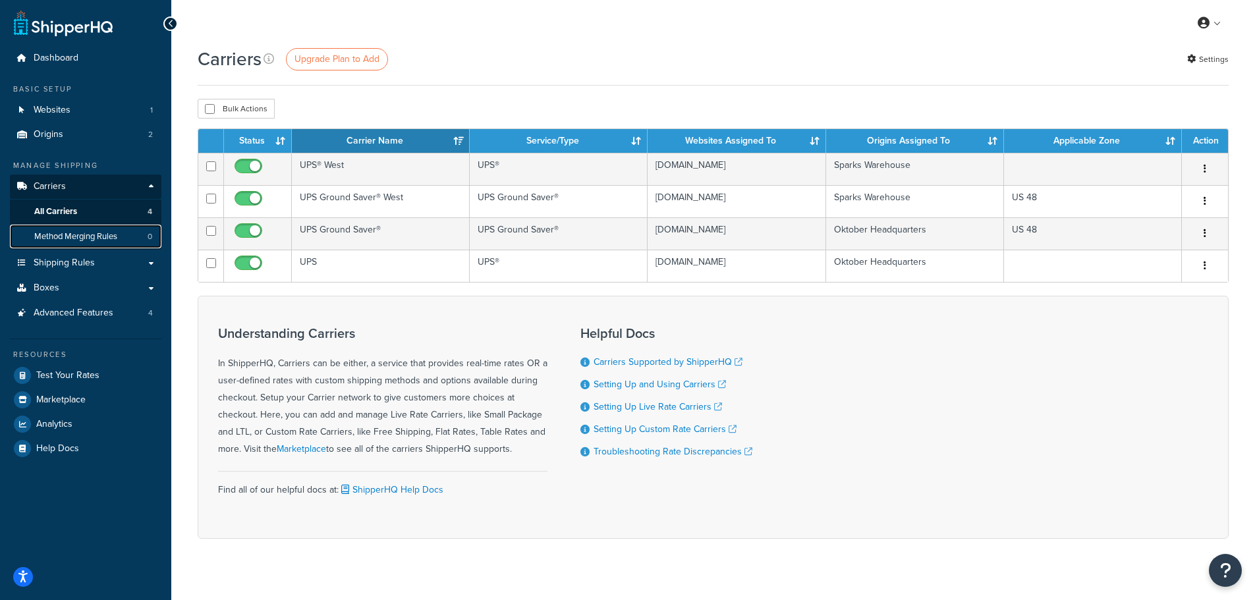
click at [71, 236] on span "Method Merging Rules" at bounding box center [75, 236] width 83 height 11
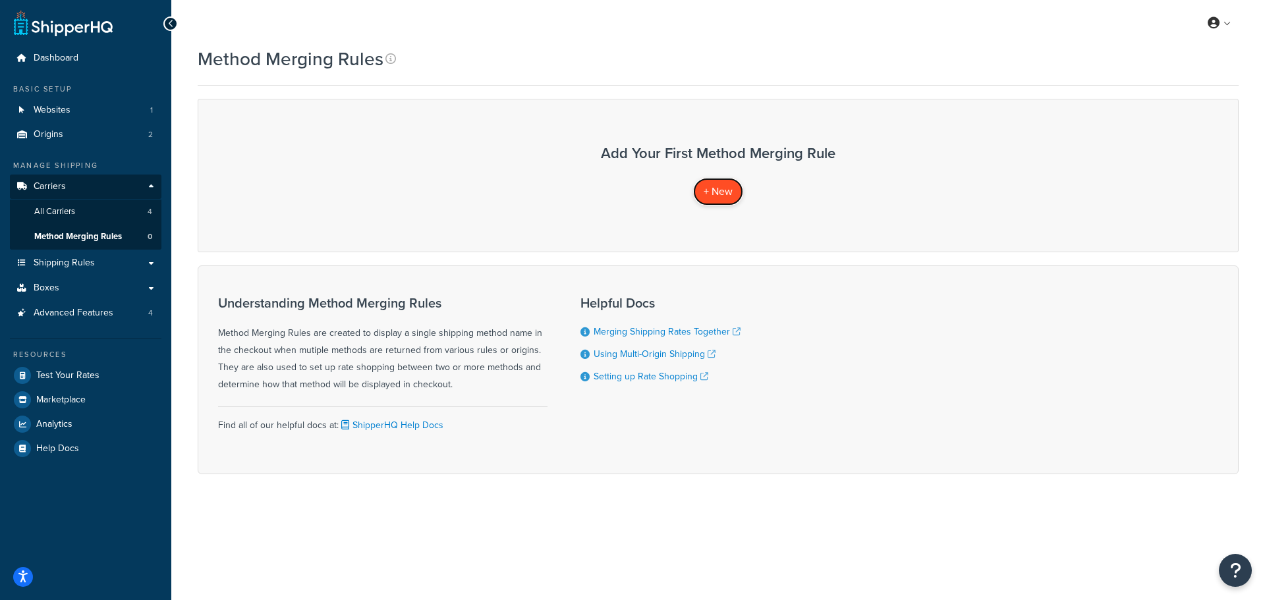
click at [721, 192] on span "+ New" at bounding box center [718, 191] width 29 height 15
